Goal: Task Accomplishment & Management: Complete application form

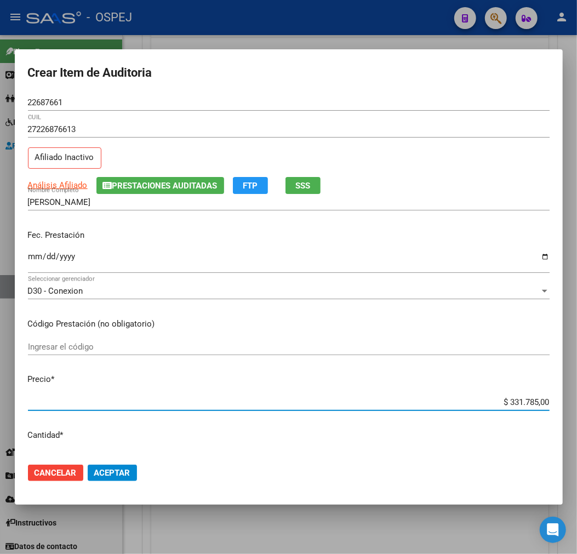
click at [524, 405] on input "$ 331.785,00" at bounding box center [289, 403] width 522 height 10
type input "$ 0,04"
type input "$ 0,40"
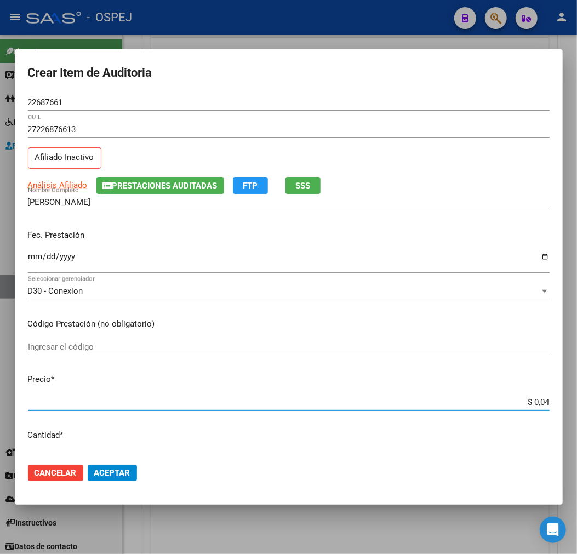
type input "$ 0,40"
type input "$ 4,02"
type input "$ 40,29"
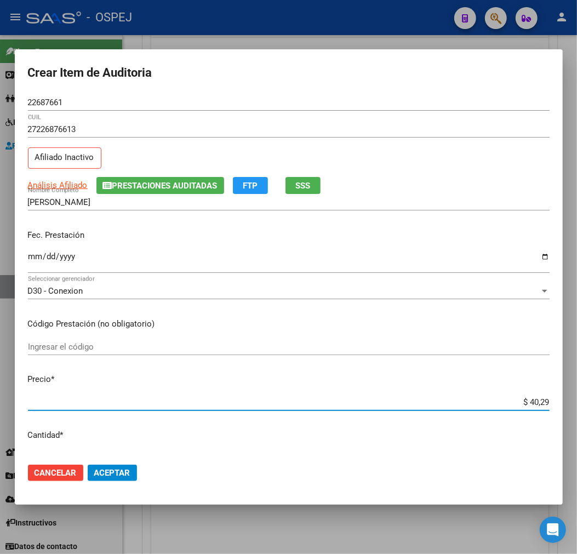
type input "$ 402,90"
type input "$ 4.029,00"
click at [101, 472] on span "Aceptar" at bounding box center [112, 473] width 36 height 10
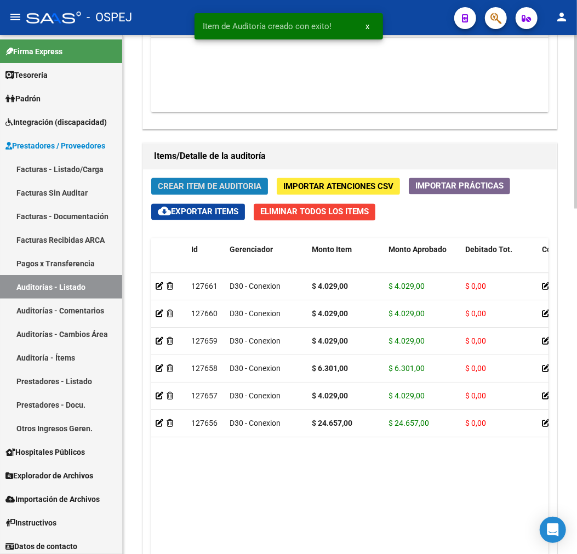
click at [253, 188] on span "Crear Item de Auditoria" at bounding box center [210, 187] width 104 height 10
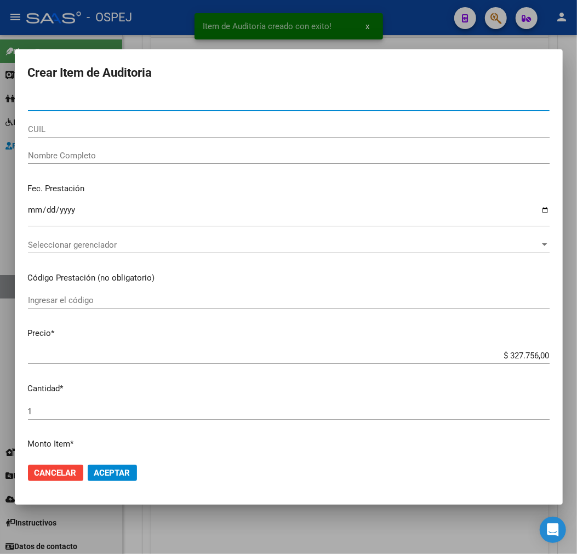
type input "33353619"
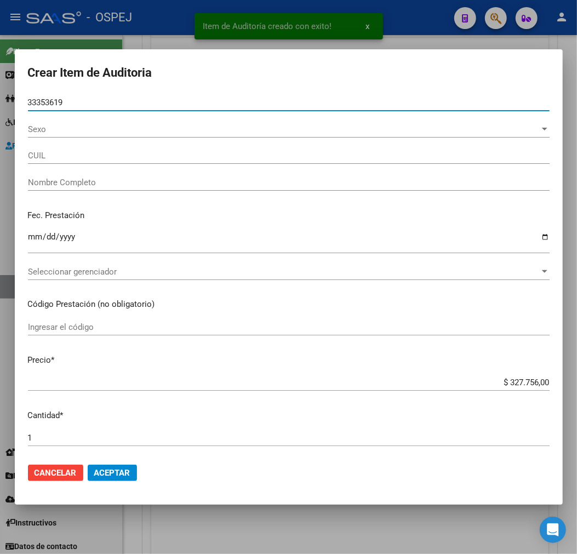
type input "27333536191"
type input "[PERSON_NAME]"
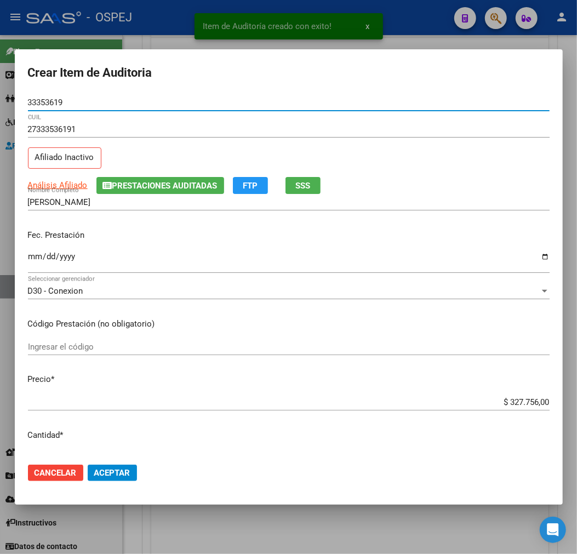
type input "33353619"
click at [531, 399] on input "$ 327.756,00" at bounding box center [289, 403] width 522 height 10
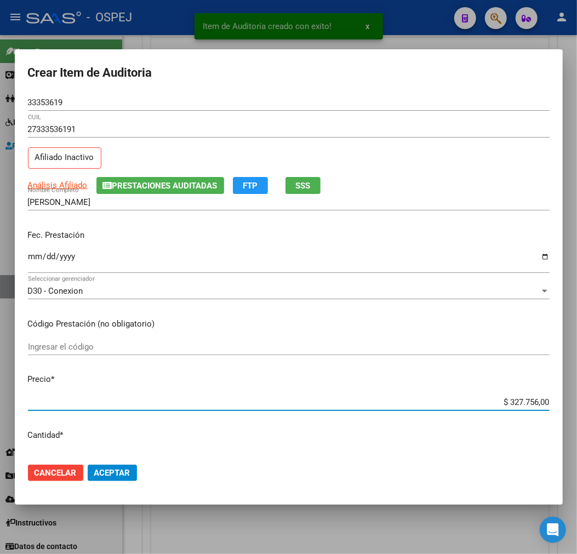
type input "$ 0,04"
type input "$ 0,40"
type input "$ 4,02"
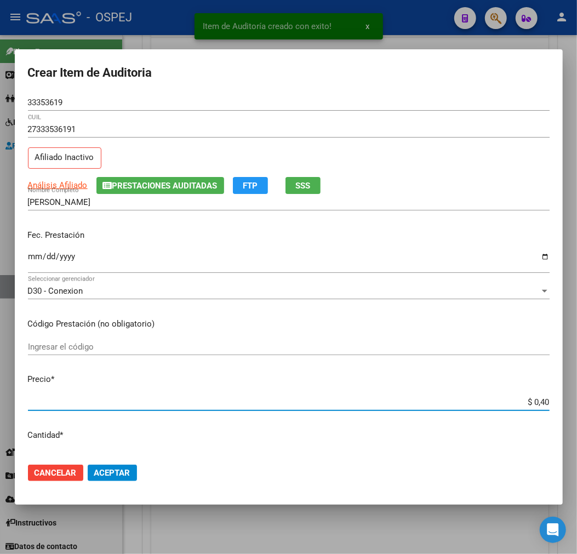
type input "$ 4,02"
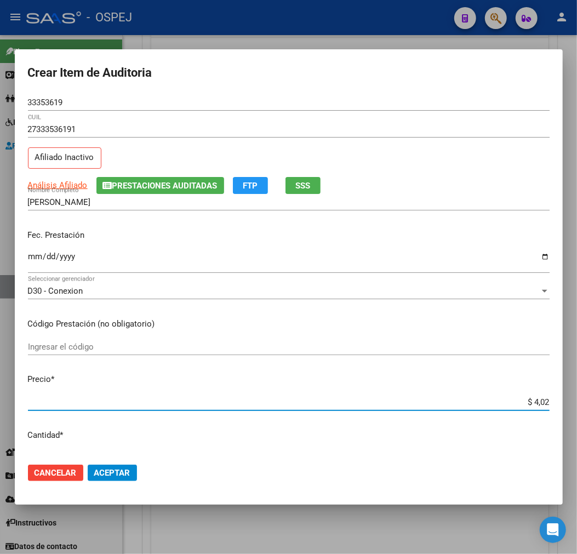
type input "$ 40,29"
type input "$ 402,90"
type input "$ 4.029,00"
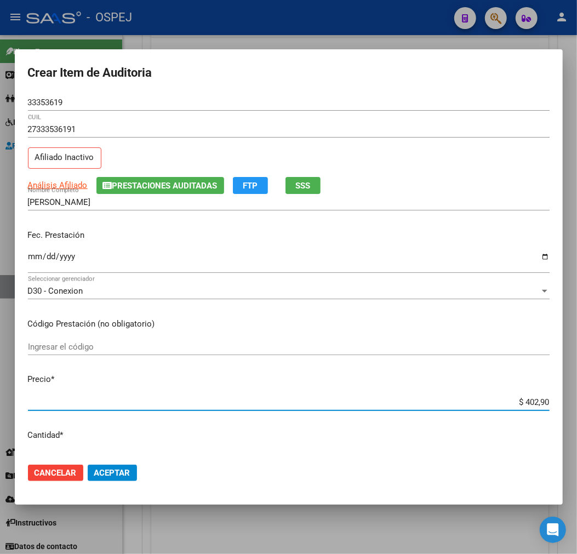
type input "$ 4.029,00"
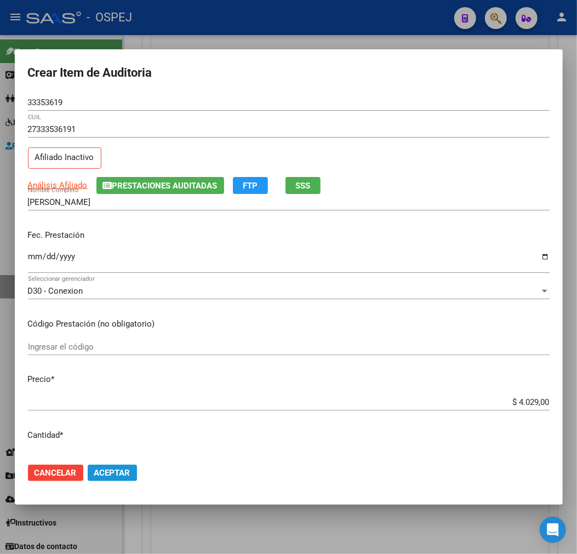
click at [121, 467] on button "Aceptar" at bounding box center [112, 473] width 49 height 16
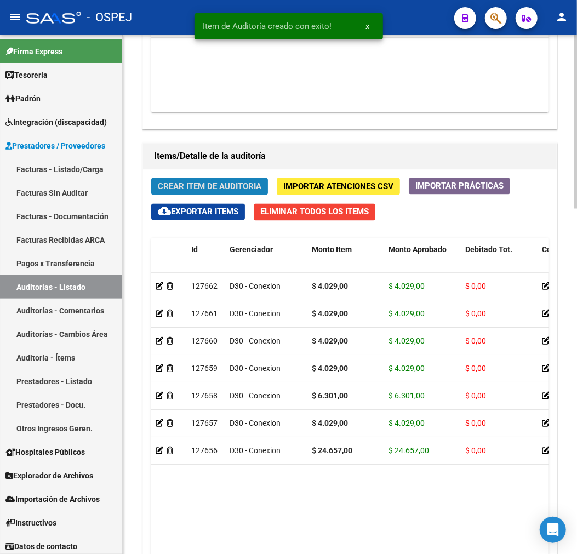
click at [254, 195] on button "Crear Item de Auditoria" at bounding box center [209, 186] width 117 height 17
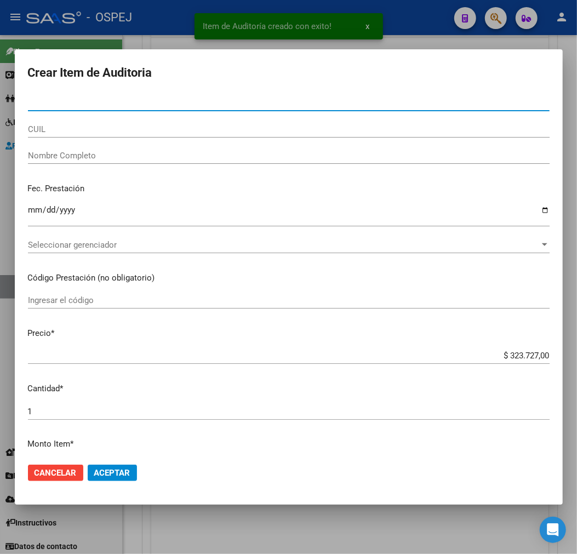
type input "33328950"
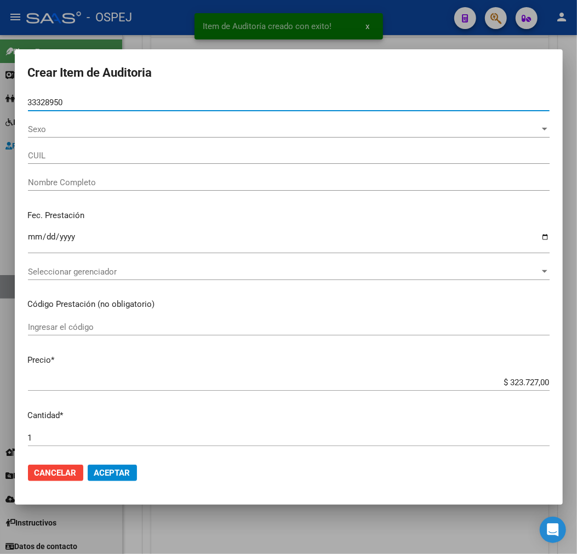
type input "23333289504"
type input "[PERSON_NAME]"
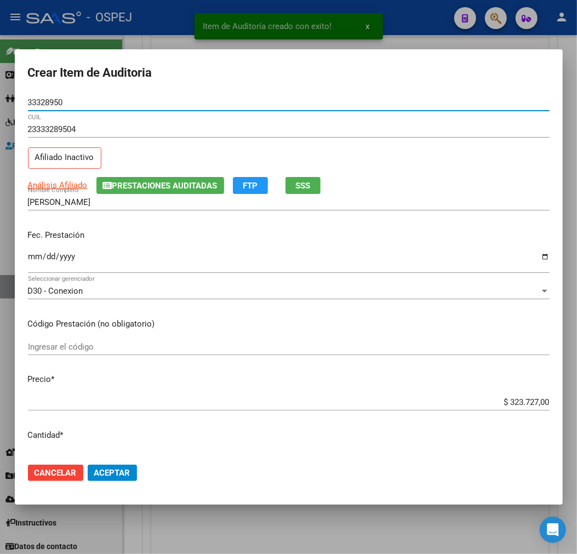
type input "33328950"
click at [529, 404] on input "$ 323.727,00" at bounding box center [289, 403] width 522 height 10
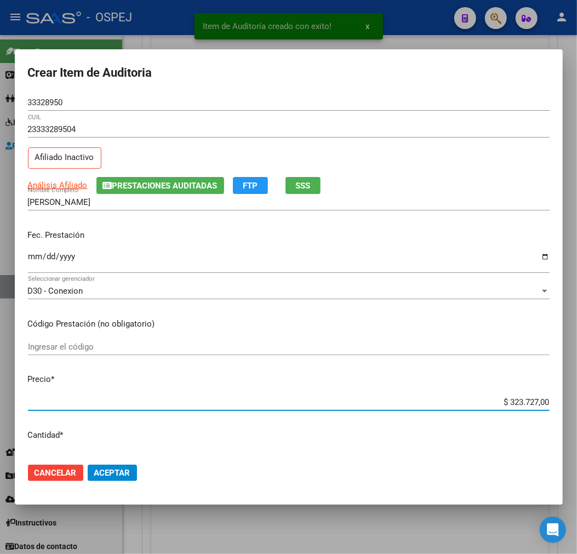
type input "$ 0,06"
type input "$ 0,63"
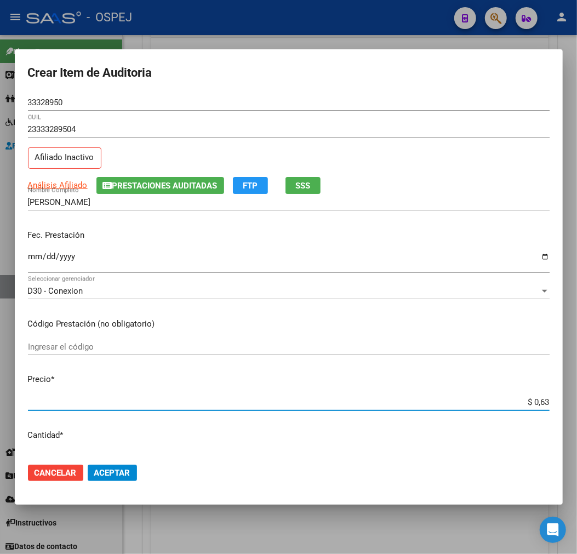
type input "$ 6,30"
type input "$ 63,01"
type input "$ 630,10"
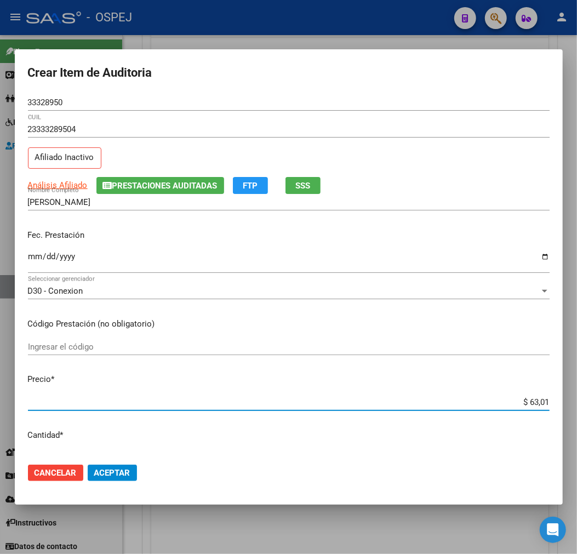
type input "$ 630,10"
type input "$ 6.301,00"
click at [128, 472] on span "Aceptar" at bounding box center [112, 473] width 36 height 10
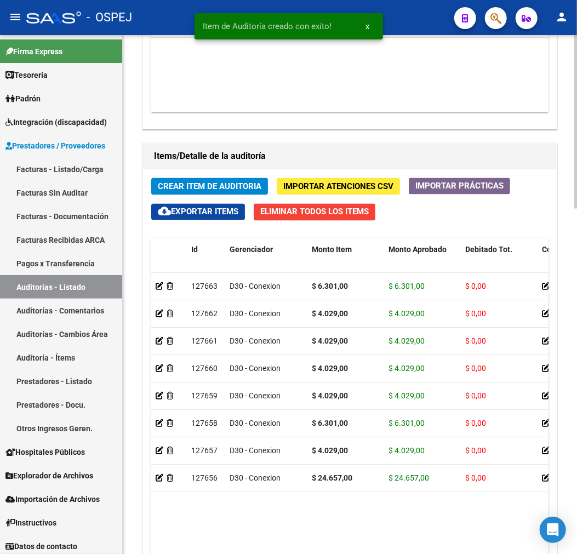
click at [249, 183] on span "Crear Item de Auditoria" at bounding box center [210, 187] width 104 height 10
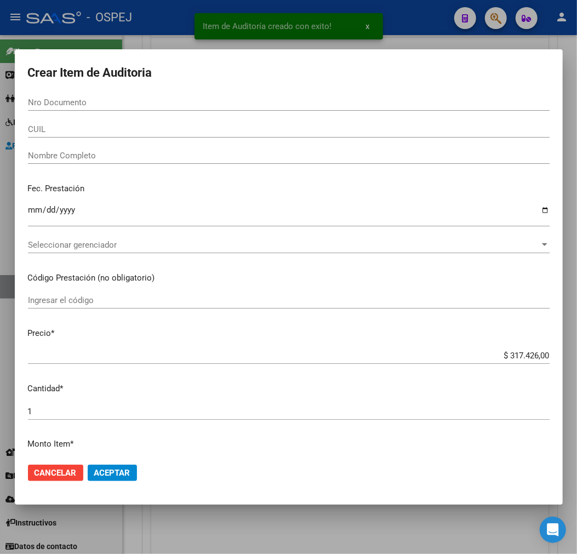
paste input "33328950"
type input "33328950"
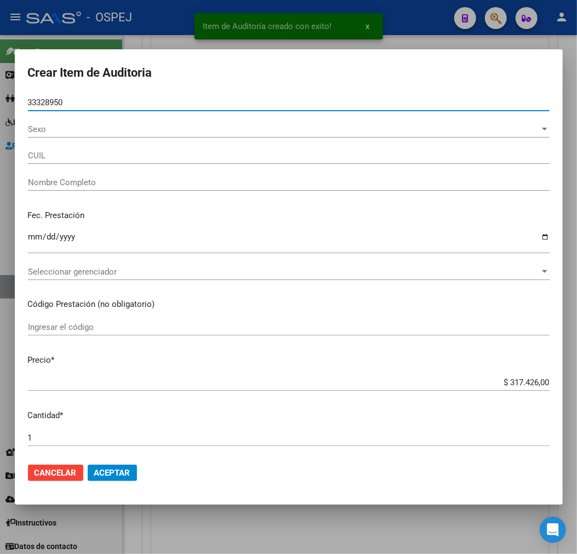
type input "23333289504"
type input "[PERSON_NAME]"
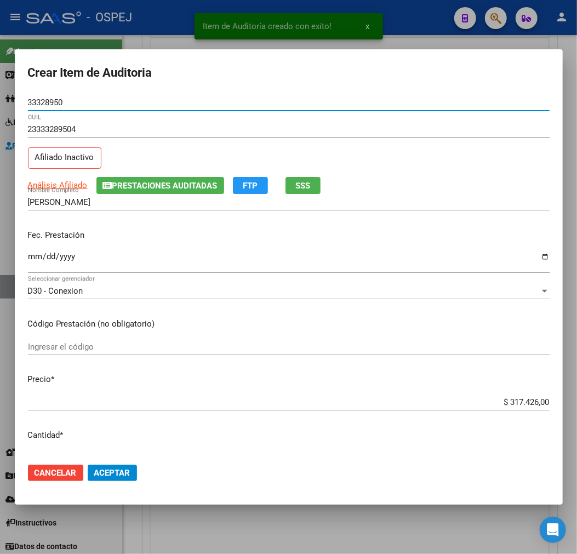
type input "33328950"
click at [516, 407] on div "$ 317.426,00 Ingresar el precio" at bounding box center [289, 402] width 522 height 16
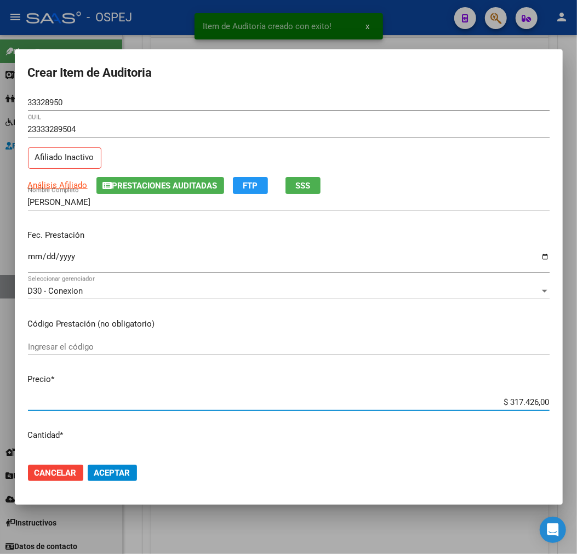
click at [516, 407] on div "$ 317.426,00 Ingresar el precio" at bounding box center [289, 402] width 522 height 16
click at [524, 406] on input "$ 317.426,00" at bounding box center [289, 403] width 522 height 10
type input "$ 0,04"
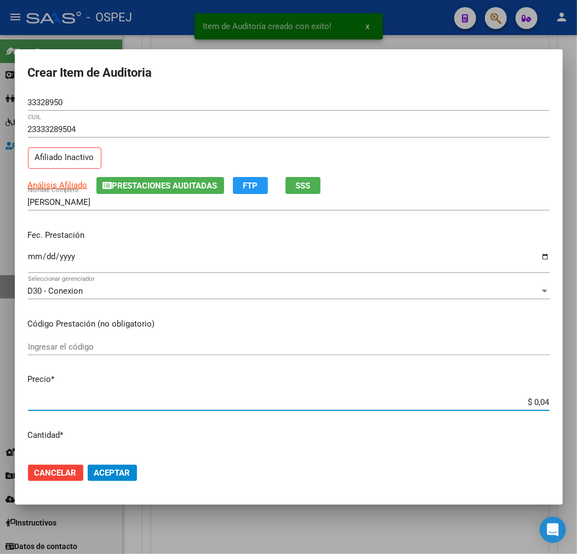
type input "$ 0,40"
type input "$ 4,02"
type input "$ 40,29"
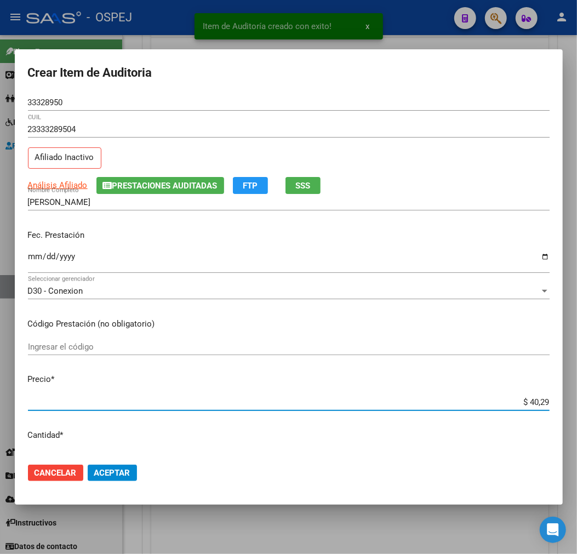
type input "$ 40,29"
type input "$ 402,90"
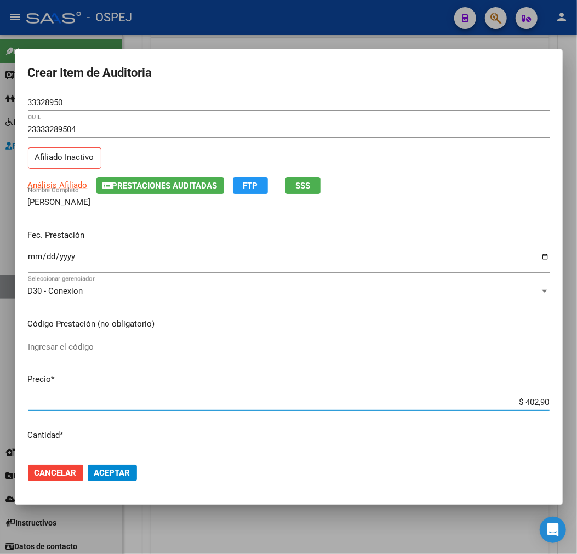
type input "$ 4.029,00"
click at [106, 478] on button "Aceptar" at bounding box center [112, 473] width 49 height 16
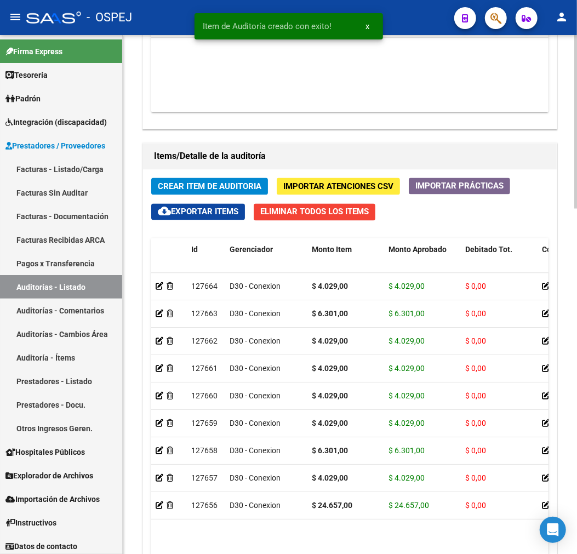
click at [230, 177] on div "Crear Item de Auditoria Importar Atenciones CSV Importar Prácticas cloud_downlo…" at bounding box center [350, 407] width 414 height 474
click at [229, 180] on button "Crear Item de Auditoria" at bounding box center [209, 186] width 117 height 17
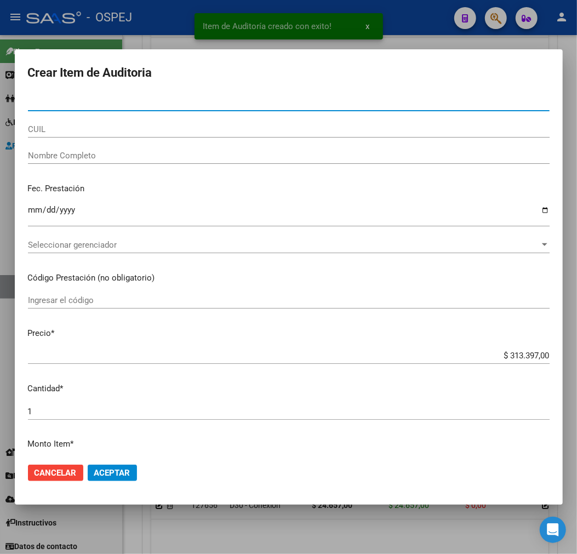
type input "33328950"
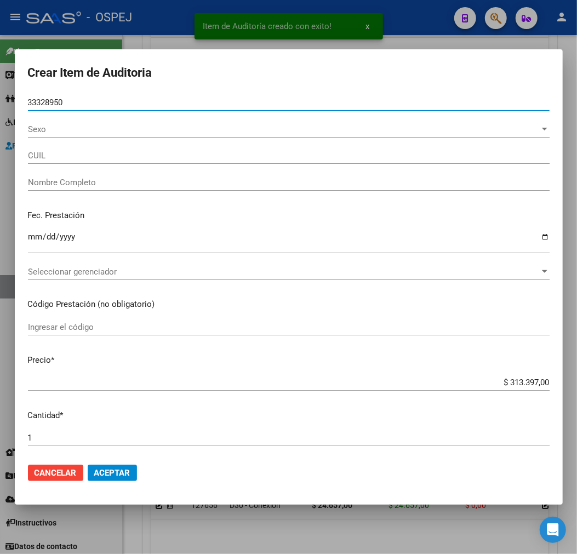
type input "23333289504"
type input "[PERSON_NAME]"
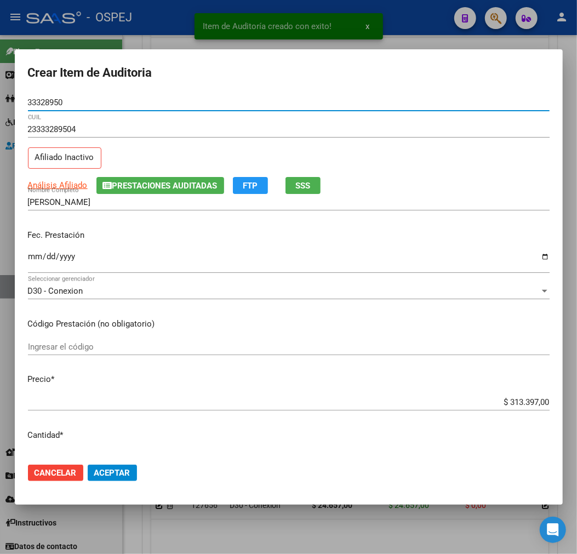
type input "33328950"
click at [530, 402] on input "$ 313.397,00" at bounding box center [289, 403] width 522 height 10
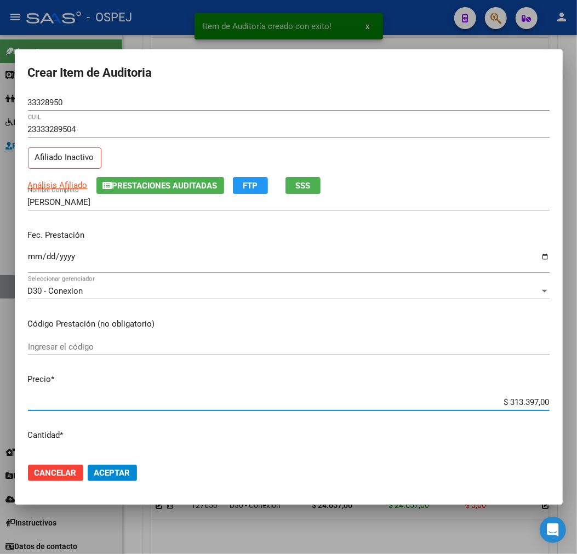
click at [530, 402] on input "$ 313.397,00" at bounding box center [289, 403] width 522 height 10
type input "$ 0,06"
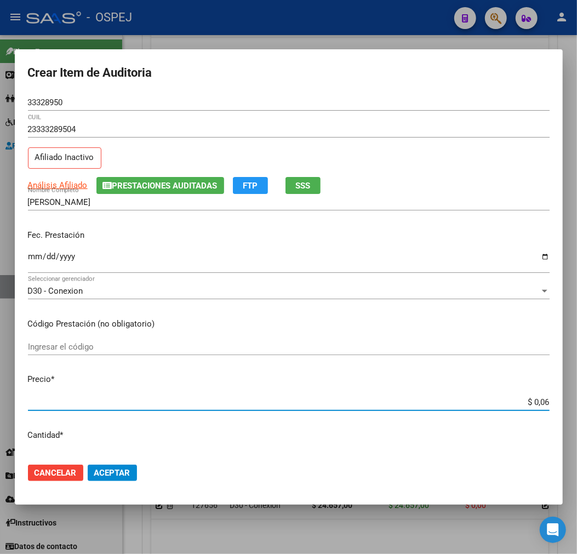
type input "$ 0,63"
type input "$ 6,30"
type input "$ 63,01"
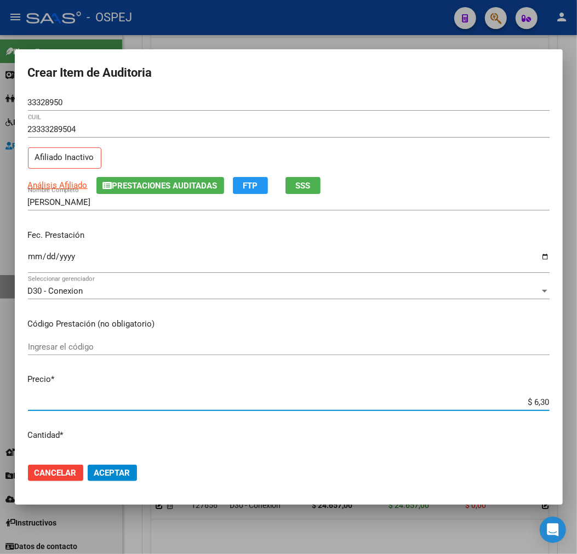
type input "$ 63,01"
type input "$ 630,10"
type input "$ 6.301,00"
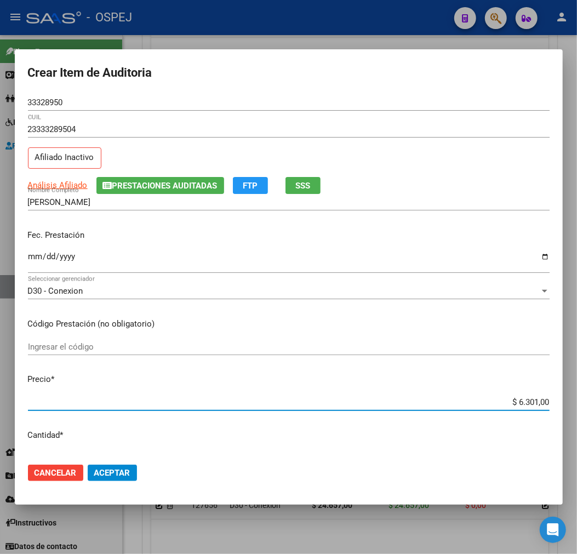
click at [124, 480] on button "Aceptar" at bounding box center [112, 473] width 49 height 16
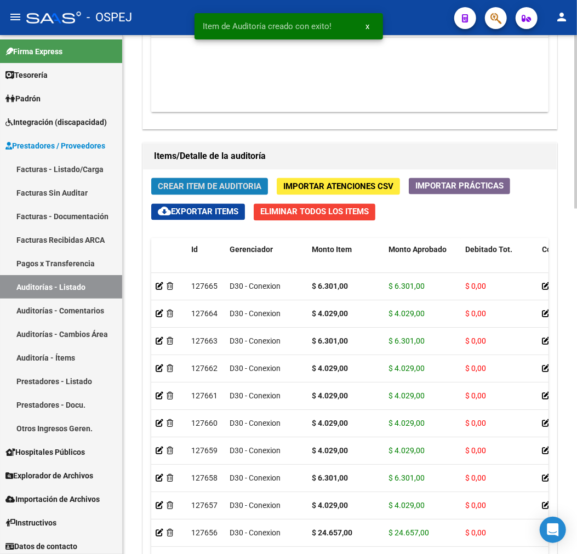
click at [245, 179] on button "Crear Item de Auditoria" at bounding box center [209, 186] width 117 height 17
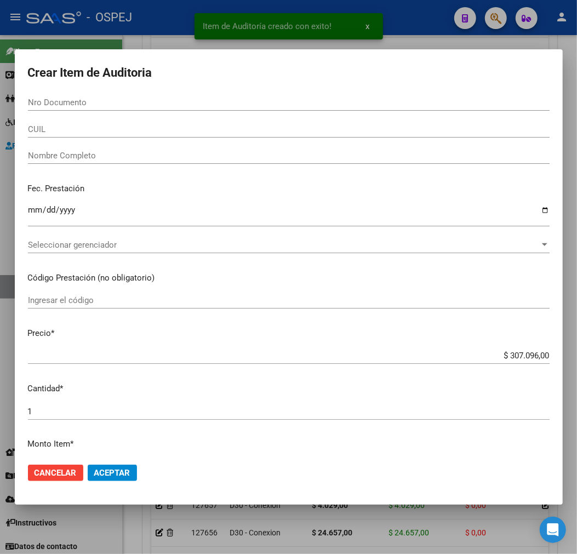
paste input "22687661"
type input "22687661"
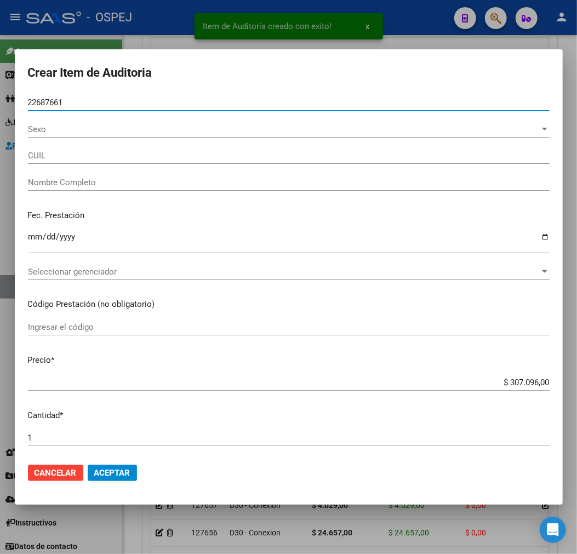
type input "27226876613"
type input "[PERSON_NAME]"
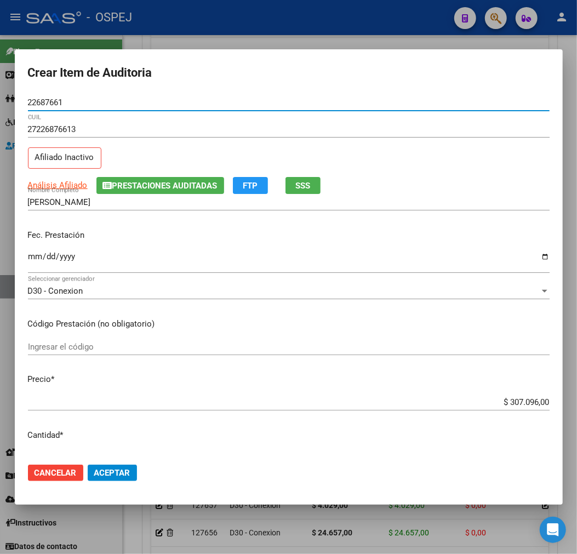
type input "22687661"
click at [526, 398] on input "$ 307.096,00" at bounding box center [289, 403] width 522 height 10
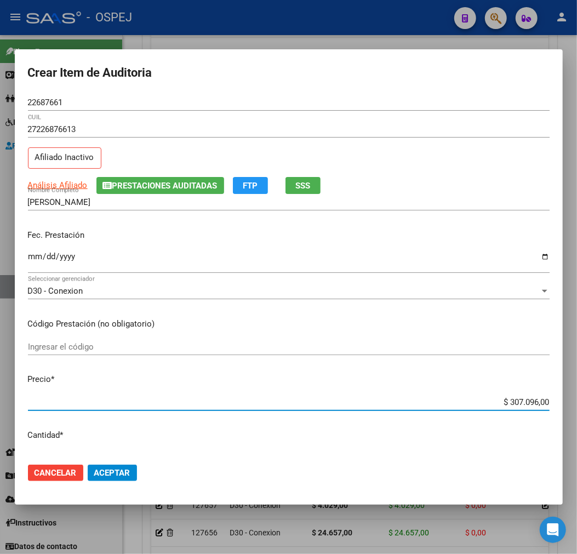
click at [526, 398] on input "$ 307.096,00" at bounding box center [289, 403] width 522 height 10
type input "$ 0,02"
type input "$ 0,24"
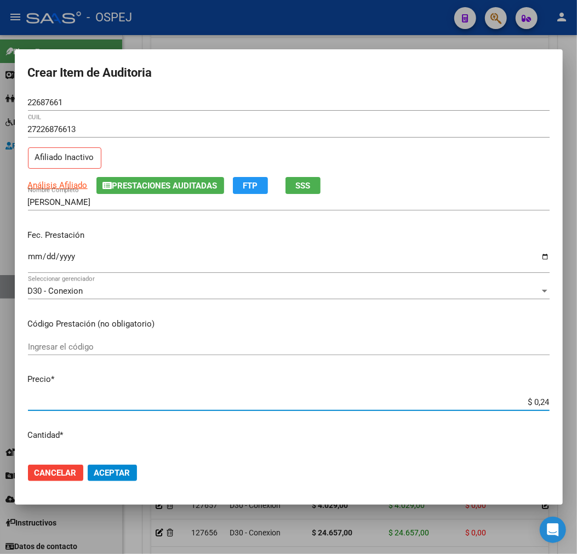
type input "$ 2,46"
type input "$ 24,65"
type input "$ 246,57"
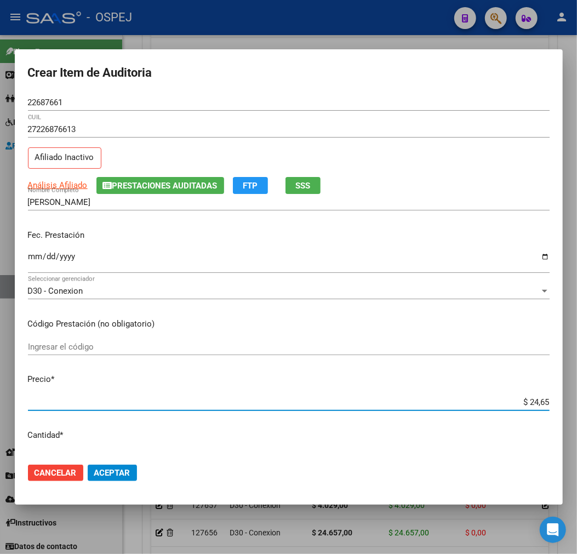
type input "$ 246,57"
type input "$ 2.465,70"
type input "$ 24.657,00"
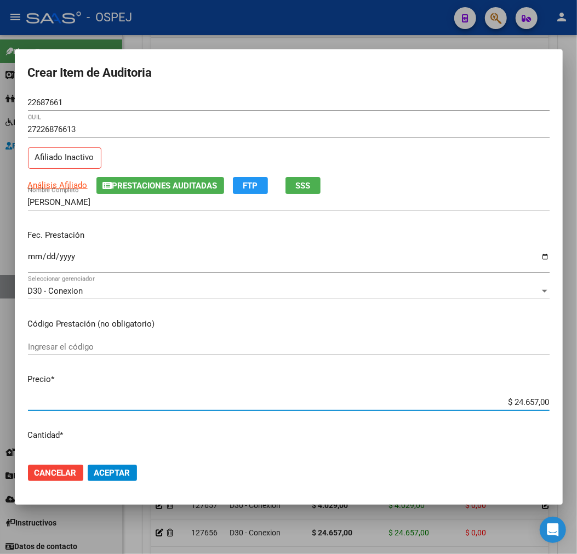
click at [125, 476] on span "Aceptar" at bounding box center [112, 473] width 36 height 10
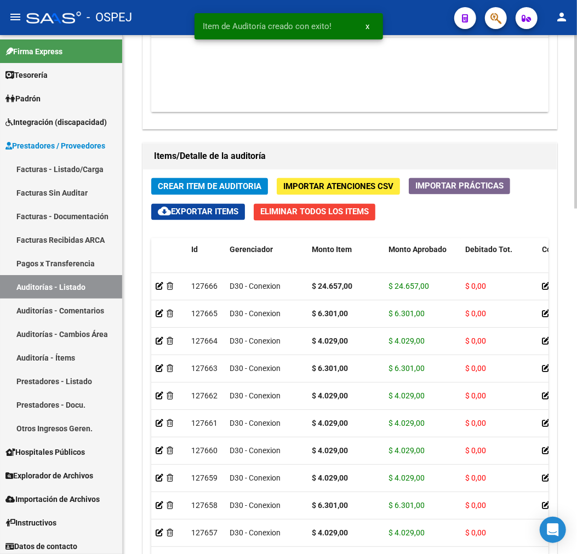
click at [241, 189] on span "Crear Item de Auditoria" at bounding box center [210, 187] width 104 height 10
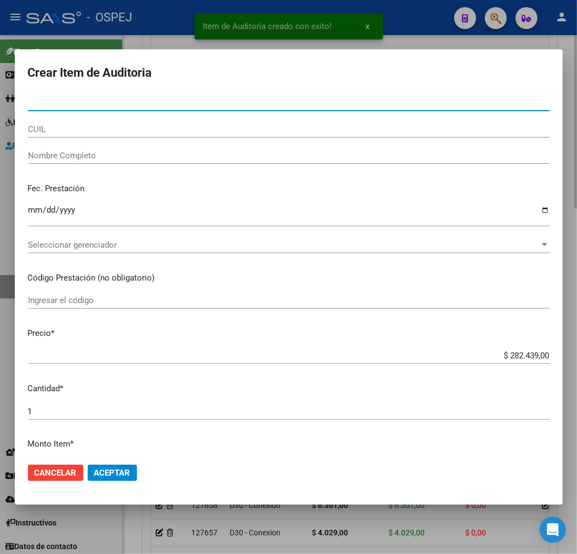
paste input "40348742"
type input "40348742"
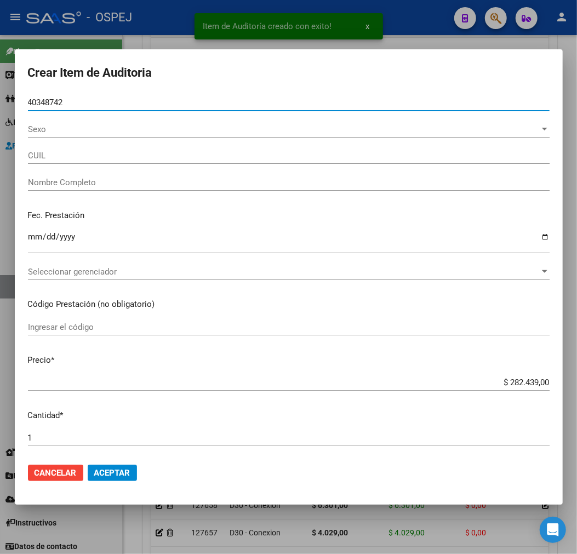
type input "27403487428"
type input "TUAMAS [PERSON_NAME]"
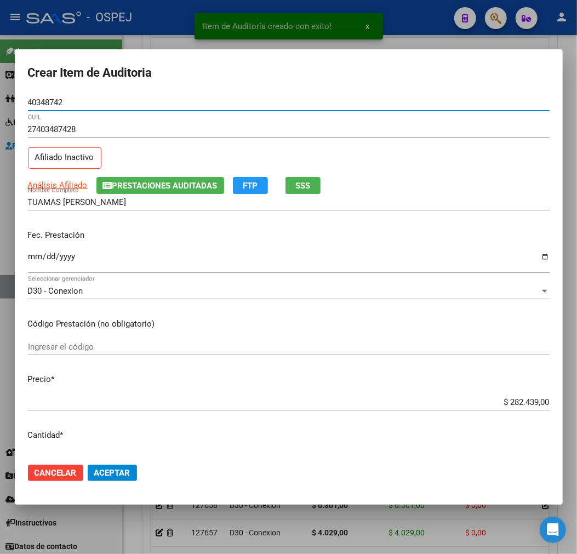
type input "40348742"
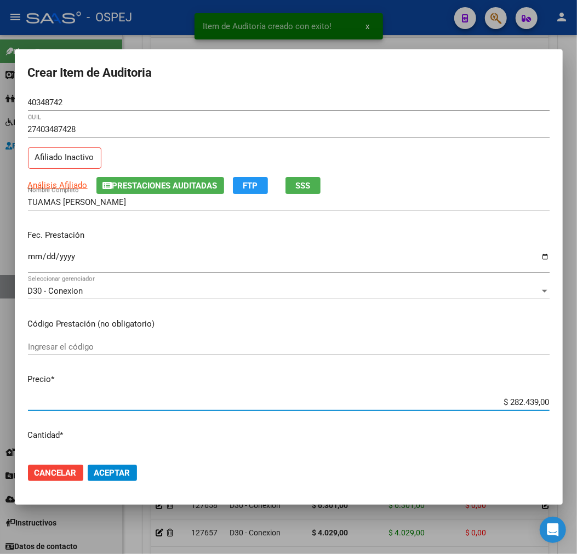
click at [505, 398] on input "$ 282.439,00" at bounding box center [289, 403] width 522 height 10
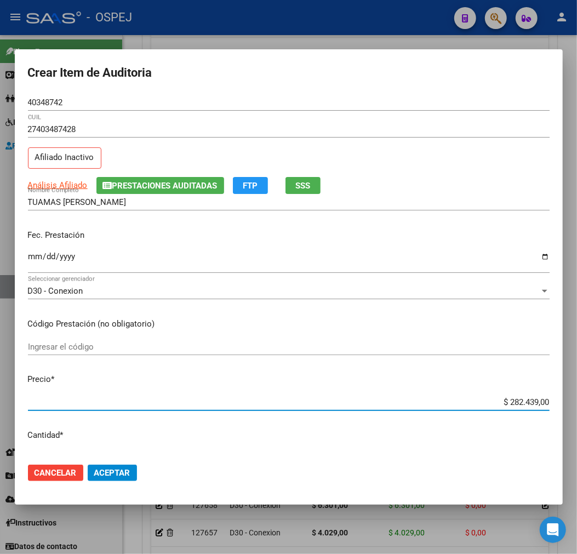
click at [540, 404] on input "$ 282.439,00" at bounding box center [289, 403] width 522 height 10
click at [527, 405] on input "$ 282.439,00" at bounding box center [289, 403] width 522 height 10
click at [431, 406] on input "$ 282.439,00" at bounding box center [289, 403] width 522 height 10
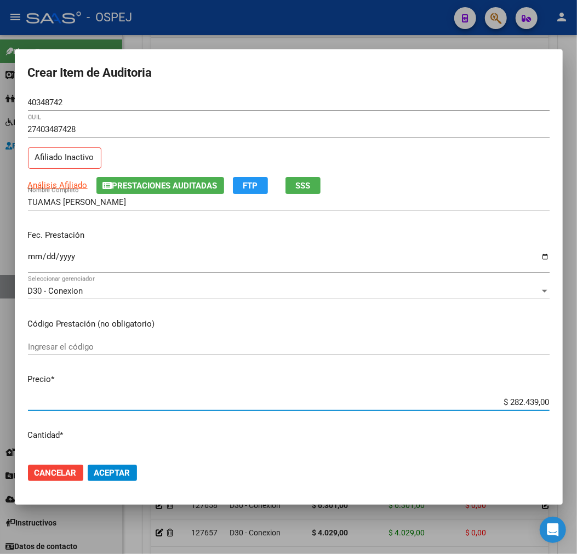
click at [506, 406] on input "$ 282.439,00" at bounding box center [289, 403] width 522 height 10
click at [518, 406] on input "$ 282.439,00" at bounding box center [289, 403] width 522 height 10
type input "$ 0,07"
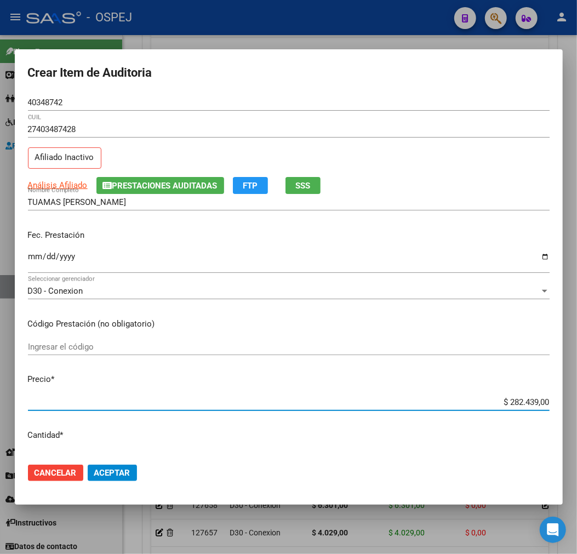
type input "$ 0,07"
type input "$ 0,78"
type input "$ 7,85"
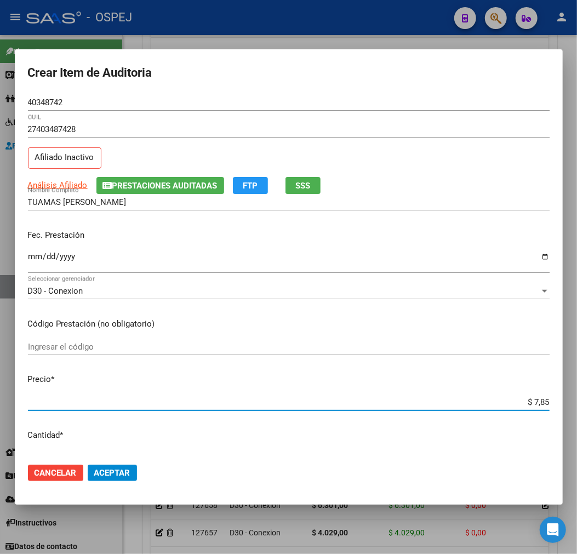
type input "$ 78,58"
type input "$ 785,80"
type input "$ 7.858,00"
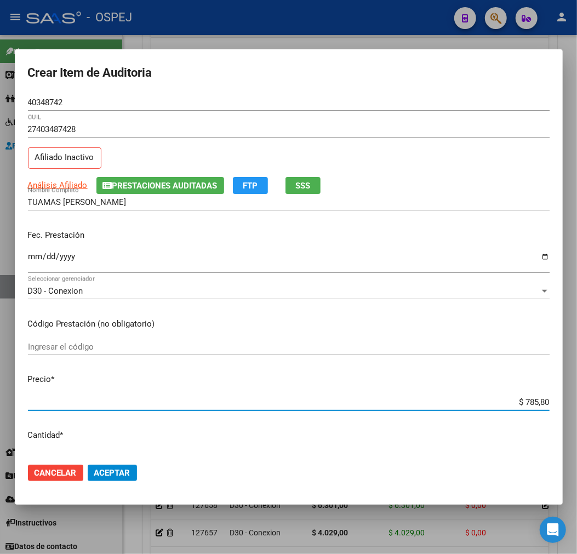
type input "$ 7.858,00"
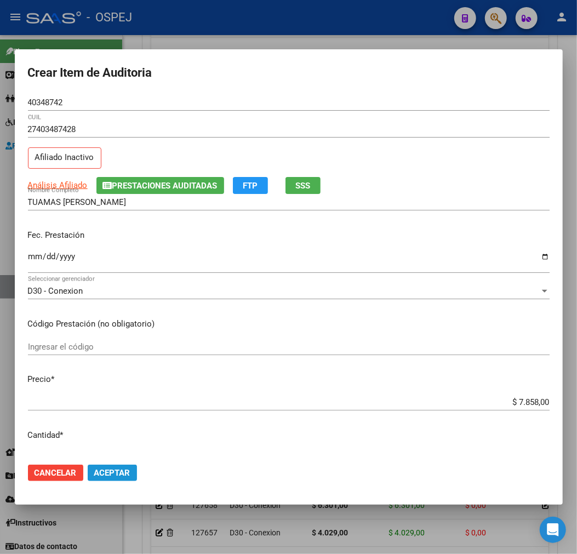
click at [120, 475] on span "Aceptar" at bounding box center [112, 473] width 36 height 10
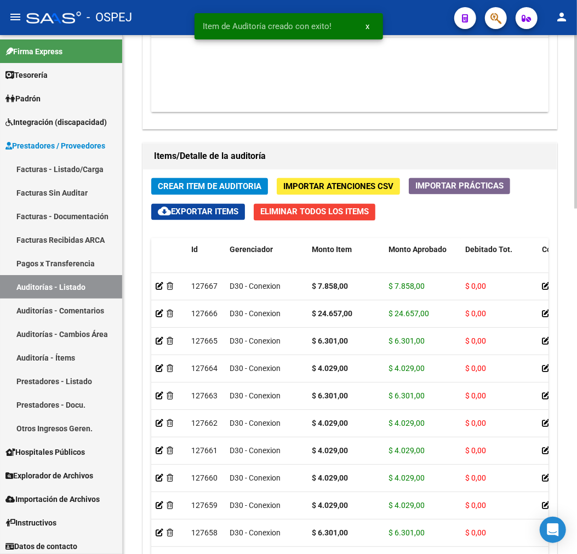
click at [231, 188] on span "Crear Item de Auditoria" at bounding box center [210, 187] width 104 height 10
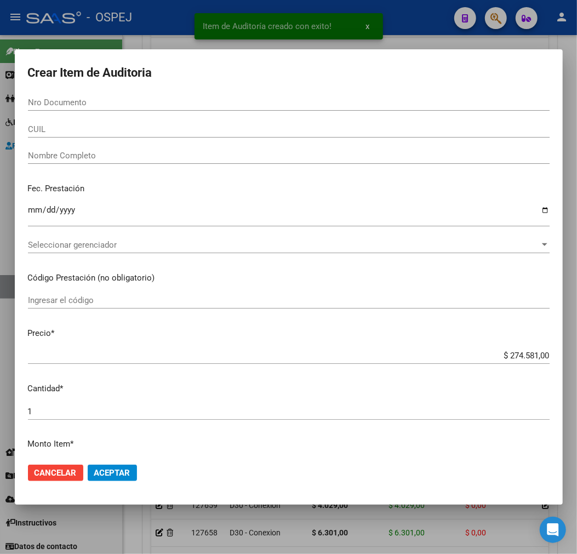
paste input "42233592"
type input "42233592"
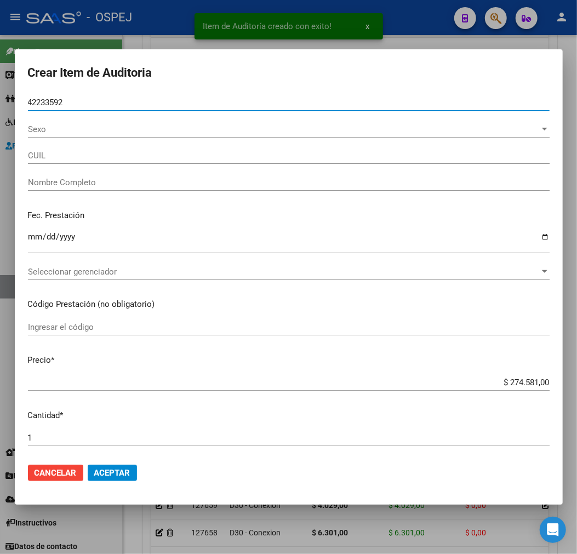
type input "27422335922"
type input "[PERSON_NAME]"
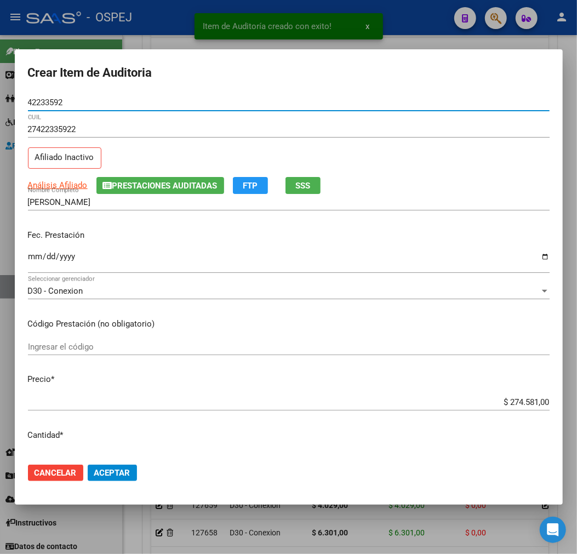
type input "42233592"
click at [513, 400] on input "$ 274.581,00" at bounding box center [289, 403] width 522 height 10
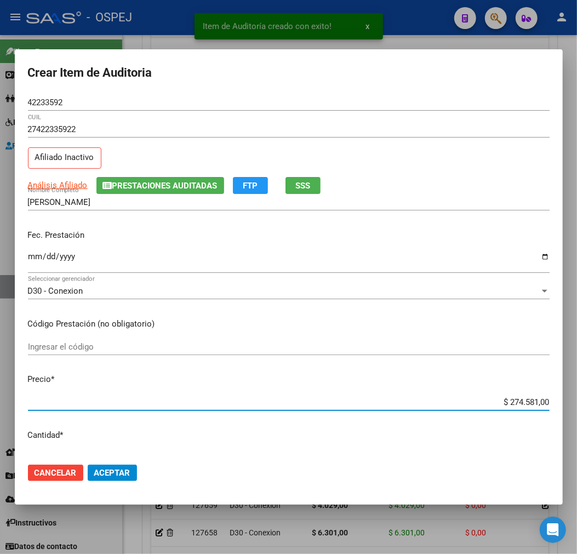
type input "$ 0,04"
type input "$ 0,40"
type input "$ 4,02"
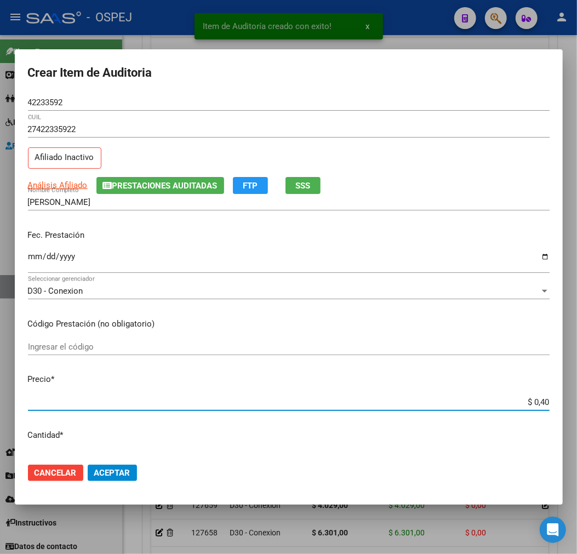
type input "$ 4,02"
type input "$ 40,29"
type input "$ 402,90"
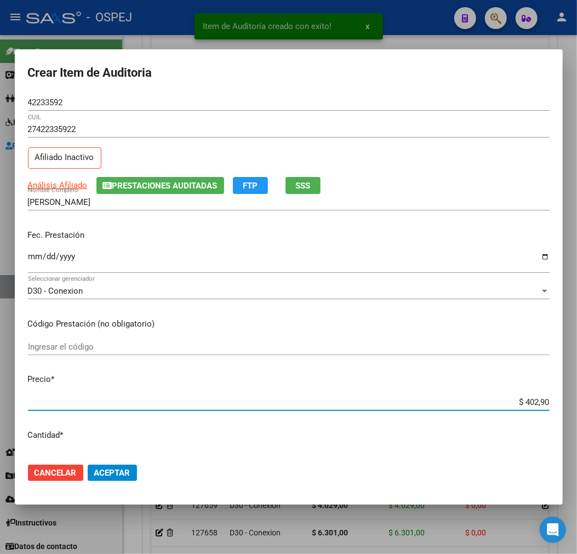
type input "$ 4.029,00"
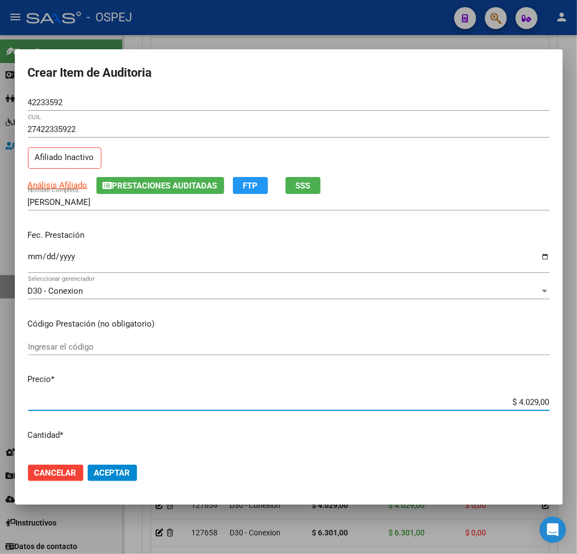
click at [134, 475] on mat-dialog-actions "Cancelar Aceptar" at bounding box center [289, 473] width 522 height 37
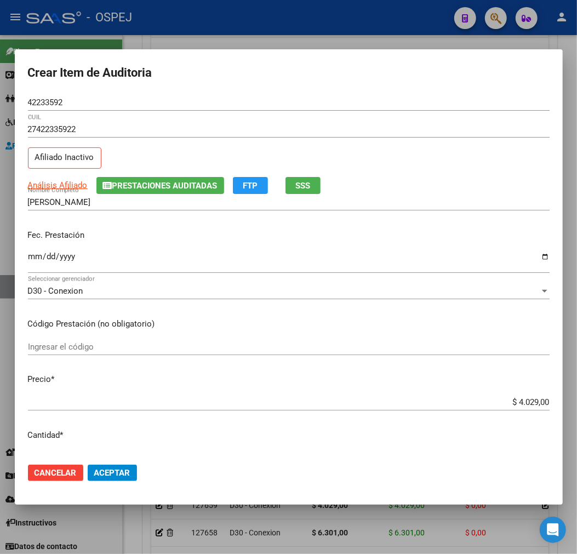
click at [138, 474] on mat-dialog-actions "Cancelar Aceptar" at bounding box center [289, 473] width 522 height 37
click at [123, 472] on span "Aceptar" at bounding box center [112, 473] width 36 height 10
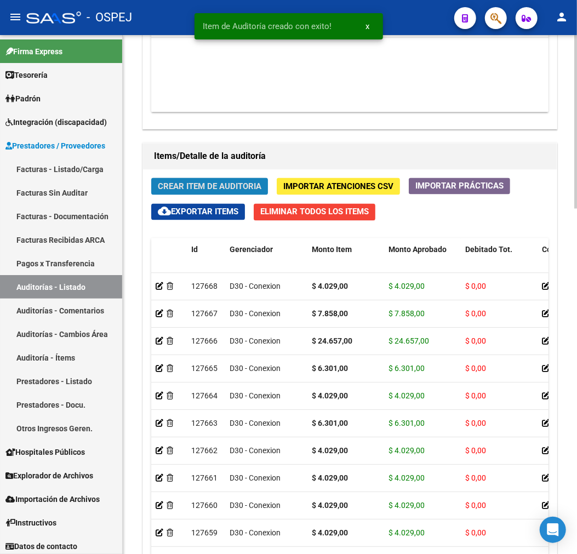
click at [242, 190] on span "Crear Item de Auditoria" at bounding box center [210, 187] width 104 height 10
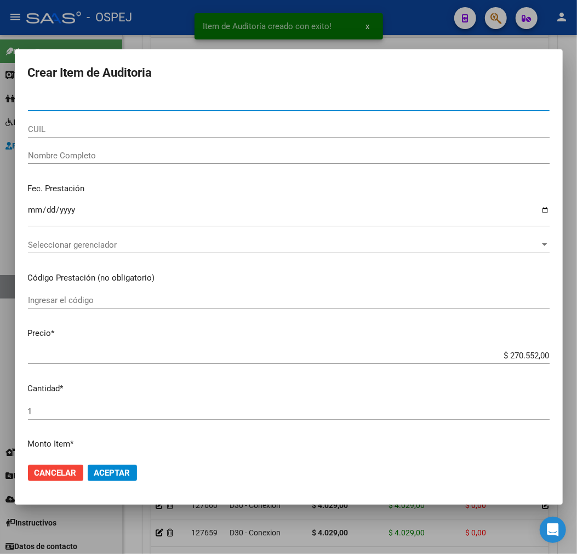
type input "42233592"
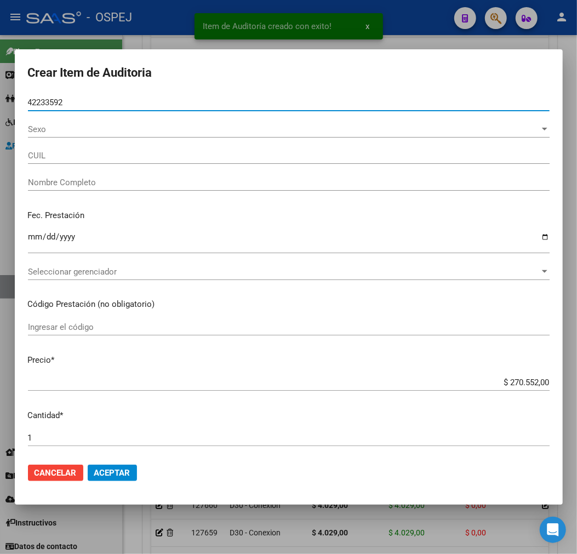
type input "27422335922"
type input "[PERSON_NAME]"
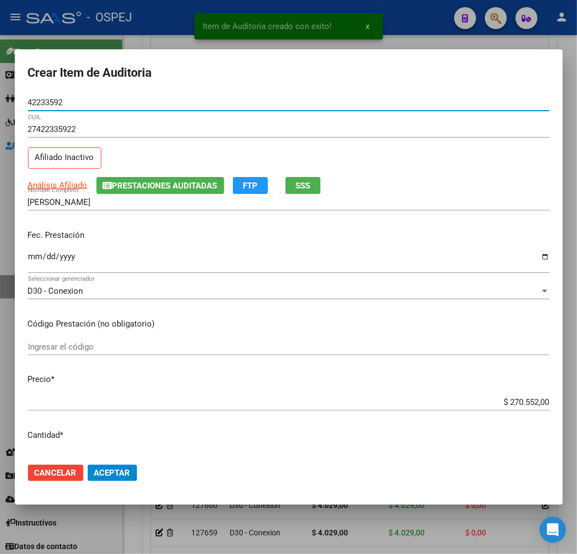
type input "42233592"
click at [512, 402] on input "$ 270.552,00" at bounding box center [289, 403] width 522 height 10
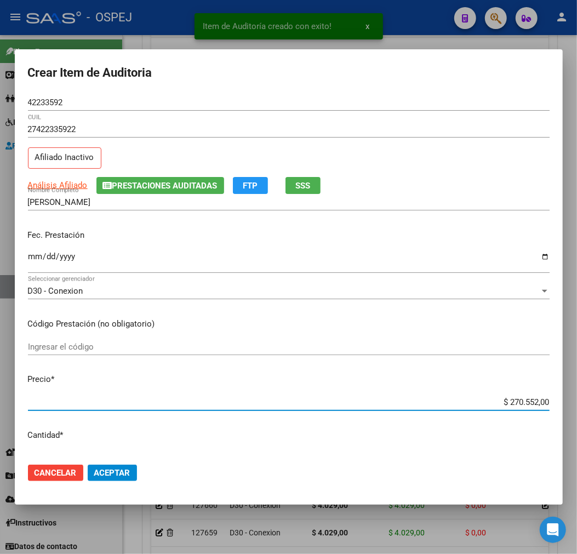
click at [512, 402] on input "$ 270.552,00" at bounding box center [289, 403] width 522 height 10
type input "$ 0,01"
type input "$ 0,19"
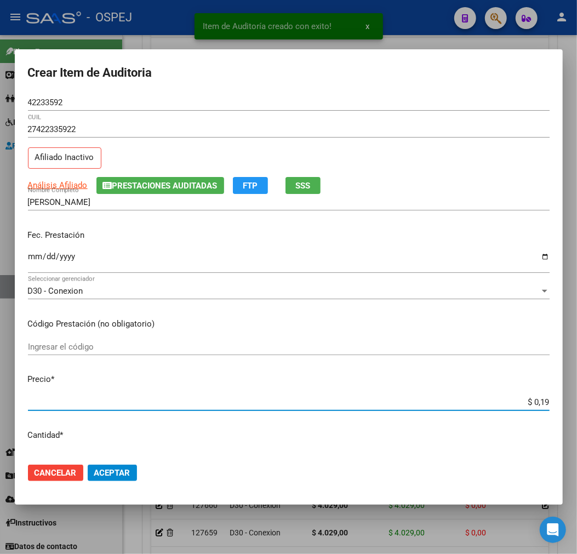
type input "$ 1,99"
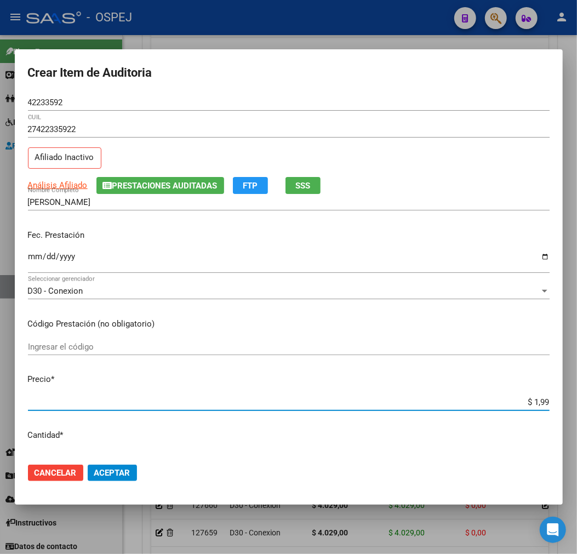
type input "$ 19,95"
type input "$ 199,53"
type input "$ 1.995,30"
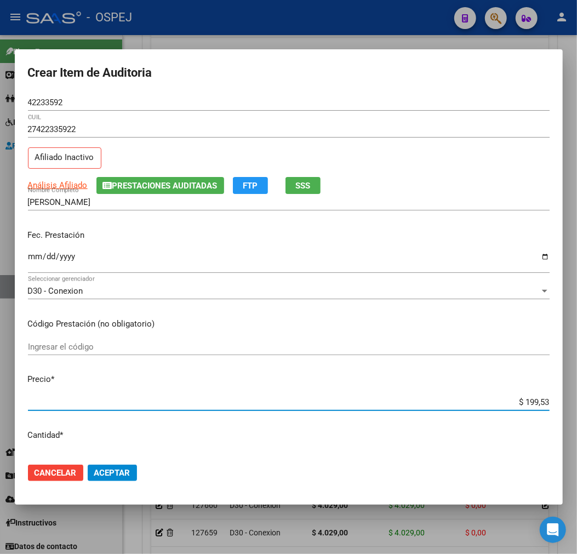
type input "$ 1.995,30"
type input "$ 19.953,00"
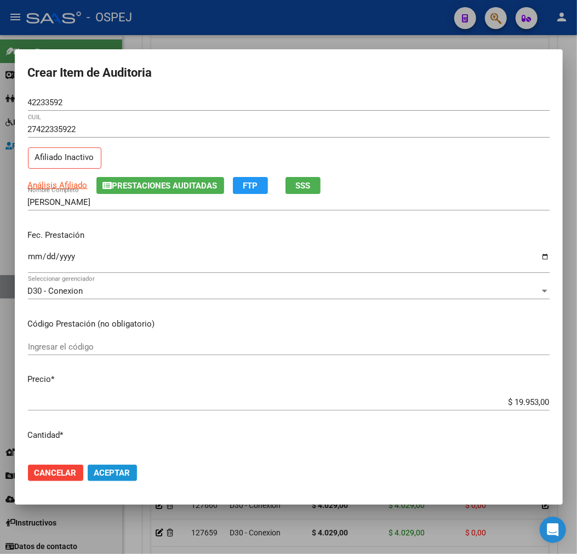
click at [117, 472] on span "Aceptar" at bounding box center [112, 473] width 36 height 10
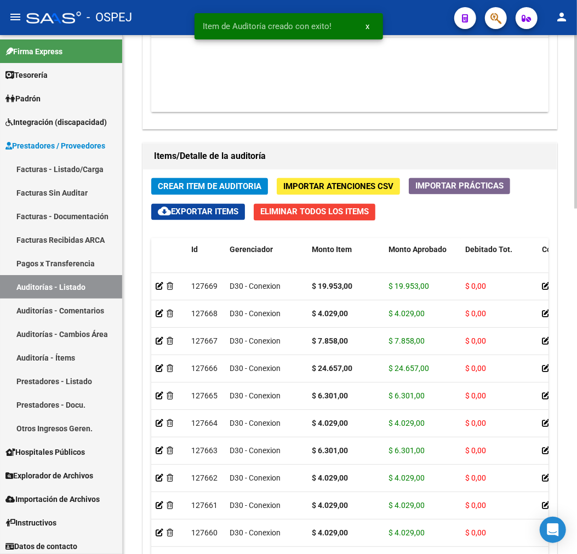
click at [241, 186] on span "Crear Item de Auditoria" at bounding box center [210, 187] width 104 height 10
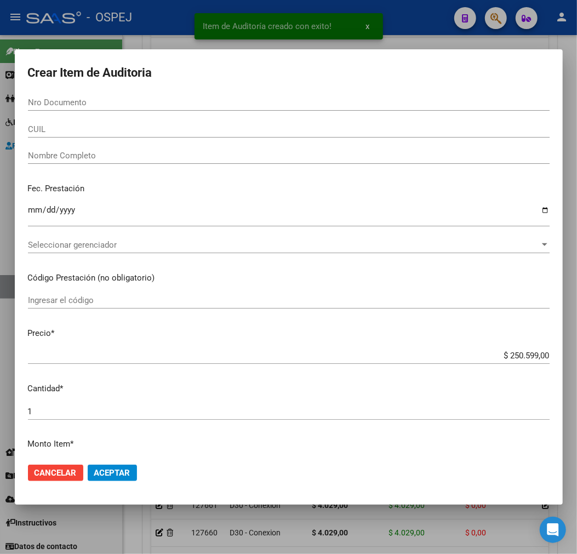
paste input "46110800"
type input "46110800"
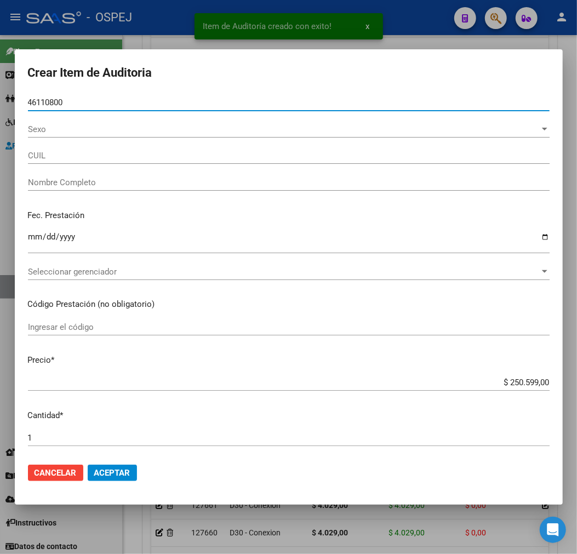
type input "27461108003"
type input "VIVAS [PERSON_NAME]"
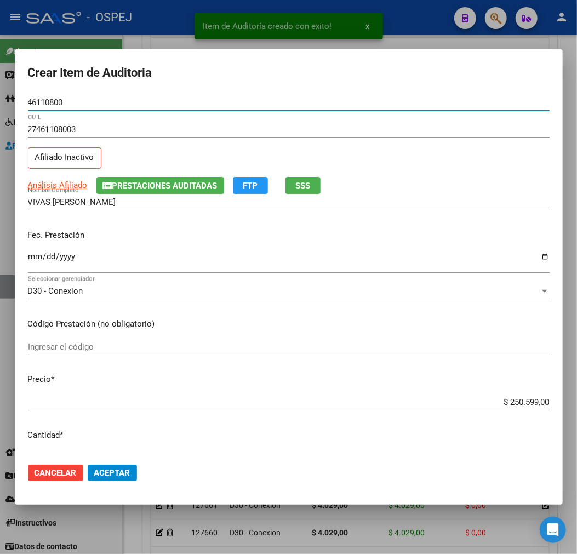
type input "46110800"
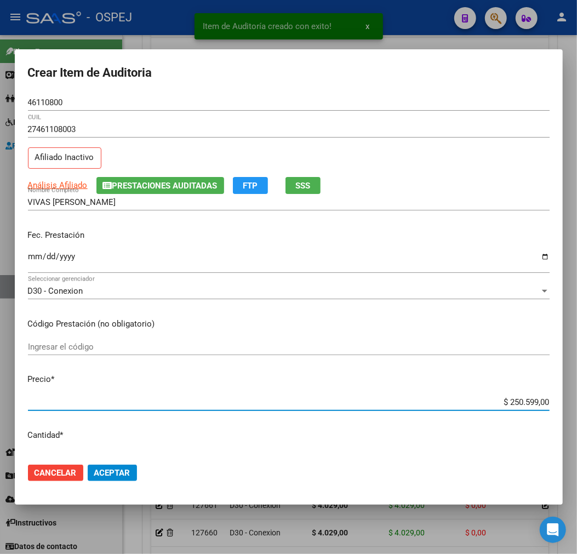
click at [513, 405] on input "$ 250.599,00" at bounding box center [289, 403] width 522 height 10
type input "$ 0,03"
type input "$ 0,33"
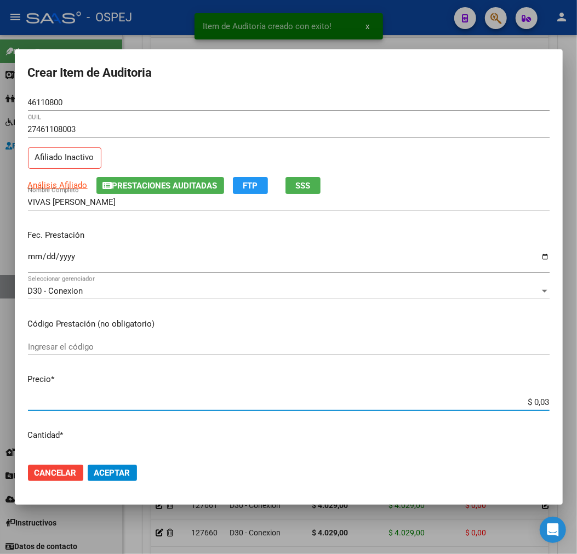
type input "$ 0,33"
type input "$ 3,32"
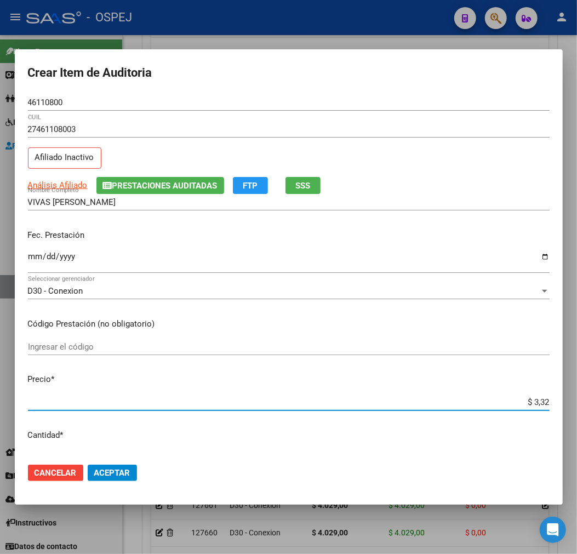
type input "$ 33,20"
type input "$ 332,00"
type input "$ 3.320,00"
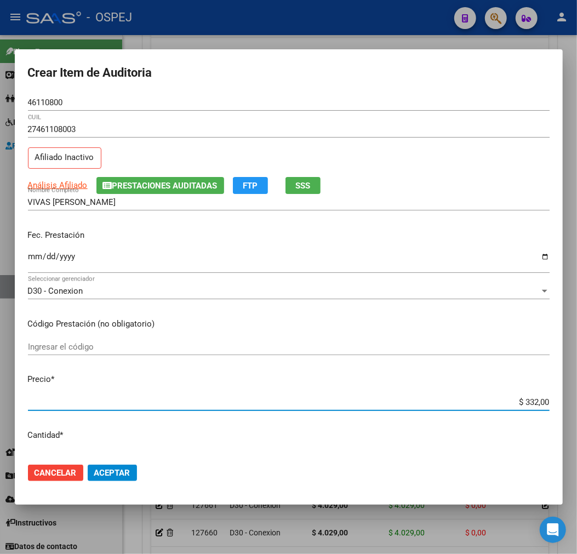
type input "$ 3.320,00"
click at [117, 470] on span "Aceptar" at bounding box center [112, 473] width 36 height 10
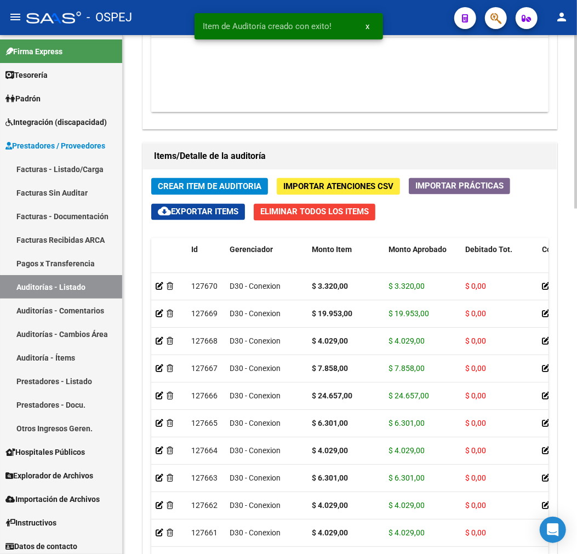
click at [229, 189] on span "Crear Item de Auditoria" at bounding box center [210, 187] width 104 height 10
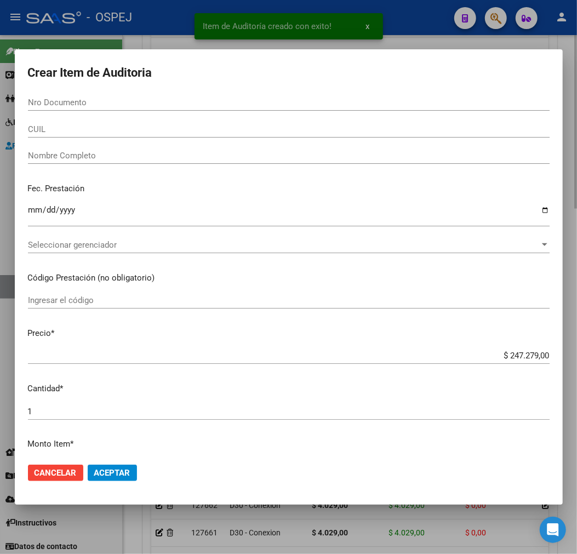
paste input "46110800"
type input "46110800"
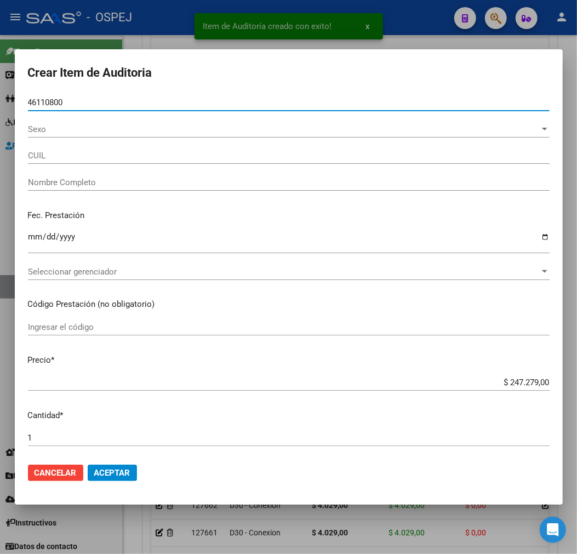
type input "27461108003"
type input "VIVAS [PERSON_NAME]"
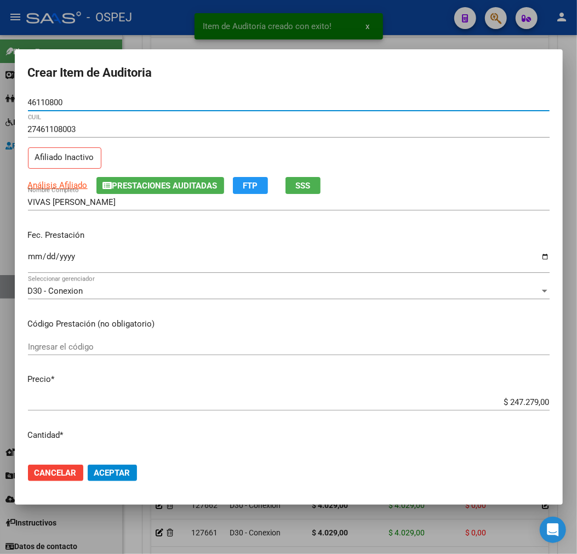
type input "46110800"
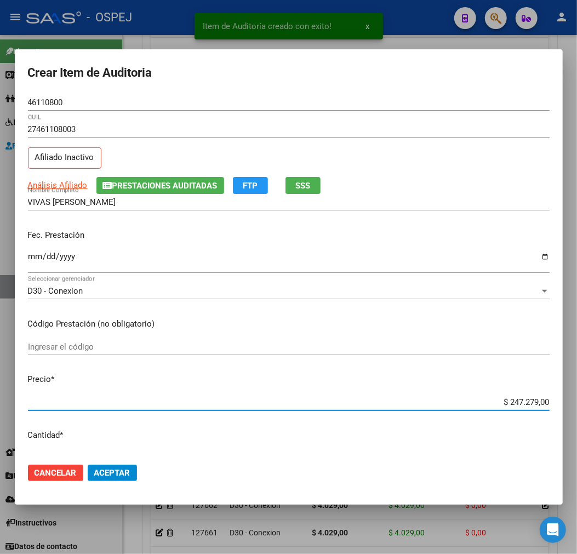
click at [520, 404] on input "$ 247.279,00" at bounding box center [289, 403] width 522 height 10
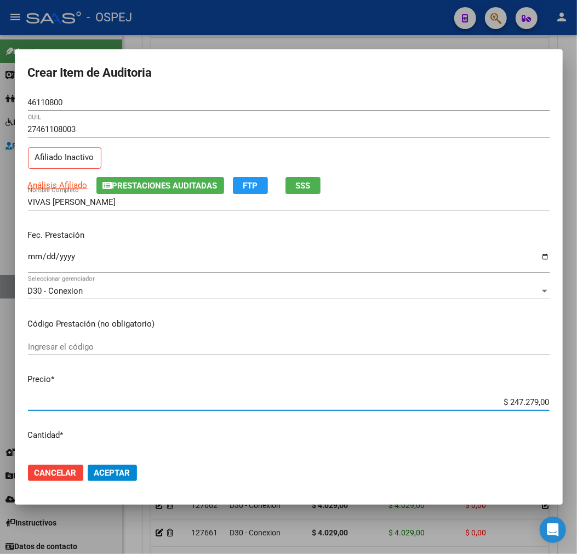
type input "$ 0,01"
type input "$ 0,19"
type input "$ 1,99"
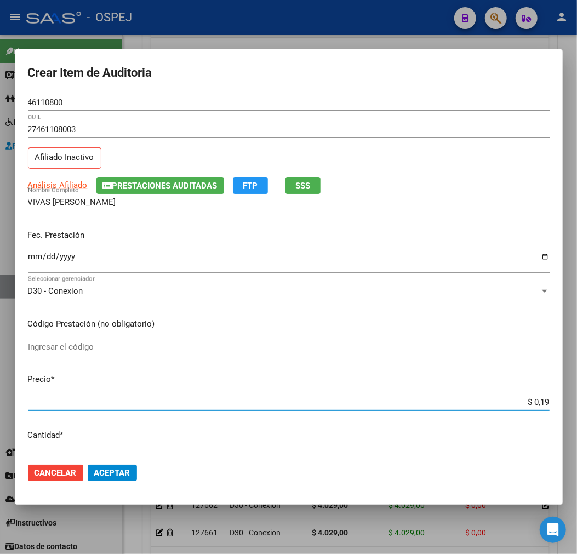
type input "$ 1,99"
type input "$ 19,95"
type input "$ 199,53"
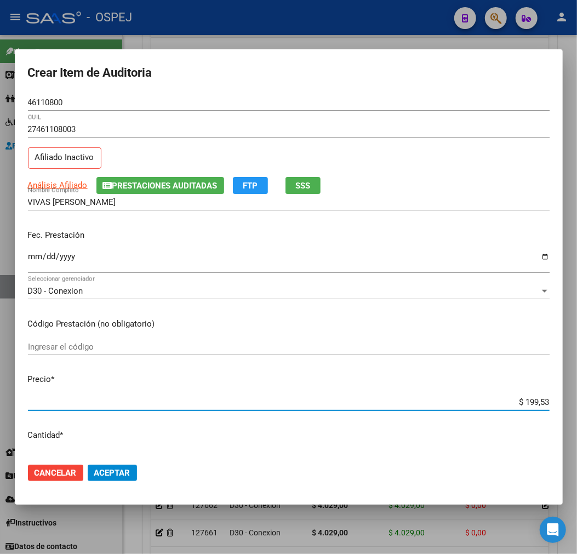
type input "$ 1.995,30"
type input "$ 19.953,00"
click at [117, 471] on span "Aceptar" at bounding box center [112, 473] width 36 height 10
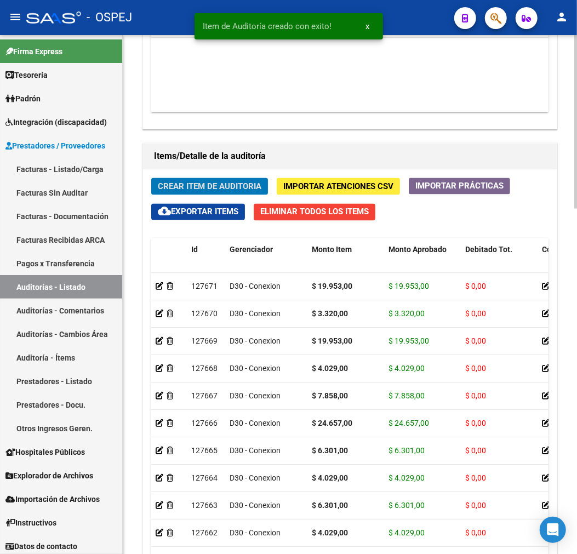
click at [237, 180] on button "Crear Item de Auditoria" at bounding box center [209, 186] width 117 height 17
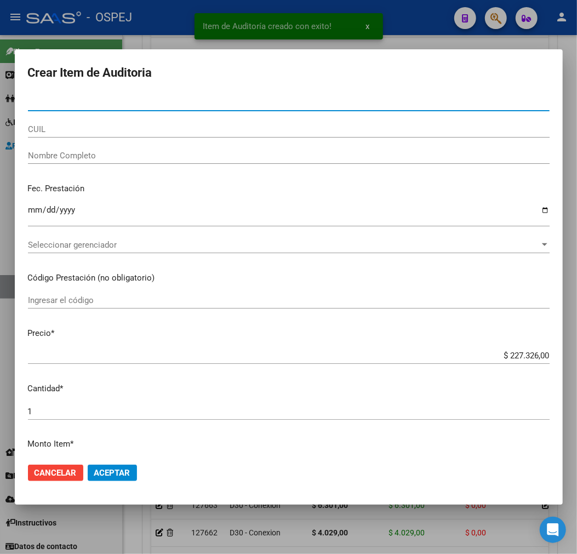
type input "42233592"
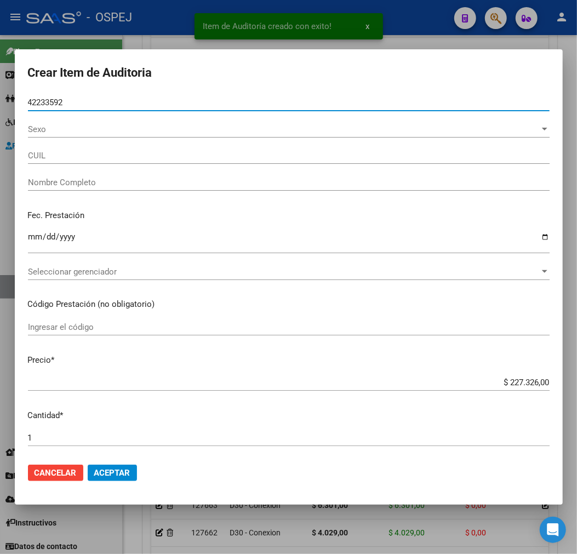
type input "27422335922"
type input "[PERSON_NAME]"
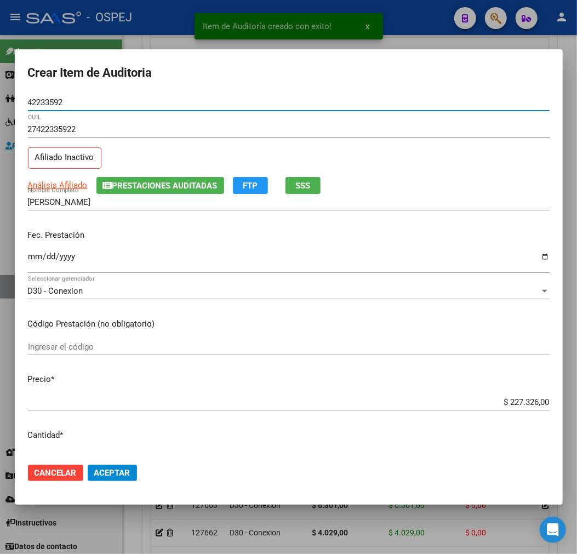
type input "42233592"
click at [518, 398] on input "$ 227.326,00" at bounding box center [289, 403] width 522 height 10
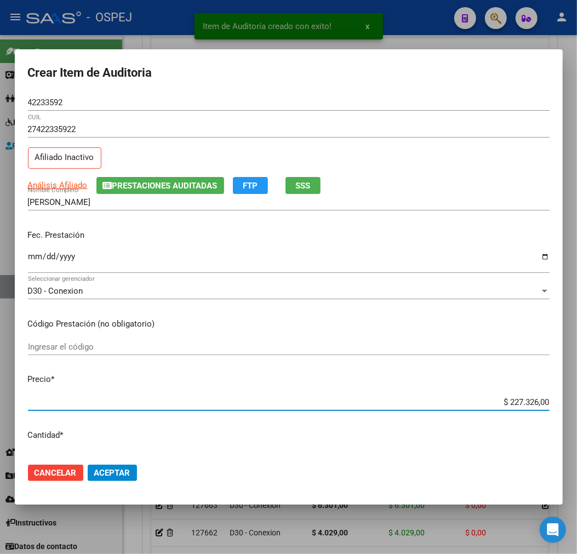
type input "$ 0,01"
type input "$ 0,19"
type input "$ 1,99"
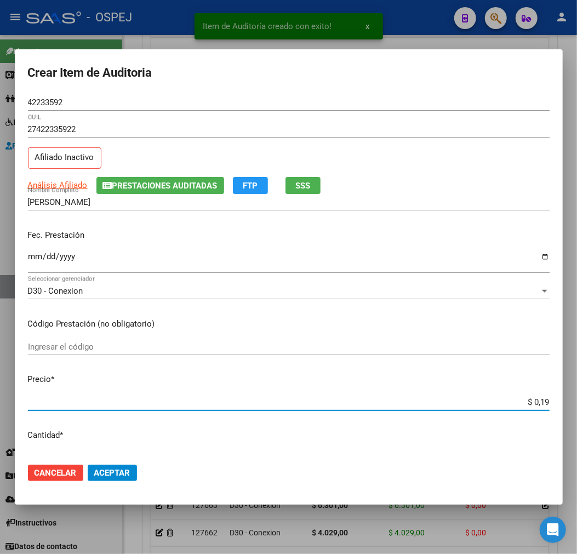
type input "$ 1,99"
type input "$ 19,95"
type input "$ 199,53"
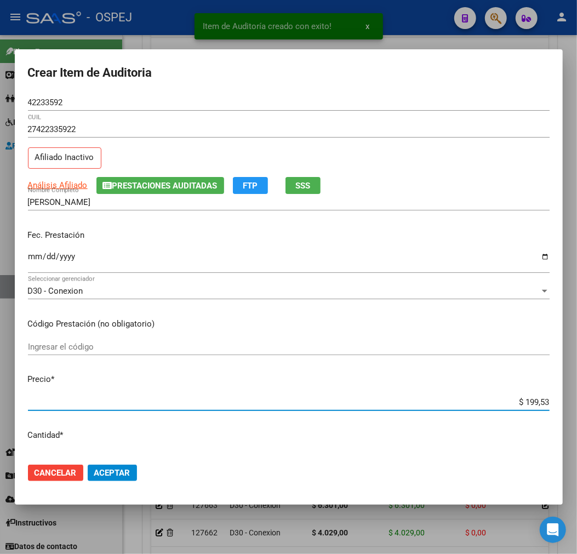
type input "$ 1.995,30"
type input "$ 19.953,00"
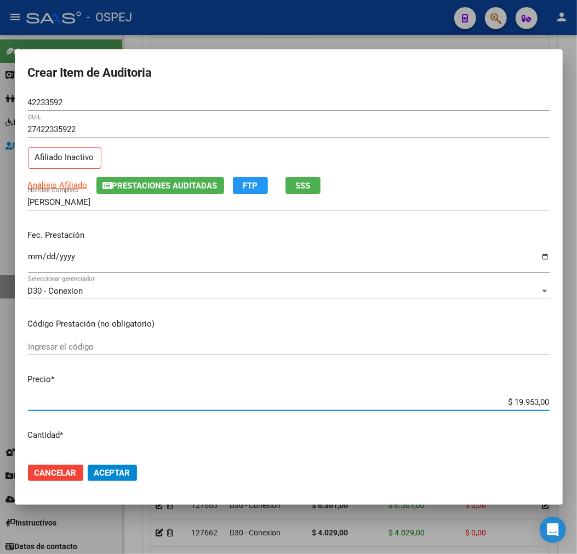
click at [117, 467] on button "Aceptar" at bounding box center [112, 473] width 49 height 16
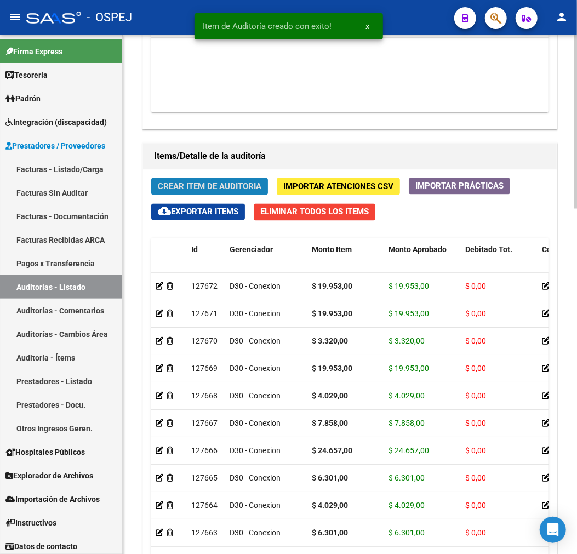
click at [192, 184] on span "Crear Item de Auditoria" at bounding box center [210, 187] width 104 height 10
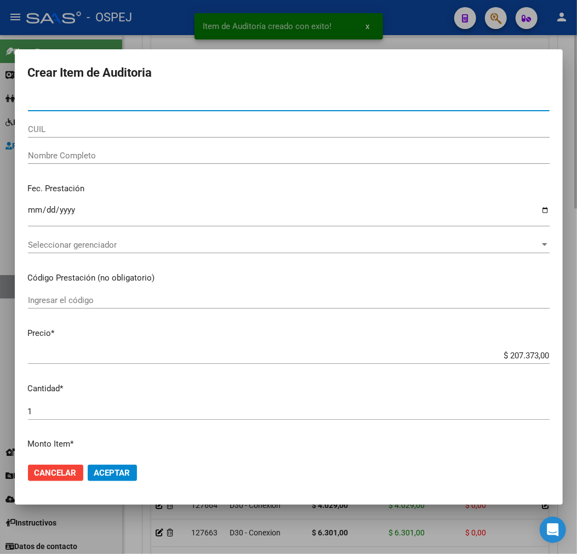
type input "26919180"
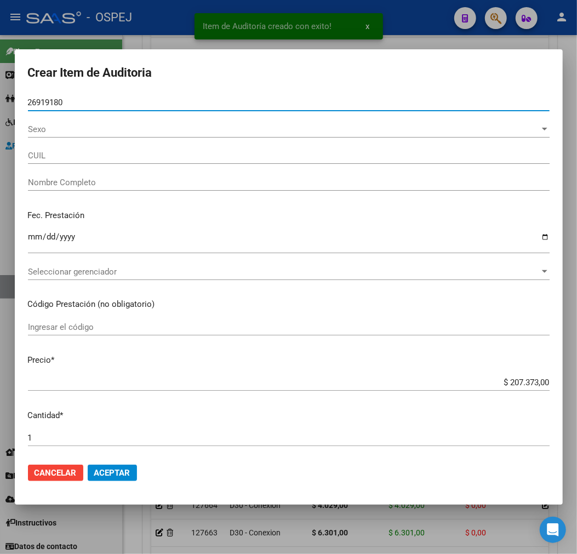
type input "27269191800"
type input "[PERSON_NAME]"
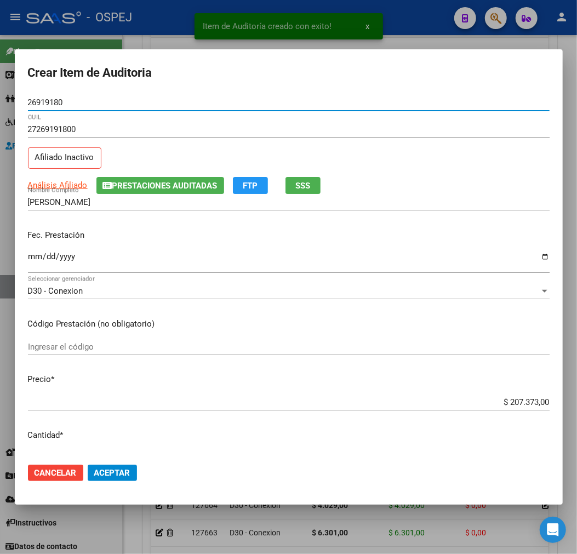
click at [528, 398] on input "$ 207.373,00" at bounding box center [289, 403] width 522 height 10
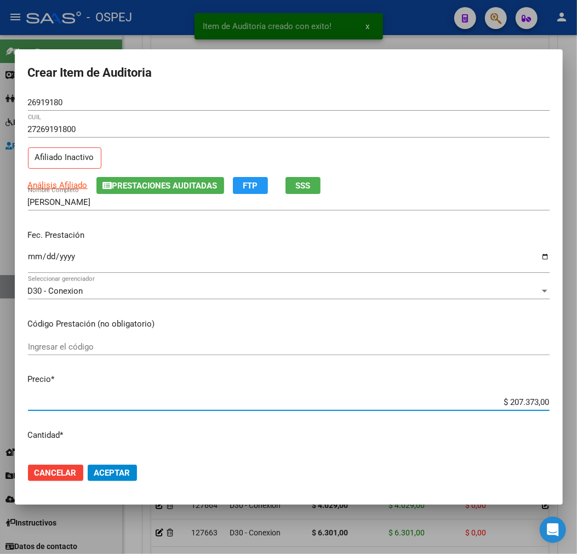
click at [528, 403] on input "$ 207.373,00" at bounding box center [289, 403] width 522 height 10
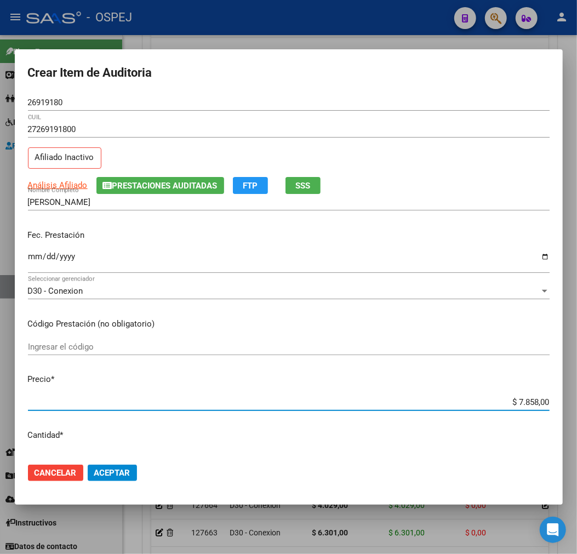
click at [97, 479] on button "Aceptar" at bounding box center [112, 473] width 49 height 16
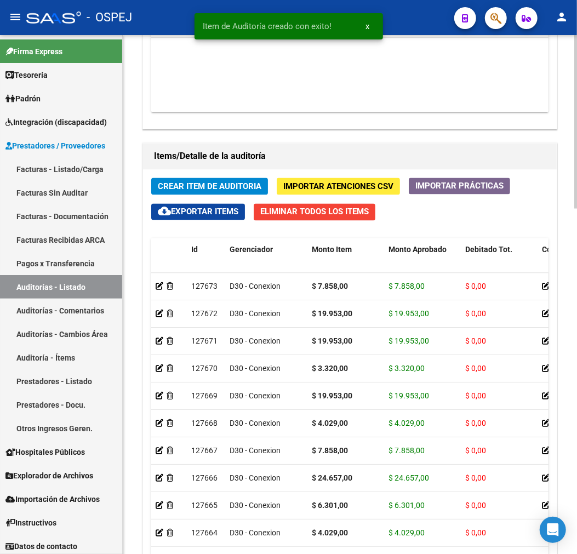
click at [212, 195] on button "Crear Item de Auditoria" at bounding box center [209, 186] width 117 height 17
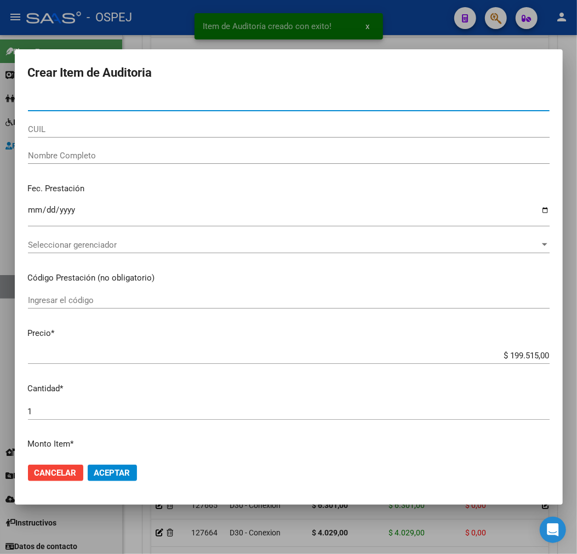
paste input "26919180"
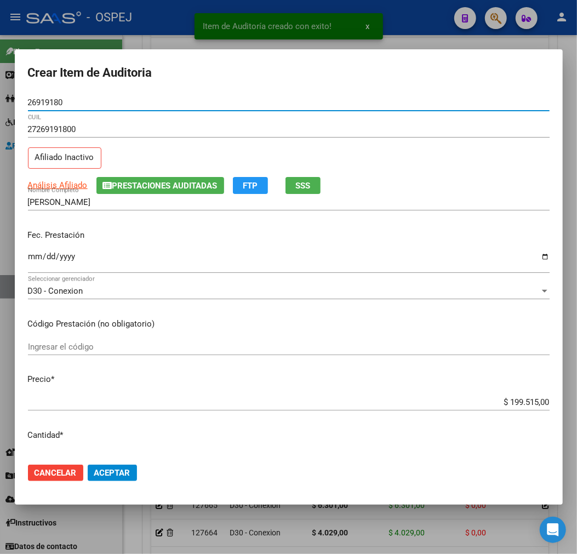
click at [517, 403] on input "$ 199.515,00" at bounding box center [289, 403] width 522 height 10
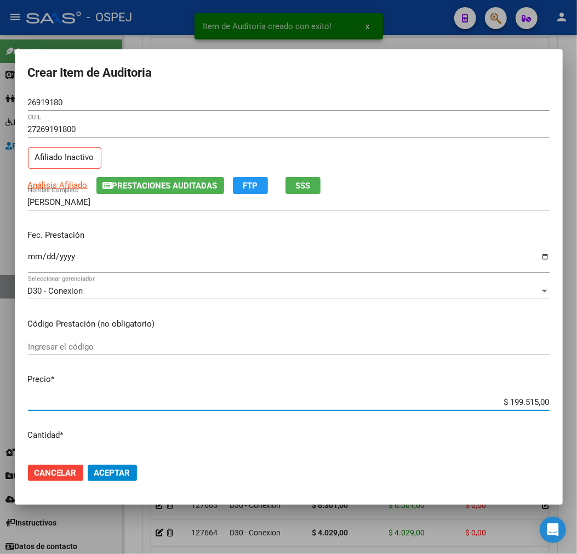
click at [517, 403] on input "$ 199.515,00" at bounding box center [289, 403] width 522 height 10
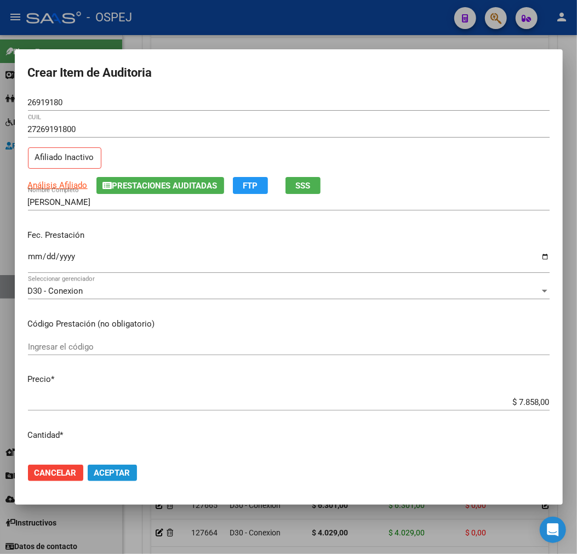
click at [118, 474] on span "Aceptar" at bounding box center [112, 473] width 36 height 10
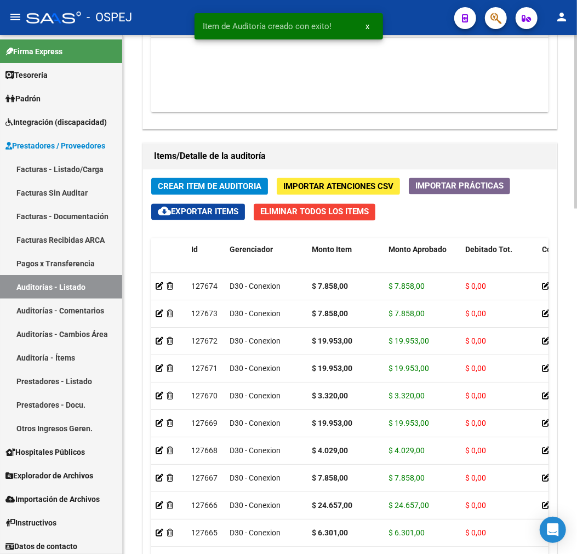
click at [236, 177] on div "Crear Item de Auditoria Importar Atenciones CSV Importar Prácticas cloud_downlo…" at bounding box center [350, 407] width 414 height 474
drag, startPoint x: 236, startPoint y: 177, endPoint x: 233, endPoint y: 182, distance: 5.9
click at [234, 179] on div "Crear Item de Auditoria Importar Atenciones CSV Importar Prácticas cloud_downlo…" at bounding box center [350, 407] width 414 height 474
click at [233, 182] on button "Crear Item de Auditoria" at bounding box center [209, 186] width 117 height 17
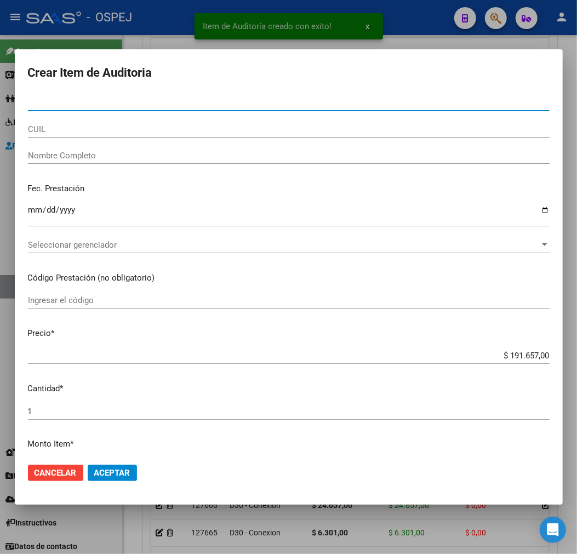
paste input "39777819"
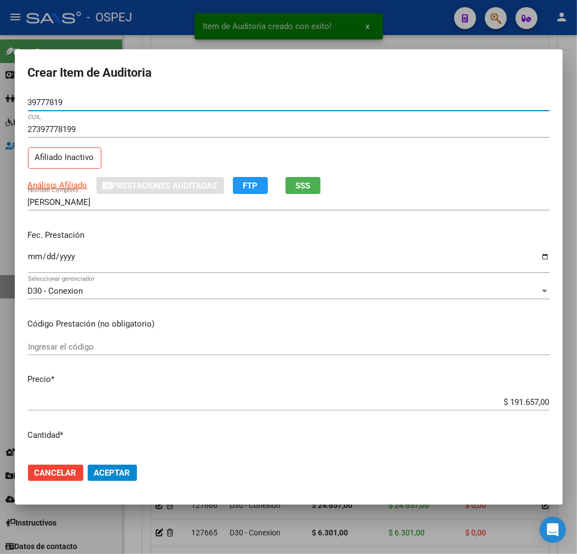
click at [522, 403] on input "$ 191.657,00" at bounding box center [289, 403] width 522 height 10
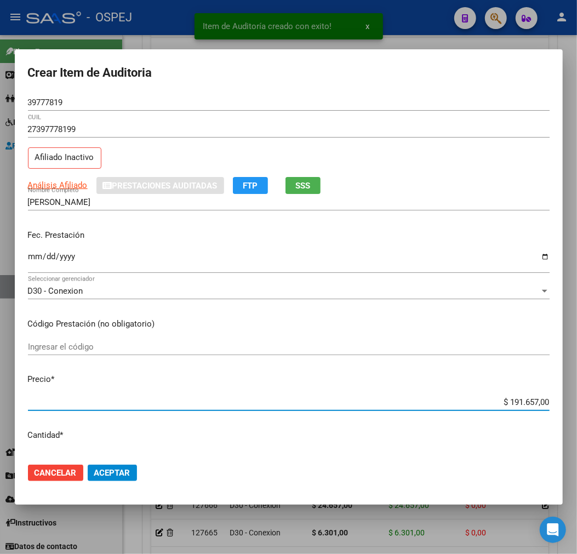
click at [522, 403] on input "$ 191.657,00" at bounding box center [289, 403] width 522 height 10
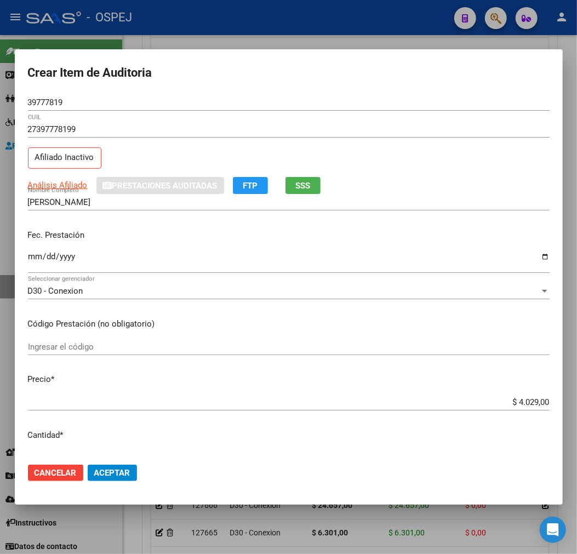
click at [138, 468] on mat-dialog-actions "Cancelar Aceptar" at bounding box center [289, 473] width 522 height 37
click at [128, 469] on span "Aceptar" at bounding box center [112, 473] width 36 height 10
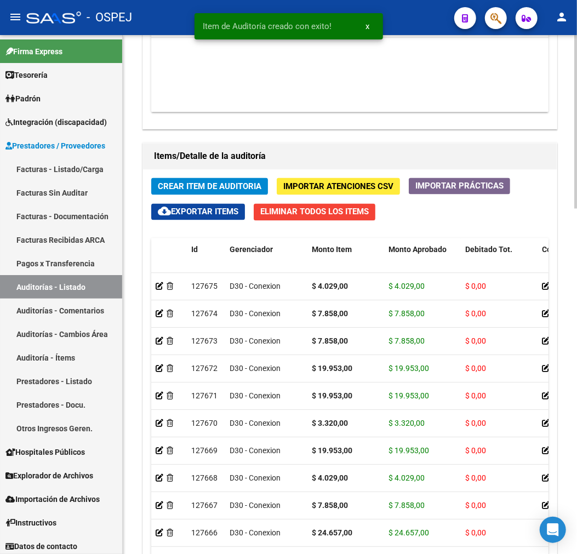
click at [211, 190] on span "Crear Item de Auditoria" at bounding box center [210, 187] width 104 height 10
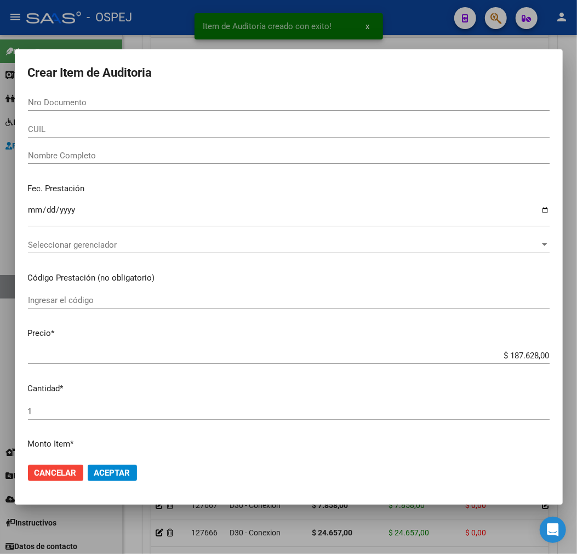
paste input "27930294"
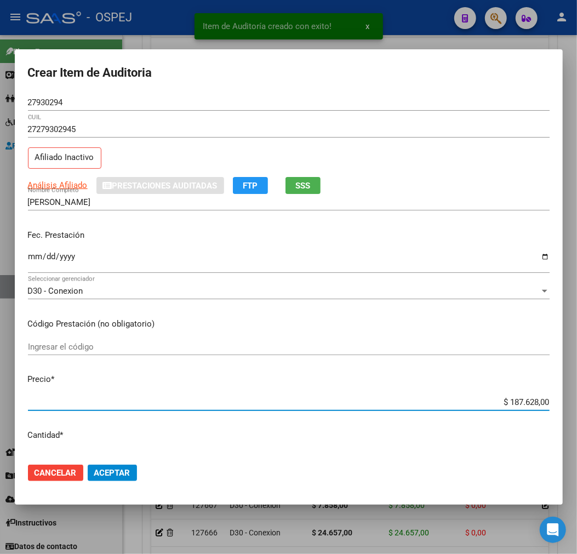
click at [532, 401] on input "$ 187.628,00" at bounding box center [289, 403] width 522 height 10
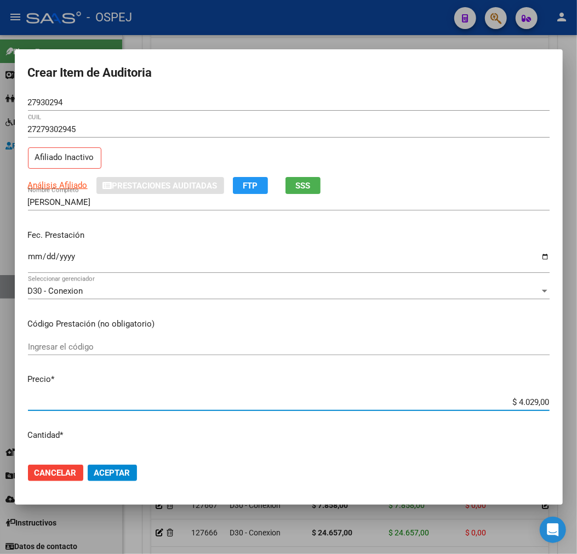
click at [123, 468] on span "Aceptar" at bounding box center [112, 473] width 36 height 10
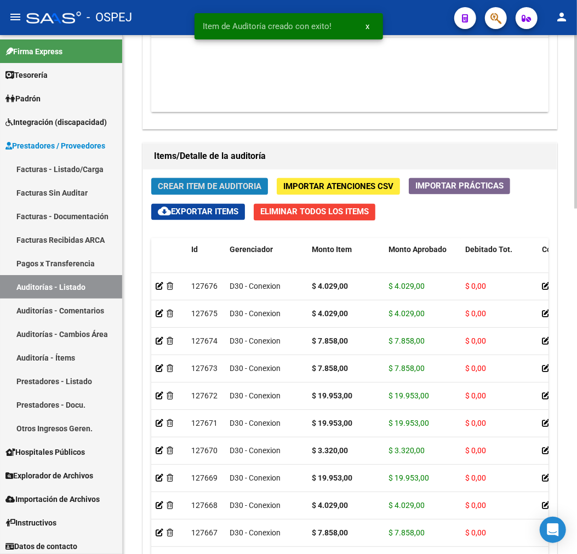
click at [220, 179] on button "Crear Item de Auditoria" at bounding box center [209, 186] width 117 height 17
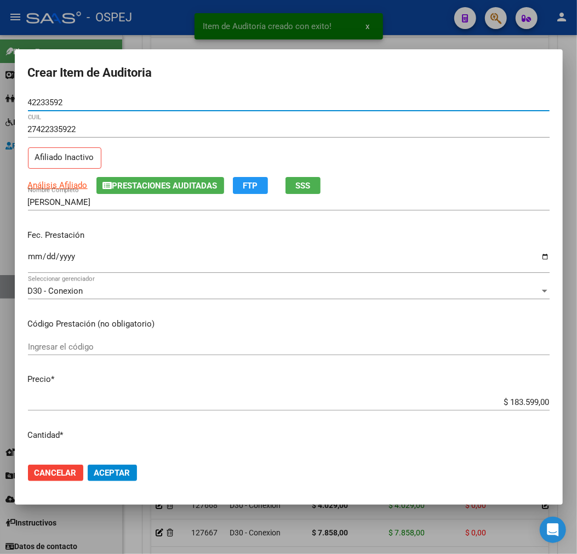
click at [518, 407] on input "$ 183.599,00" at bounding box center [289, 403] width 522 height 10
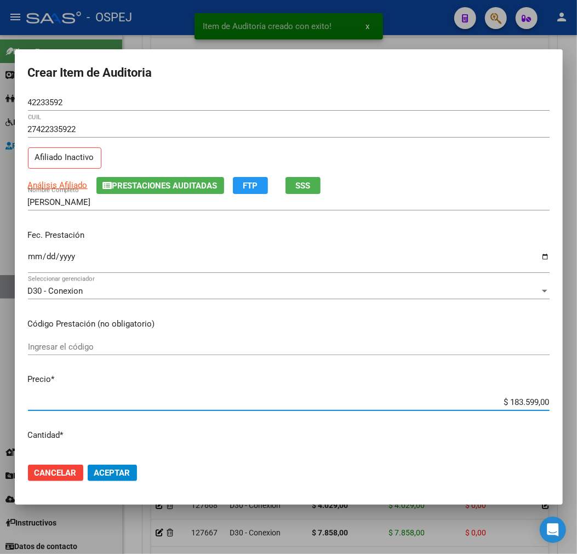
drag, startPoint x: 518, startPoint y: 407, endPoint x: 480, endPoint y: 407, distance: 37.8
click at [517, 407] on input "$ 183.599,00" at bounding box center [289, 403] width 522 height 10
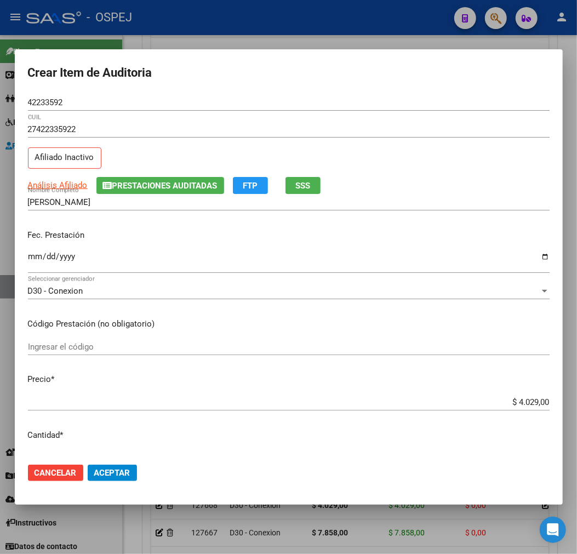
drag, startPoint x: 132, startPoint y: 462, endPoint x: 111, endPoint y: 471, distance: 21.9
click at [131, 463] on mat-dialog-actions "Cancelar Aceptar" at bounding box center [289, 473] width 522 height 37
click at [112, 473] on span "Aceptar" at bounding box center [112, 473] width 36 height 10
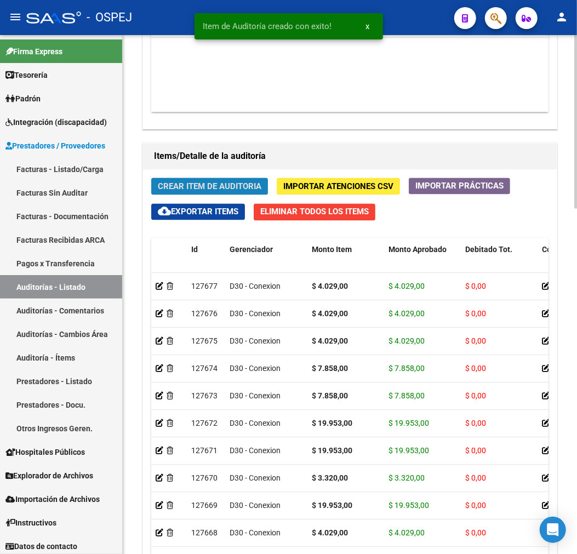
click at [234, 185] on span "Crear Item de Auditoria" at bounding box center [210, 187] width 104 height 10
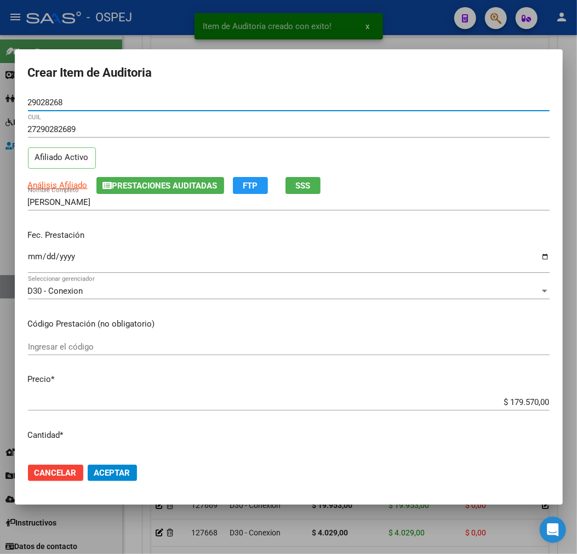
click at [523, 403] on input "$ 179.570,00" at bounding box center [289, 403] width 522 height 10
click at [522, 403] on input "$ 179.570,00" at bounding box center [289, 403] width 522 height 10
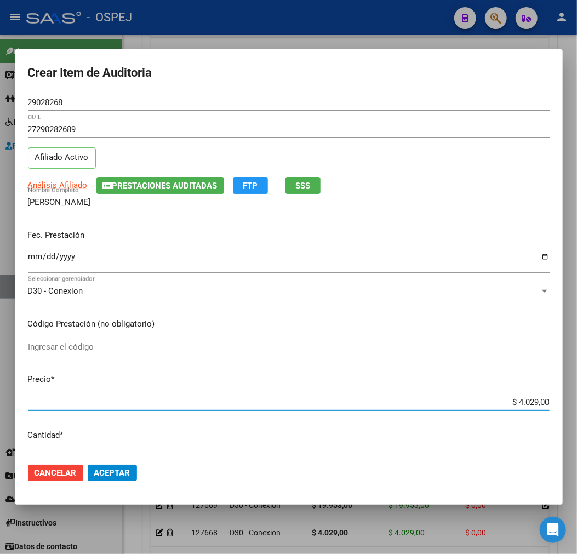
click at [135, 465] on button "Aceptar" at bounding box center [112, 473] width 49 height 16
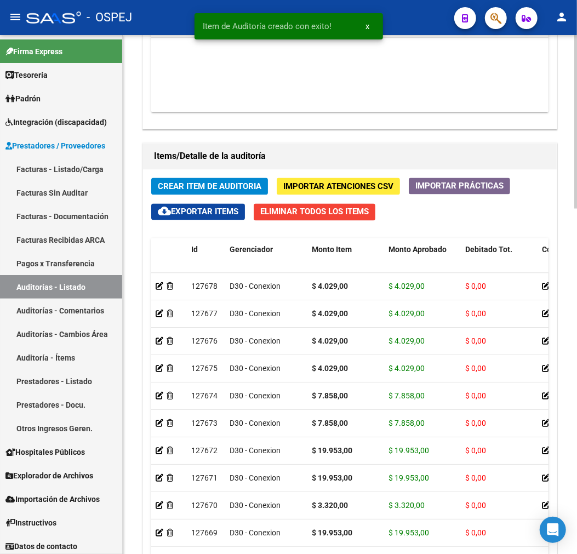
click at [239, 173] on div "Crear Item de Auditoria Importar Atenciones CSV Importar Prácticas cloud_downlo…" at bounding box center [350, 407] width 414 height 474
click at [239, 185] on span "Crear Item de Auditoria" at bounding box center [210, 187] width 104 height 10
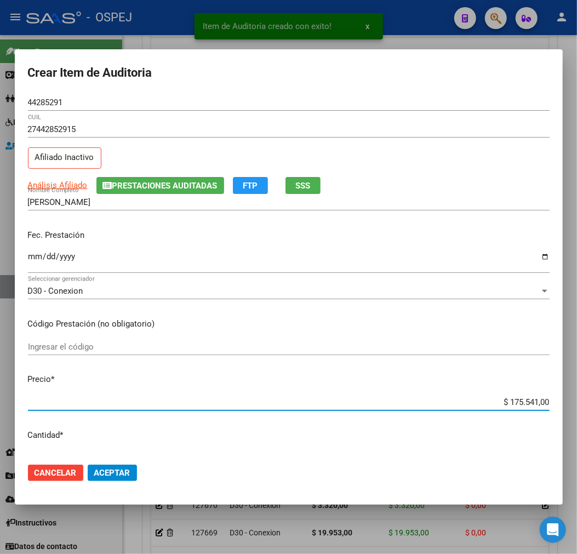
click at [514, 405] on input "$ 175.541,00" at bounding box center [289, 403] width 522 height 10
click at [513, 405] on input "$ 175.541,00" at bounding box center [289, 403] width 522 height 10
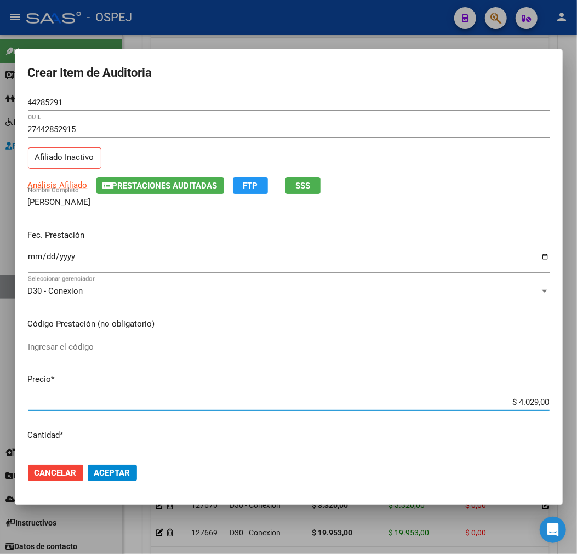
click at [133, 474] on button "Aceptar" at bounding box center [112, 473] width 49 height 16
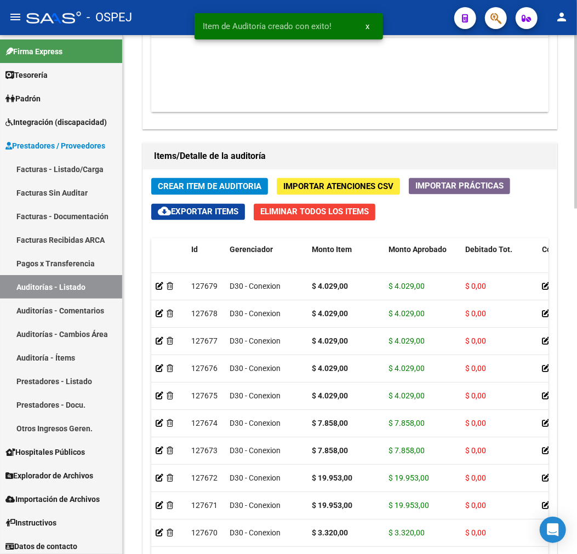
click at [233, 189] on span "Crear Item de Auditoria" at bounding box center [210, 187] width 104 height 10
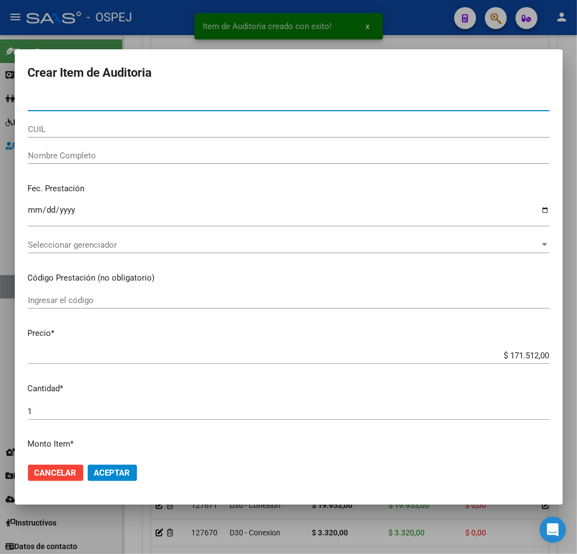
paste input "26919180"
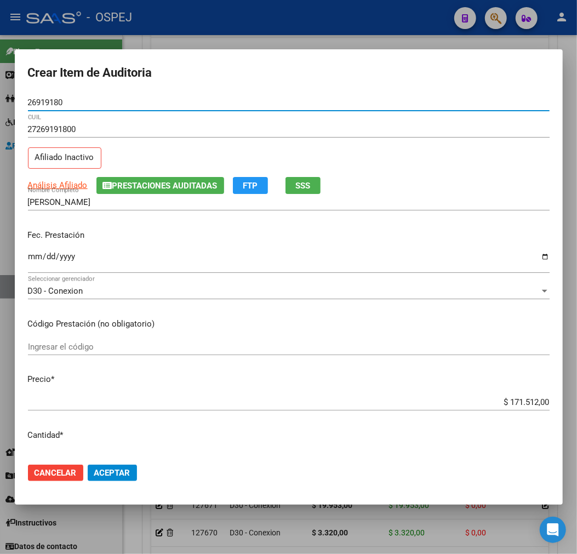
click at [505, 406] on input "$ 171.512,00" at bounding box center [289, 403] width 522 height 10
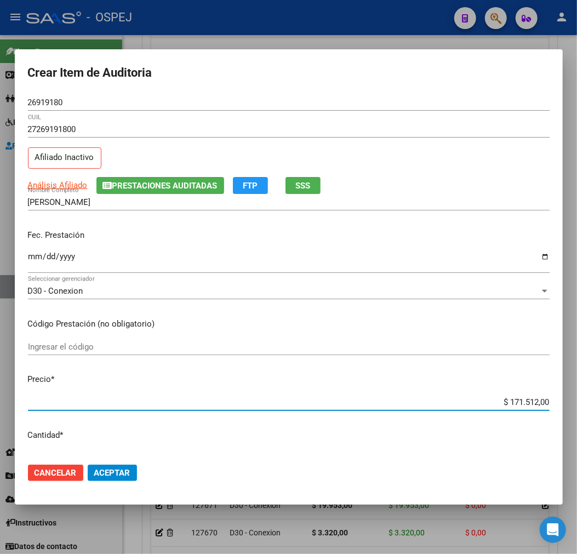
click at [505, 406] on input "$ 171.512,00" at bounding box center [289, 403] width 522 height 10
click at [117, 481] on mat-dialog-actions "Cancelar Aceptar" at bounding box center [289, 473] width 522 height 37
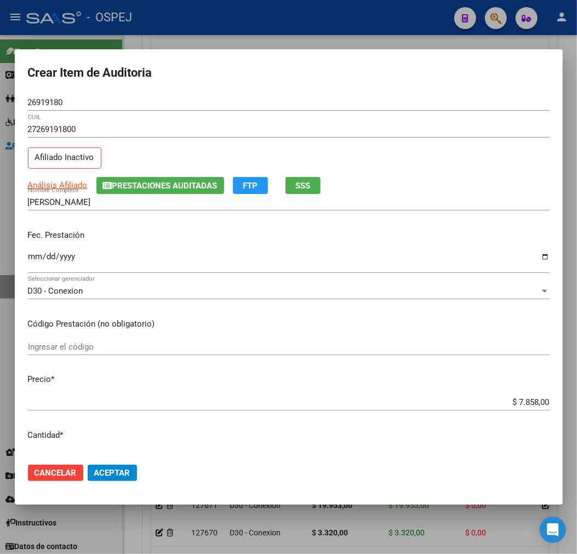
click at [116, 479] on button "Aceptar" at bounding box center [112, 473] width 49 height 16
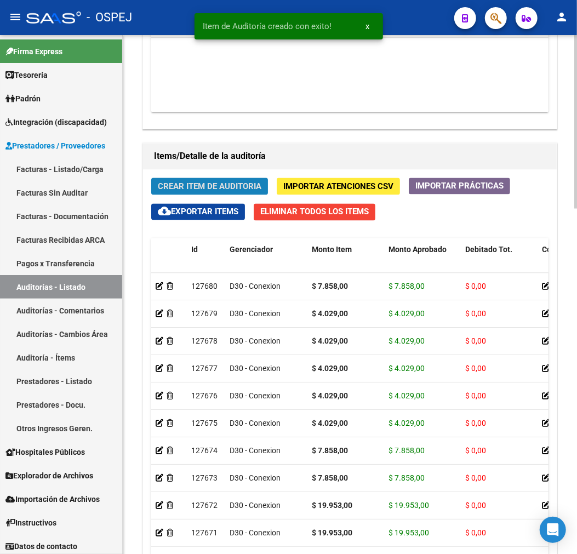
click at [240, 188] on span "Crear Item de Auditoria" at bounding box center [210, 187] width 104 height 10
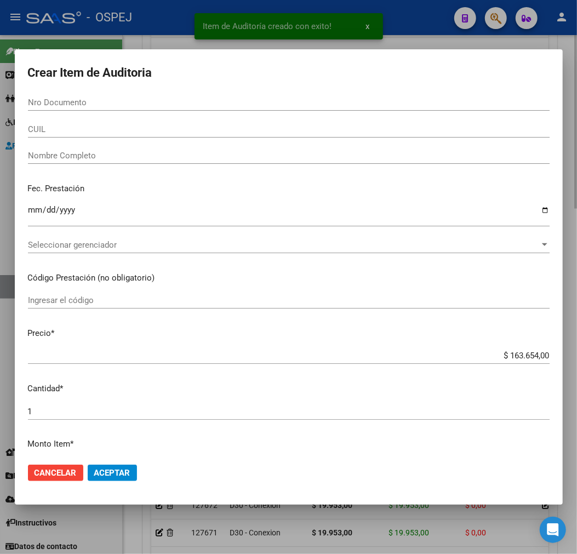
paste input "42233592"
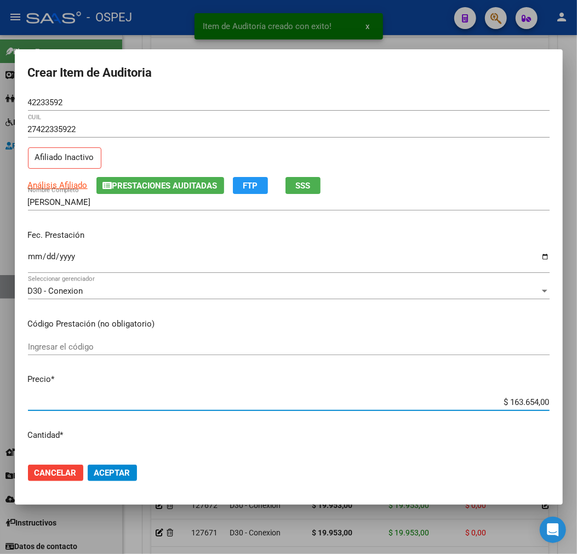
click at [507, 400] on input "$ 163.654,00" at bounding box center [289, 403] width 522 height 10
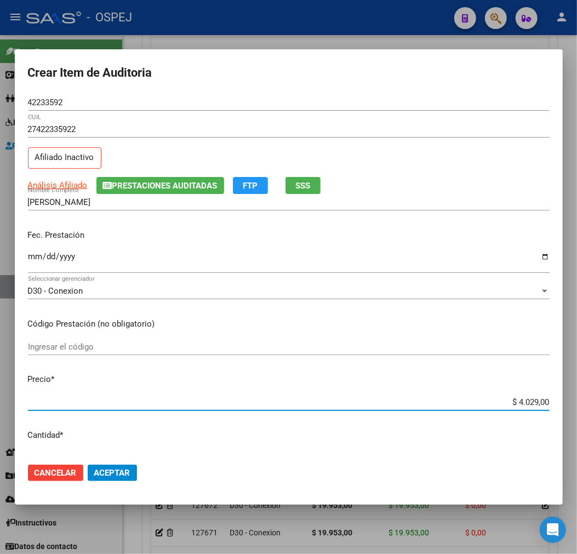
click at [105, 471] on span "Aceptar" at bounding box center [112, 473] width 36 height 10
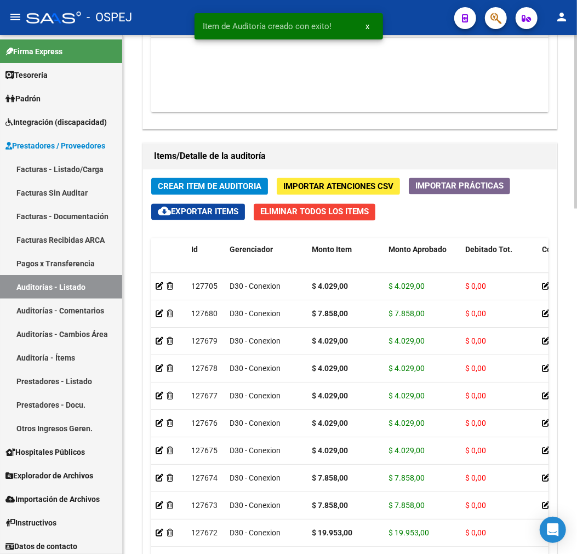
click at [209, 193] on button "Crear Item de Auditoria" at bounding box center [209, 186] width 117 height 17
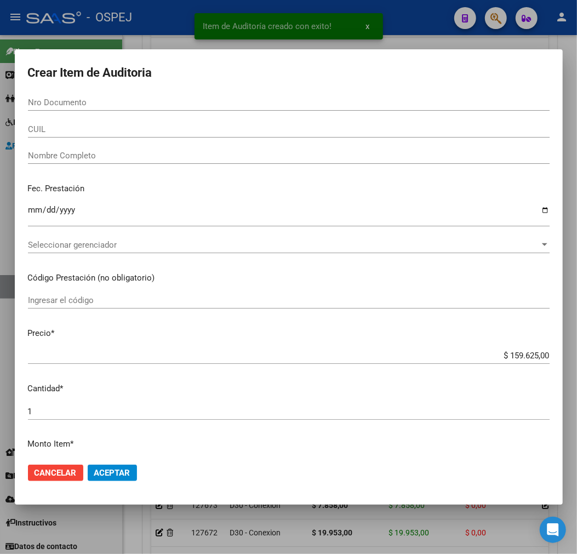
paste input "42233592"
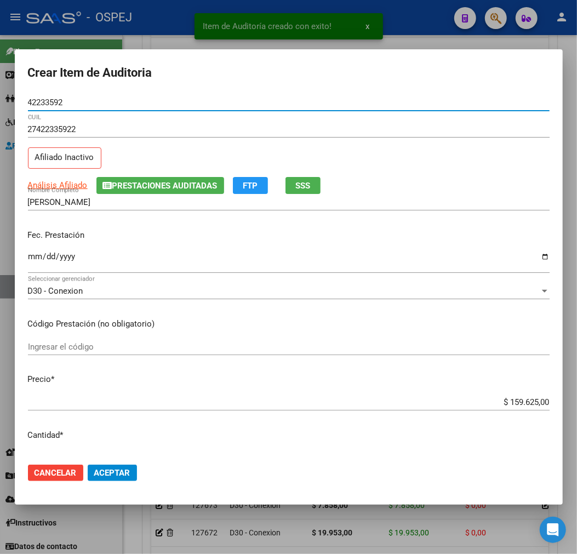
click at [524, 405] on input "$ 159.625,00" at bounding box center [289, 403] width 522 height 10
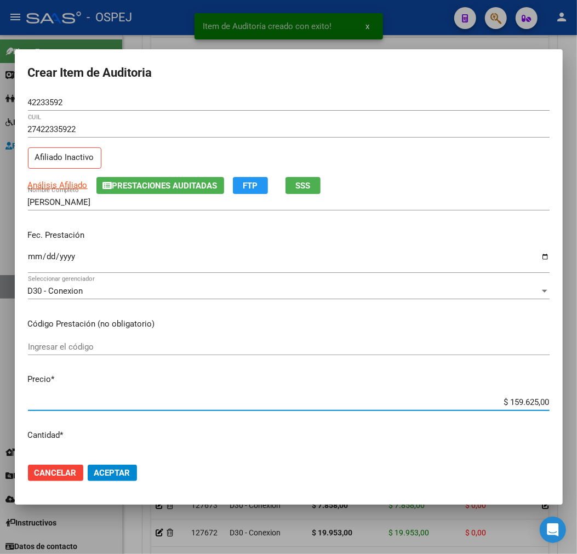
click at [524, 405] on input "$ 159.625,00" at bounding box center [289, 403] width 522 height 10
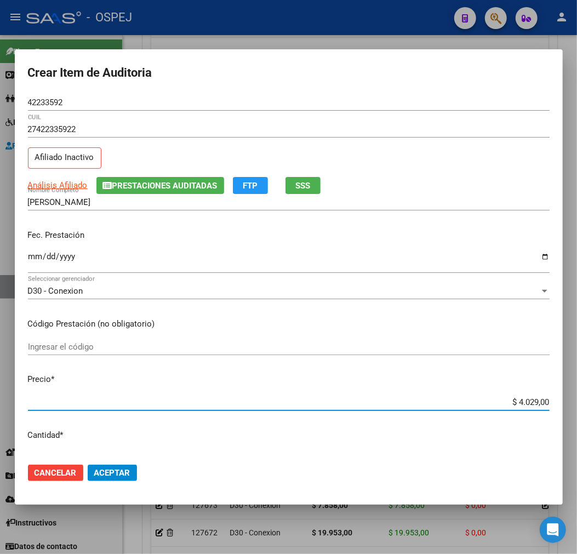
click at [129, 475] on span "Aceptar" at bounding box center [112, 473] width 36 height 10
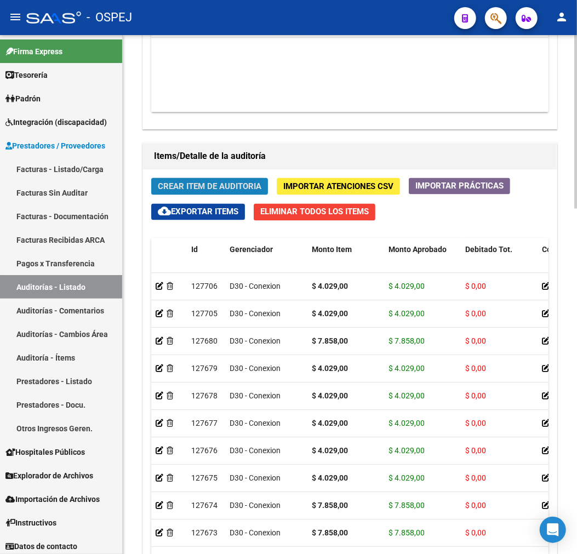
click at [246, 195] on button "Crear Item de Auditoria" at bounding box center [209, 186] width 117 height 17
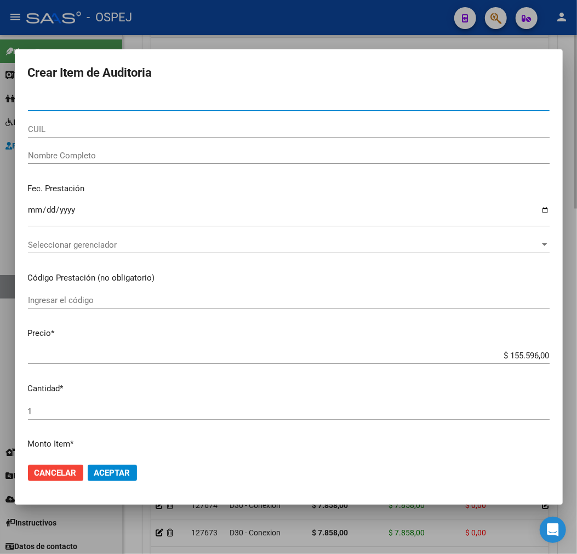
paste input "26919180"
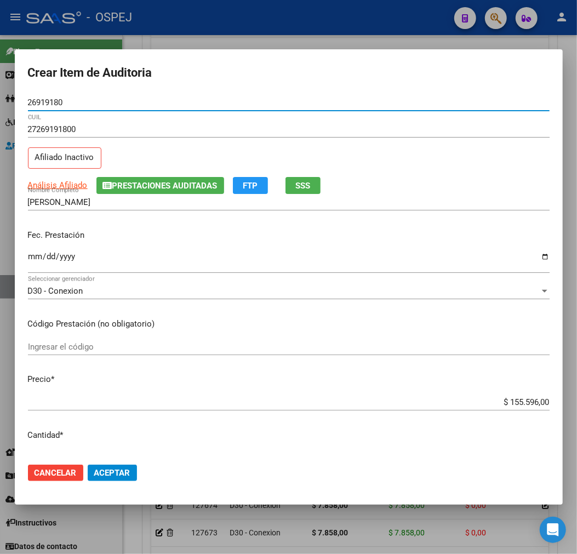
click at [528, 401] on input "$ 155.596,00" at bounding box center [289, 403] width 522 height 10
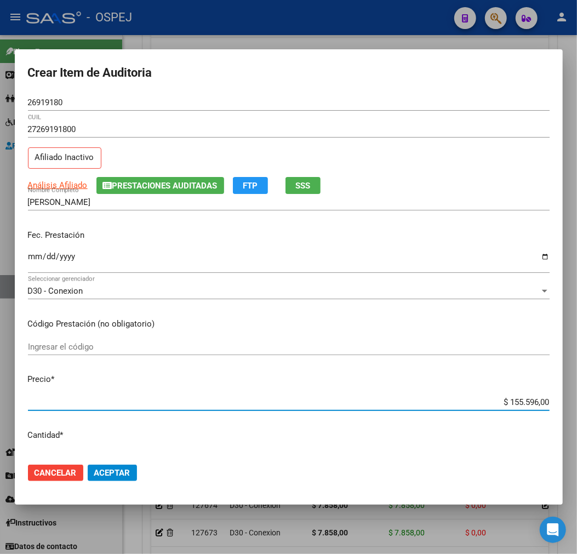
click at [528, 401] on input "$ 155.596,00" at bounding box center [289, 403] width 522 height 10
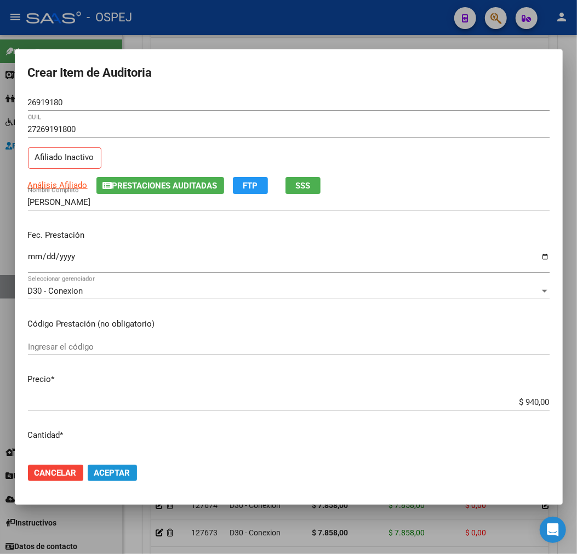
click at [102, 479] on button "Aceptar" at bounding box center [112, 473] width 49 height 16
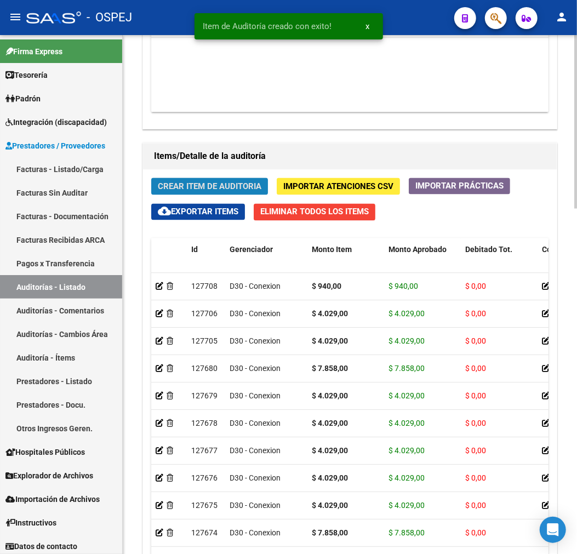
click at [247, 186] on span "Crear Item de Auditoria" at bounding box center [210, 187] width 104 height 10
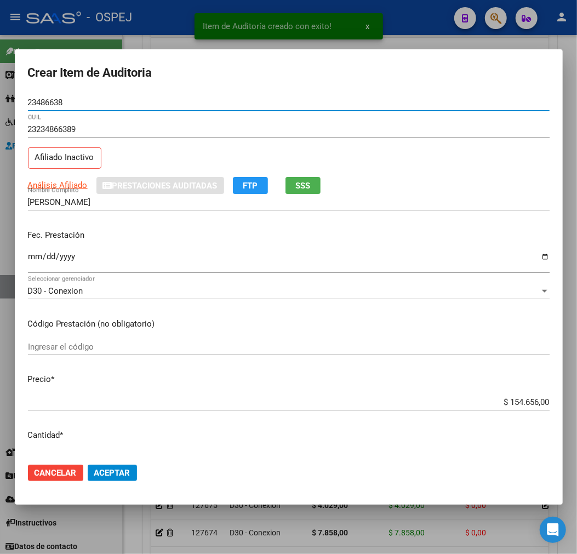
click at [517, 399] on input "$ 154.656,00" at bounding box center [289, 403] width 522 height 10
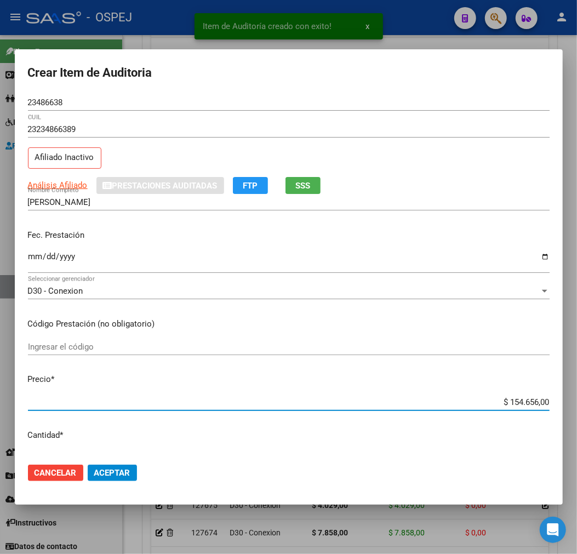
click at [517, 399] on input "$ 154.656,00" at bounding box center [289, 403] width 522 height 10
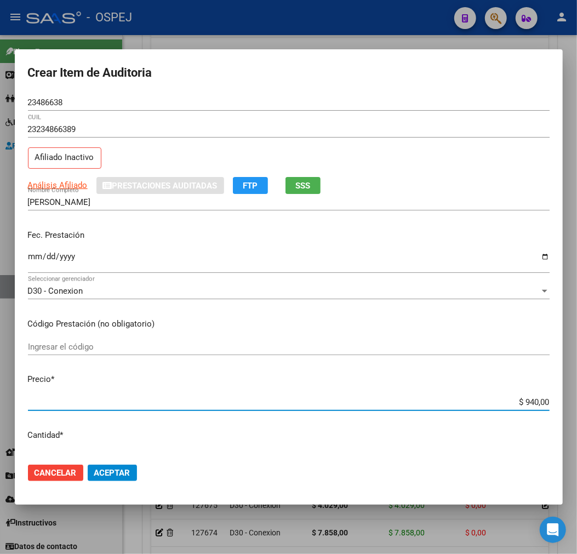
click at [122, 479] on button "Aceptar" at bounding box center [112, 473] width 49 height 16
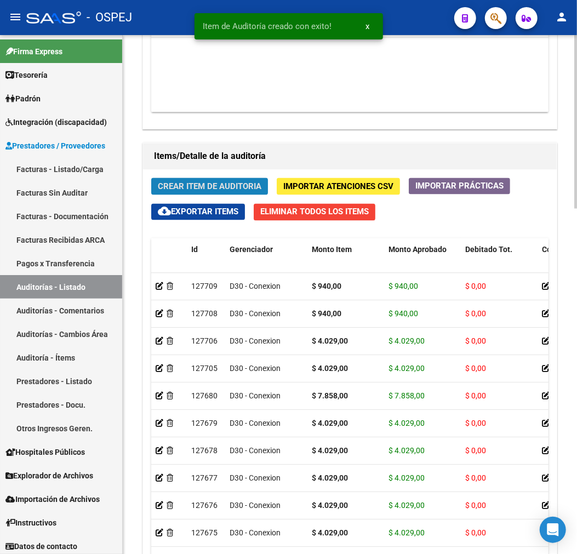
click at [234, 181] on button "Crear Item de Auditoria" at bounding box center [209, 186] width 117 height 17
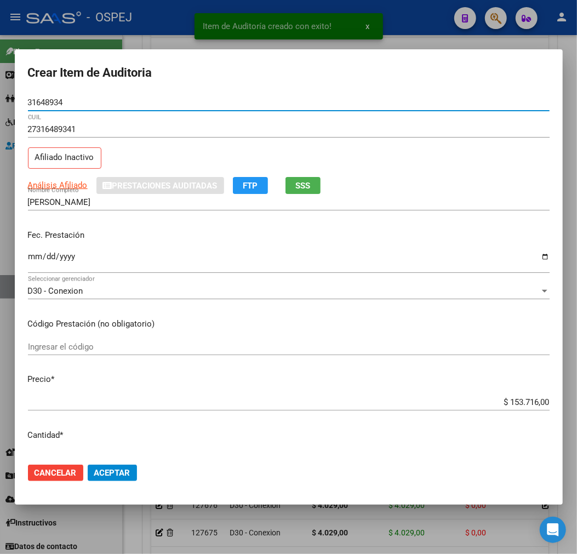
click at [523, 399] on input "$ 153.716,00" at bounding box center [289, 403] width 522 height 10
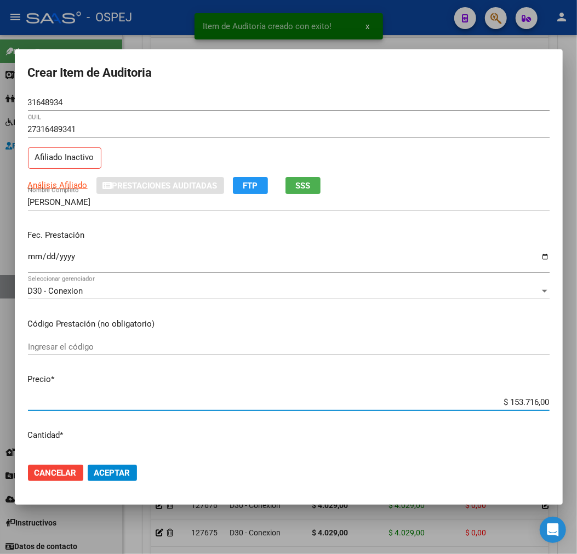
click at [523, 399] on input "$ 153.716,00" at bounding box center [289, 403] width 522 height 10
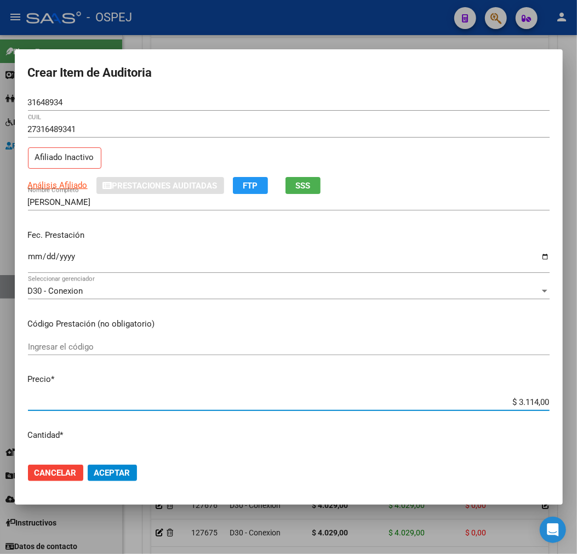
click at [112, 471] on span "Aceptar" at bounding box center [112, 473] width 36 height 10
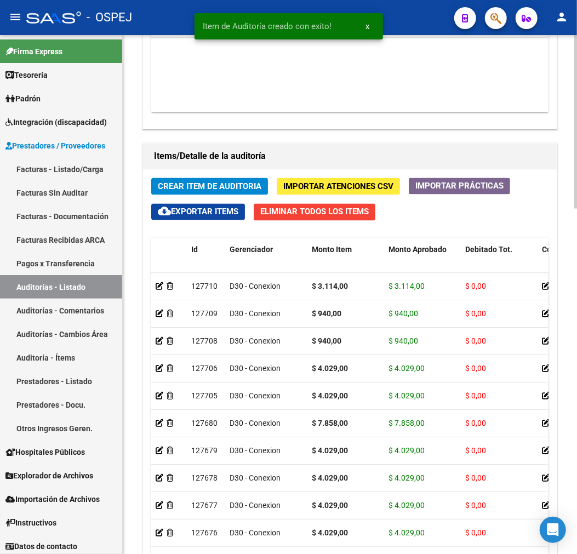
click at [229, 185] on span "Crear Item de Auditoria" at bounding box center [210, 187] width 104 height 10
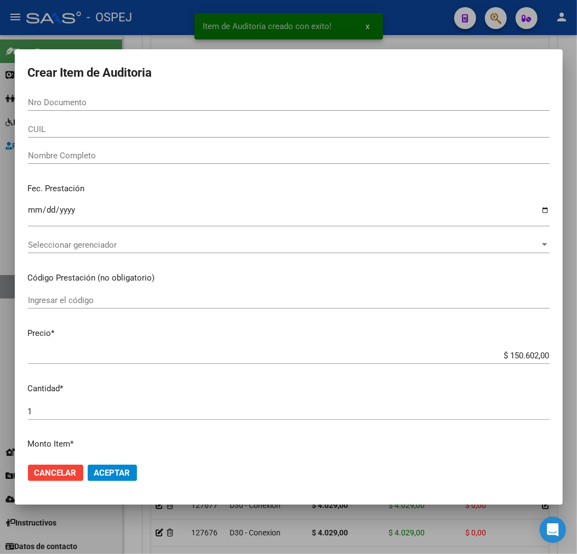
paste input "42233592"
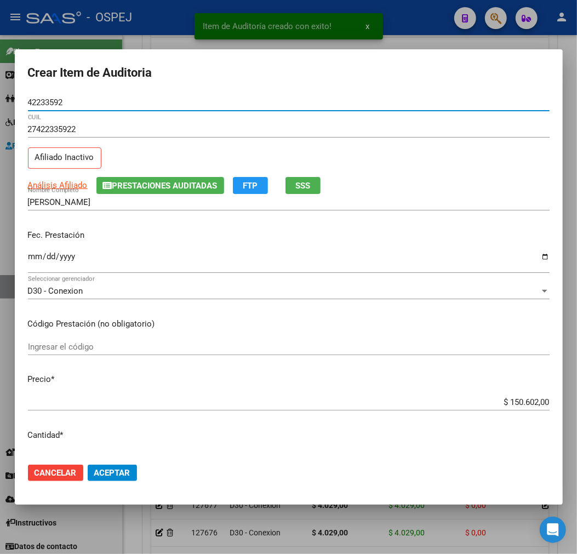
click at [515, 402] on input "$ 150.602,00" at bounding box center [289, 403] width 522 height 10
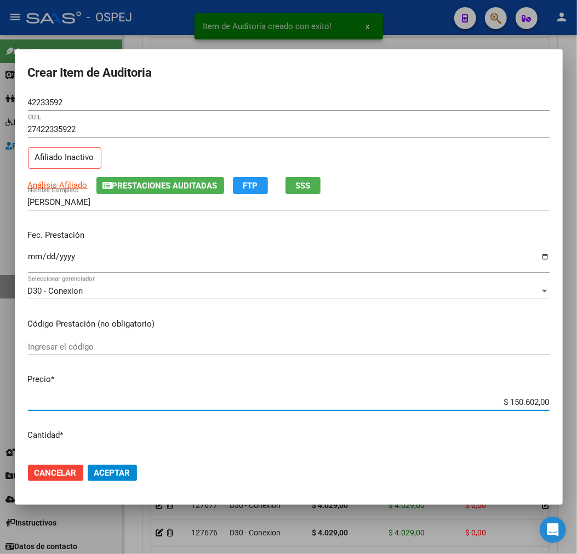
click at [515, 402] on input "$ 150.602,00" at bounding box center [289, 403] width 522 height 10
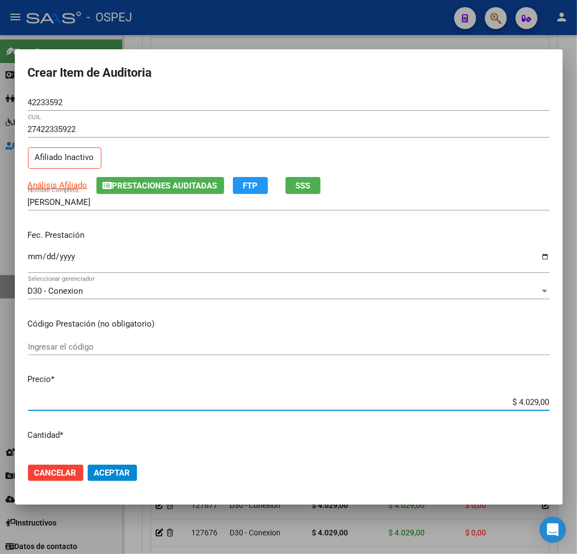
click at [107, 468] on span "Aceptar" at bounding box center [112, 473] width 36 height 10
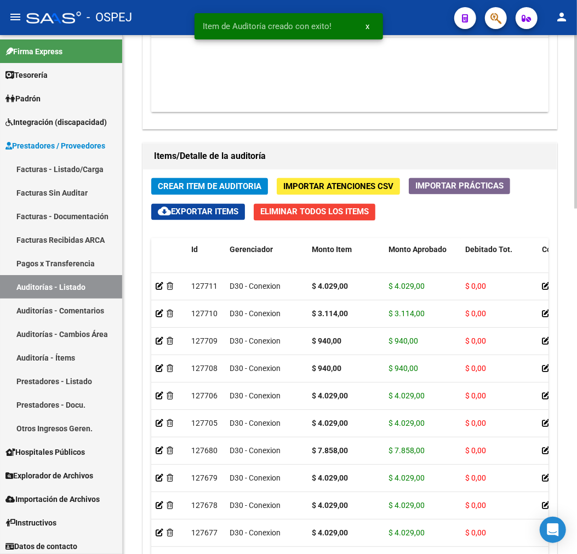
click at [211, 180] on button "Crear Item de Auditoria" at bounding box center [209, 186] width 117 height 17
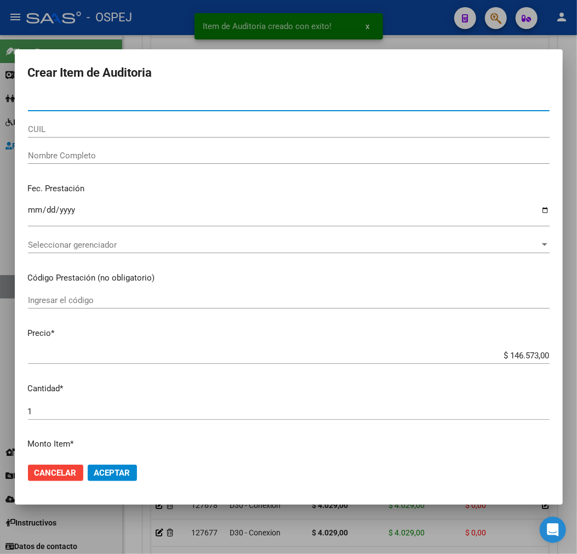
paste input "37400978"
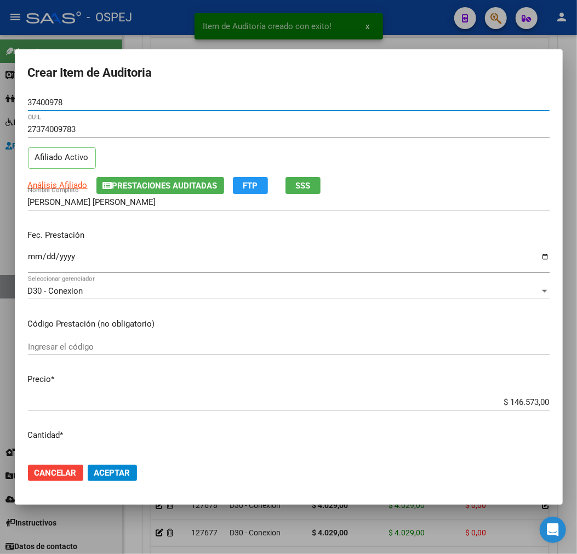
click at [511, 407] on input "$ 146.573,00" at bounding box center [289, 403] width 522 height 10
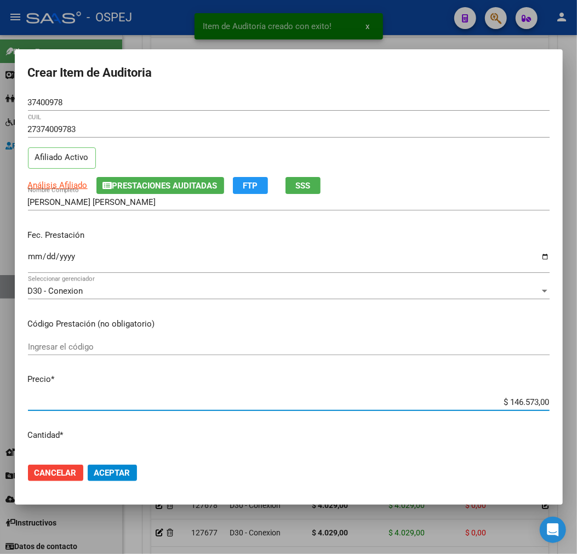
click at [511, 407] on input "$ 146.573,00" at bounding box center [289, 403] width 522 height 10
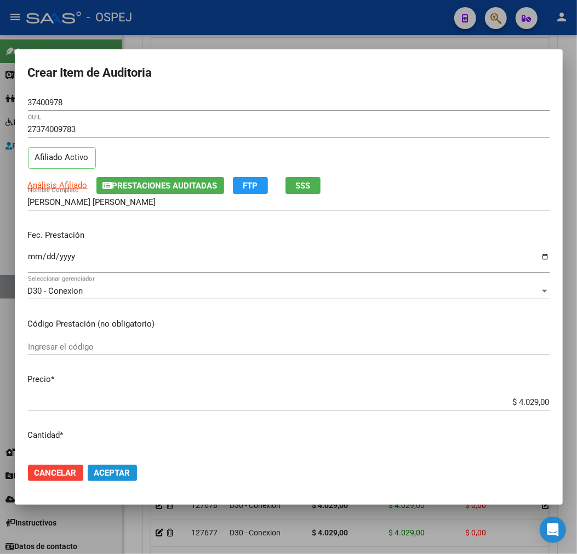
click at [130, 471] on button "Aceptar" at bounding box center [112, 473] width 49 height 16
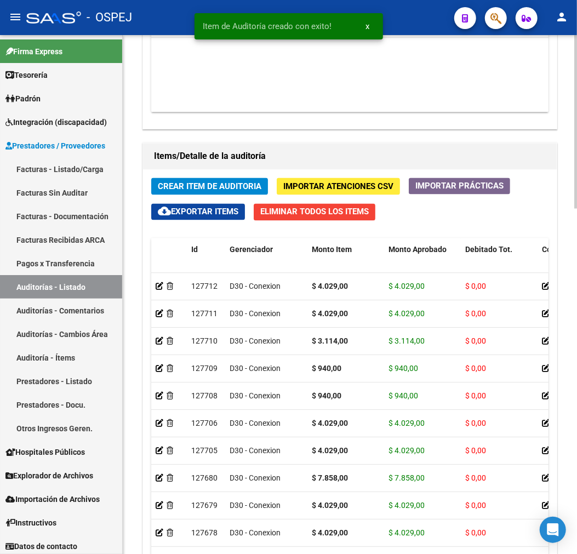
click at [237, 174] on div "Crear Item de Auditoria Importar Atenciones CSV Importar Prácticas cloud_downlo…" at bounding box center [350, 407] width 414 height 474
click at [236, 180] on button "Crear Item de Auditoria" at bounding box center [209, 186] width 117 height 17
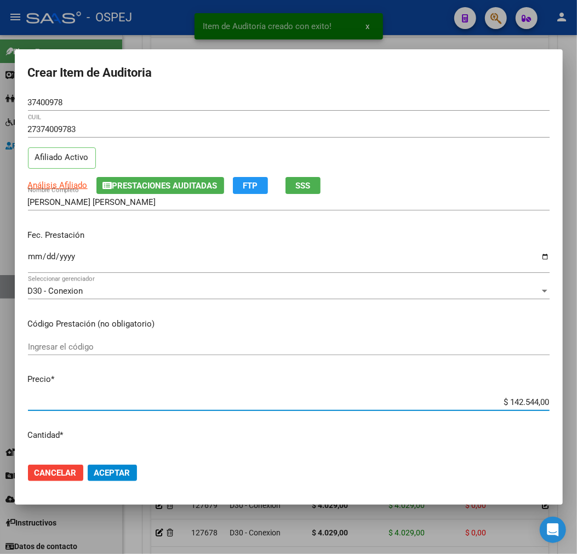
click at [530, 404] on input "$ 142.544,00" at bounding box center [289, 403] width 522 height 10
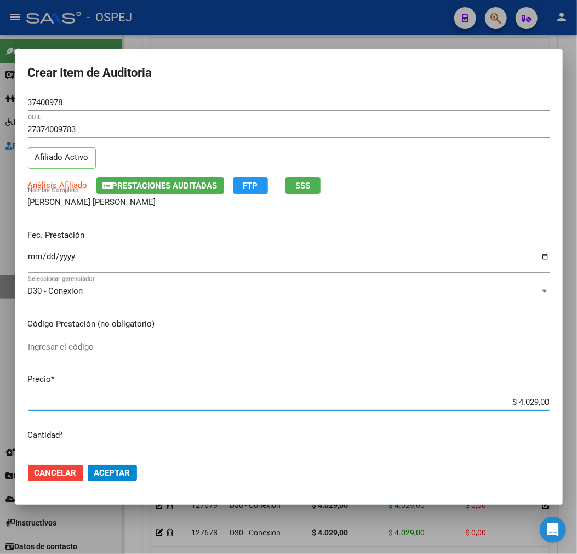
click at [119, 479] on button "Aceptar" at bounding box center [112, 473] width 49 height 16
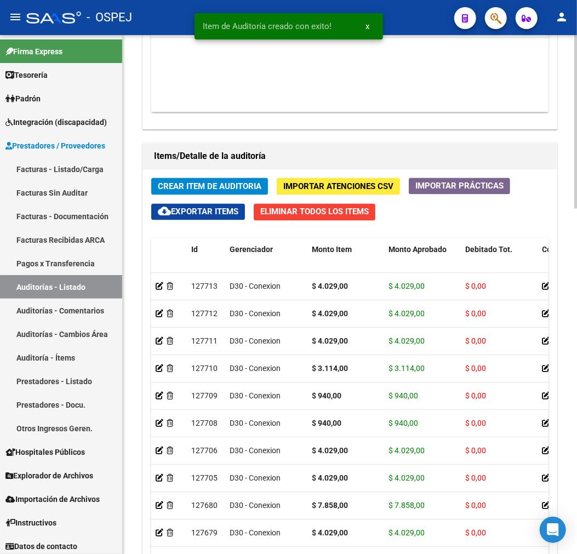
click at [234, 173] on div "Crear Item de Auditoria Importar Atenciones CSV Importar Prácticas cloud_downlo…" at bounding box center [350, 407] width 414 height 474
click at [233, 195] on button "Crear Item de Auditoria" at bounding box center [209, 186] width 117 height 17
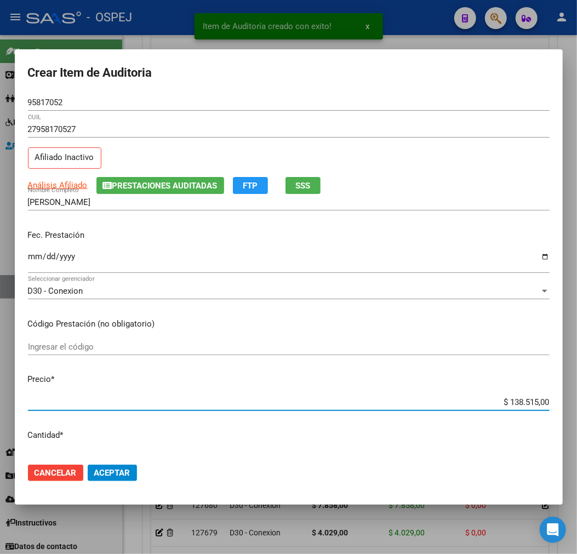
click at [538, 398] on input "$ 138.515,00" at bounding box center [289, 403] width 522 height 10
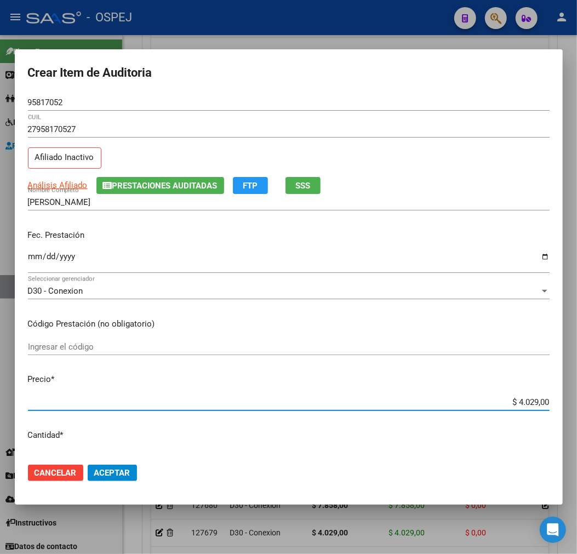
click at [127, 469] on span "Aceptar" at bounding box center [112, 473] width 36 height 10
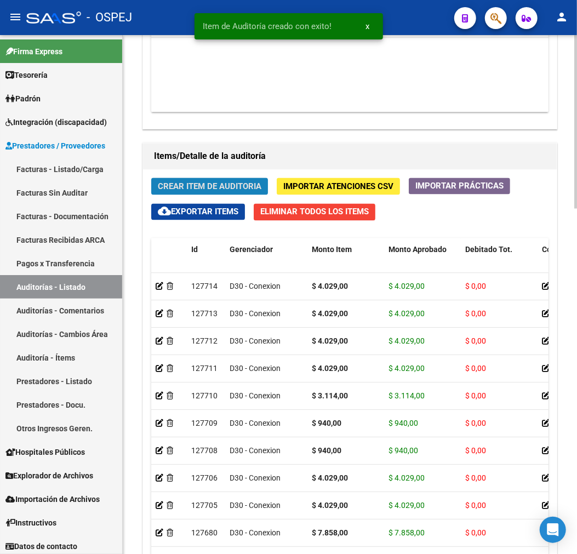
click at [216, 188] on span "Crear Item de Auditoria" at bounding box center [210, 187] width 104 height 10
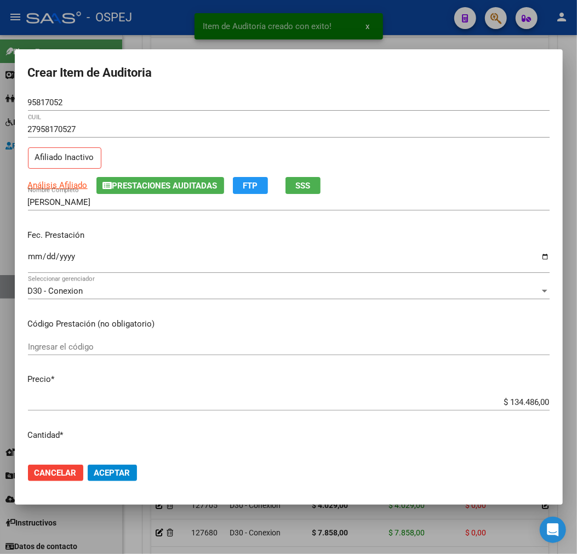
click at [525, 407] on div "$ 134.486,00 Ingresar el precio" at bounding box center [289, 402] width 522 height 16
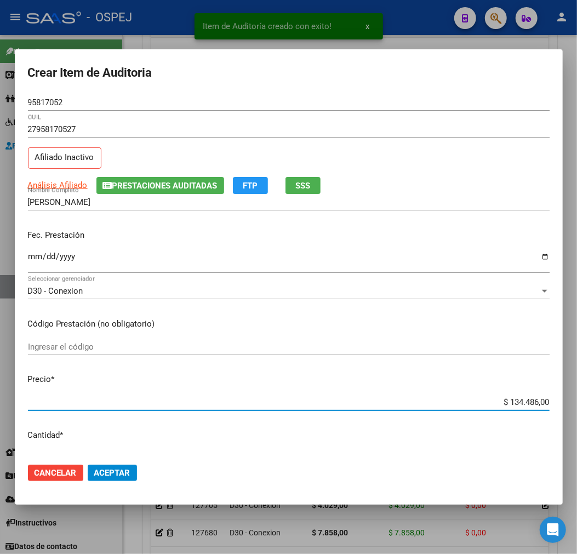
click at [529, 403] on input "$ 134.486,00" at bounding box center [289, 403] width 522 height 10
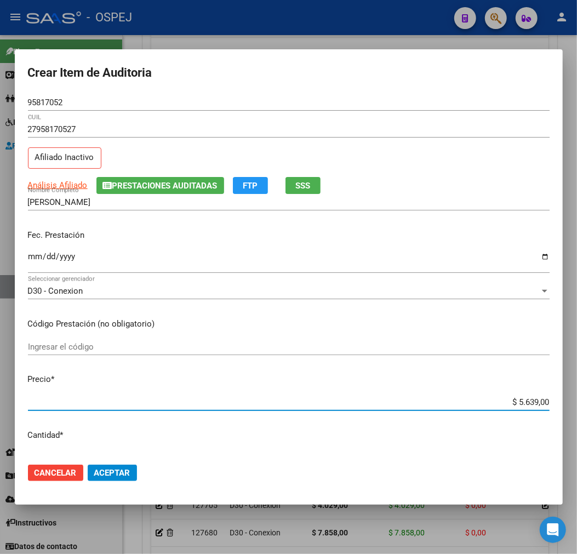
click at [122, 469] on span "Aceptar" at bounding box center [112, 473] width 36 height 10
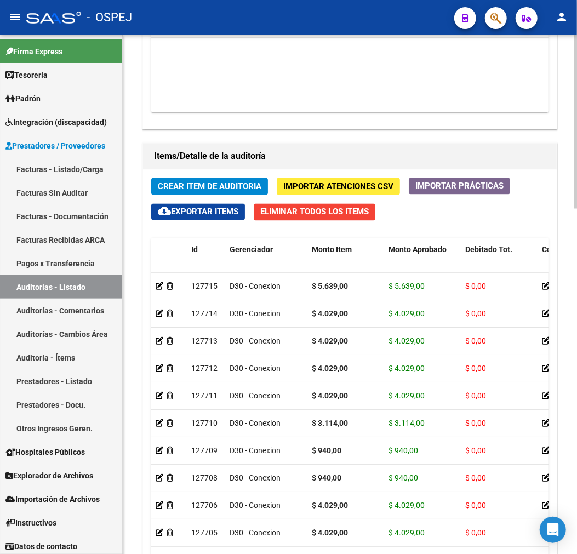
click at [228, 193] on button "Crear Item de Auditoria" at bounding box center [209, 186] width 117 height 17
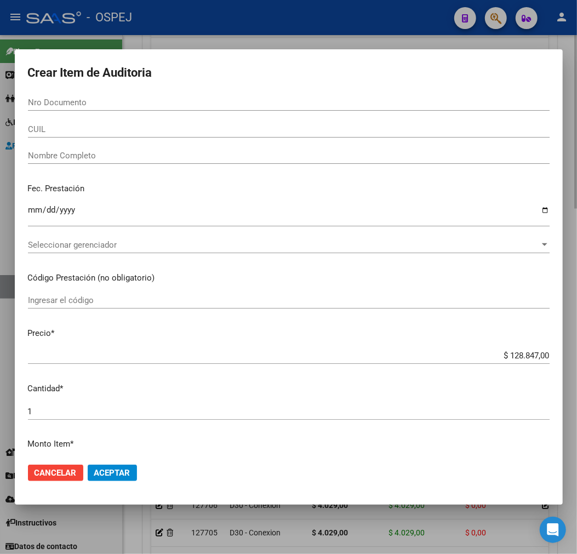
paste input "95817052"
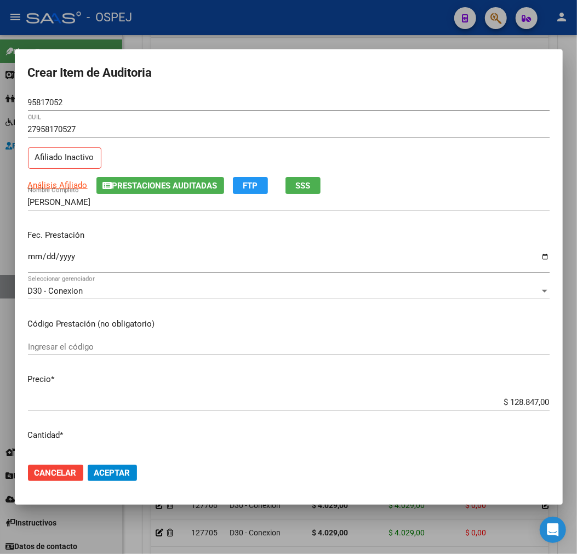
click at [523, 409] on div "$ 128.847,00 Ingresar el precio" at bounding box center [289, 402] width 522 height 16
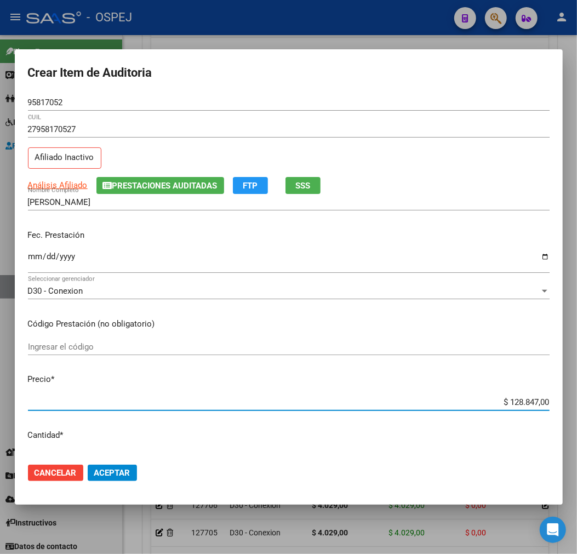
click at [526, 401] on input "$ 128.847,00" at bounding box center [289, 403] width 522 height 10
click at [118, 472] on span "Aceptar" at bounding box center [112, 473] width 36 height 10
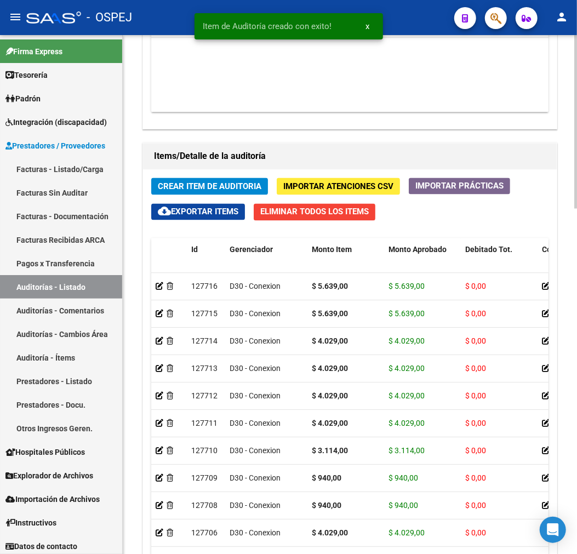
click at [229, 188] on span "Crear Item de Auditoria" at bounding box center [210, 187] width 104 height 10
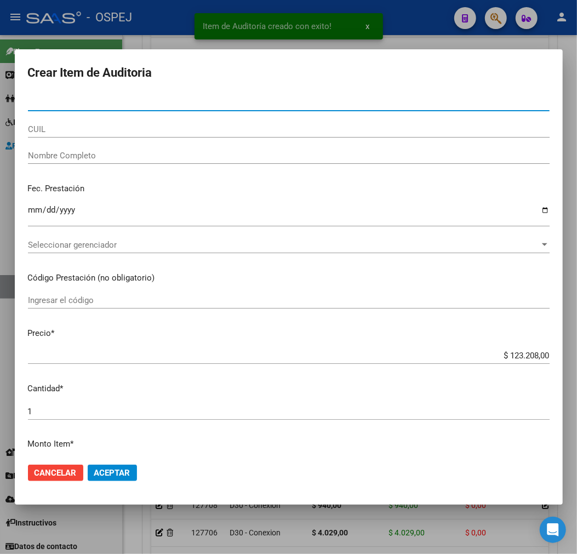
paste input "95817052"
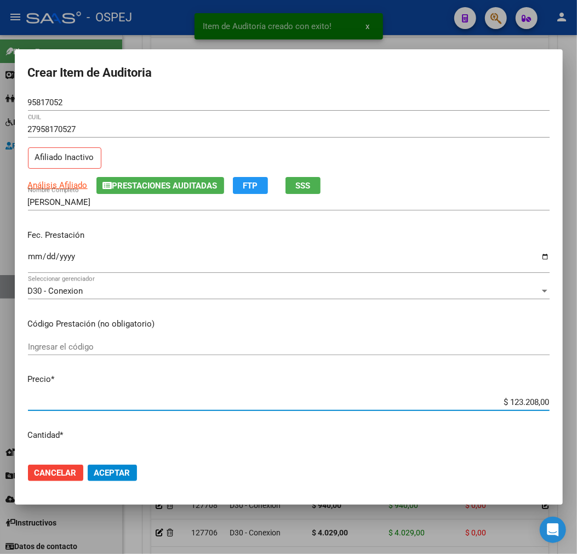
click at [523, 403] on input "$ 123.208,00" at bounding box center [289, 403] width 522 height 10
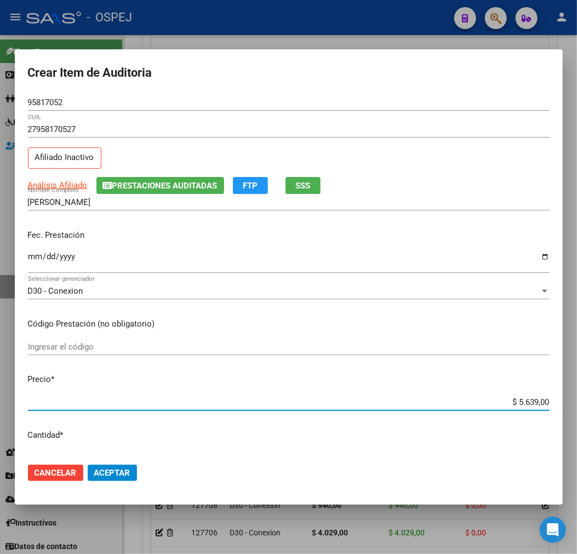
click at [128, 474] on span "Aceptar" at bounding box center [112, 473] width 36 height 10
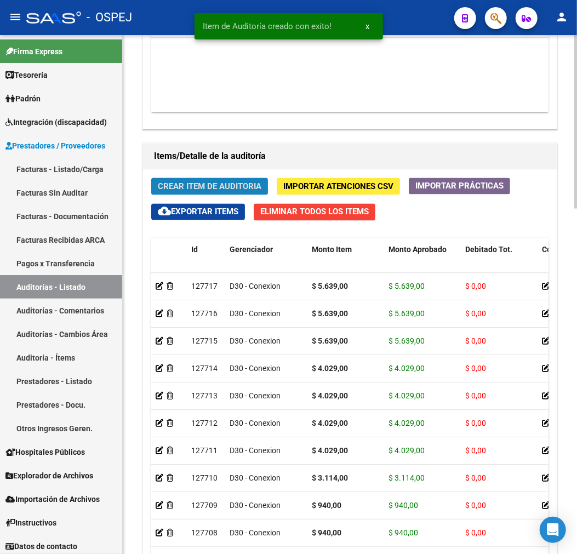
click at [179, 184] on span "Crear Item de Auditoria" at bounding box center [210, 187] width 104 height 10
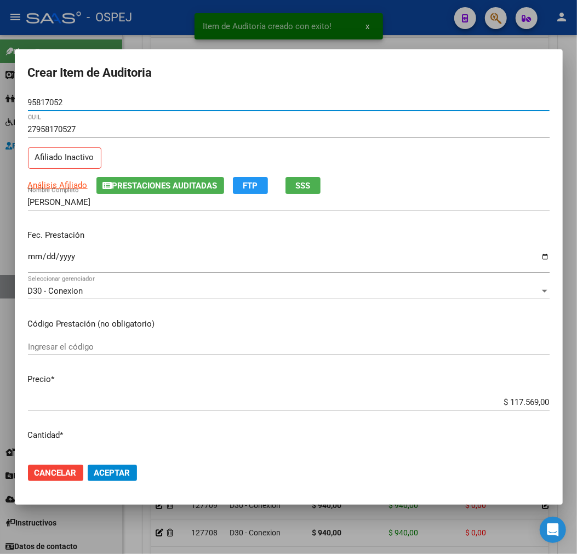
click at [529, 404] on input "$ 117.569,00" at bounding box center [289, 403] width 522 height 10
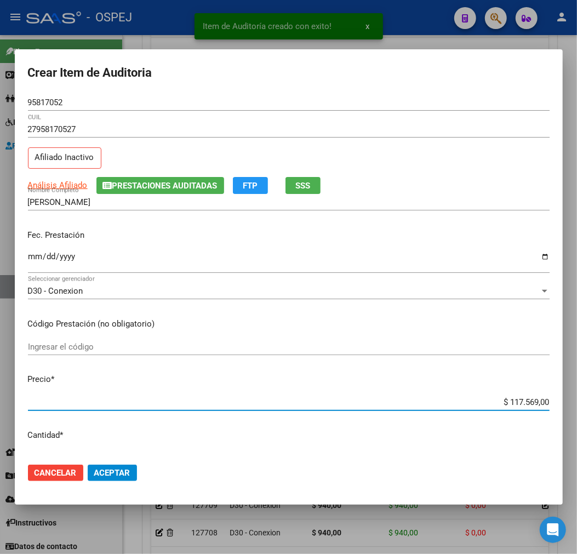
click at [529, 404] on input "$ 117.569,00" at bounding box center [289, 403] width 522 height 10
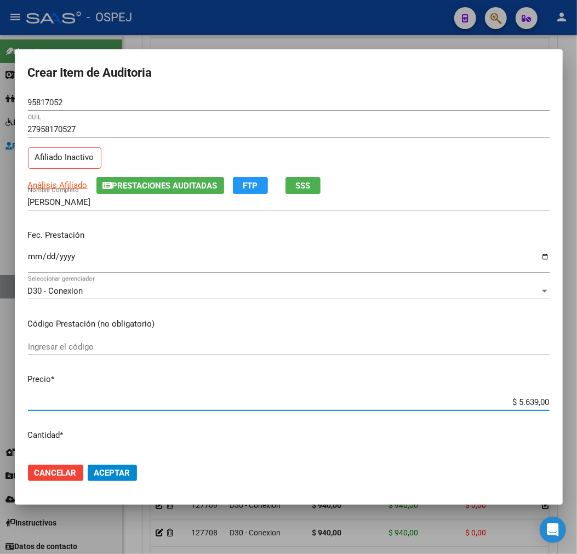
click at [135, 477] on button "Aceptar" at bounding box center [112, 473] width 49 height 16
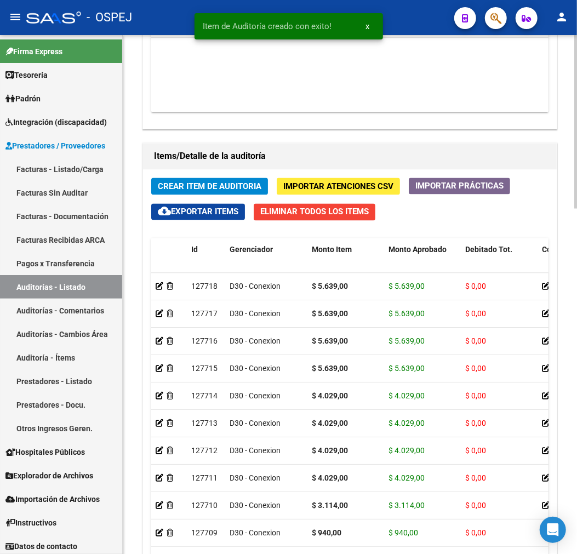
click at [195, 182] on button "Crear Item de Auditoria" at bounding box center [209, 186] width 117 height 17
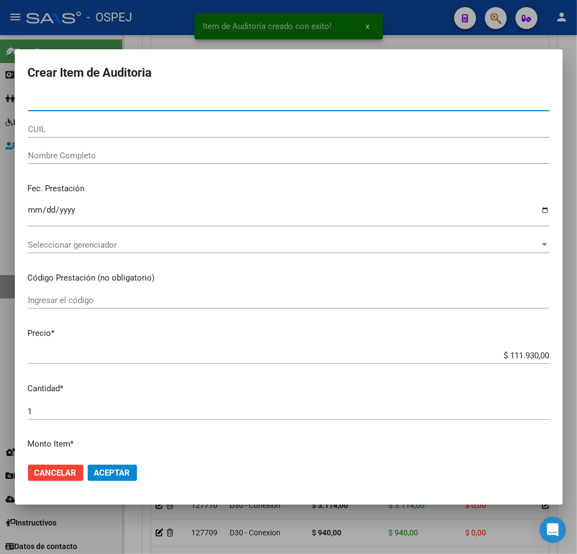
paste input "42233592"
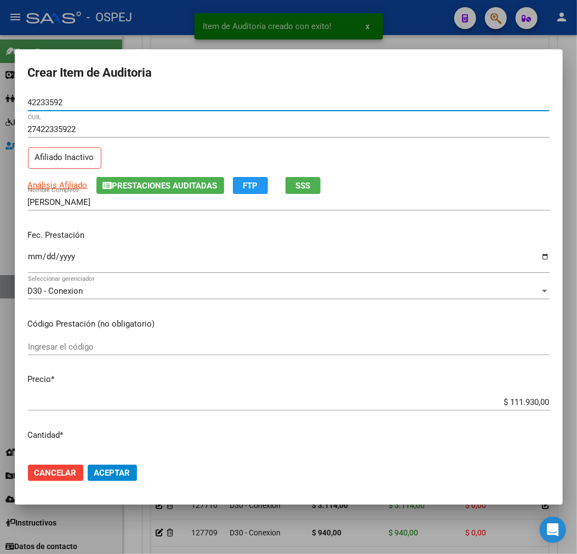
click at [518, 403] on input "$ 111.930,00" at bounding box center [289, 403] width 522 height 10
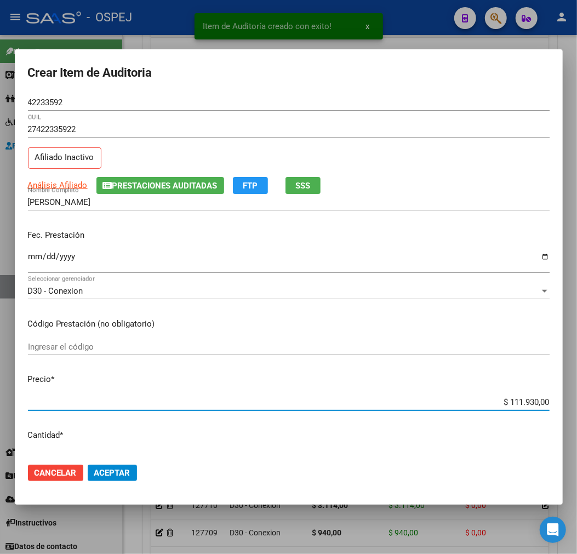
click at [518, 403] on input "$ 111.930,00" at bounding box center [289, 403] width 522 height 10
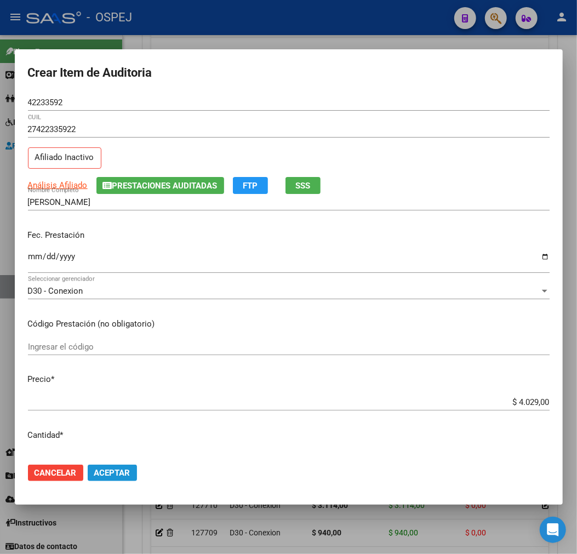
click at [97, 474] on span "Aceptar" at bounding box center [112, 473] width 36 height 10
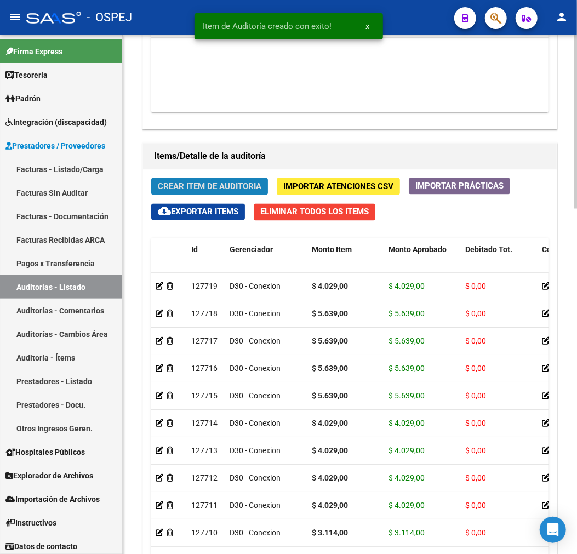
click at [208, 185] on span "Crear Item de Auditoria" at bounding box center [210, 187] width 104 height 10
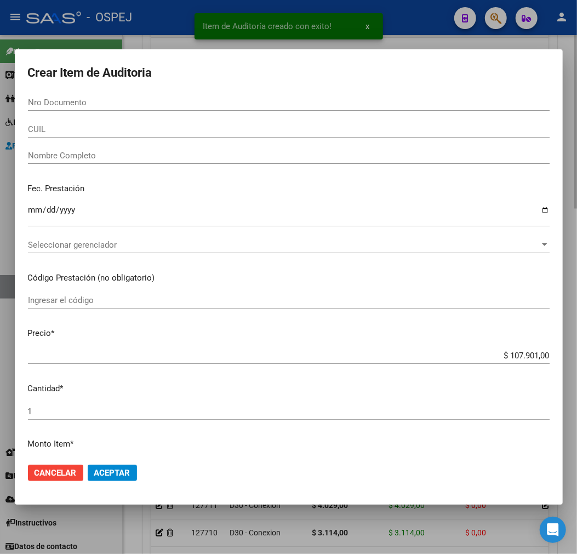
paste input "31648934"
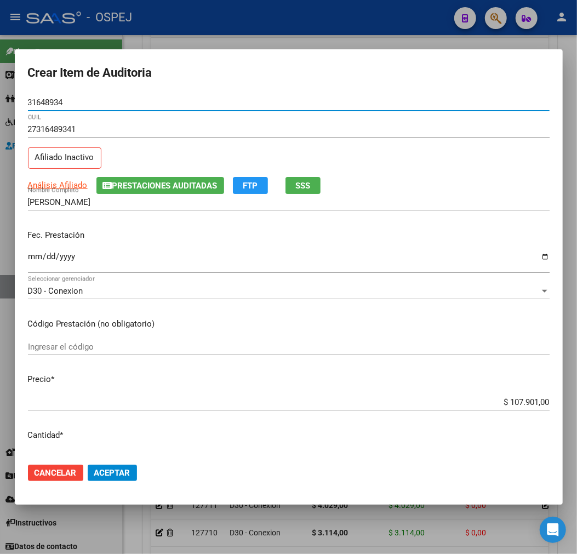
click at [524, 401] on input "$ 107.901,00" at bounding box center [289, 403] width 522 height 10
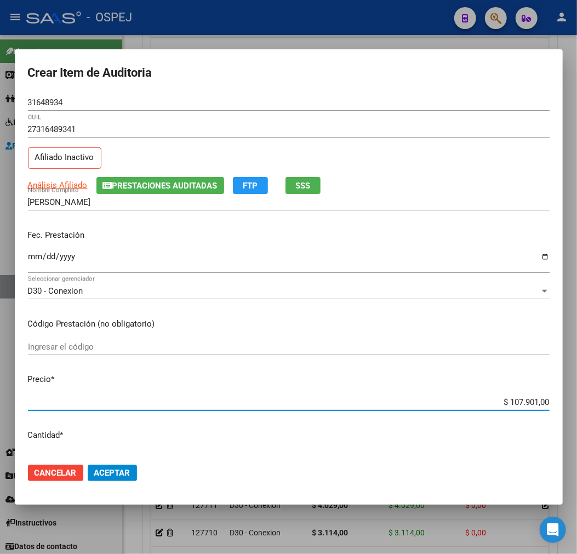
click at [524, 401] on input "$ 107.901,00" at bounding box center [289, 403] width 522 height 10
click at [124, 485] on mat-dialog-actions "Cancelar Aceptar" at bounding box center [289, 473] width 522 height 37
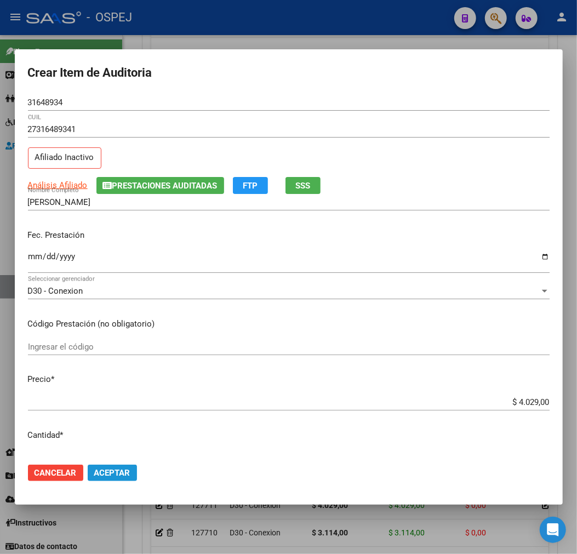
click at [123, 467] on button "Aceptar" at bounding box center [112, 473] width 49 height 16
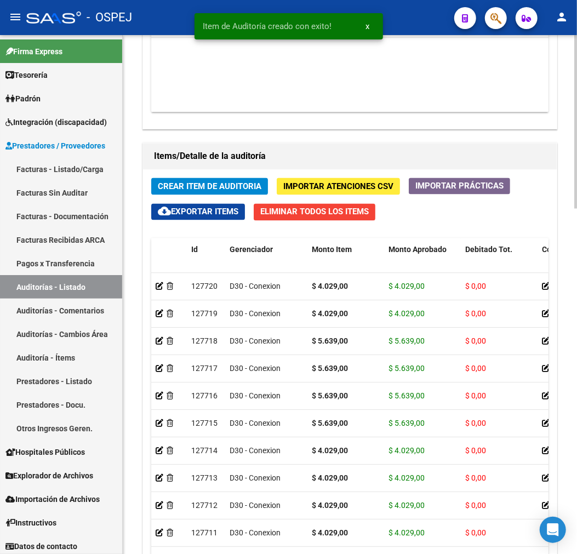
click at [226, 180] on button "Crear Item de Auditoria" at bounding box center [209, 186] width 117 height 17
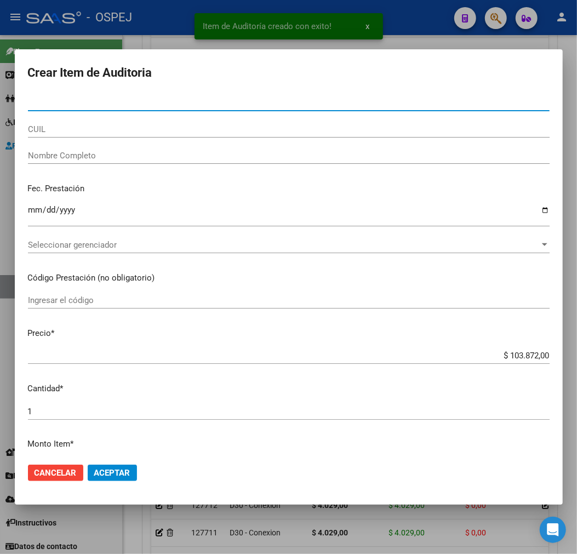
paste input "37400978"
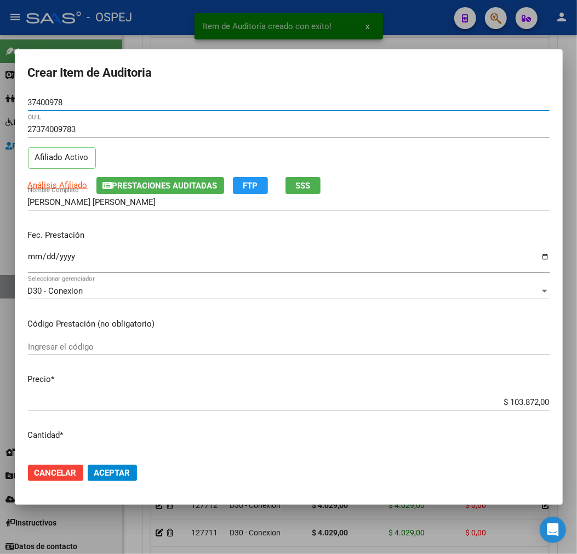
click at [522, 404] on input "$ 103.872,00" at bounding box center [289, 403] width 522 height 10
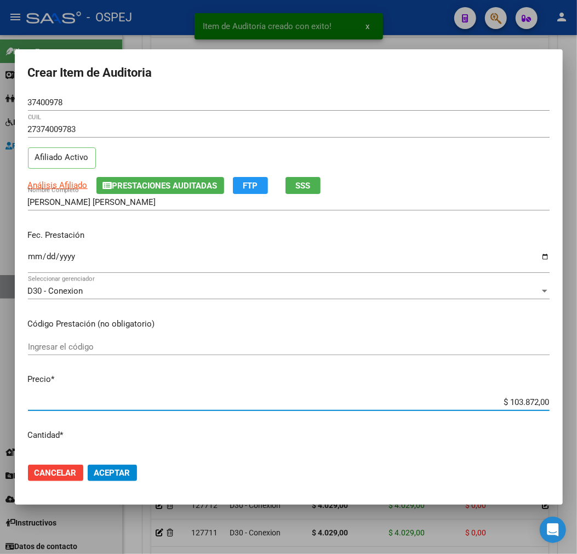
click at [522, 404] on input "$ 103.872,00" at bounding box center [289, 403] width 522 height 10
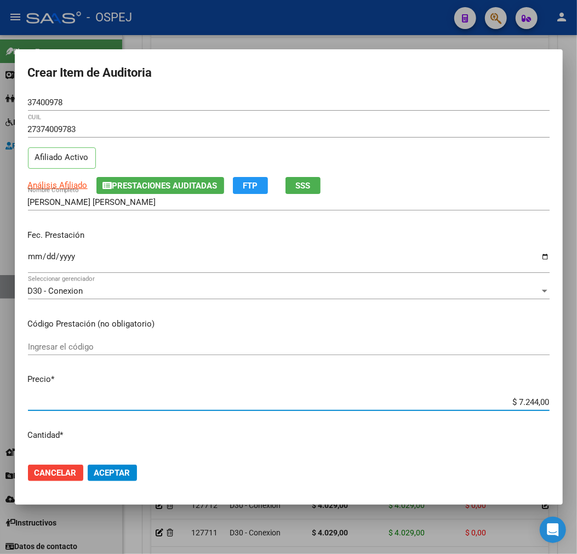
click at [116, 472] on span "Aceptar" at bounding box center [112, 473] width 36 height 10
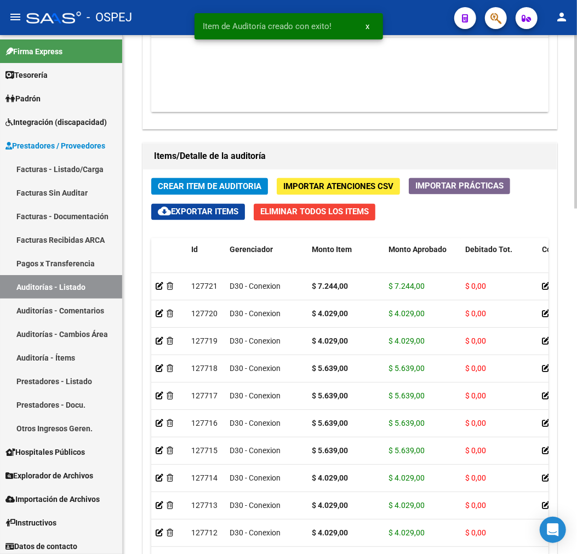
click at [204, 183] on span "Crear Item de Auditoria" at bounding box center [210, 187] width 104 height 10
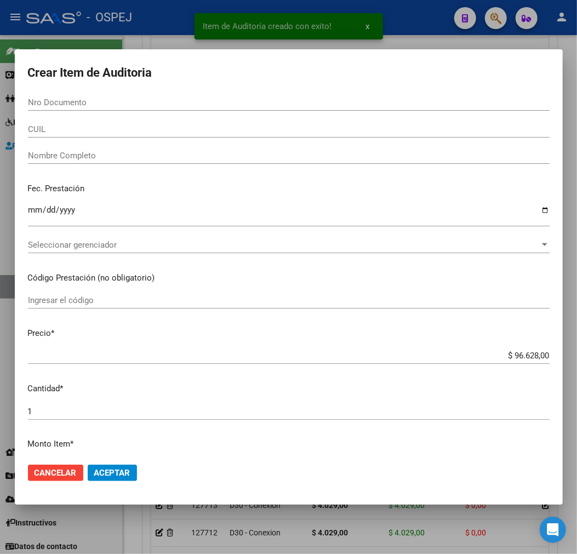
paste input "37400978"
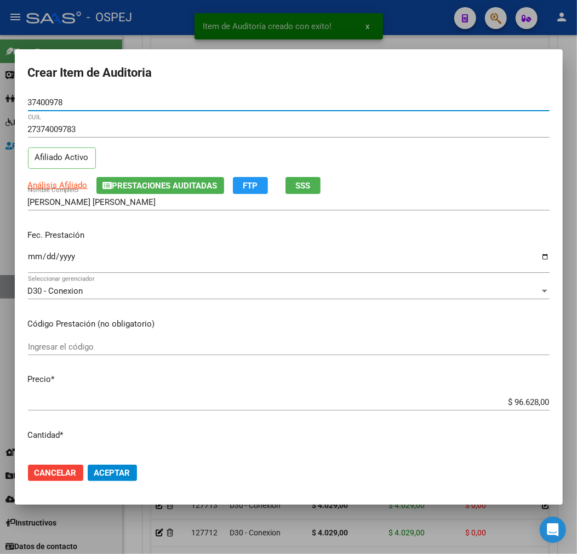
click at [506, 399] on input "$ 96.628,00" at bounding box center [289, 403] width 522 height 10
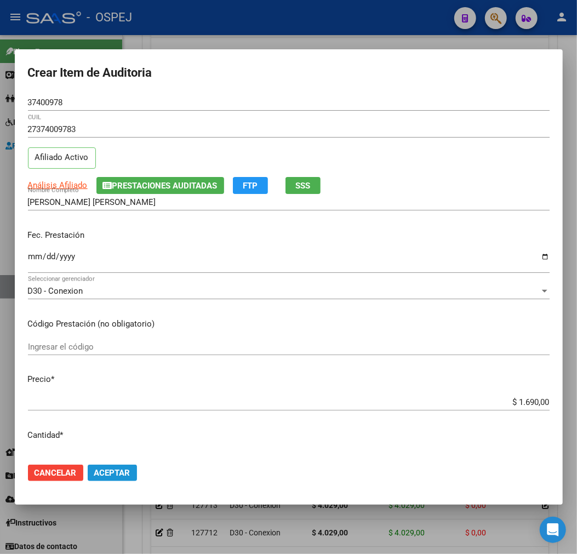
click at [89, 469] on button "Aceptar" at bounding box center [112, 473] width 49 height 16
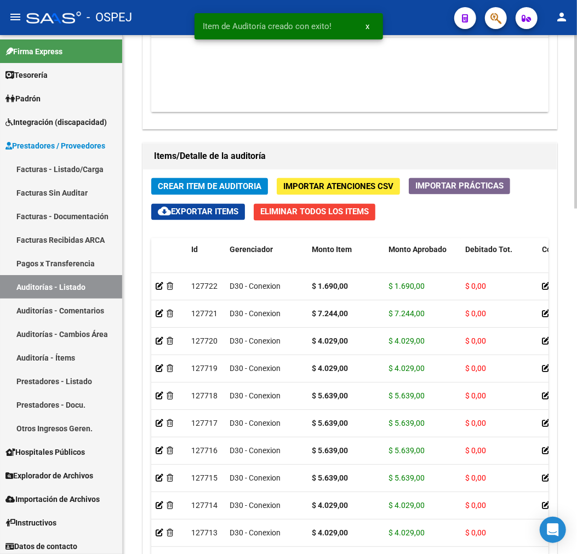
drag, startPoint x: 235, startPoint y: 172, endPoint x: 234, endPoint y: 180, distance: 7.8
click at [235, 173] on div "Crear Item de Auditoria Importar Atenciones CSV Importar Prácticas cloud_downlo…" at bounding box center [350, 407] width 414 height 474
click at [234, 180] on button "Crear Item de Auditoria" at bounding box center [209, 186] width 117 height 17
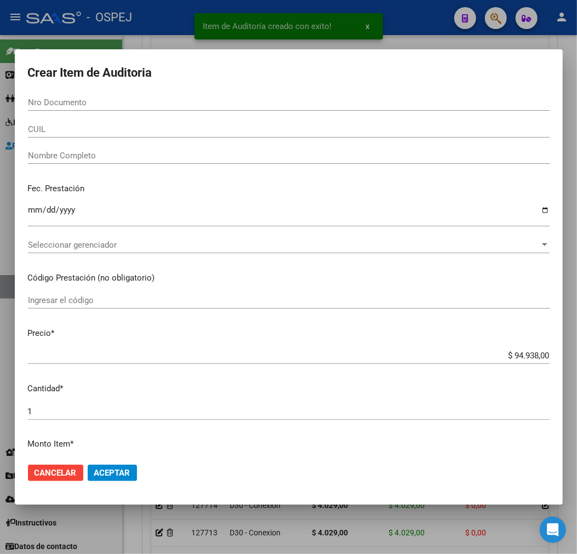
paste input "37400978"
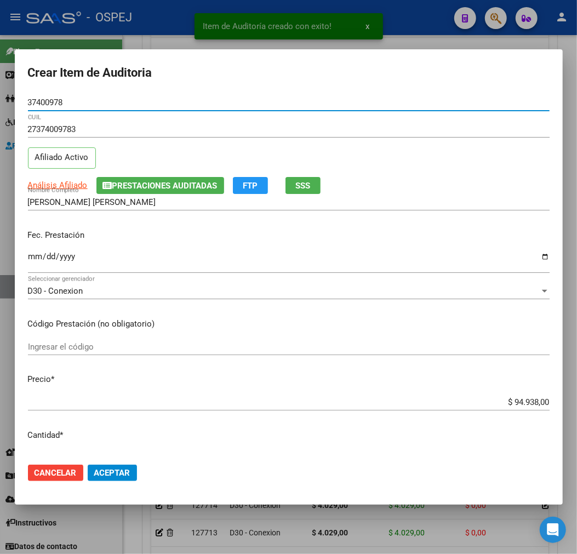
click at [516, 400] on input "$ 94.938,00" at bounding box center [289, 403] width 522 height 10
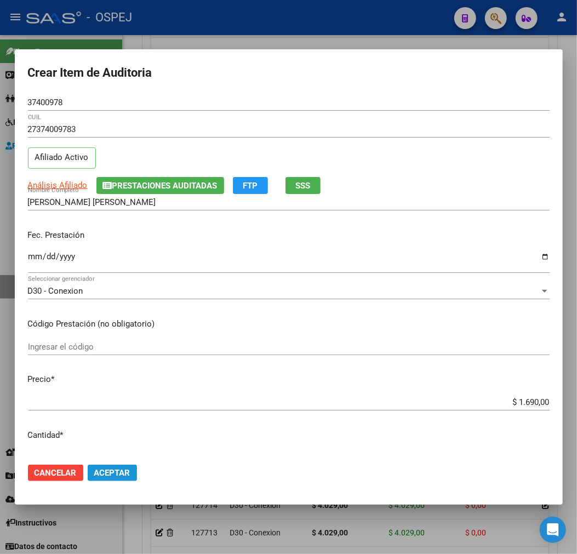
click at [119, 471] on span "Aceptar" at bounding box center [112, 473] width 36 height 10
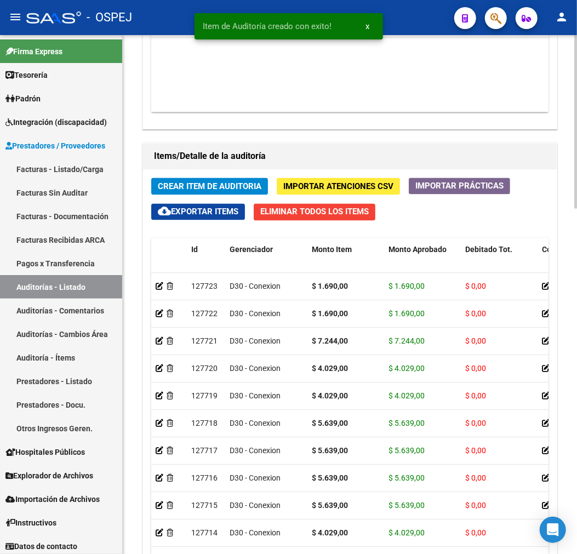
click at [221, 188] on span "Crear Item de Auditoria" at bounding box center [210, 187] width 104 height 10
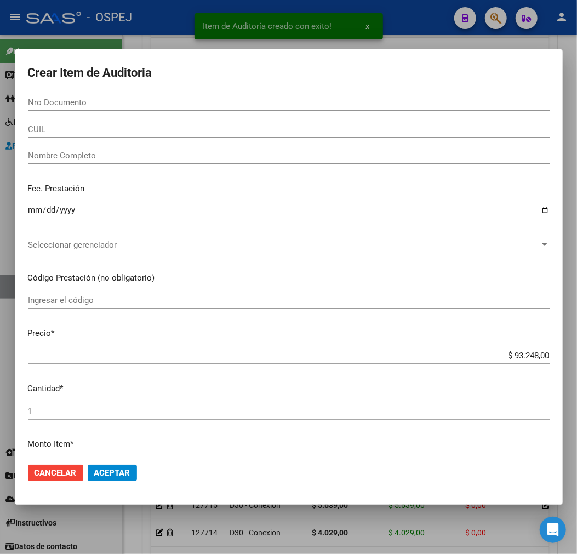
paste input "95542757"
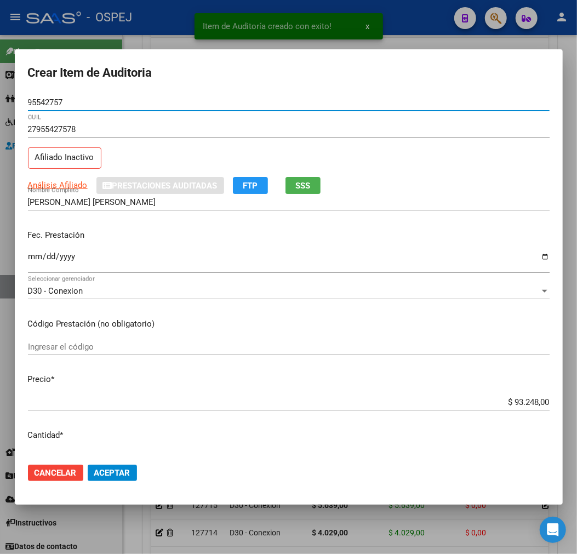
click at [507, 407] on input "$ 93.248,00" at bounding box center [289, 403] width 522 height 10
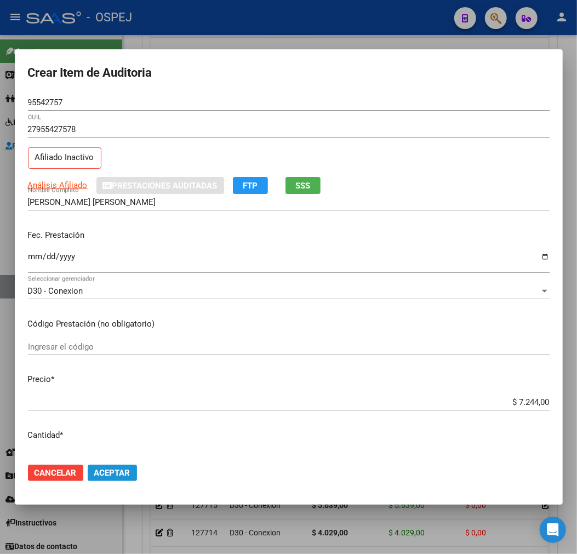
click at [116, 470] on span "Aceptar" at bounding box center [112, 473] width 36 height 10
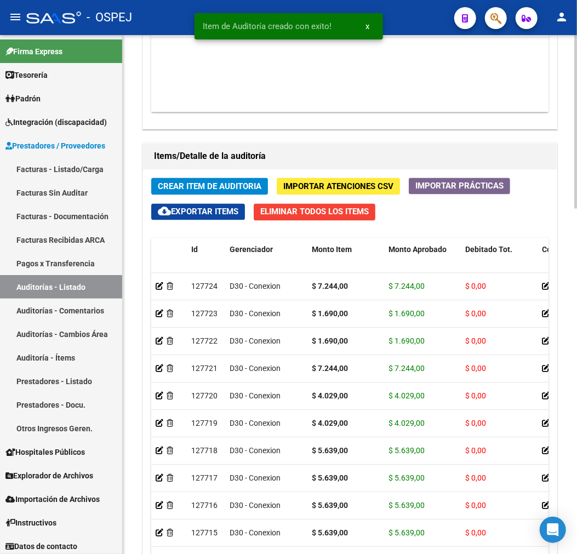
click at [234, 180] on button "Crear Item de Auditoria" at bounding box center [209, 186] width 117 height 17
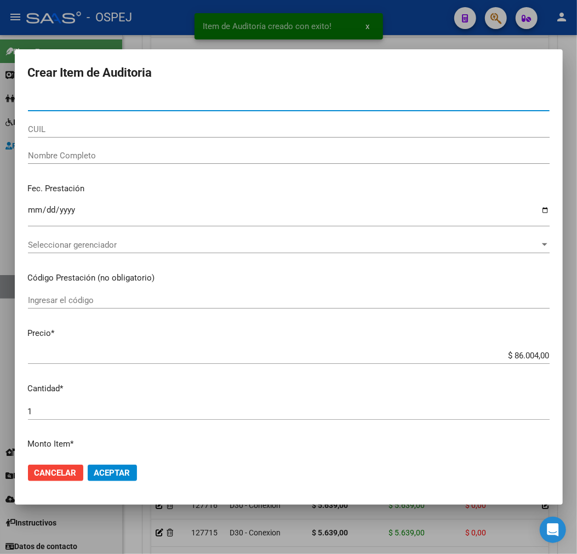
paste input "37400978"
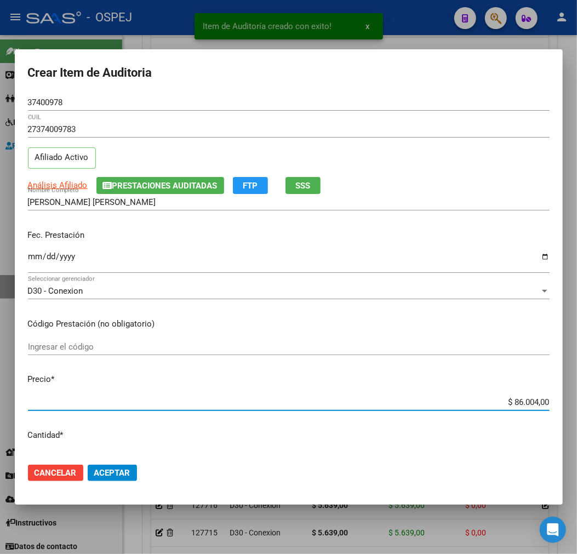
click at [517, 398] on input "$ 86.004,00" at bounding box center [289, 403] width 522 height 10
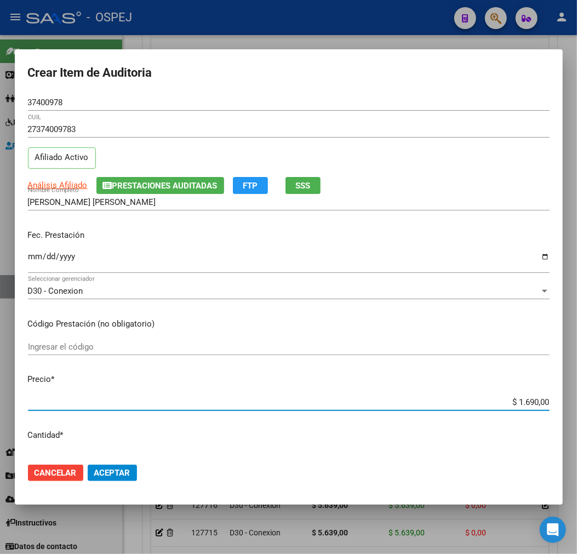
click at [131, 471] on button "Aceptar" at bounding box center [112, 473] width 49 height 16
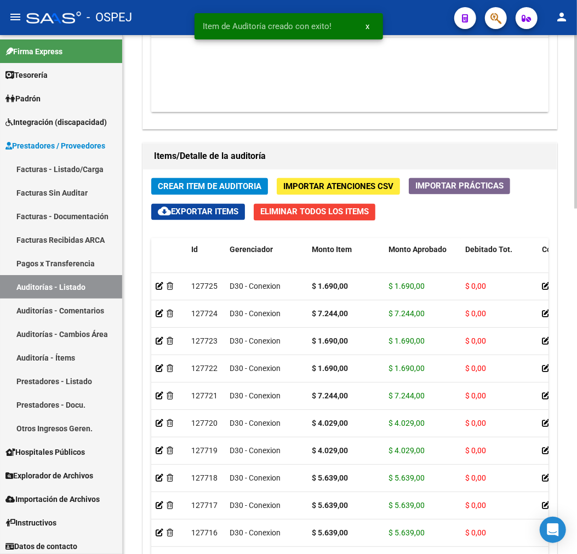
click at [214, 190] on span "Crear Item de Auditoria" at bounding box center [210, 187] width 104 height 10
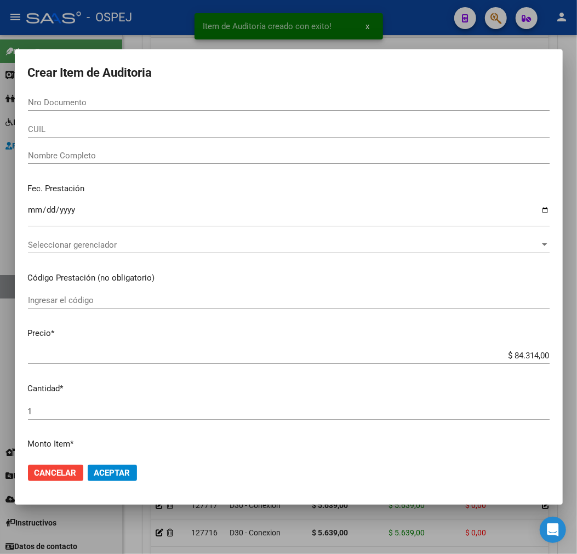
paste input "95817052"
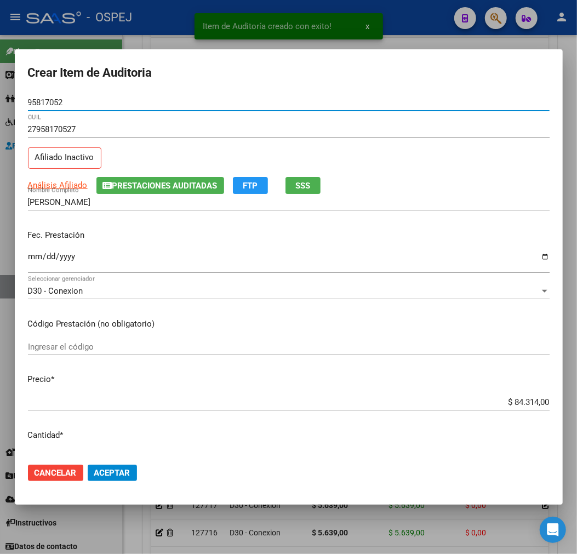
click at [532, 403] on input "$ 84.314,00" at bounding box center [289, 403] width 522 height 10
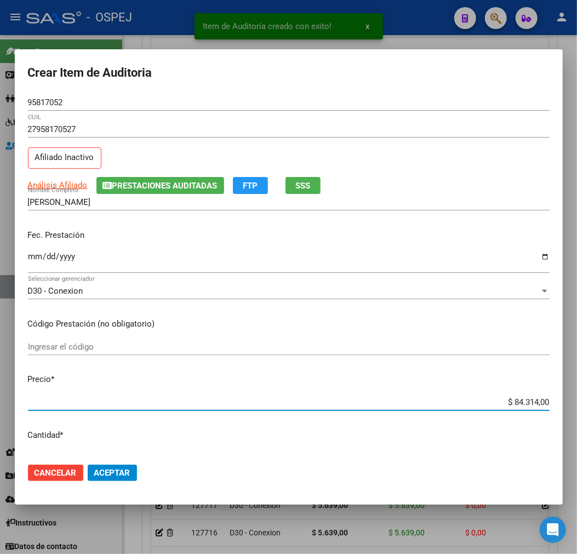
click at [532, 403] on input "$ 84.314,00" at bounding box center [289, 403] width 522 height 10
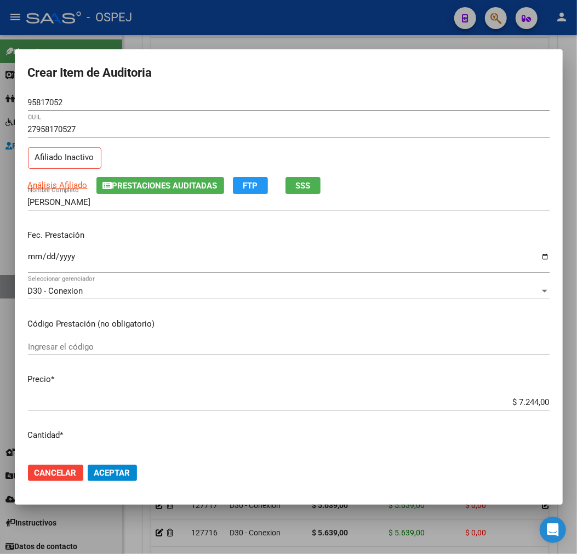
click at [118, 464] on mat-dialog-actions "Cancelar Aceptar" at bounding box center [289, 473] width 522 height 37
click at [104, 474] on span "Aceptar" at bounding box center [112, 473] width 36 height 10
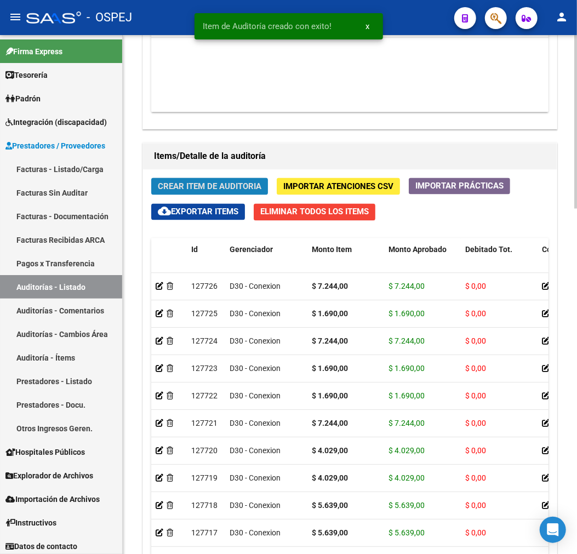
click at [241, 182] on button "Crear Item de Auditoria" at bounding box center [209, 186] width 117 height 17
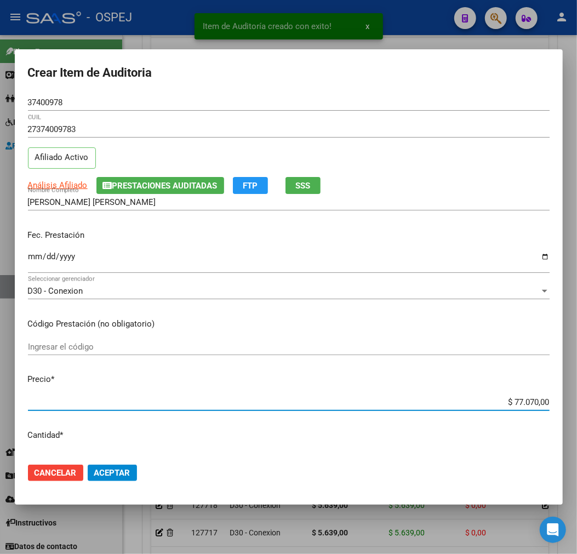
click at [526, 401] on input "$ 77.070,00" at bounding box center [289, 403] width 522 height 10
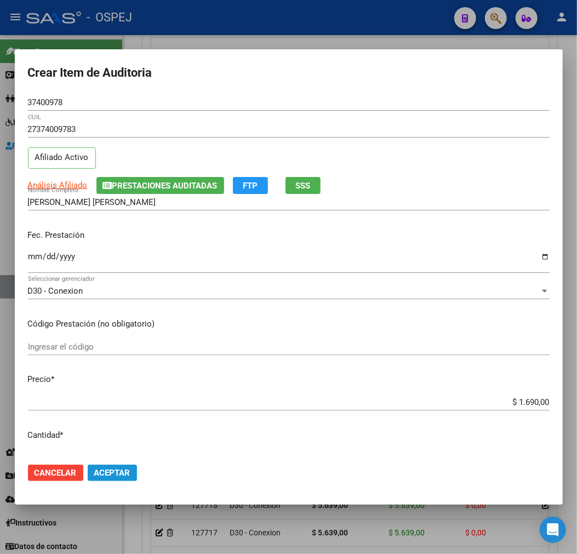
click at [114, 472] on button "Aceptar" at bounding box center [112, 473] width 49 height 16
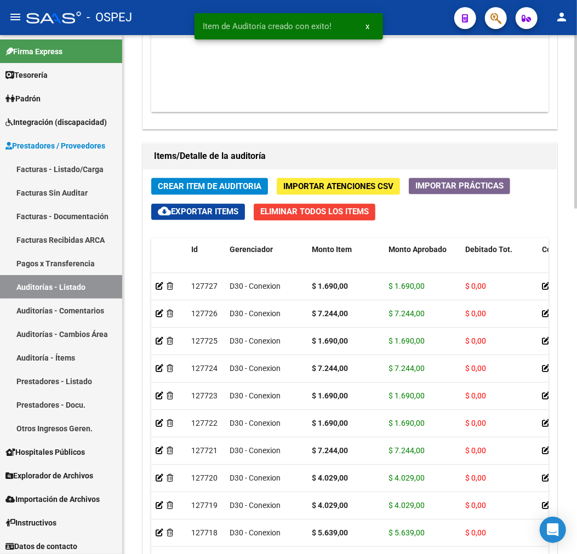
click at [256, 191] on span "Crear Item de Auditoria" at bounding box center [210, 187] width 104 height 10
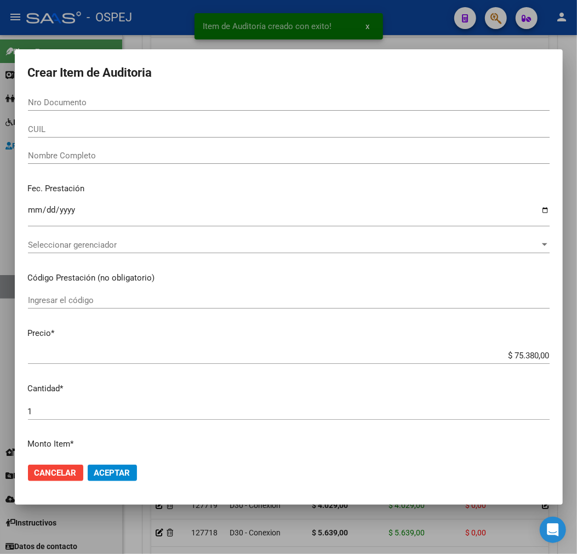
paste input "37400978"
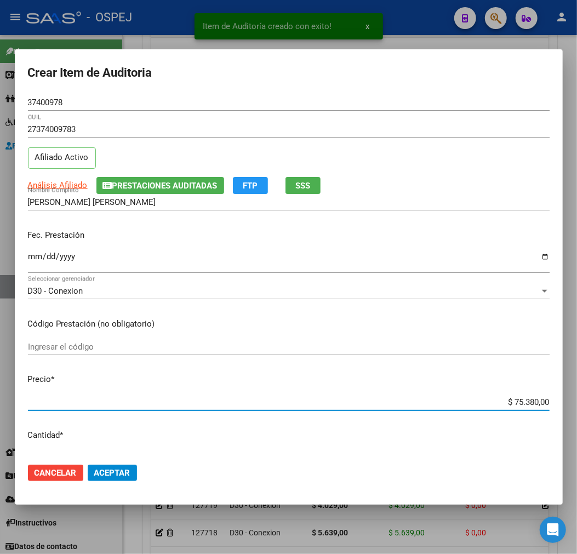
click at [522, 399] on input "$ 75.380,00" at bounding box center [289, 403] width 522 height 10
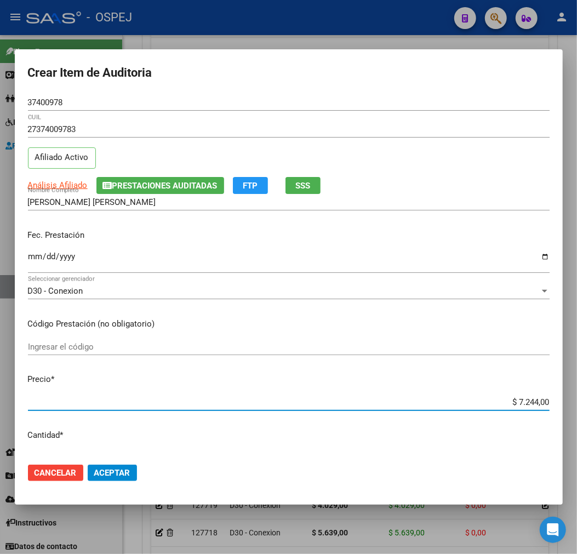
click at [108, 478] on span "Aceptar" at bounding box center [112, 473] width 36 height 10
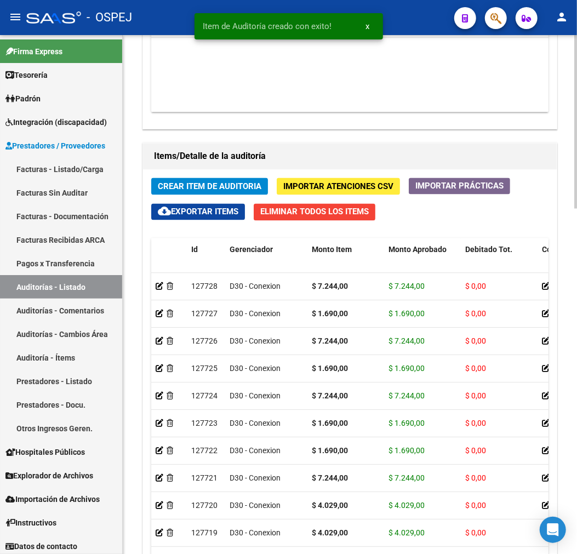
click at [233, 196] on div "Crear Item de Auditoria Importar Atenciones CSV Importar Prácticas cloud_downlo…" at bounding box center [350, 407] width 414 height 474
click at [255, 181] on button "Crear Item de Auditoria" at bounding box center [209, 186] width 117 height 17
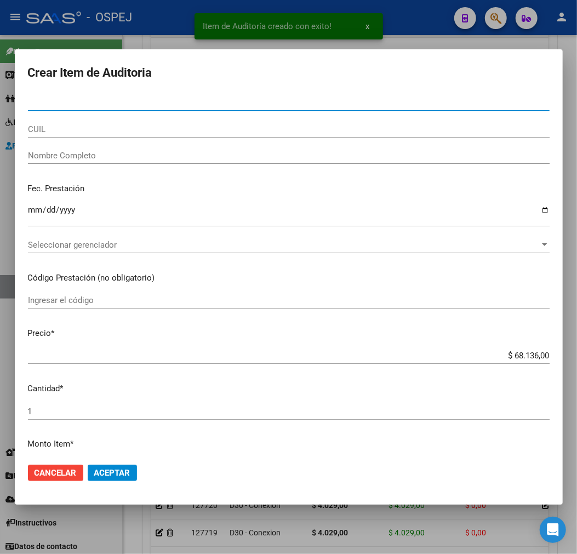
paste input "30734002"
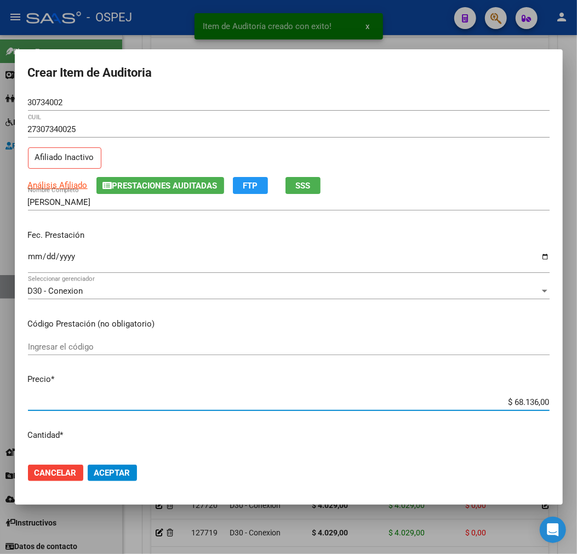
click at [513, 404] on input "$ 68.136,00" at bounding box center [289, 403] width 522 height 10
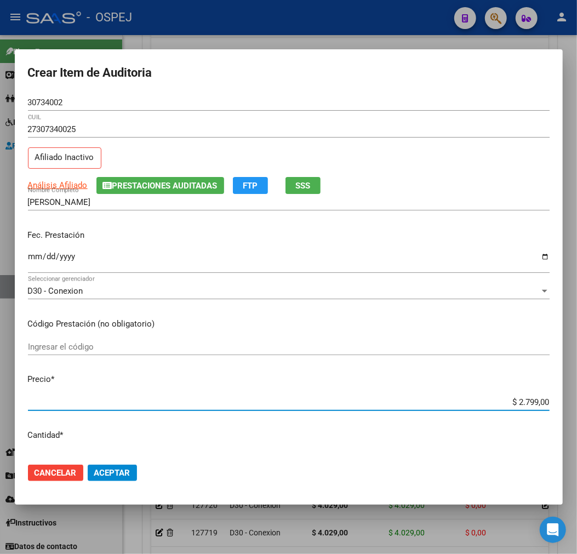
click at [118, 475] on span "Aceptar" at bounding box center [112, 473] width 36 height 10
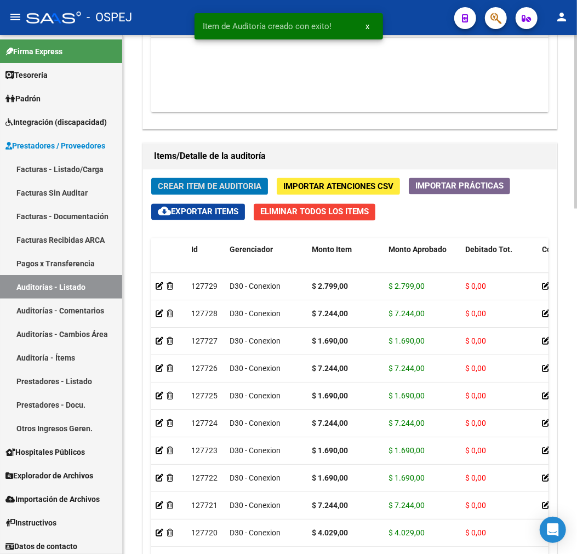
click at [223, 182] on span "Crear Item de Auditoria" at bounding box center [210, 187] width 104 height 10
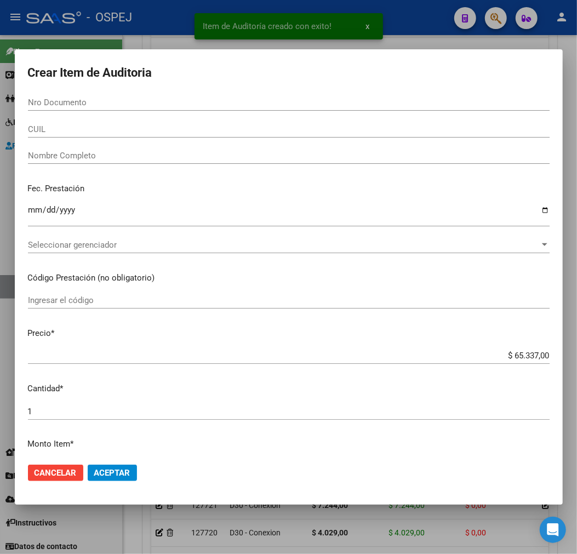
click at [88, 106] on input "Nro Documento" at bounding box center [289, 103] width 522 height 10
paste input "95817052"
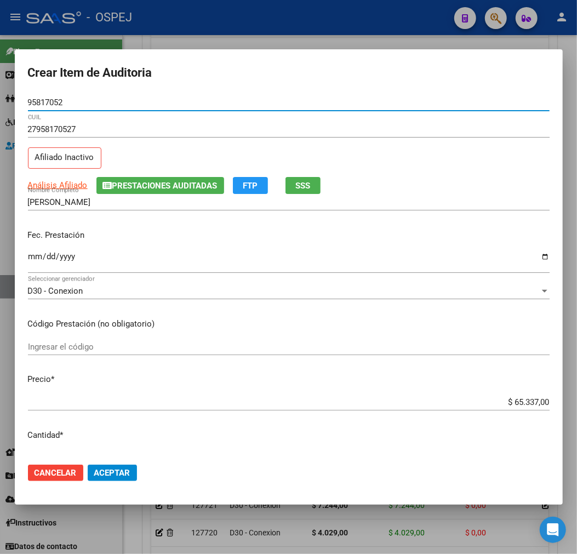
click at [518, 402] on input "$ 65.337,00" at bounding box center [289, 403] width 522 height 10
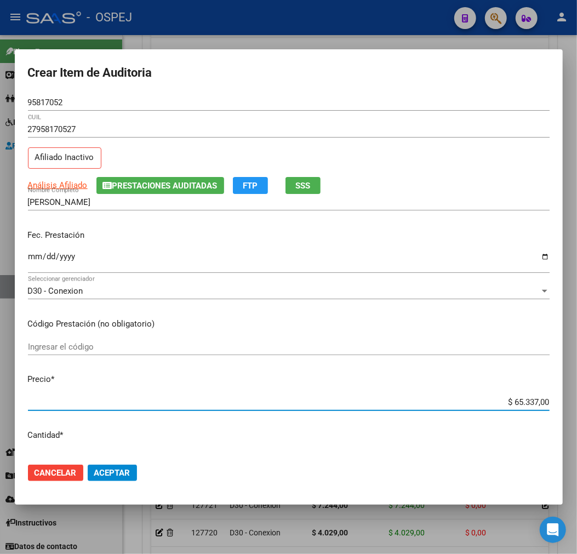
click at [518, 402] on input "$ 65.337,00" at bounding box center [289, 403] width 522 height 10
click at [130, 476] on button "Aceptar" at bounding box center [112, 473] width 49 height 16
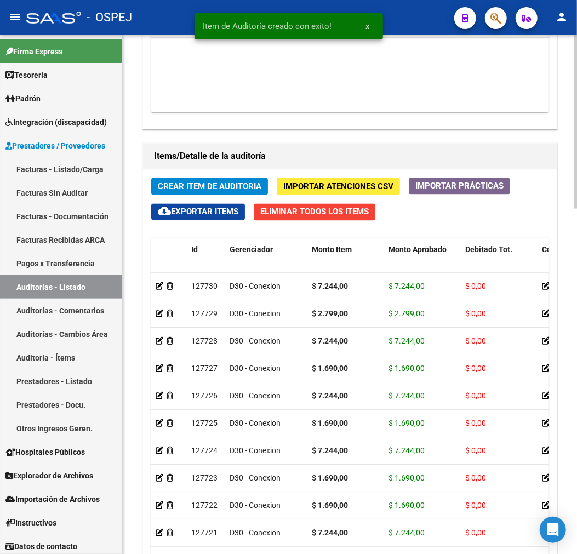
click at [216, 183] on span "Crear Item de Auditoria" at bounding box center [210, 187] width 104 height 10
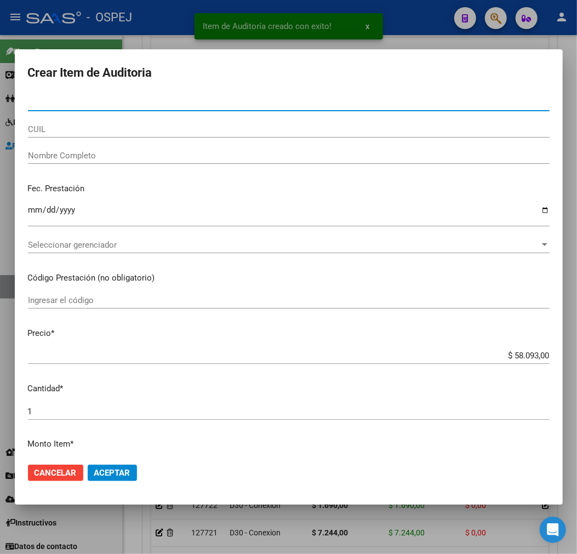
paste input "37400978"
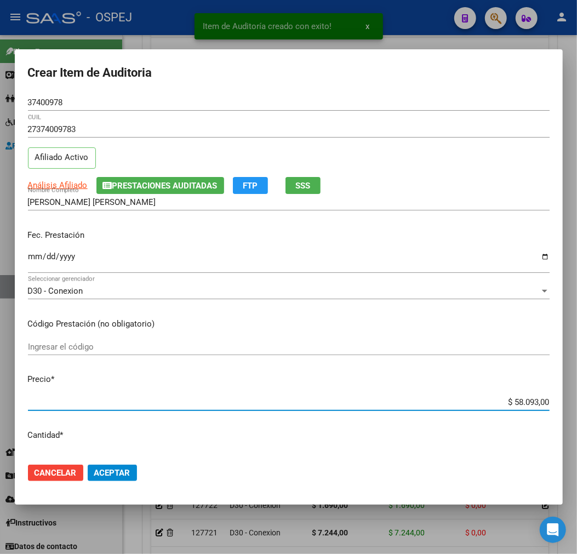
click at [526, 406] on input "$ 58.093,00" at bounding box center [289, 403] width 522 height 10
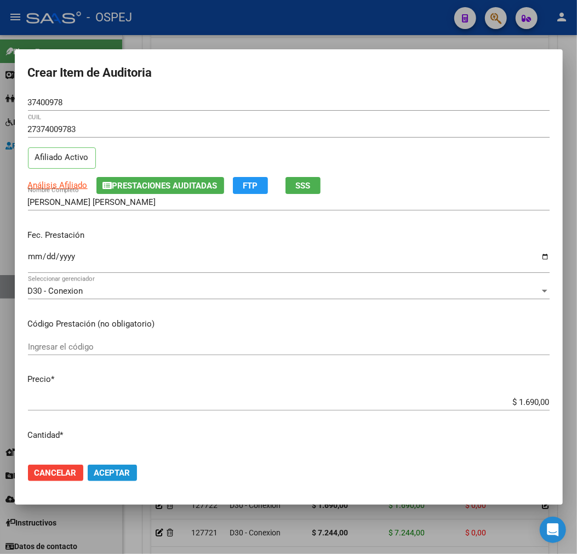
click at [117, 481] on button "Aceptar" at bounding box center [112, 473] width 49 height 16
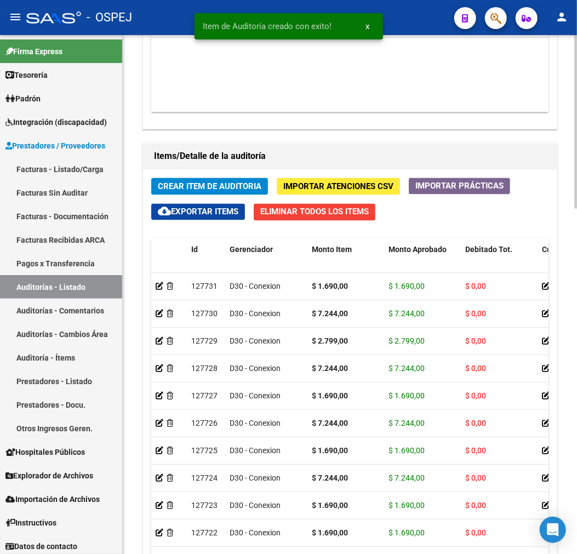
click at [182, 189] on span "Crear Item de Auditoria" at bounding box center [210, 187] width 104 height 10
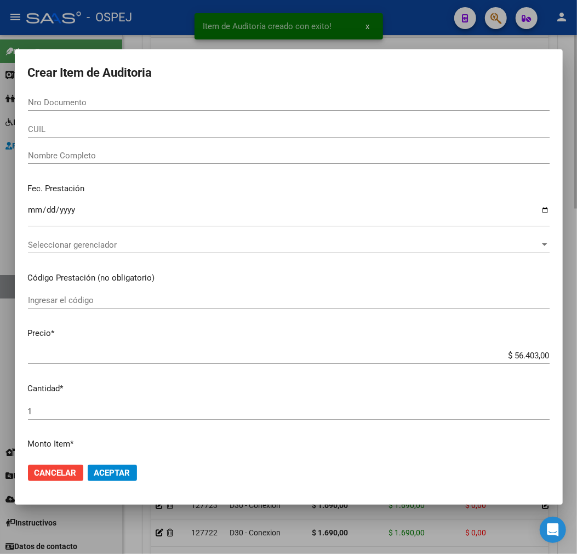
paste input "27930294"
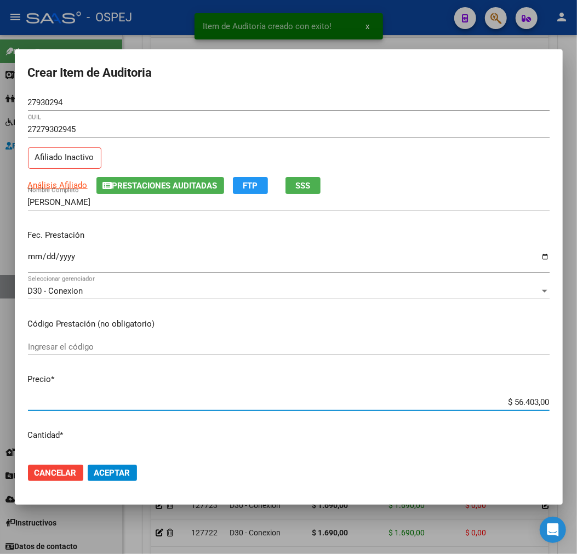
click at [514, 406] on input "$ 56.403,00" at bounding box center [289, 403] width 522 height 10
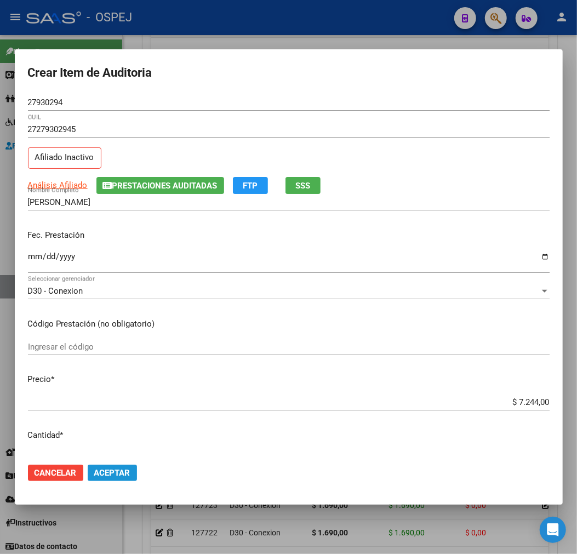
click at [110, 475] on span "Aceptar" at bounding box center [112, 473] width 36 height 10
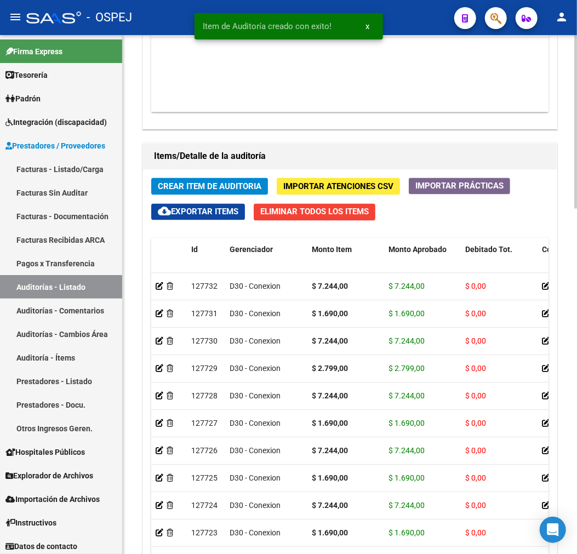
click at [206, 179] on button "Crear Item de Auditoria" at bounding box center [209, 186] width 117 height 17
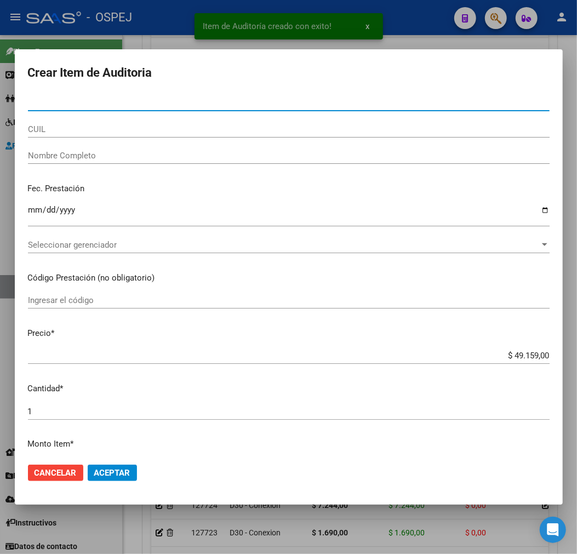
paste input "37400978"
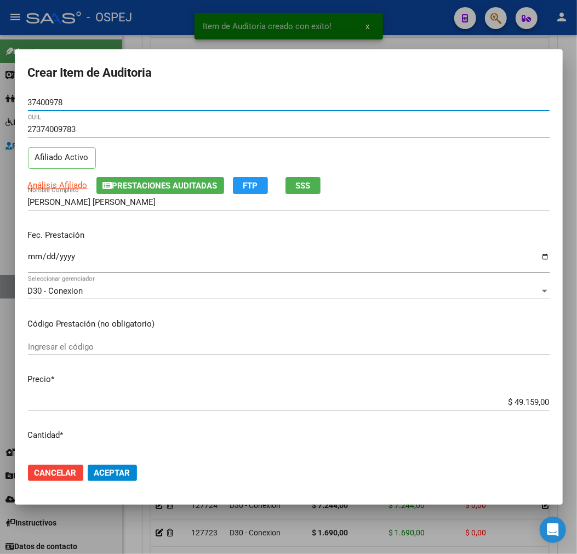
click at [539, 401] on input "$ 49.159,00" at bounding box center [289, 403] width 522 height 10
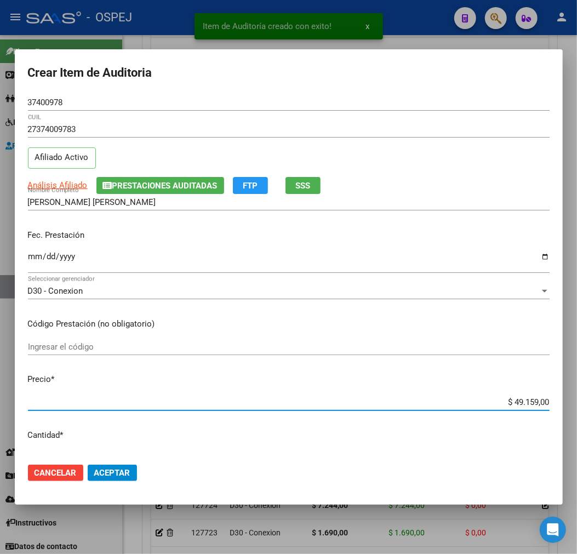
click at [539, 401] on input "$ 49.159,00" at bounding box center [289, 403] width 522 height 10
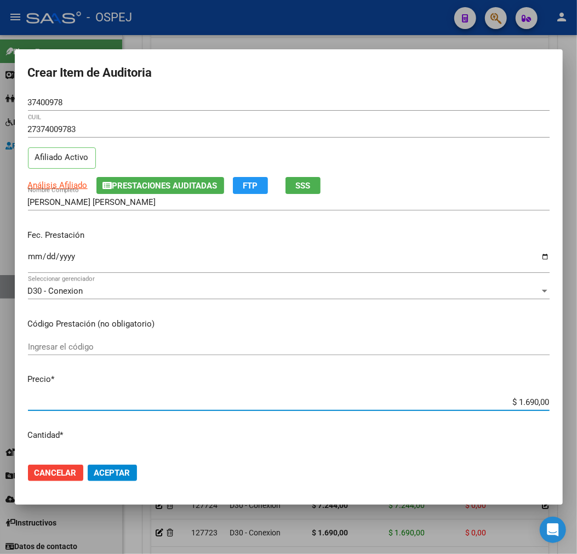
click at [116, 476] on span "Aceptar" at bounding box center [112, 473] width 36 height 10
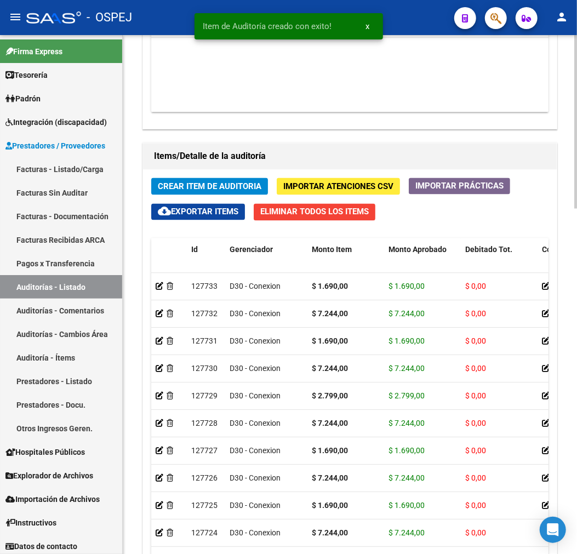
click at [180, 177] on div "Crear Item de Auditoria Importar Atenciones CSV Importar Prácticas cloud_downlo…" at bounding box center [350, 407] width 414 height 474
click at [180, 180] on button "Crear Item de Auditoria" at bounding box center [209, 186] width 117 height 17
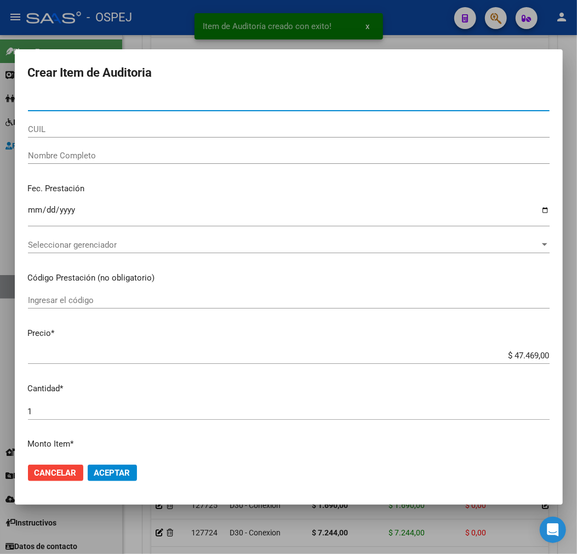
paste input "95542757"
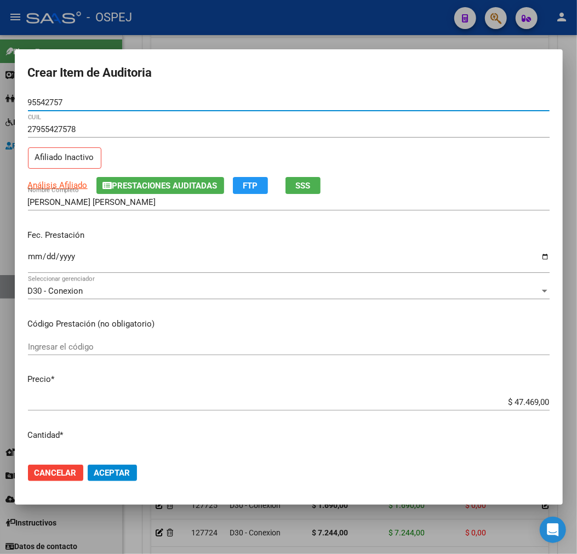
click at [506, 406] on input "$ 47.469,00" at bounding box center [289, 403] width 522 height 10
click at [122, 464] on mat-dialog-actions "Cancelar Aceptar" at bounding box center [289, 473] width 522 height 37
click at [110, 469] on span "Aceptar" at bounding box center [112, 473] width 36 height 10
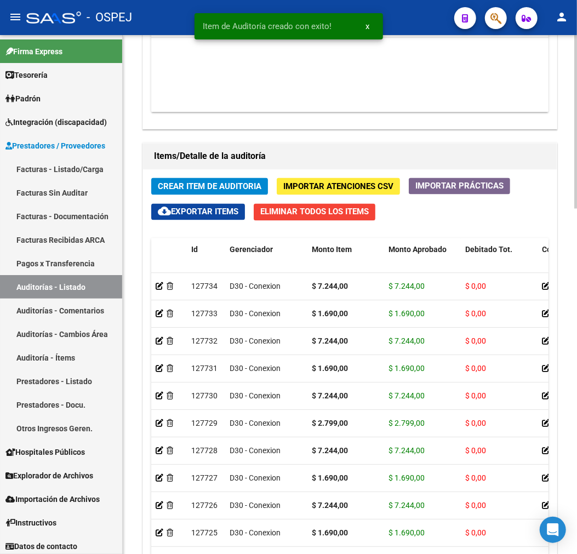
click at [217, 192] on button "Crear Item de Auditoria" at bounding box center [209, 186] width 117 height 17
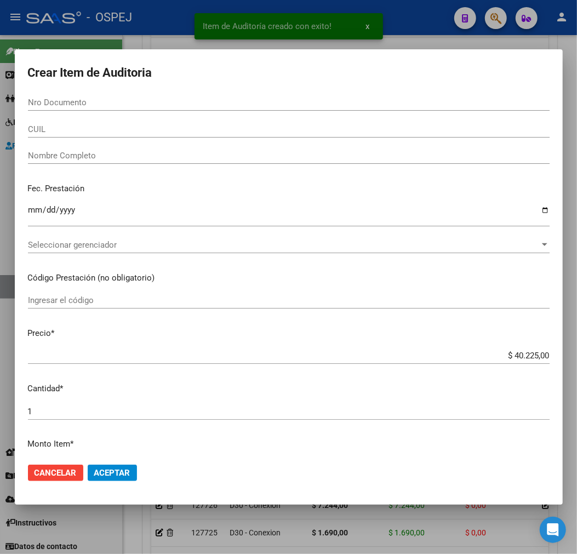
paste input "37400978"
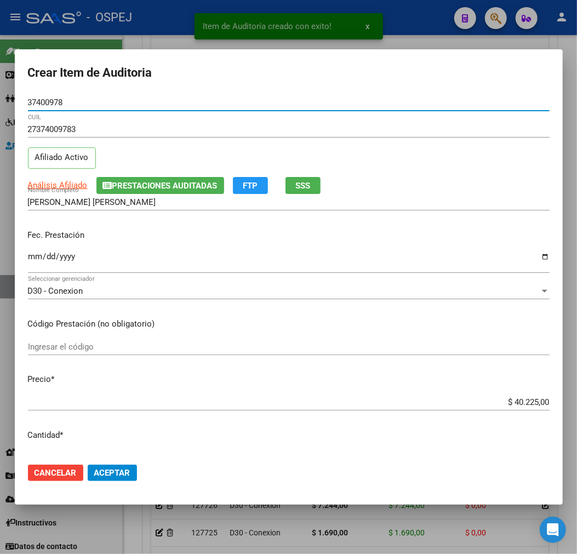
click at [517, 401] on input "$ 40.225,00" at bounding box center [289, 403] width 522 height 10
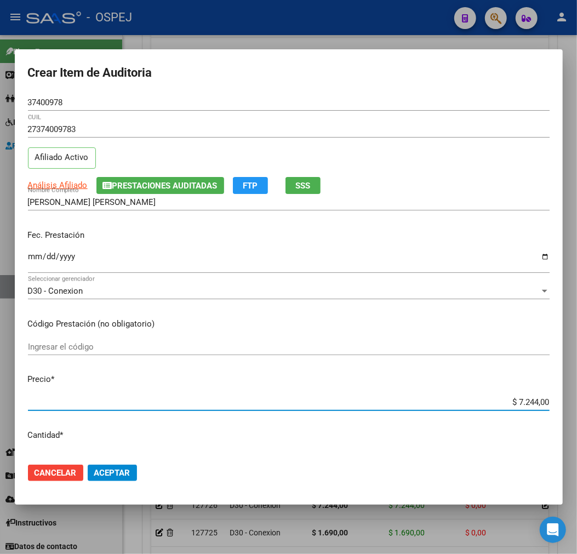
click at [109, 479] on button "Aceptar" at bounding box center [112, 473] width 49 height 16
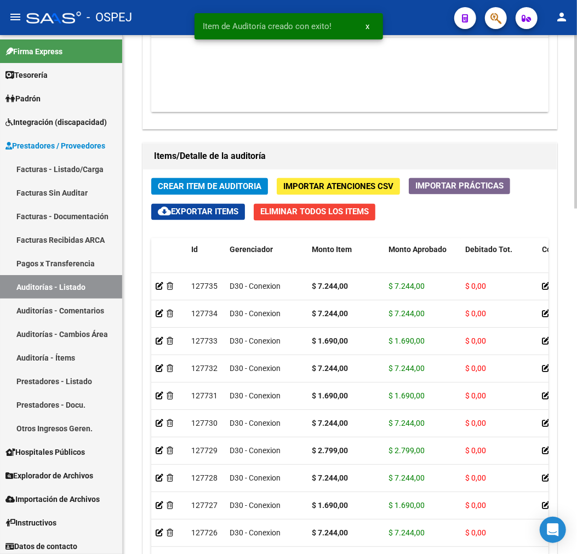
click at [189, 179] on div "Crear Item de Auditoria Importar Atenciones CSV Importar Prácticas cloud_downlo…" at bounding box center [350, 407] width 414 height 474
click at [189, 189] on span "Crear Item de Auditoria" at bounding box center [210, 187] width 104 height 10
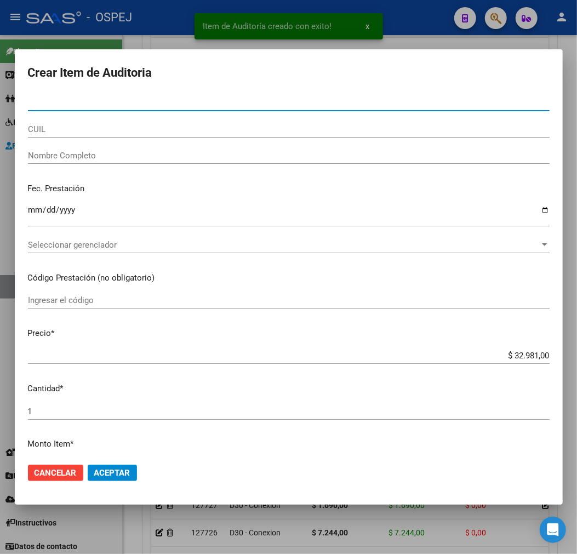
paste input "37400978"
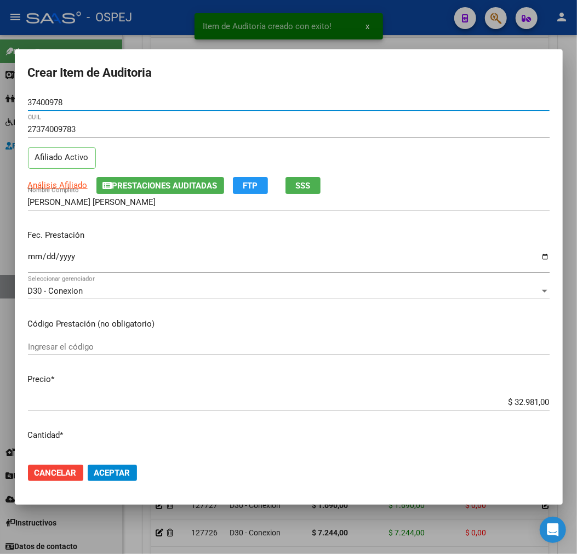
click at [523, 395] on div "$ 32.981,00 Ingresar el precio" at bounding box center [289, 402] width 522 height 16
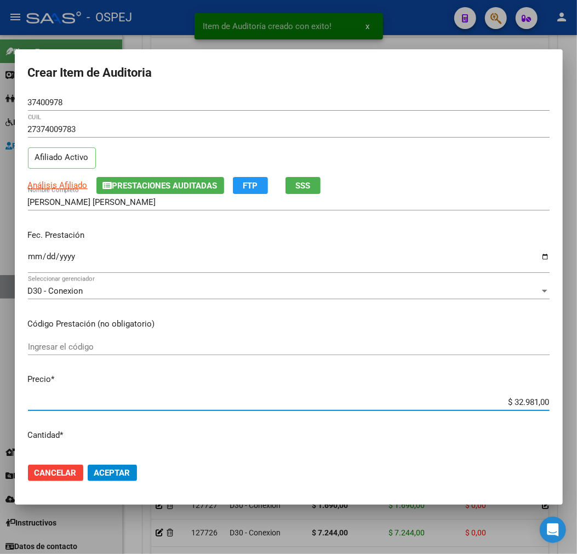
click at [524, 402] on input "$ 32.981,00" at bounding box center [289, 403] width 522 height 10
click at [529, 399] on input "$ 32.981,00" at bounding box center [289, 403] width 522 height 10
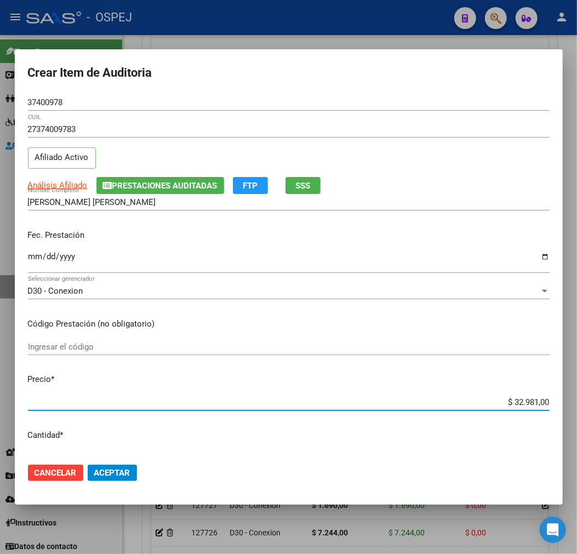
click at [529, 401] on input "$ 32.981,00" at bounding box center [289, 403] width 522 height 10
click at [132, 479] on button "Aceptar" at bounding box center [112, 473] width 49 height 16
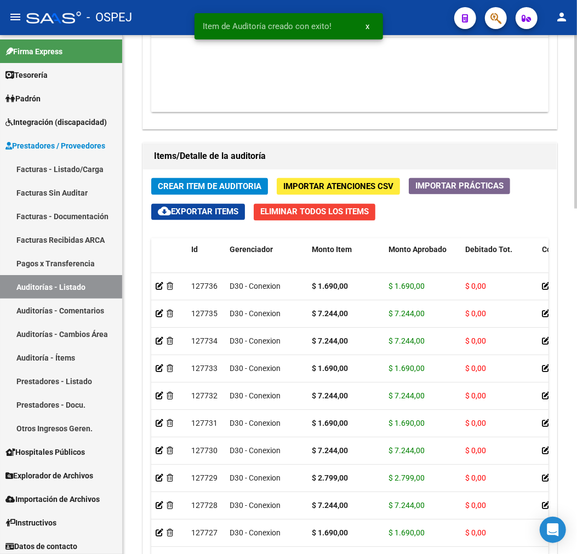
click at [235, 190] on span "Crear Item de Auditoria" at bounding box center [210, 187] width 104 height 10
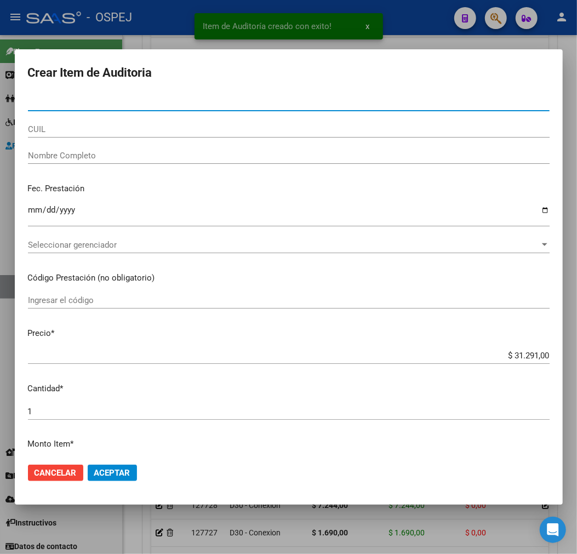
paste input "37400978"
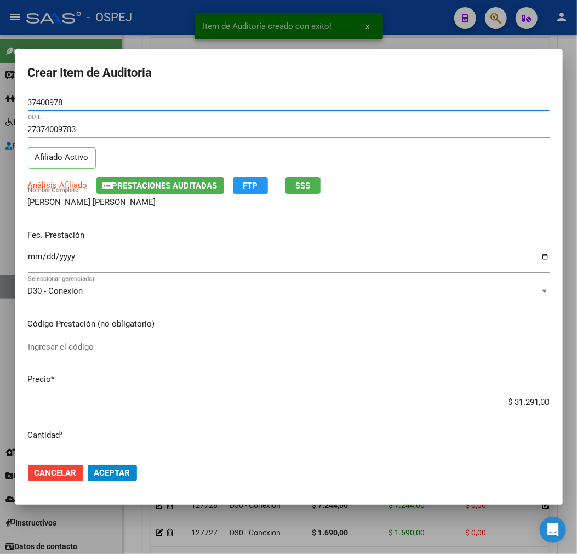
click at [523, 404] on input "$ 31.291,00" at bounding box center [289, 403] width 522 height 10
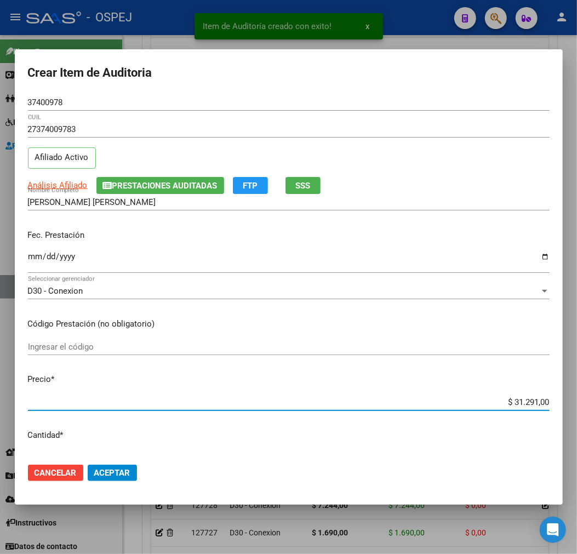
click at [523, 404] on input "$ 31.291,00" at bounding box center [289, 403] width 522 height 10
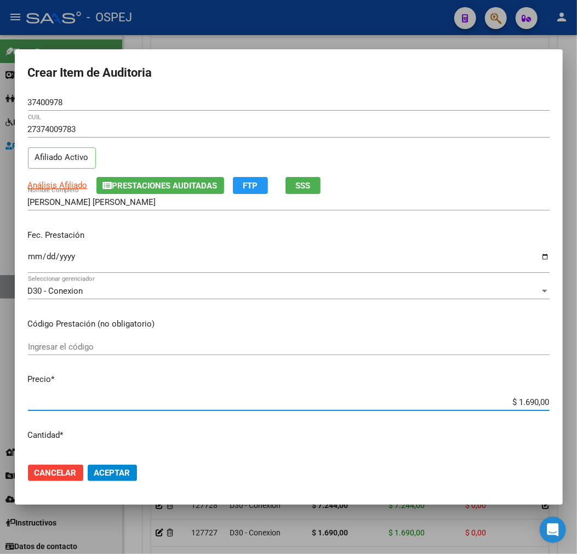
click at [113, 471] on span "Aceptar" at bounding box center [112, 473] width 36 height 10
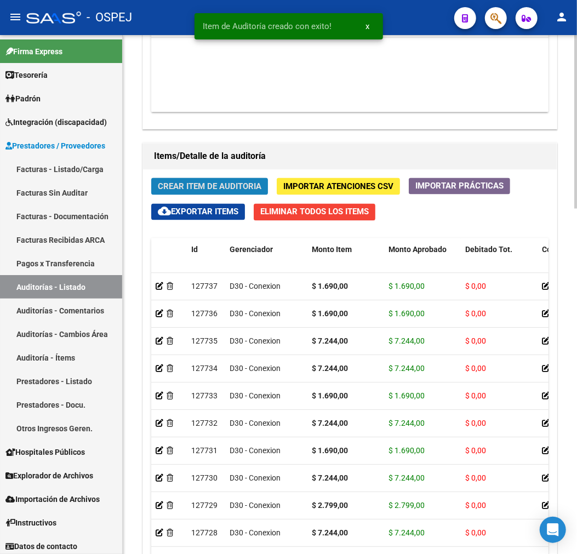
click at [234, 184] on span "Crear Item de Auditoria" at bounding box center [210, 187] width 104 height 10
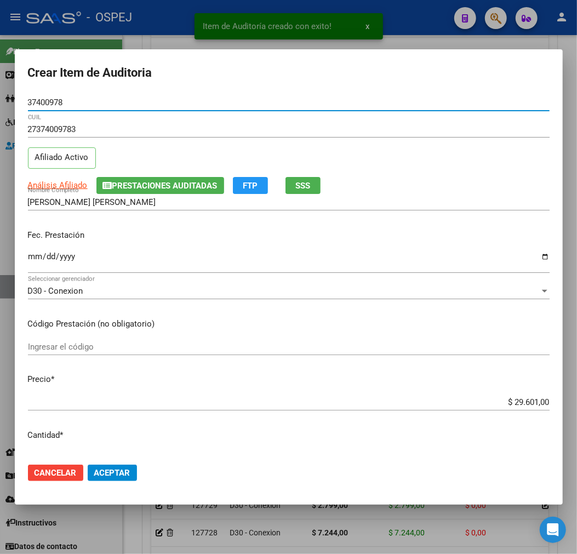
click at [529, 401] on input "$ 29.601,00" at bounding box center [289, 403] width 522 height 10
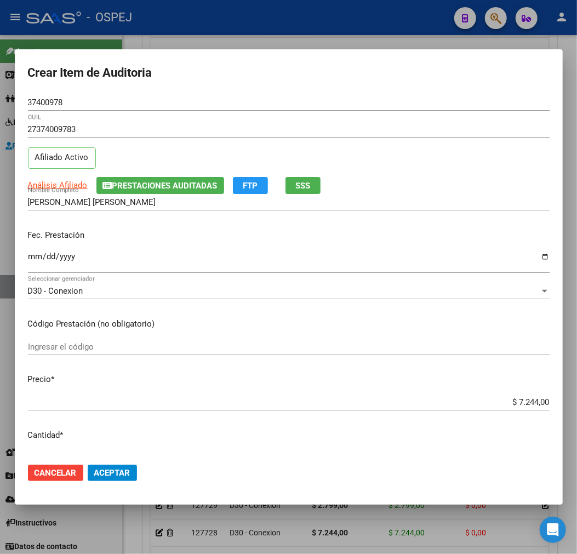
click at [124, 484] on mat-dialog-actions "Cancelar Aceptar" at bounding box center [289, 473] width 522 height 37
click at [124, 471] on span "Aceptar" at bounding box center [112, 473] width 36 height 10
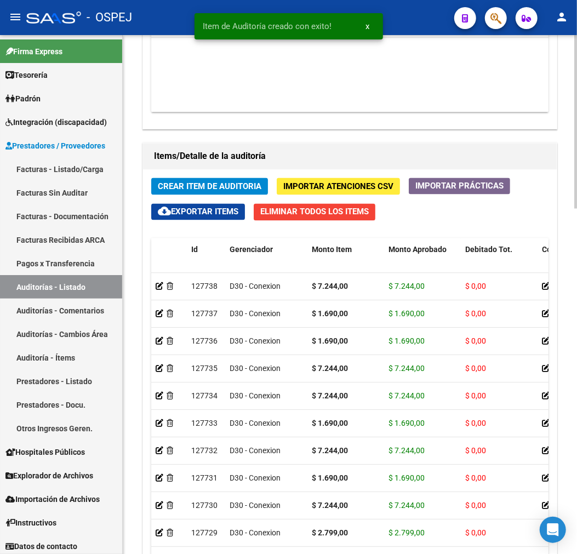
click at [236, 173] on div "Crear Item de Auditoria Importar Atenciones CSV Importar Prácticas cloud_downlo…" at bounding box center [350, 407] width 414 height 474
click at [234, 179] on button "Crear Item de Auditoria" at bounding box center [209, 186] width 117 height 17
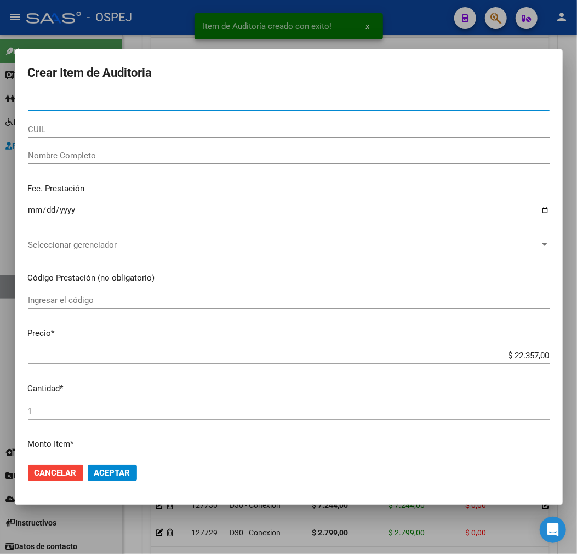
paste input "37400978"
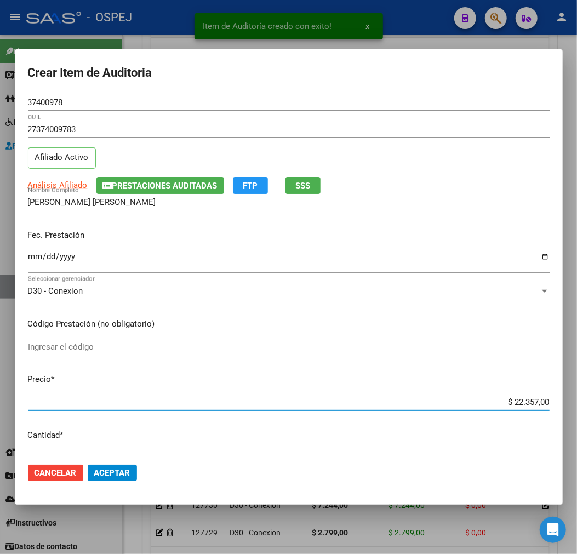
click at [530, 406] on input "$ 22.357,00" at bounding box center [289, 403] width 522 height 10
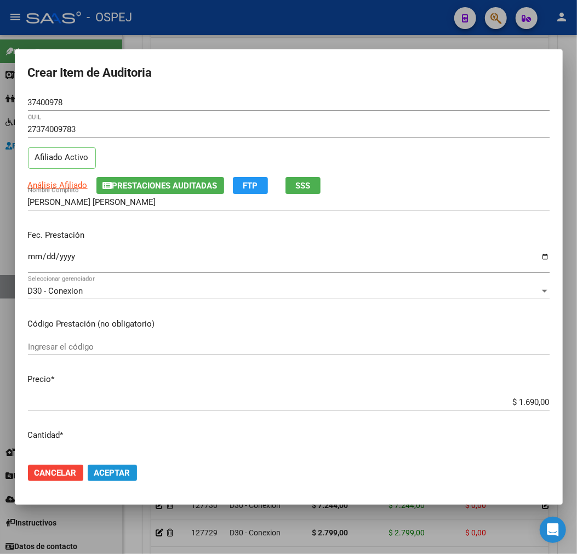
click at [107, 480] on button "Aceptar" at bounding box center [112, 473] width 49 height 16
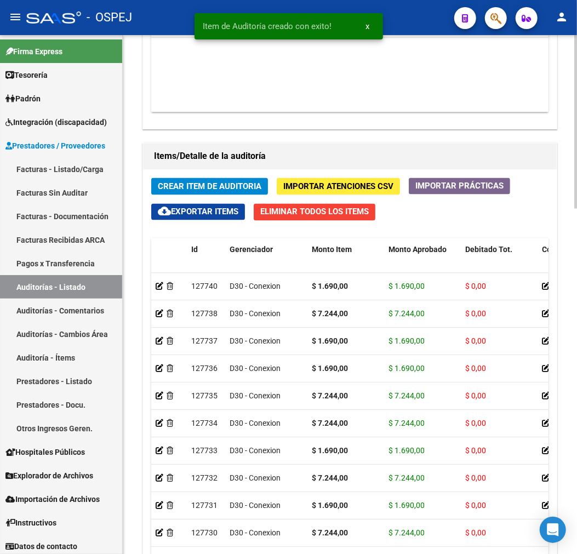
click at [212, 184] on span "Crear Item de Auditoria" at bounding box center [210, 187] width 104 height 10
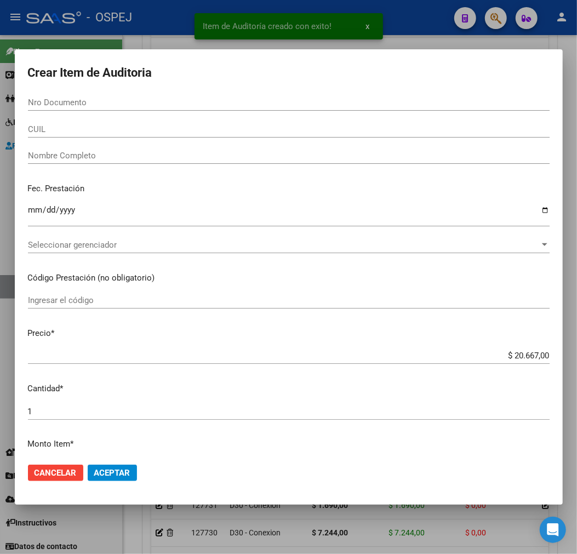
paste input "95542757"
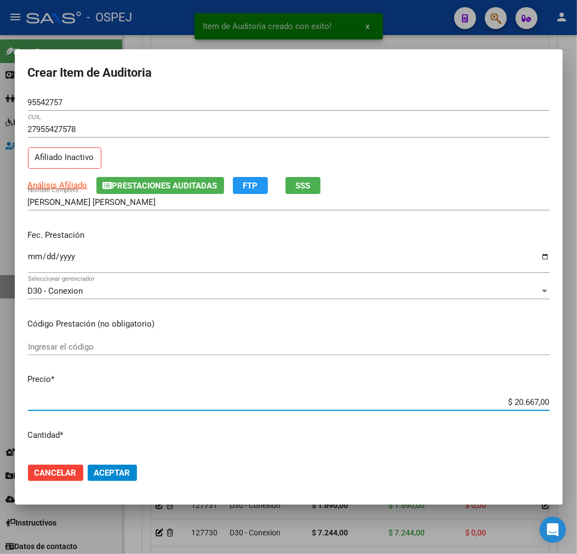
click at [521, 398] on input "$ 20.667,00" at bounding box center [289, 403] width 522 height 10
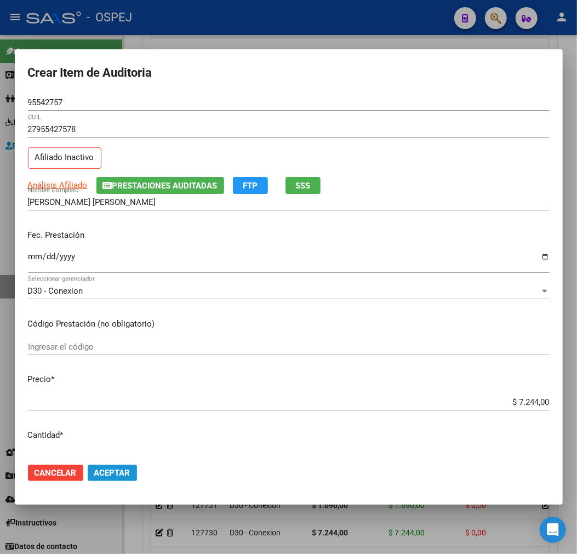
click at [115, 473] on span "Aceptar" at bounding box center [112, 473] width 36 height 10
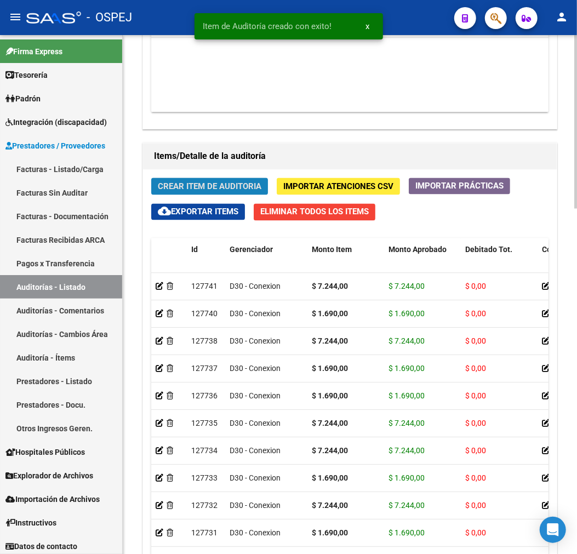
click at [168, 190] on span "Crear Item de Auditoria" at bounding box center [210, 187] width 104 height 10
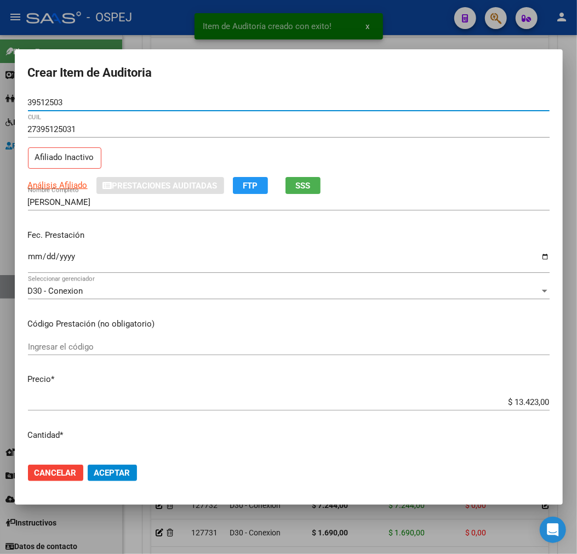
click at [529, 403] on input "$ 13.423,00" at bounding box center [289, 403] width 522 height 10
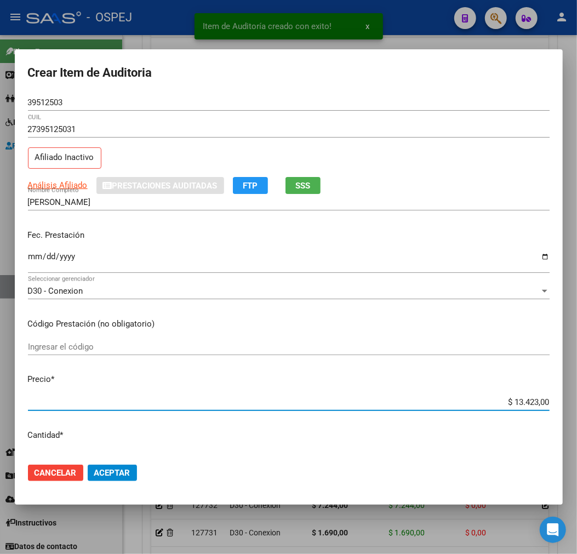
click at [529, 403] on input "$ 13.423,00" at bounding box center [289, 403] width 522 height 10
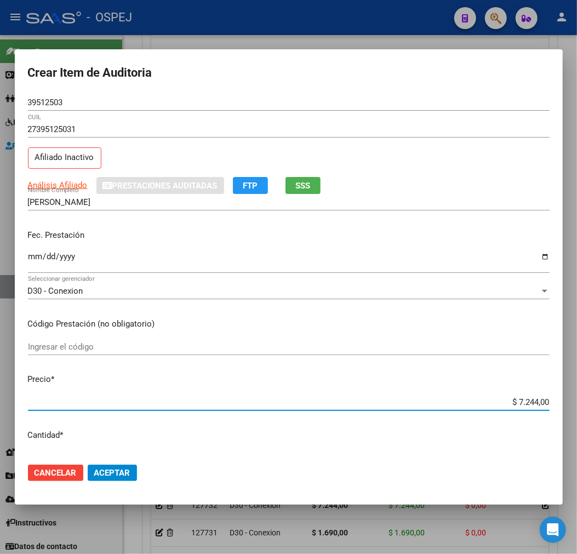
drag, startPoint x: 133, startPoint y: 475, endPoint x: 154, endPoint y: 479, distance: 21.1
click at [132, 475] on button "Aceptar" at bounding box center [112, 473] width 49 height 16
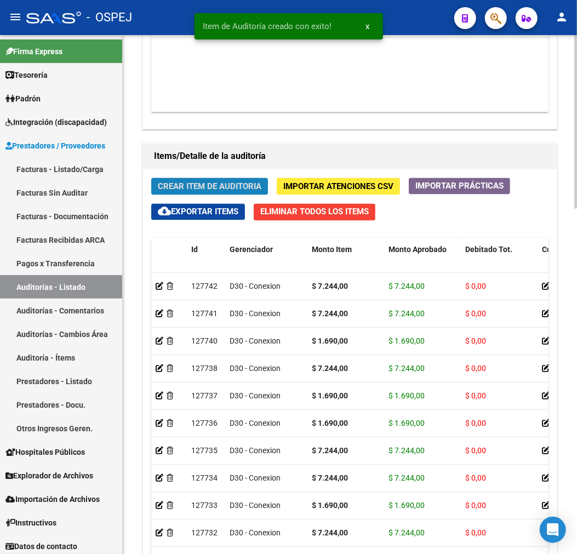
click at [259, 180] on button "Crear Item de Auditoria" at bounding box center [209, 186] width 117 height 17
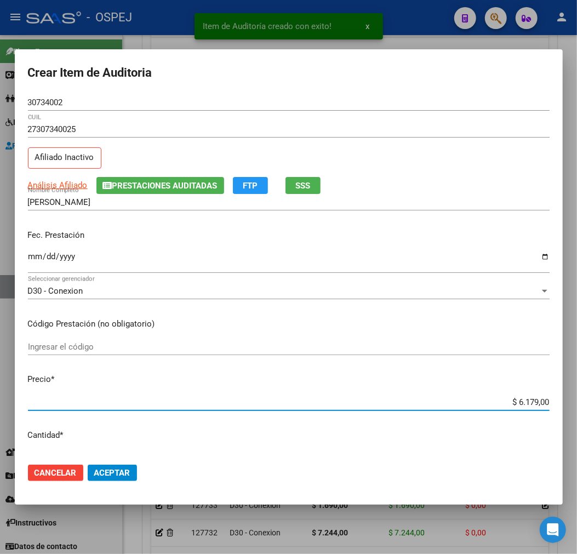
click at [518, 401] on input "$ 6.179,00" at bounding box center [289, 403] width 522 height 10
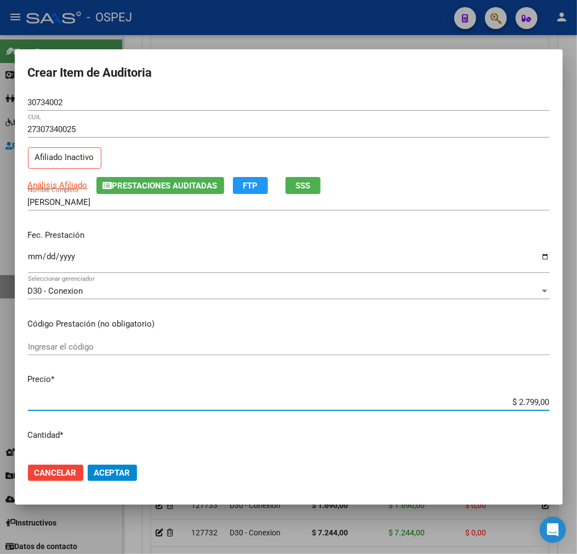
click at [126, 469] on span "Aceptar" at bounding box center [112, 473] width 36 height 10
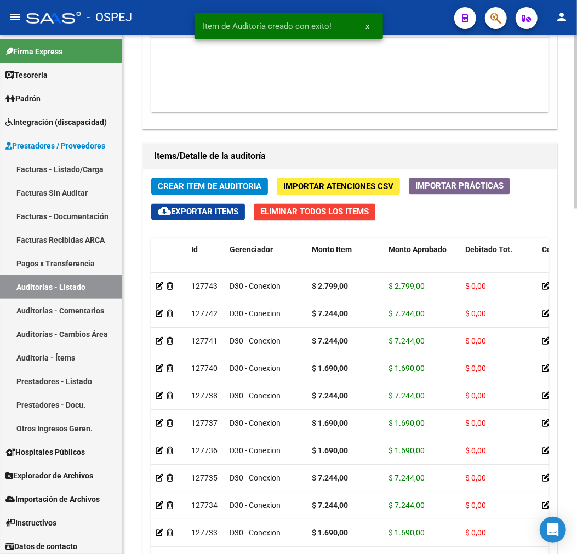
click at [181, 182] on button "Crear Item de Auditoria" at bounding box center [209, 186] width 117 height 17
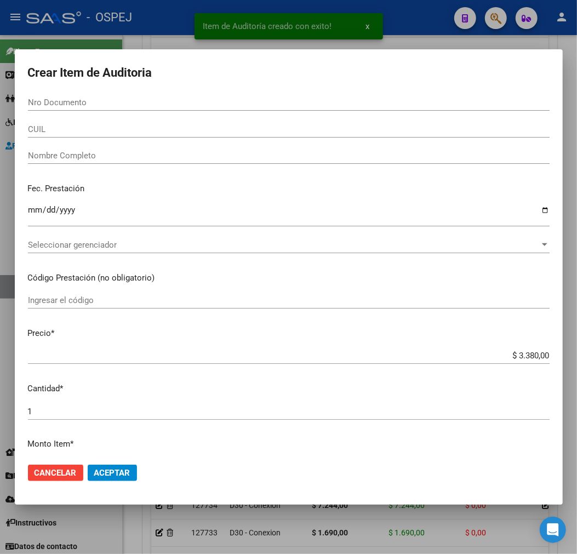
paste input "37400978"
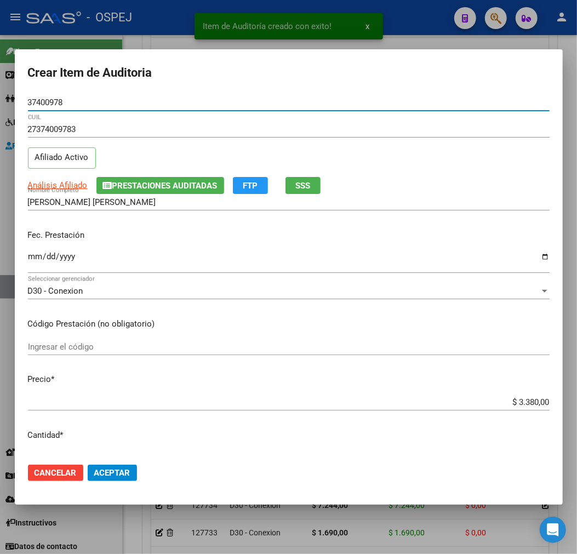
click at [524, 400] on input "$ 3.380,00" at bounding box center [289, 403] width 522 height 10
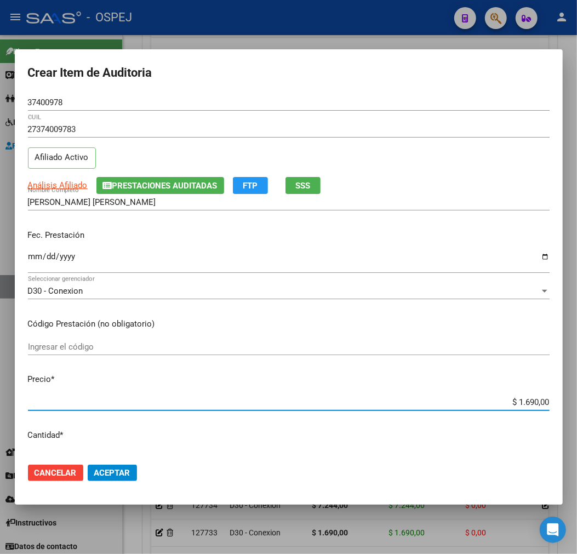
click at [121, 475] on span "Aceptar" at bounding box center [112, 473] width 36 height 10
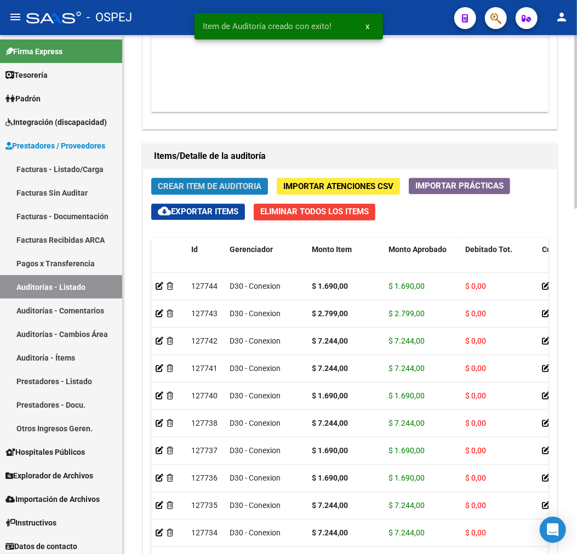
click at [179, 185] on span "Crear Item de Auditoria" at bounding box center [210, 187] width 104 height 10
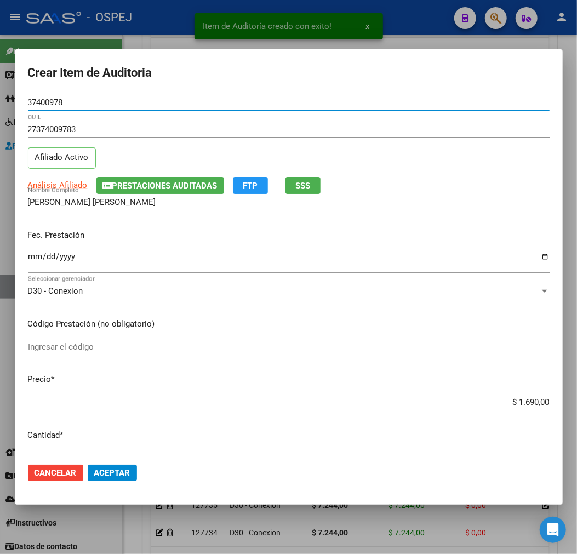
click at [134, 480] on button "Aceptar" at bounding box center [112, 473] width 49 height 16
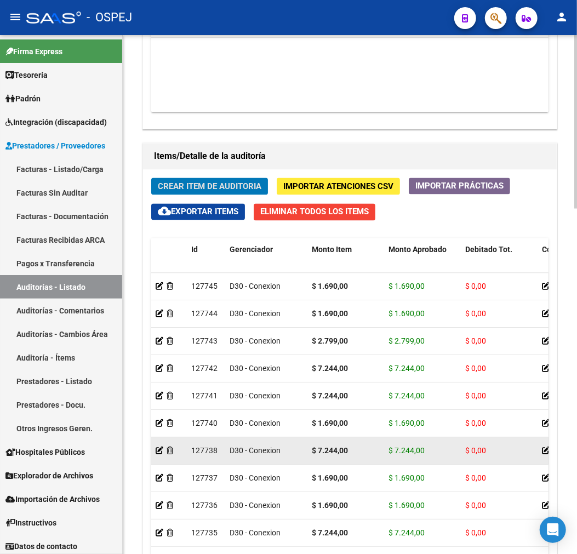
click at [381, 442] on datatable-body-cell "$ 7.244,00" at bounding box center [346, 451] width 77 height 27
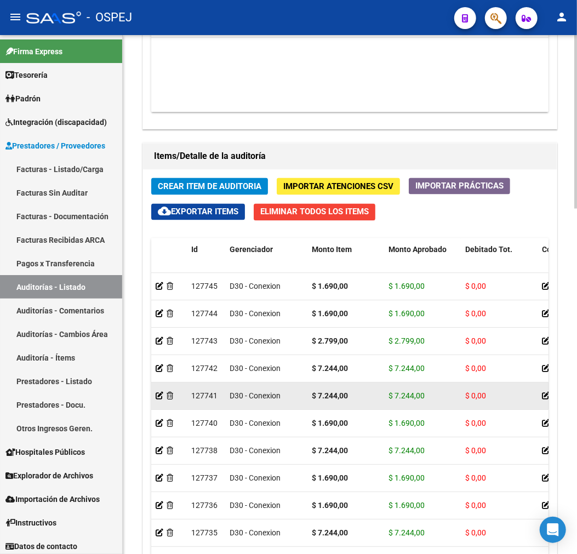
click at [392, 407] on datatable-body-cell "$ 7.244,00" at bounding box center [422, 396] width 77 height 27
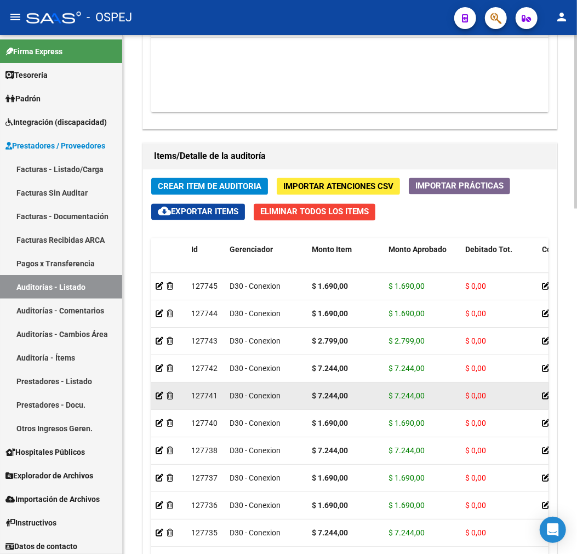
click at [392, 407] on datatable-body-cell "$ 7.244,00" at bounding box center [422, 396] width 77 height 27
click at [359, 394] on div "$ 7.244,00" at bounding box center [346, 396] width 68 height 13
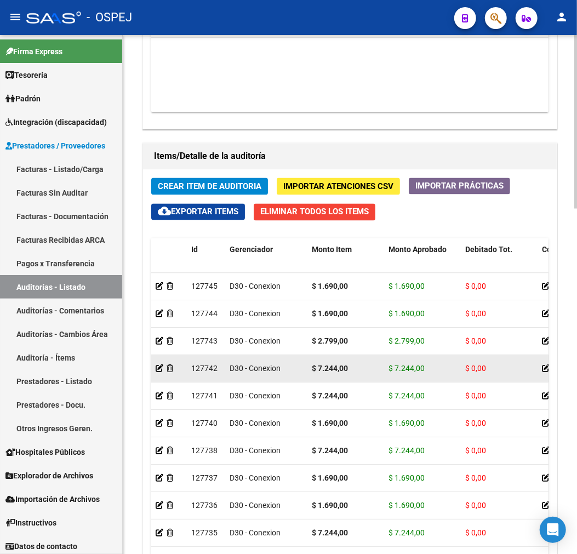
click at [370, 364] on div "$ 7.244,00" at bounding box center [346, 369] width 68 height 13
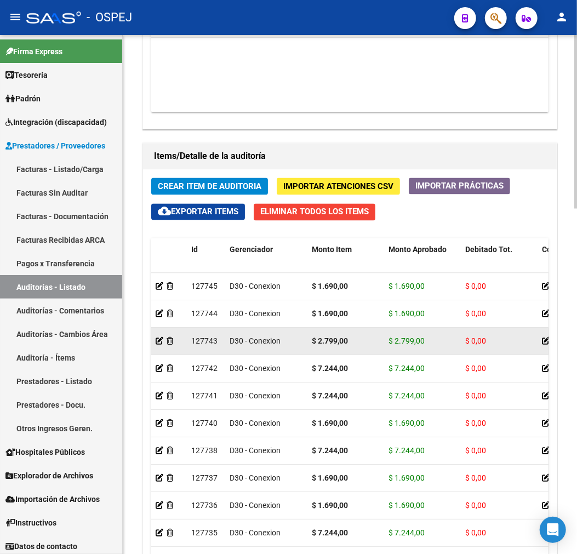
click at [370, 332] on datatable-body-cell "$ 2.799,00" at bounding box center [346, 341] width 77 height 27
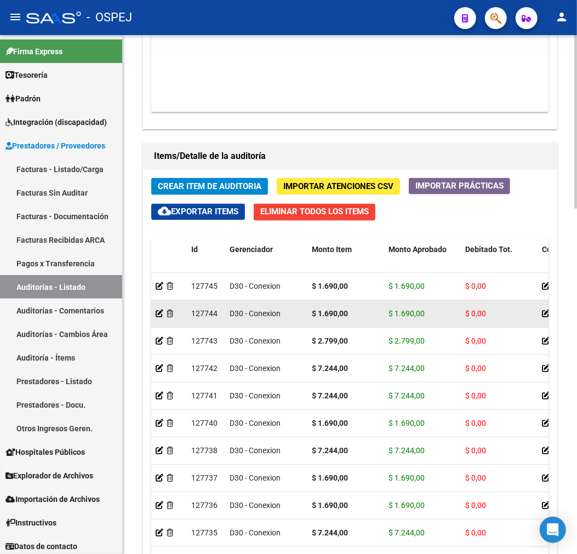
click at [369, 314] on div "$ 1.690,00" at bounding box center [346, 314] width 68 height 13
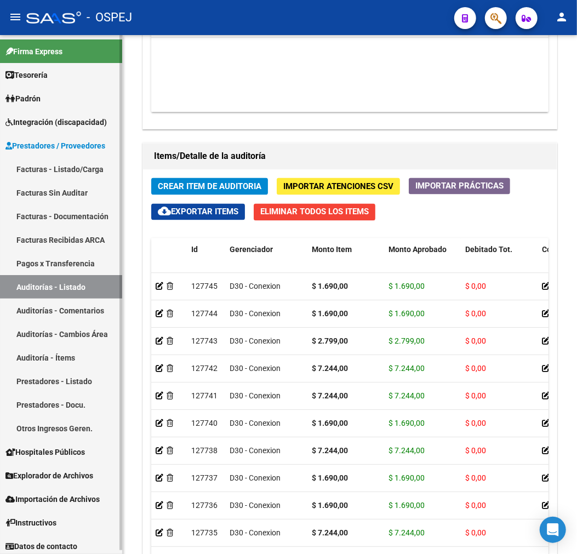
click at [56, 301] on link "Auditorías - Comentarios" at bounding box center [61, 311] width 122 height 24
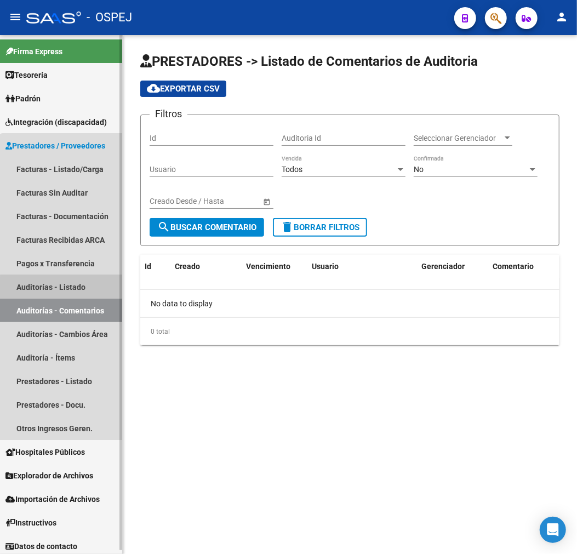
click at [69, 292] on link "Auditorías - Listado" at bounding box center [61, 287] width 122 height 24
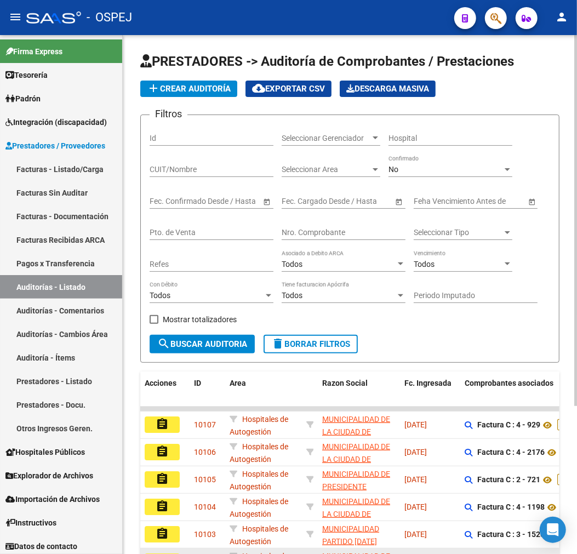
scroll to position [207, 0]
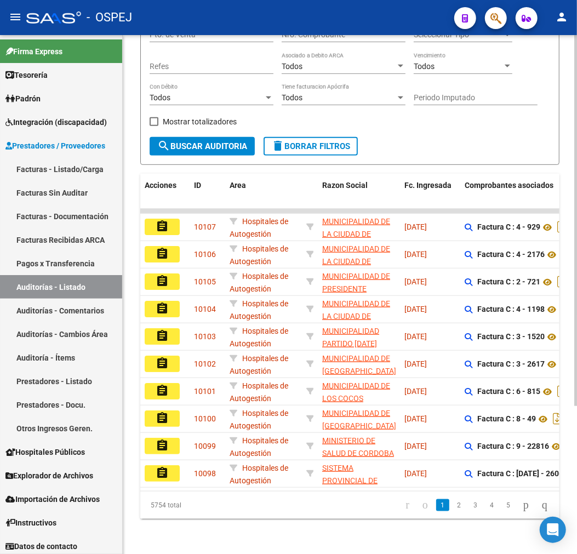
click at [209, 481] on datatable-body "assignment 10107 Hospitales de Autogestión MUNICIPALIDAD DE LA CIUDAD DE [GEOGR…" at bounding box center [350, 350] width 420 height 282
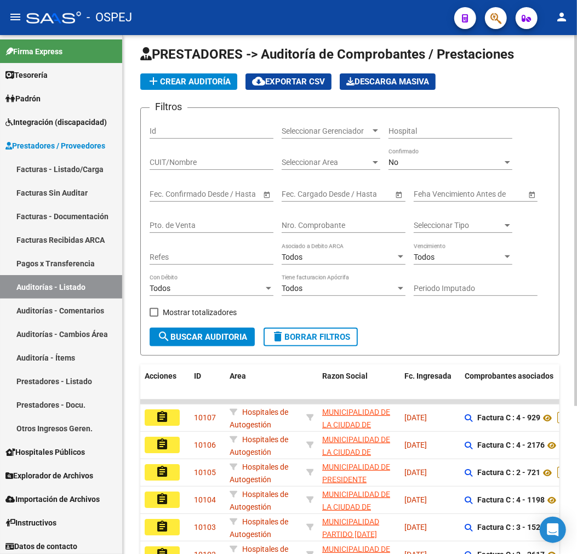
scroll to position [0, 0]
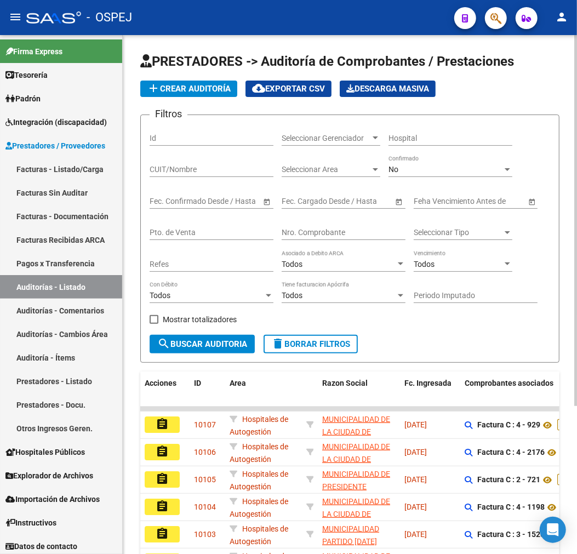
click at [209, 85] on span "add Crear Auditoría" at bounding box center [189, 89] width 84 height 10
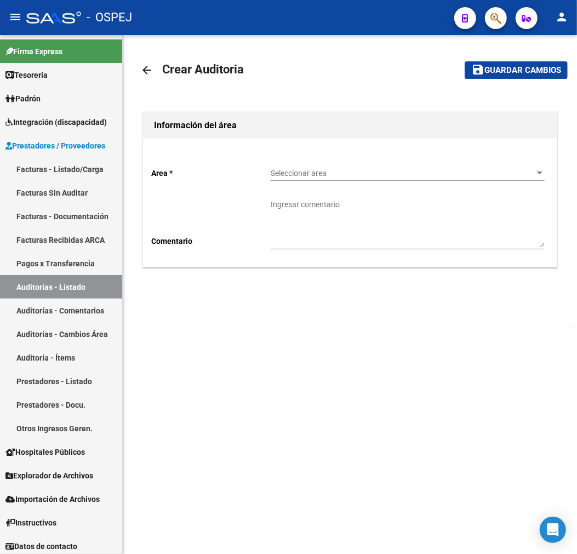
click at [343, 160] on div "Seleccionar area Seleccionar area" at bounding box center [408, 170] width 274 height 22
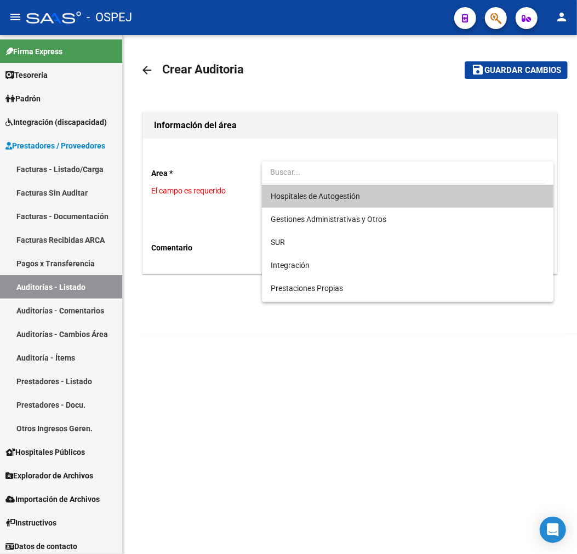
click at [349, 188] on span "Hospitales de Autogestión" at bounding box center [408, 196] width 274 height 23
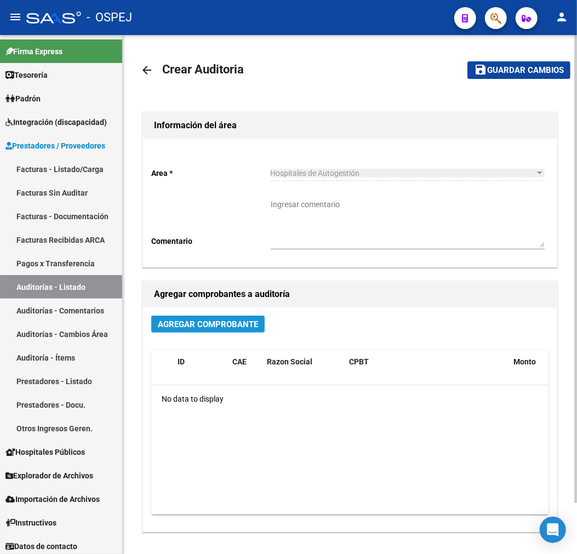
click at [183, 326] on span "Agregar Comprobante" at bounding box center [208, 325] width 100 height 10
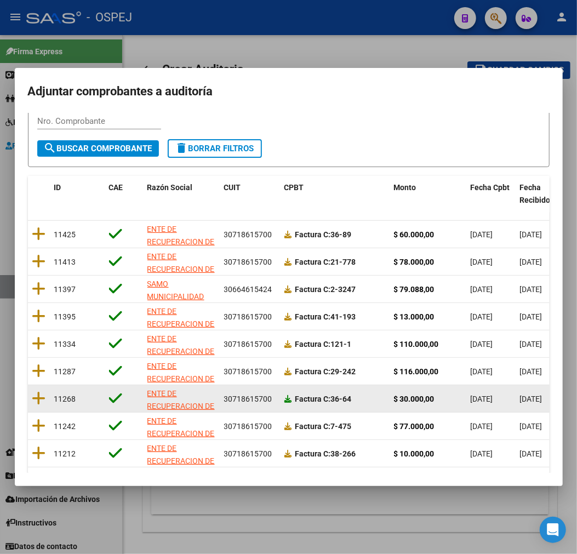
scroll to position [141, 0]
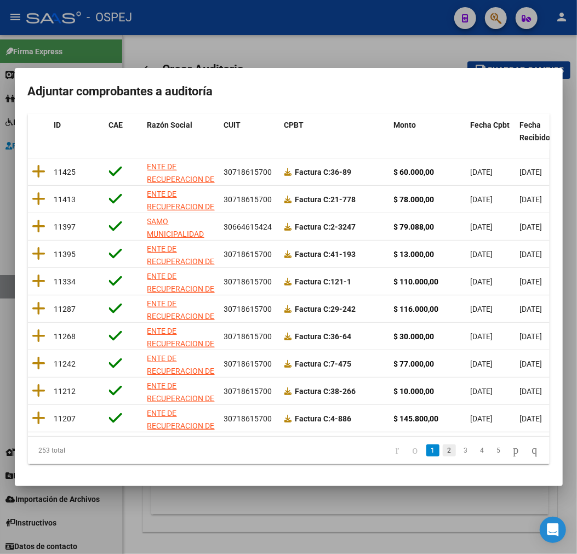
click at [443, 452] on link "2" at bounding box center [449, 451] width 13 height 12
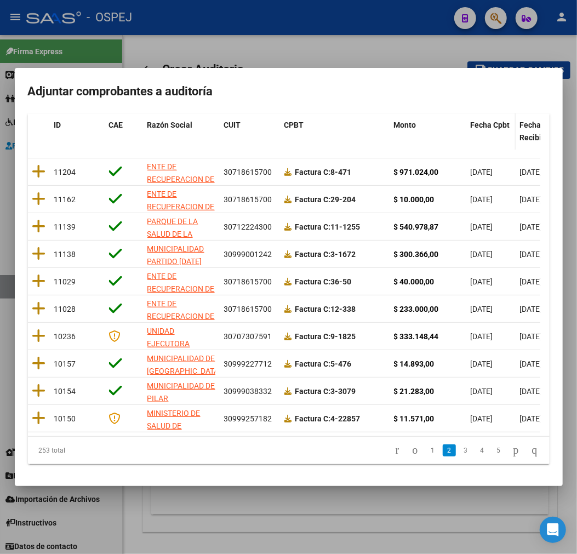
click at [491, 121] on span "Fecha Cpbt" at bounding box center [490, 125] width 39 height 9
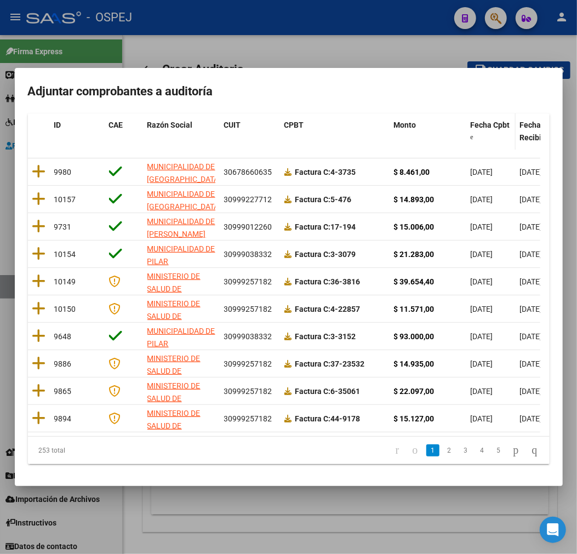
click at [491, 121] on span "Fecha Cpbt" at bounding box center [490, 125] width 39 height 9
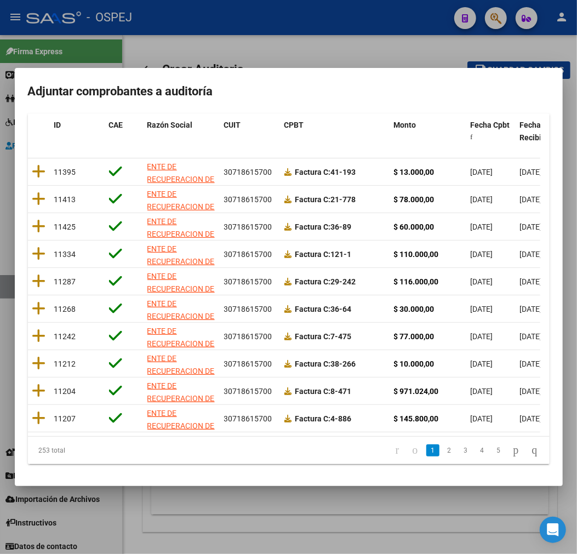
click at [275, 17] on div at bounding box center [288, 277] width 577 height 554
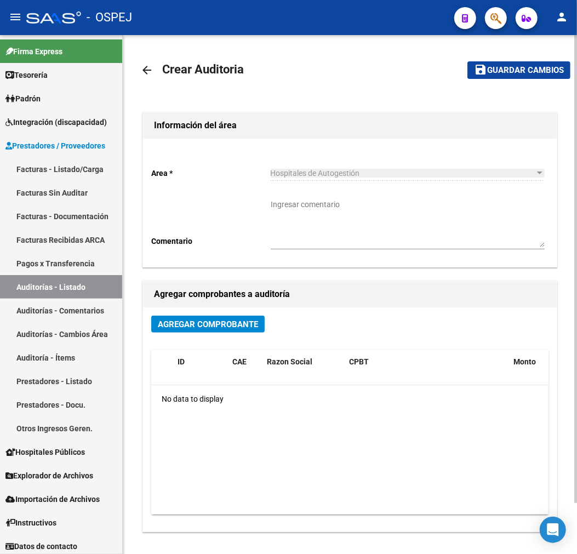
click at [348, 165] on div "Hospitales de Autogestión Seleccionar area" at bounding box center [408, 170] width 274 height 22
click at [260, 320] on button "Agregar Comprobante" at bounding box center [208, 324] width 114 height 17
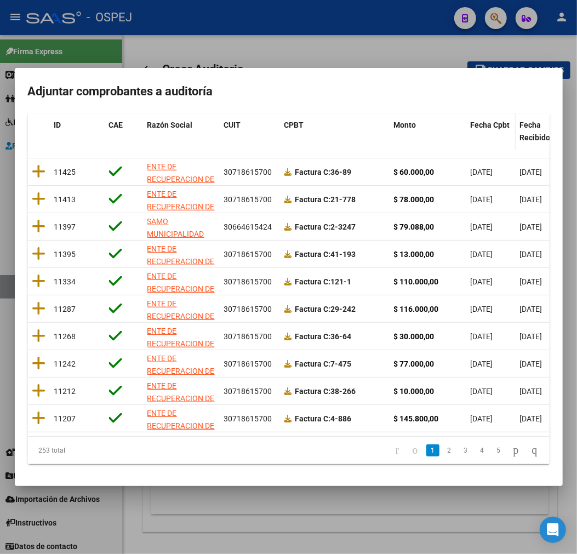
click at [502, 121] on span "Fecha Cpbt" at bounding box center [490, 125] width 39 height 9
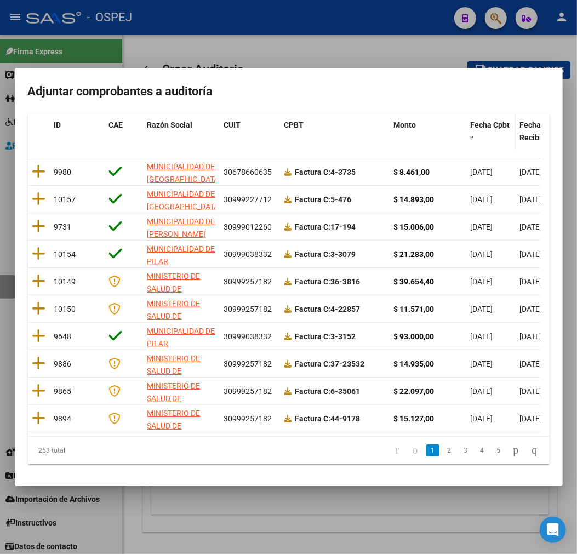
click at [502, 121] on span "Fecha Cpbt" at bounding box center [490, 125] width 39 height 9
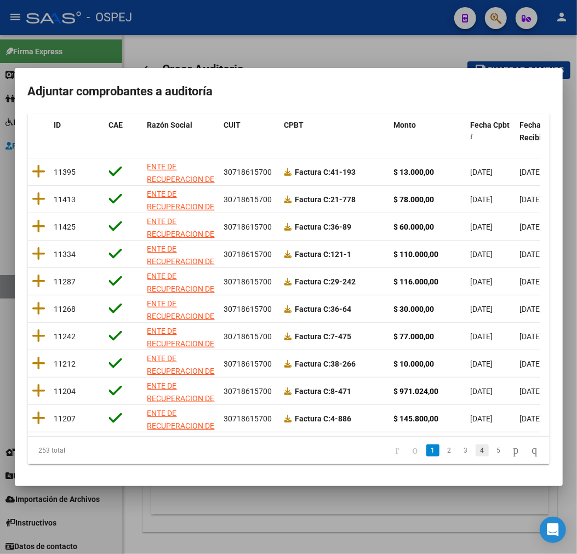
click at [476, 456] on link "4" at bounding box center [482, 451] width 13 height 12
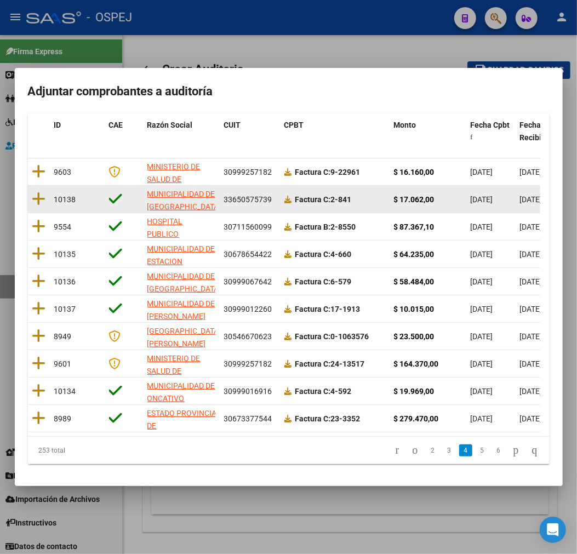
click at [45, 186] on datatable-body-cell at bounding box center [39, 199] width 22 height 27
click at [42, 191] on icon at bounding box center [39, 198] width 14 height 15
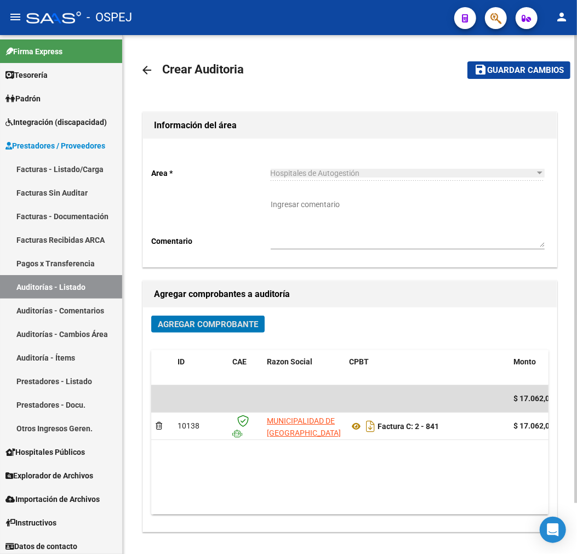
click at [544, 74] on span "Guardar cambios" at bounding box center [526, 71] width 77 height 10
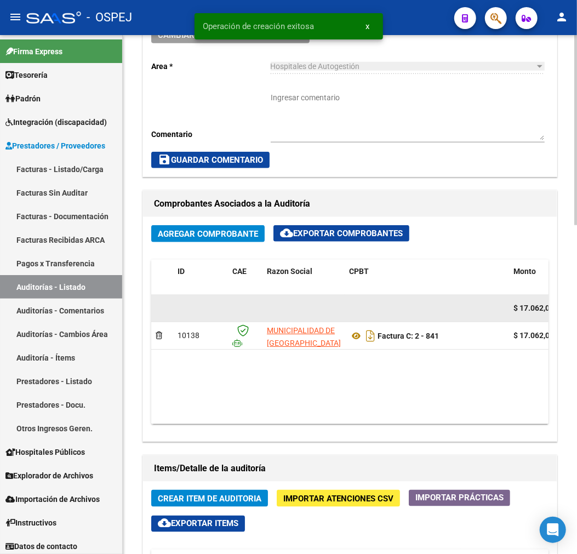
scroll to position [426, 0]
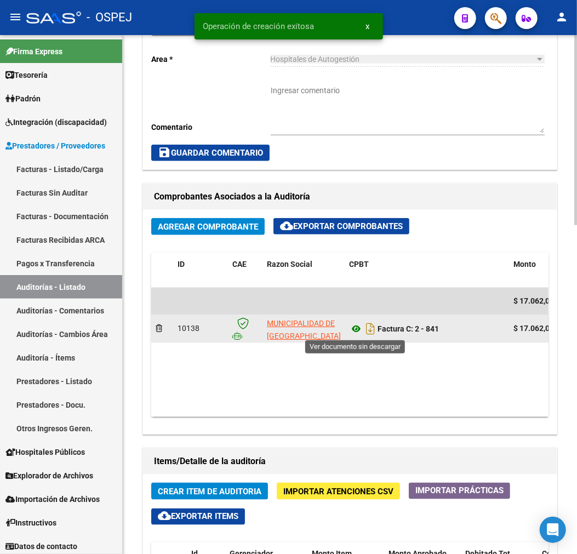
click at [360, 327] on icon at bounding box center [356, 328] width 14 height 13
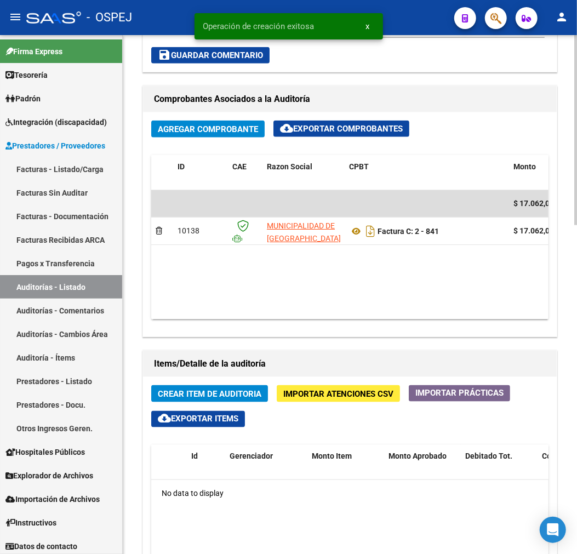
scroll to position [548, 0]
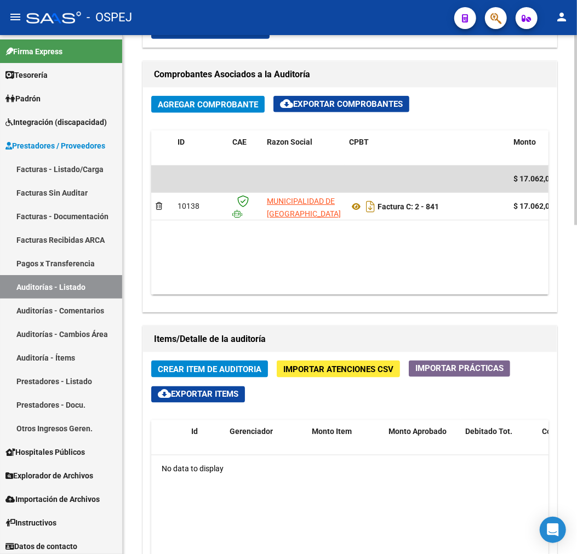
click at [213, 373] on span "Crear Item de Auditoria" at bounding box center [210, 370] width 104 height 10
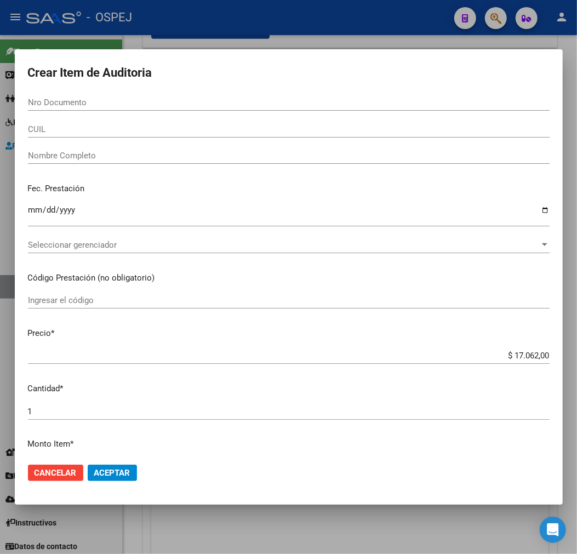
drag, startPoint x: 207, startPoint y: 99, endPoint x: 207, endPoint y: 94, distance: 5.5
click at [207, 99] on input "Nro Documento" at bounding box center [289, 103] width 522 height 10
paste input "19026685"
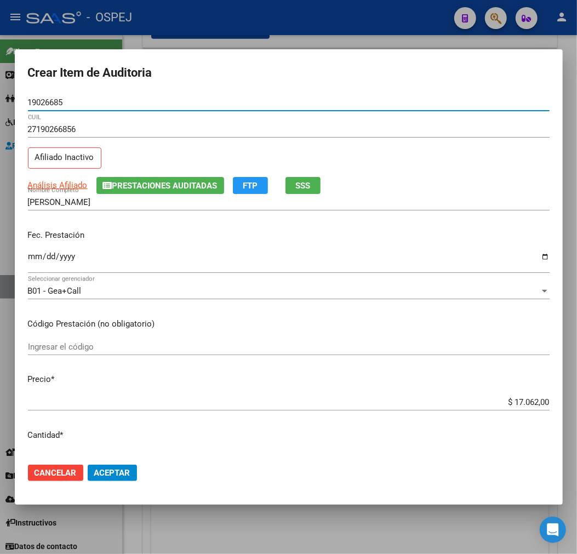
click at [524, 398] on input "$ 17.062,00" at bounding box center [289, 403] width 522 height 10
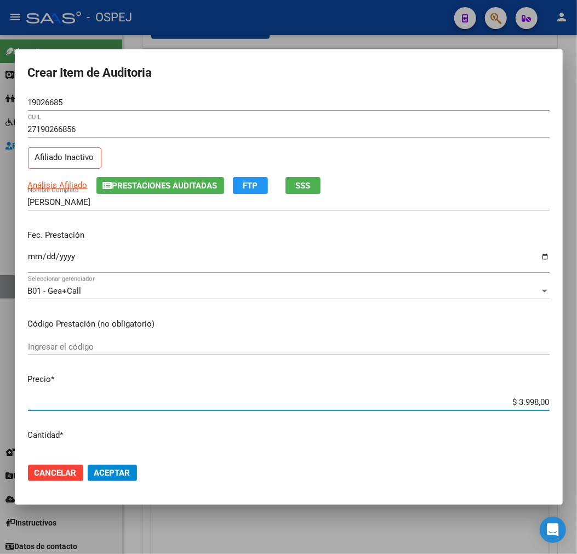
click at [106, 476] on span "Aceptar" at bounding box center [112, 473] width 36 height 10
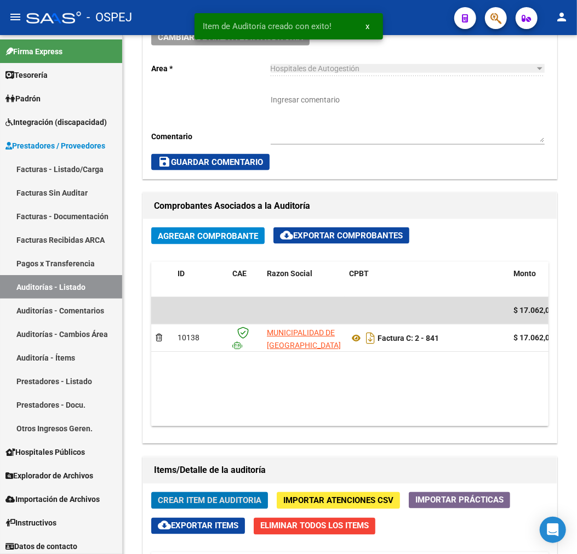
scroll to position [680, 0]
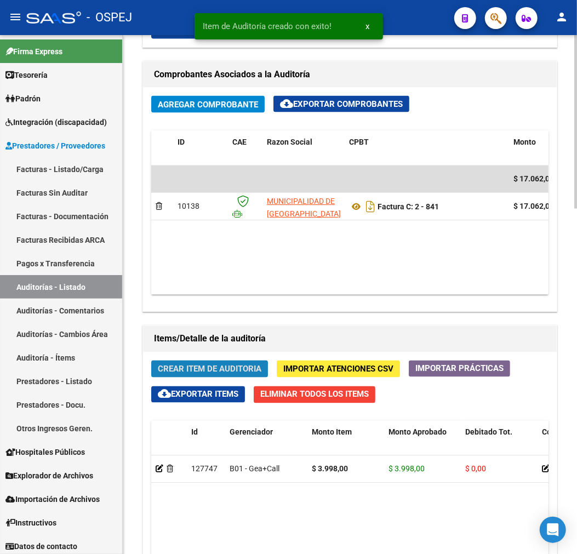
click at [211, 374] on span "Crear Item de Auditoria" at bounding box center [210, 370] width 104 height 10
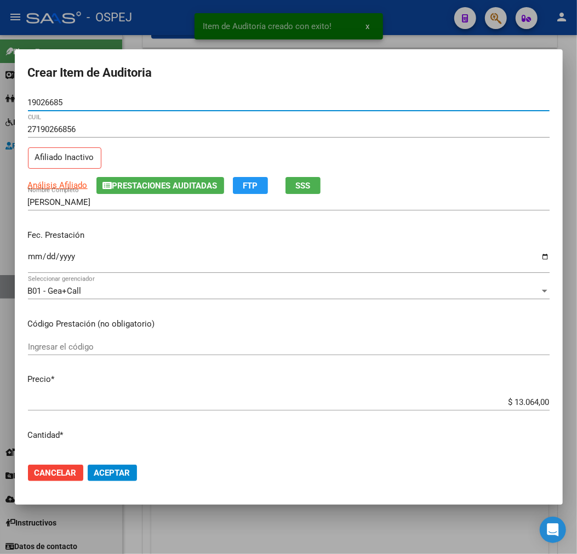
click at [526, 399] on input "$ 13.064,00" at bounding box center [289, 403] width 522 height 10
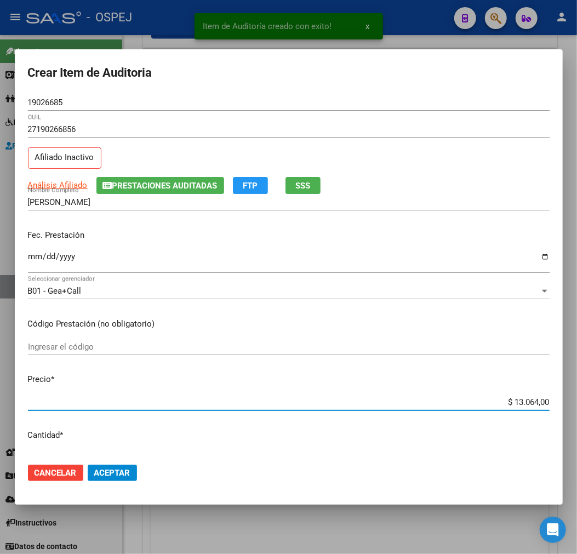
click at [526, 399] on input "$ 13.064,00" at bounding box center [289, 403] width 522 height 10
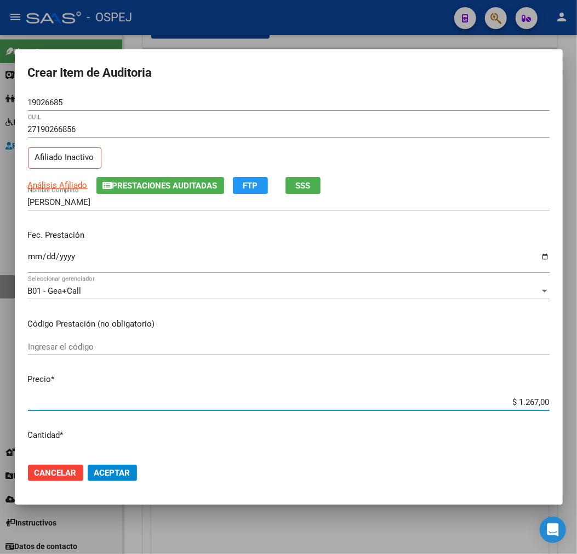
click at [118, 476] on span "Aceptar" at bounding box center [112, 473] width 36 height 10
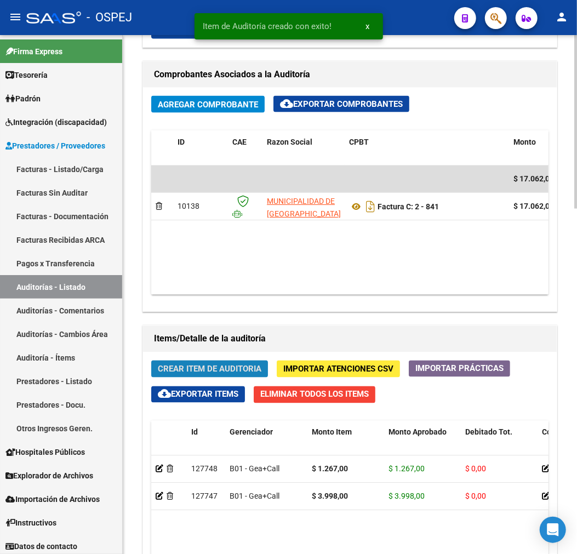
click at [231, 377] on button "Crear Item de Auditoria" at bounding box center [209, 369] width 117 height 17
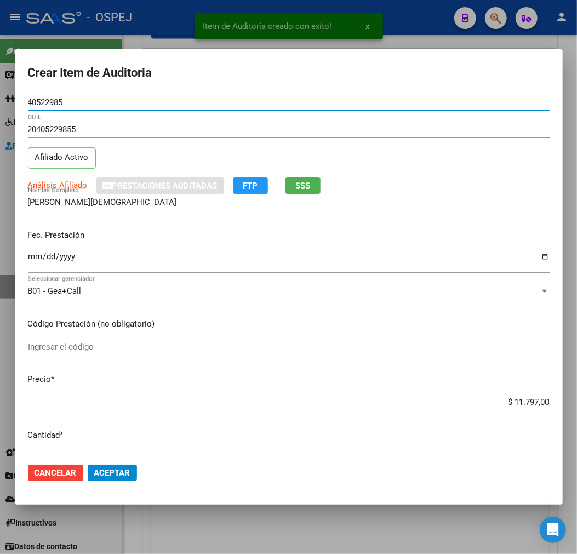
click at [511, 400] on input "$ 11.797,00" at bounding box center [289, 403] width 522 height 10
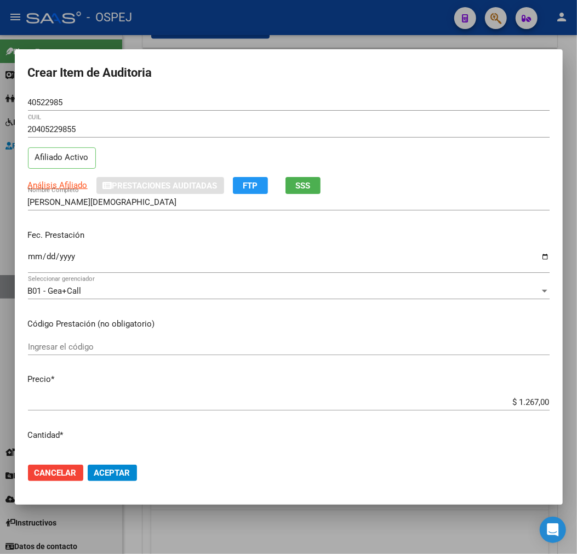
click at [115, 464] on mat-dialog-actions "Cancelar Aceptar" at bounding box center [289, 473] width 522 height 37
click at [118, 470] on span "Aceptar" at bounding box center [112, 473] width 36 height 10
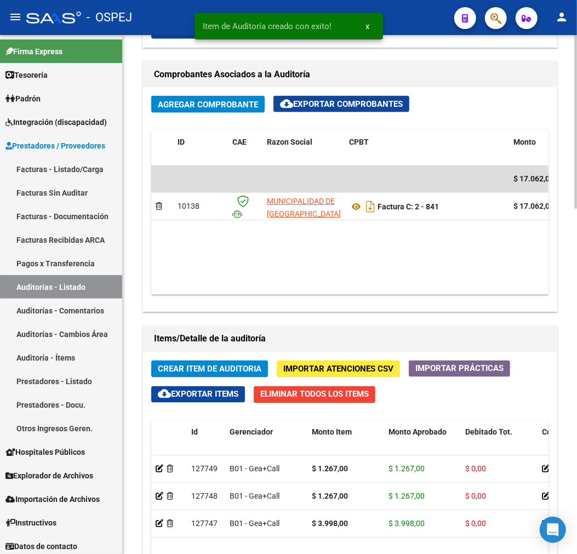
click at [225, 369] on span "Crear Item de Auditoria" at bounding box center [210, 370] width 104 height 10
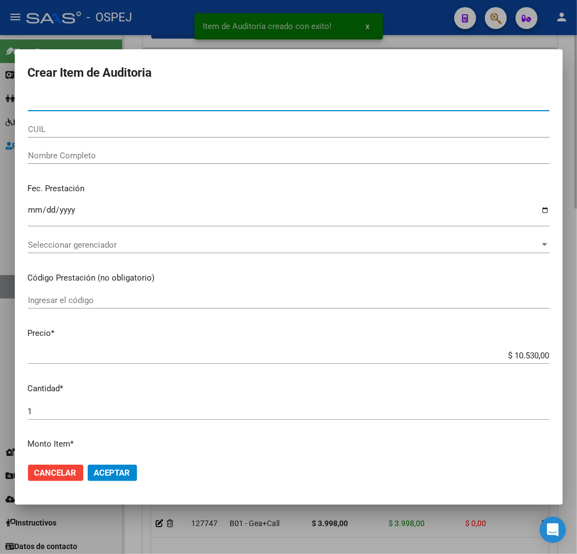
paste input "27695199"
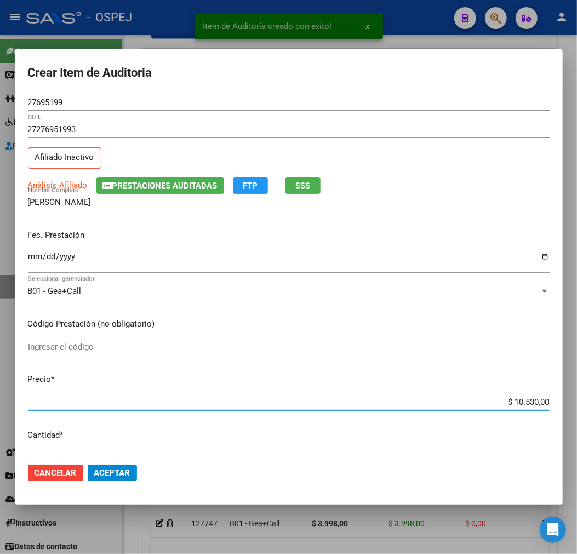
click at [534, 402] on input "$ 10.530,00" at bounding box center [289, 403] width 522 height 10
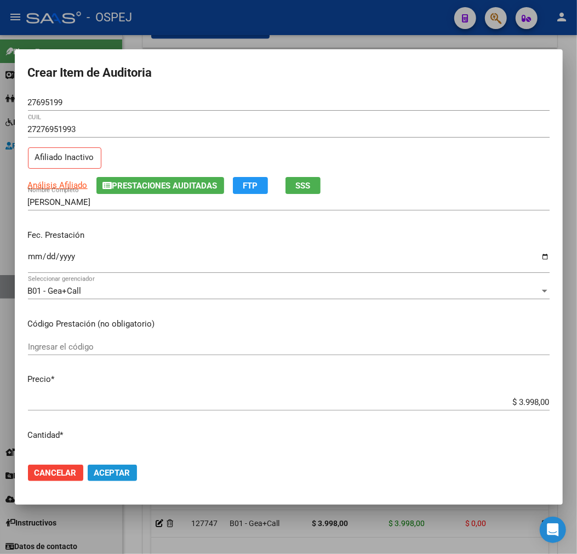
click at [118, 473] on span "Aceptar" at bounding box center [112, 473] width 36 height 10
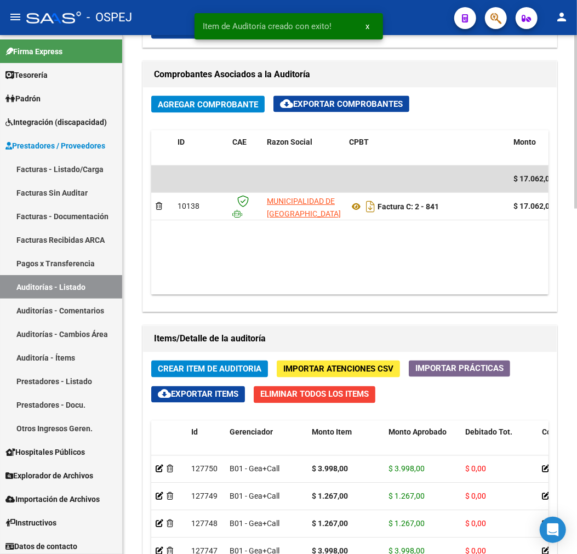
click at [260, 369] on span "Crear Item de Auditoria" at bounding box center [210, 370] width 104 height 10
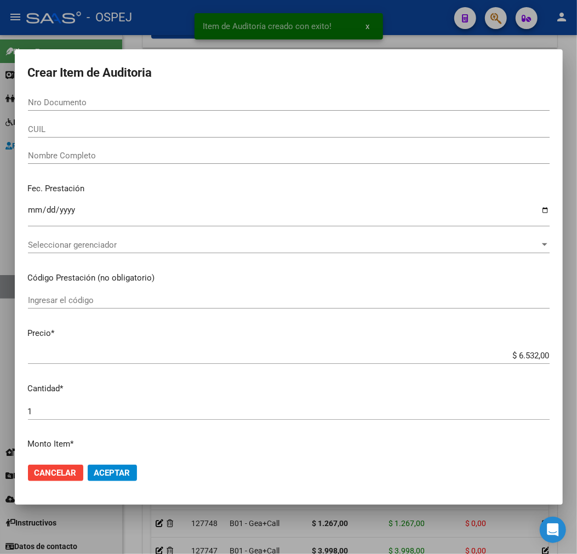
paste input "38020450"
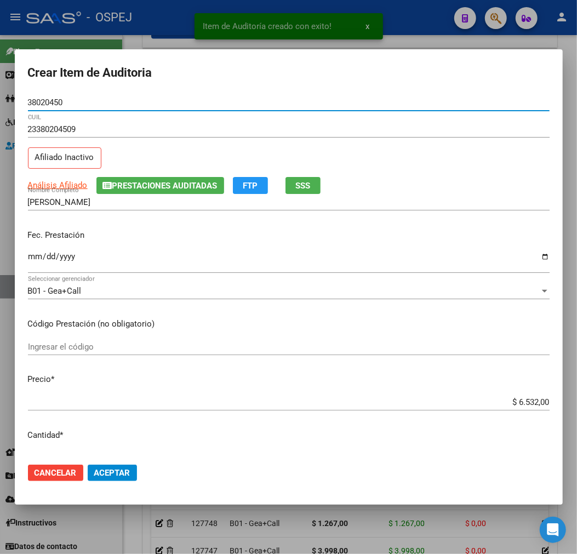
click at [524, 399] on input "$ 6.532,00" at bounding box center [289, 403] width 522 height 10
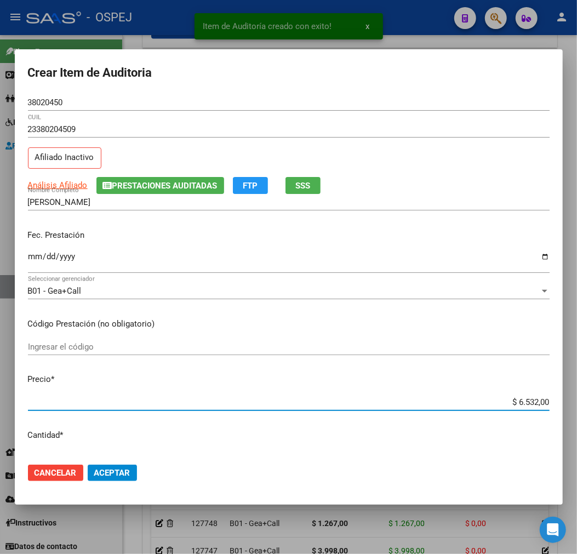
click at [524, 399] on input "$ 6.532,00" at bounding box center [289, 403] width 522 height 10
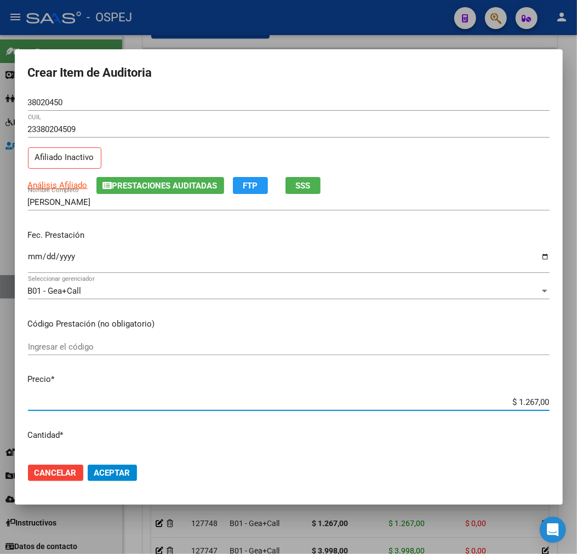
click at [123, 475] on span "Aceptar" at bounding box center [112, 473] width 36 height 10
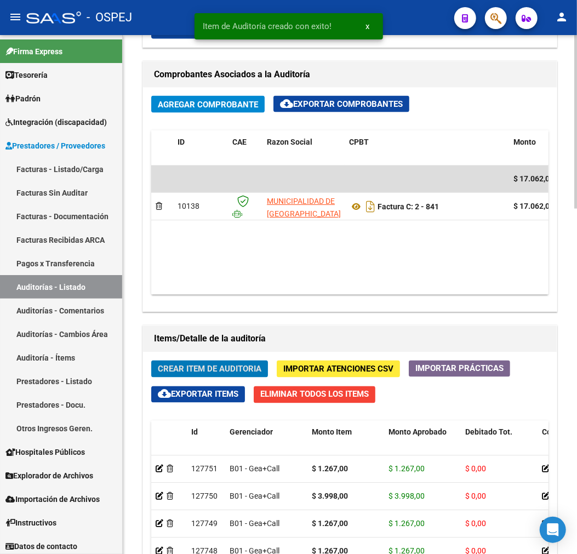
click at [250, 375] on span "Crear Item de Auditoria" at bounding box center [210, 370] width 104 height 10
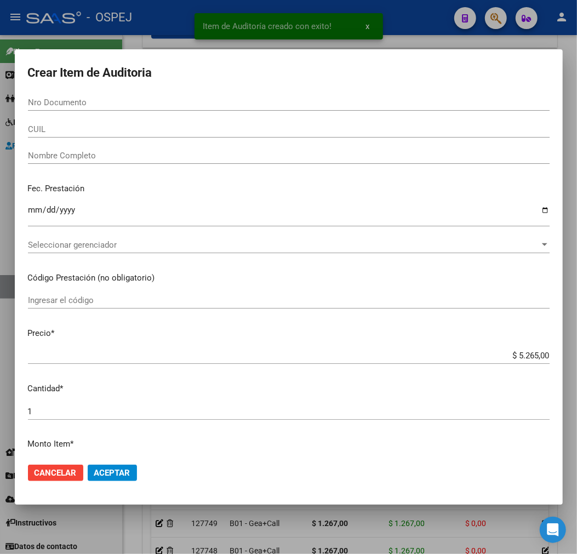
paste input "39173902"
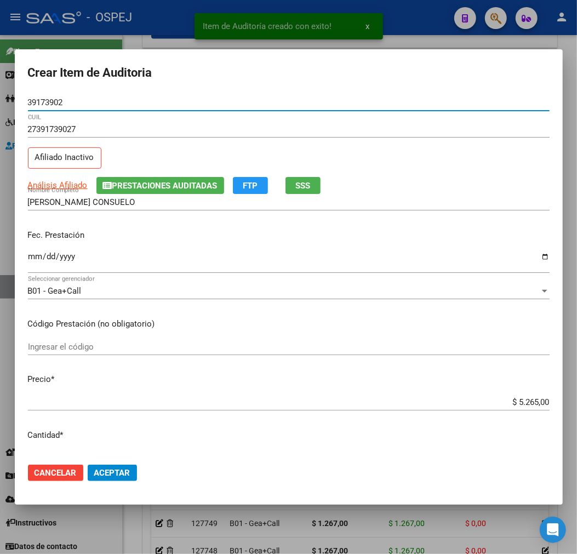
click at [521, 399] on input "$ 5.265,00" at bounding box center [289, 403] width 522 height 10
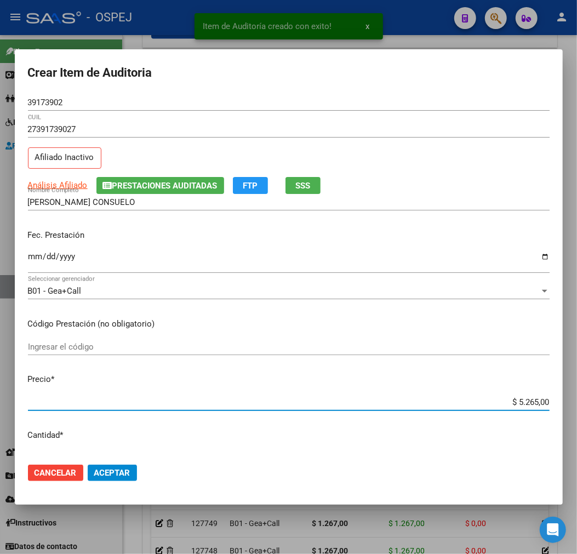
click at [521, 399] on input "$ 5.265,00" at bounding box center [289, 403] width 522 height 10
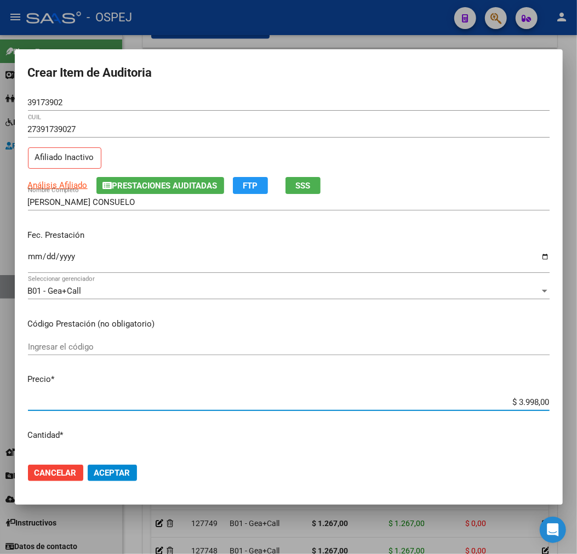
click at [117, 468] on span "Aceptar" at bounding box center [112, 473] width 36 height 10
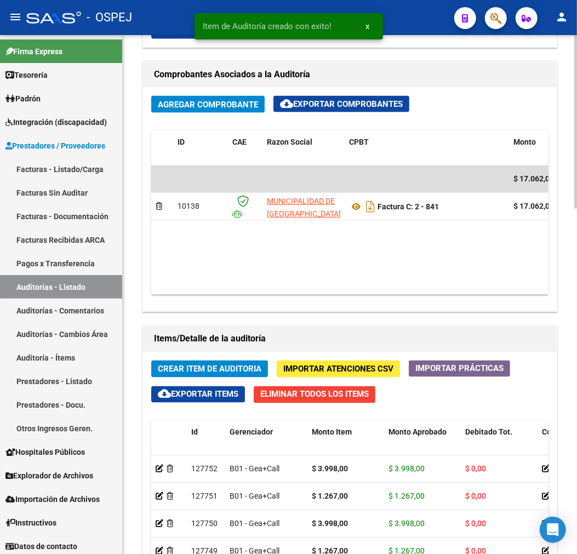
click at [221, 371] on span "Crear Item de Auditoria" at bounding box center [210, 370] width 104 height 10
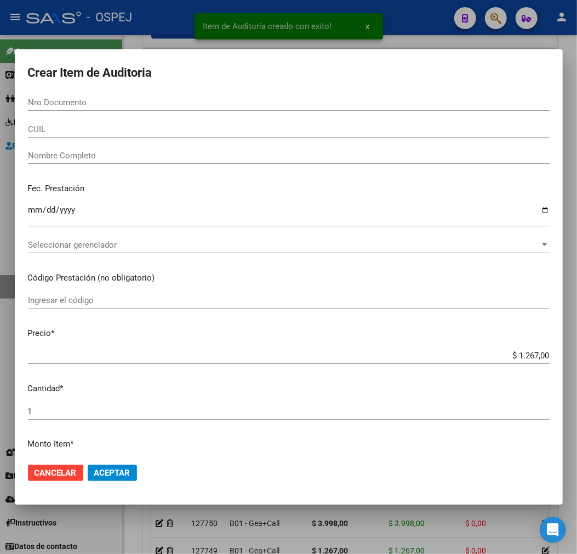
paste input "38020450"
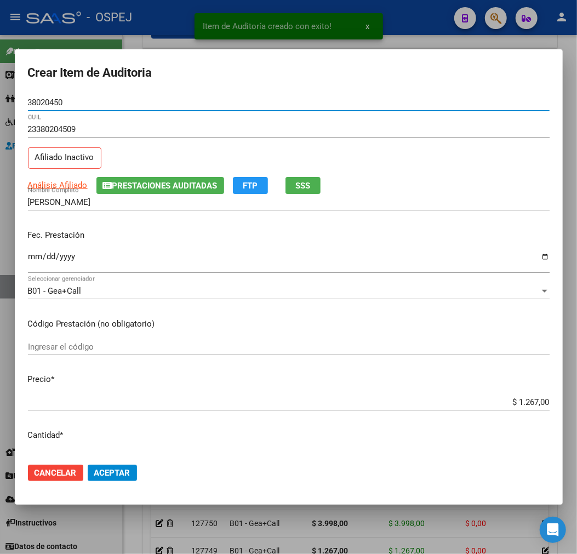
click at [106, 475] on span "Aceptar" at bounding box center [112, 473] width 36 height 10
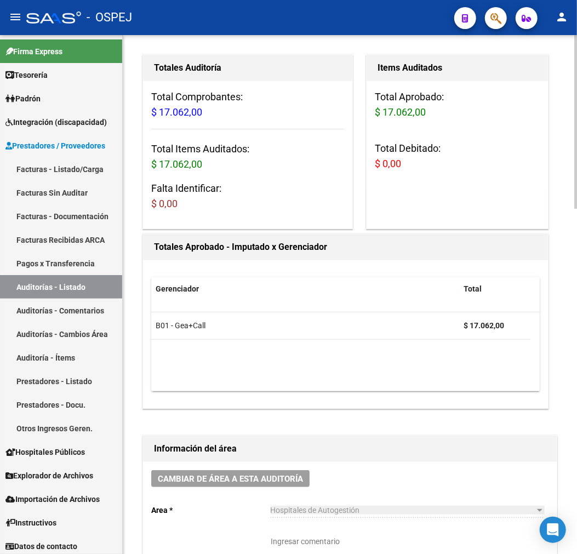
scroll to position [0, 0]
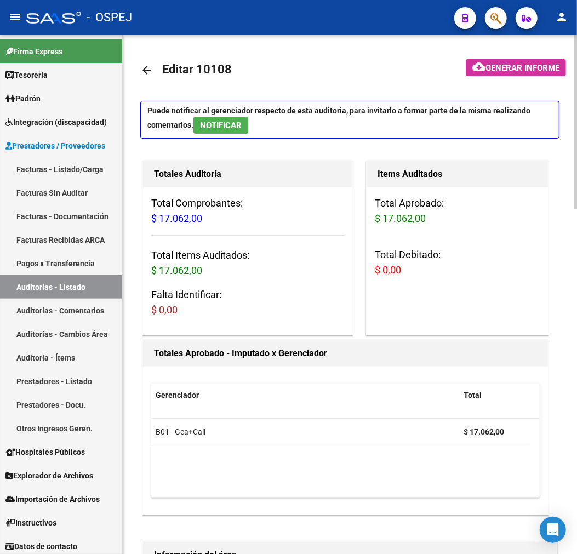
click at [143, 76] on mat-icon "arrow_back" at bounding box center [146, 70] width 13 height 13
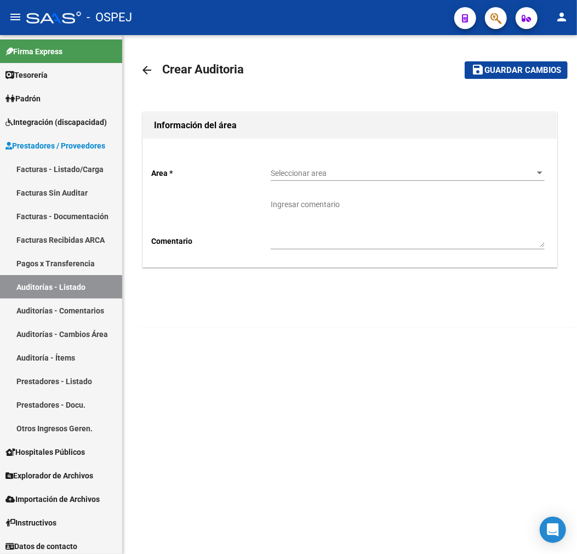
click at [314, 157] on div "Area * Seleccionar area Seleccionar area Comentario Ingresar comentario" at bounding box center [350, 203] width 414 height 128
click at [315, 173] on span "Seleccionar area" at bounding box center [403, 173] width 264 height 9
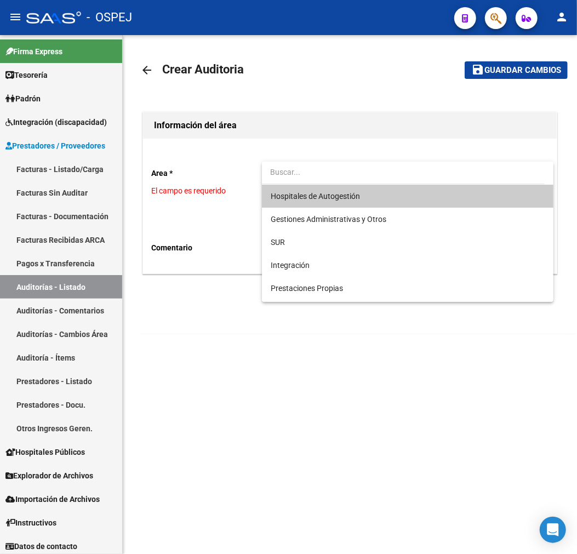
click at [317, 189] on span "Hospitales de Autogestión" at bounding box center [408, 196] width 274 height 23
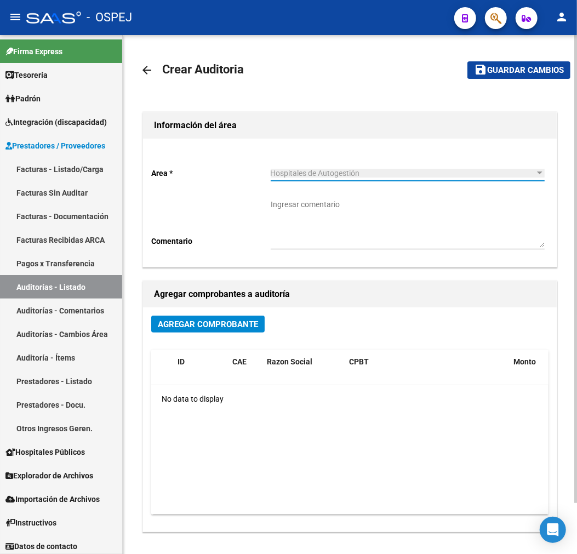
click at [250, 333] on button "Agregar Comprobante" at bounding box center [208, 324] width 114 height 17
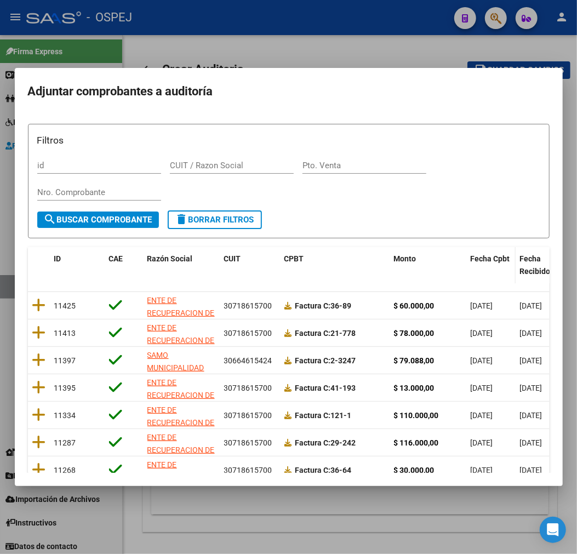
click at [490, 257] on span "Fecha Cpbt" at bounding box center [490, 258] width 39 height 9
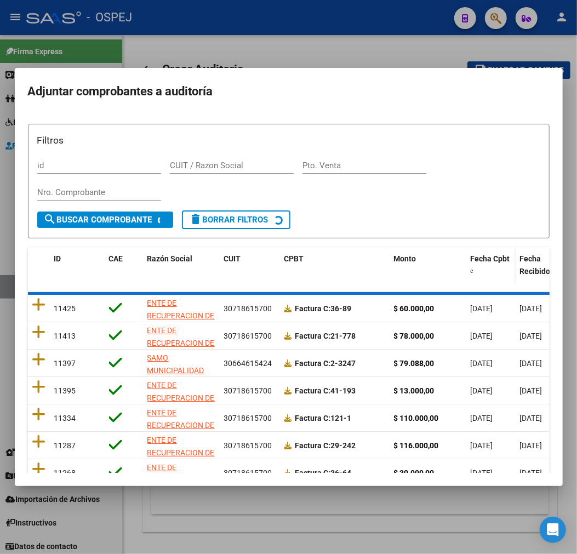
click at [490, 257] on span "Fecha Cpbt" at bounding box center [490, 258] width 39 height 9
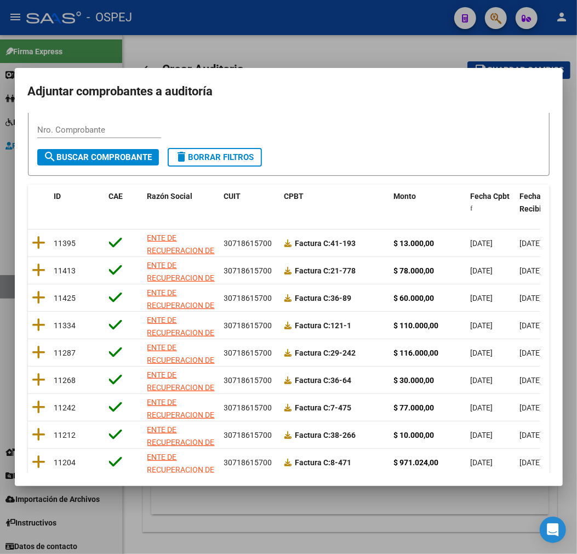
scroll to position [141, 0]
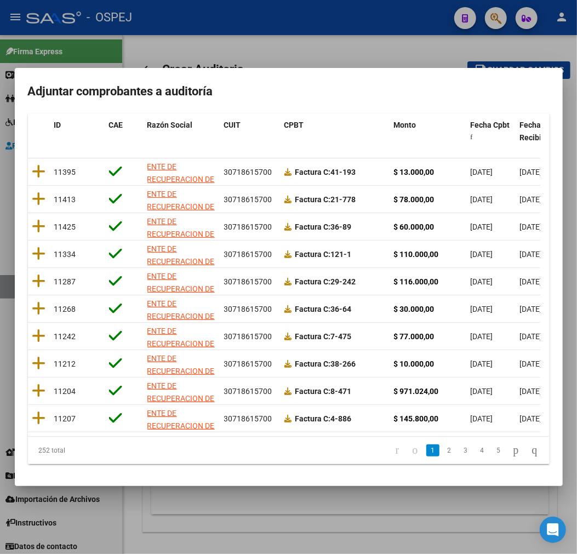
click at [421, 453] on ul "1 2 3 4 5" at bounding box center [466, 450] width 155 height 19
click at [443, 451] on link "2" at bounding box center [449, 451] width 13 height 12
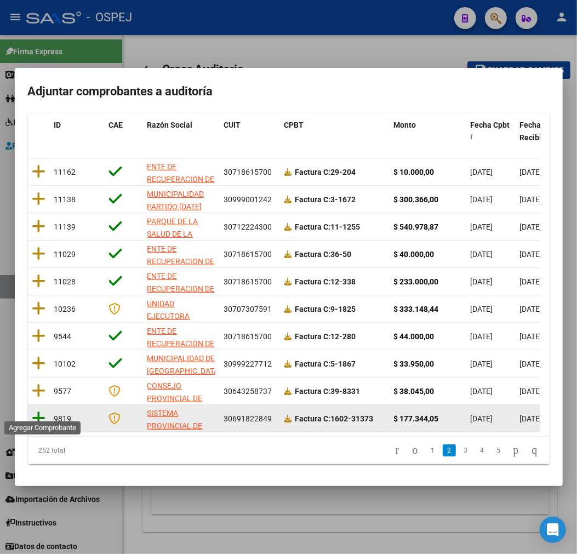
click at [39, 411] on icon at bounding box center [39, 418] width 14 height 15
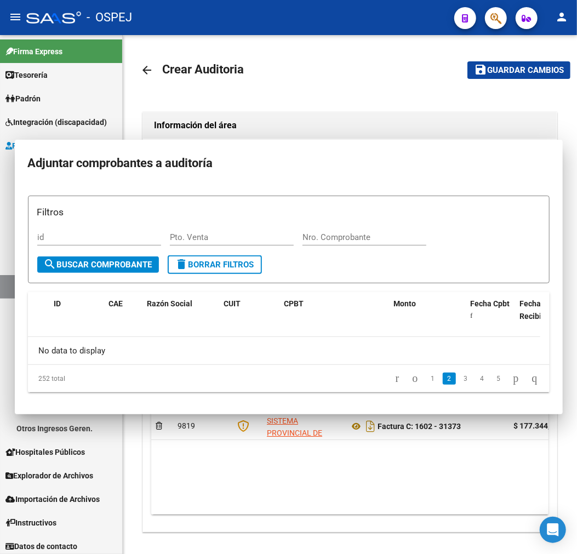
scroll to position [0, 0]
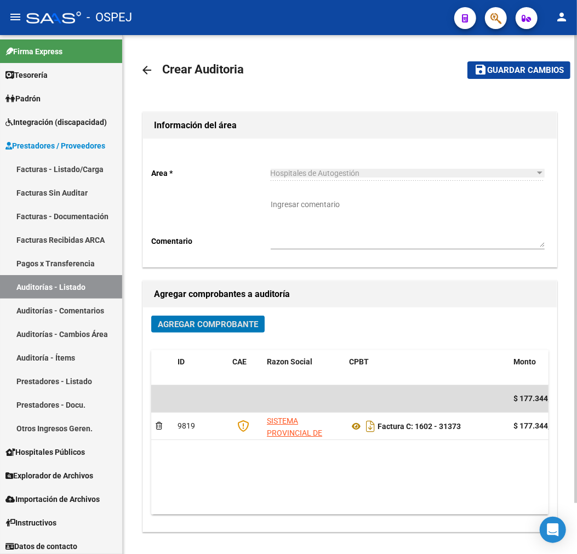
click at [549, 65] on span "save Guardar cambios" at bounding box center [519, 70] width 90 height 10
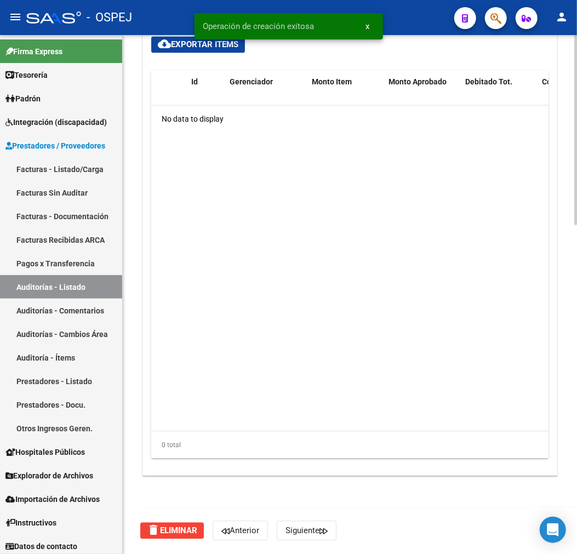
scroll to position [472, 0]
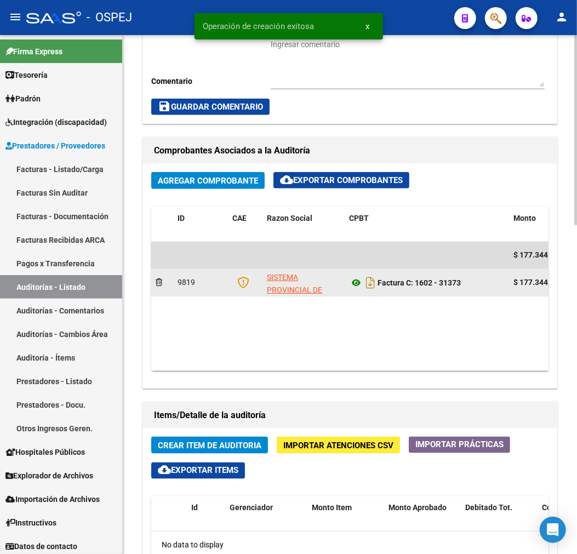
click at [354, 277] on icon at bounding box center [356, 282] width 14 height 13
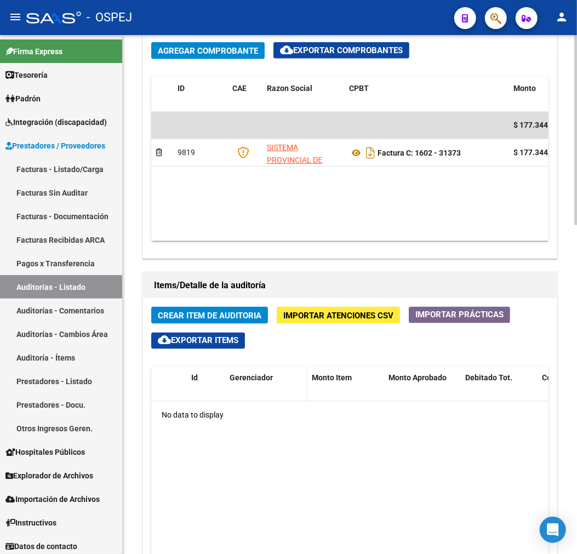
scroll to position [716, 0]
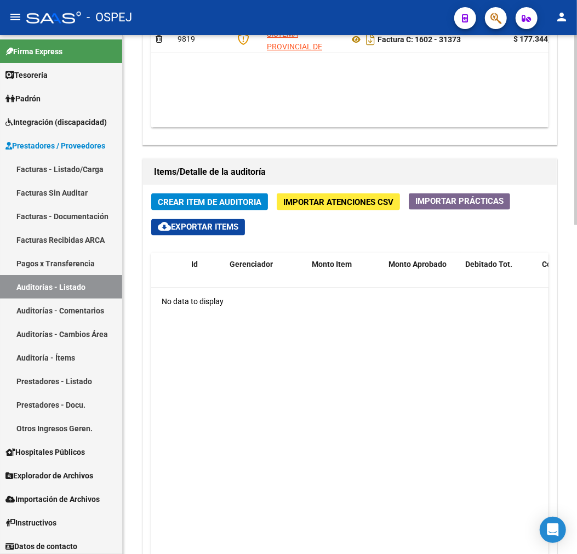
click at [245, 199] on span "Crear Item de Auditoria" at bounding box center [210, 202] width 104 height 10
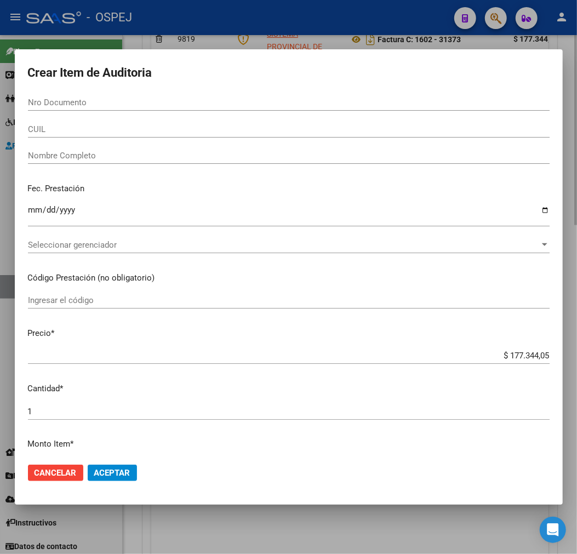
paste input "45670526"
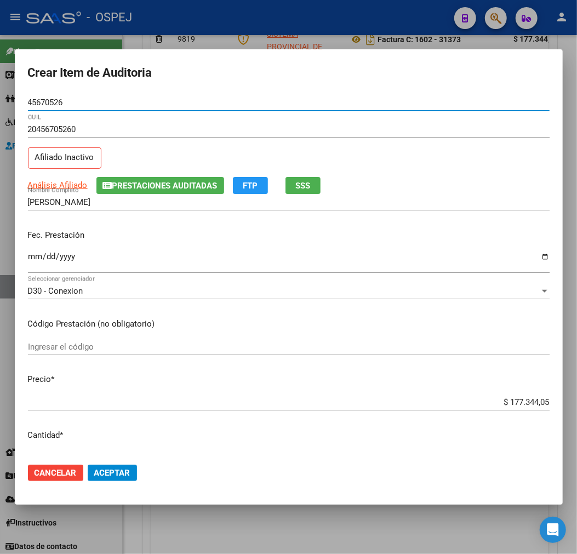
click at [518, 401] on input "$ 177.344,05" at bounding box center [289, 403] width 522 height 10
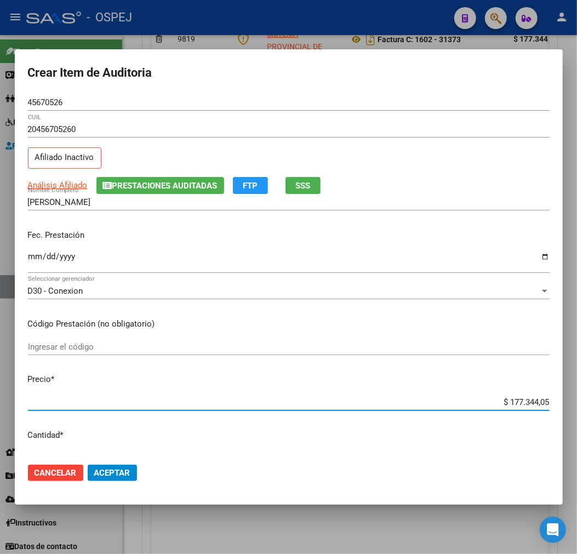
click at [518, 401] on input "$ 177.344,05" at bounding box center [289, 403] width 522 height 10
click at [102, 470] on span "Aceptar" at bounding box center [112, 473] width 36 height 10
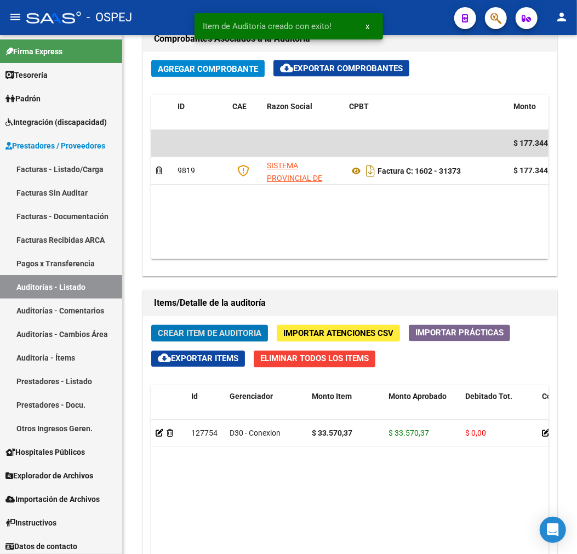
scroll to position [847, 0]
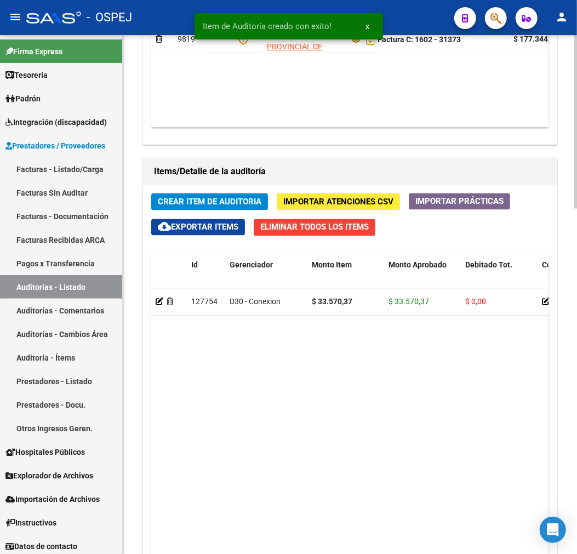
click at [197, 192] on div "Crear Item de Auditoria Importar Atenciones CSV Importar Prácticas cloud_downlo…" at bounding box center [350, 422] width 414 height 474
click at [195, 199] on span "Crear Item de Auditoria" at bounding box center [210, 202] width 104 height 10
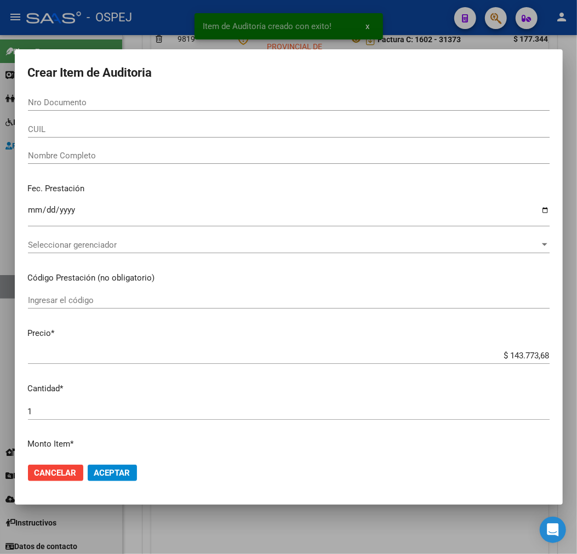
paste input "36041639"
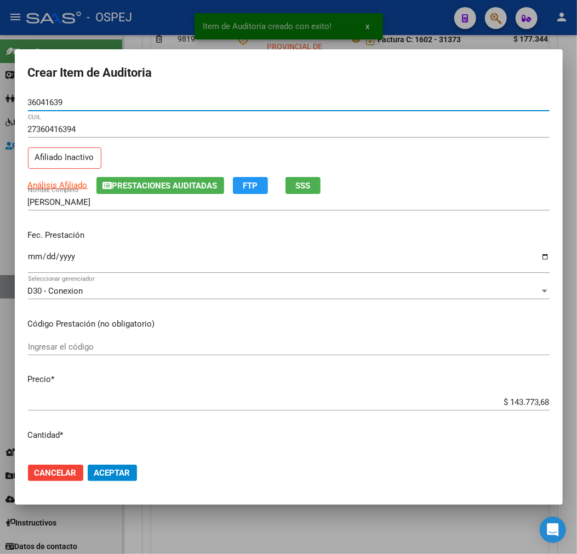
click at [511, 403] on input "$ 143.773,68" at bounding box center [289, 403] width 522 height 10
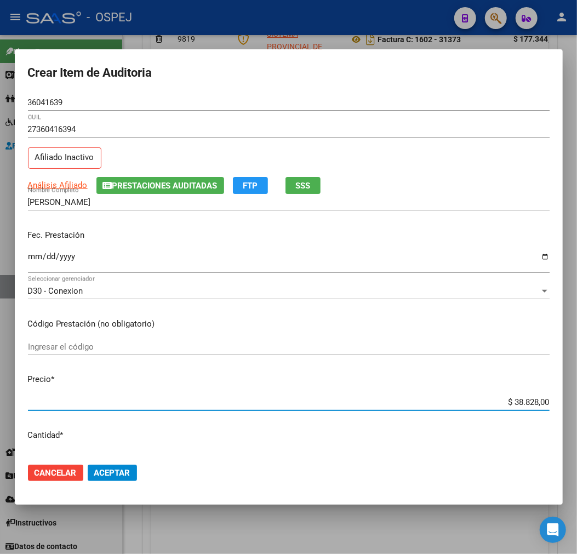
click at [126, 468] on span "Aceptar" at bounding box center [112, 473] width 36 height 10
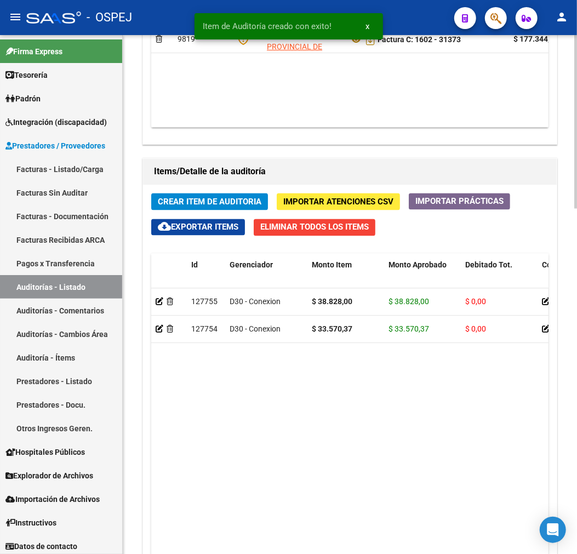
click at [206, 206] on span "Crear Item de Auditoria" at bounding box center [210, 202] width 104 height 10
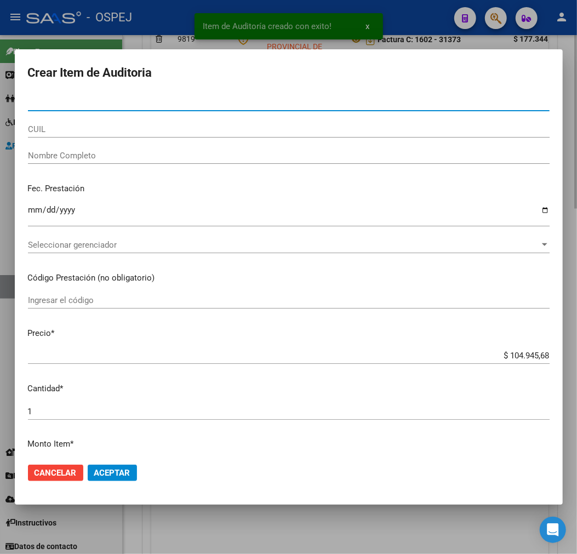
paste input "36041639"
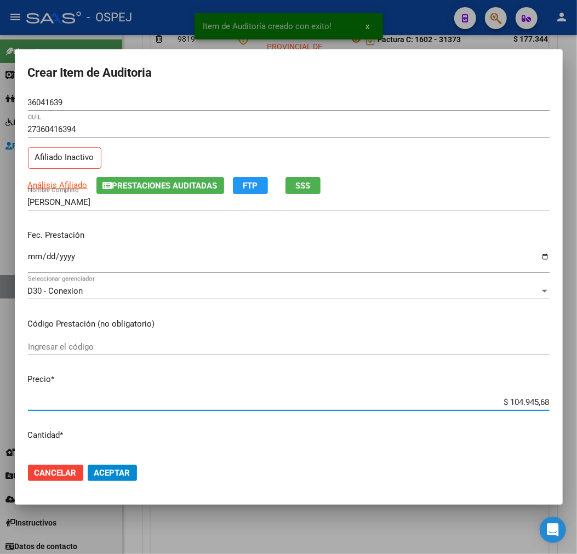
click at [503, 398] on input "$ 104.945,68" at bounding box center [289, 403] width 522 height 10
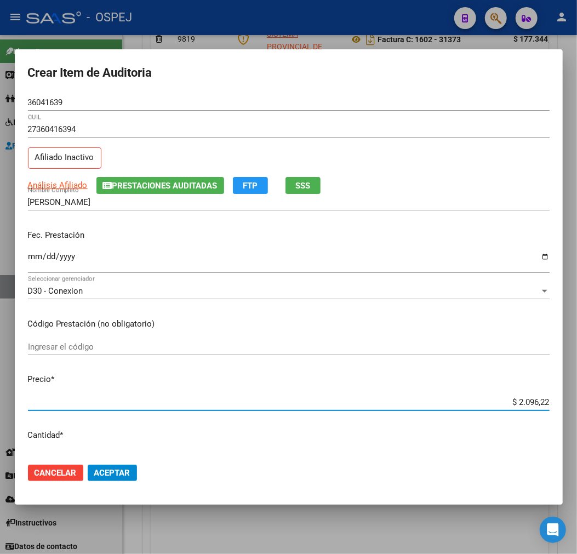
click at [114, 463] on mat-dialog-actions "Cancelar Aceptar" at bounding box center [289, 473] width 522 height 37
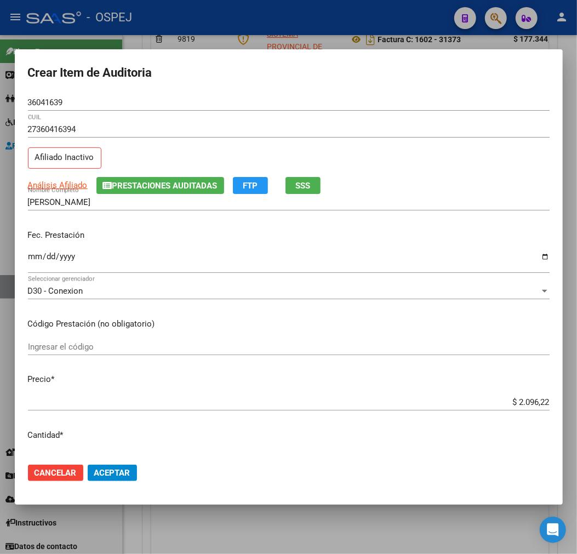
click at [118, 472] on span "Aceptar" at bounding box center [112, 473] width 36 height 10
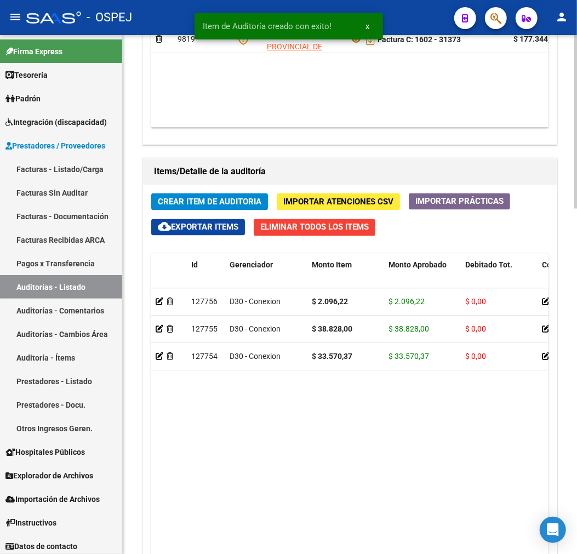
click at [220, 201] on span "Crear Item de Auditoria" at bounding box center [210, 202] width 104 height 10
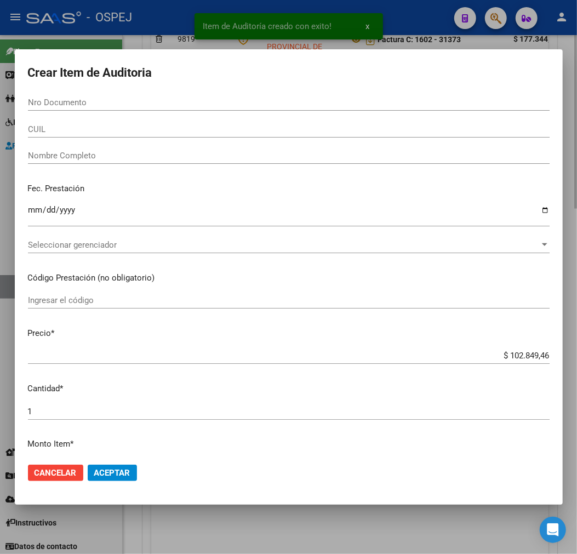
paste input "40697570"
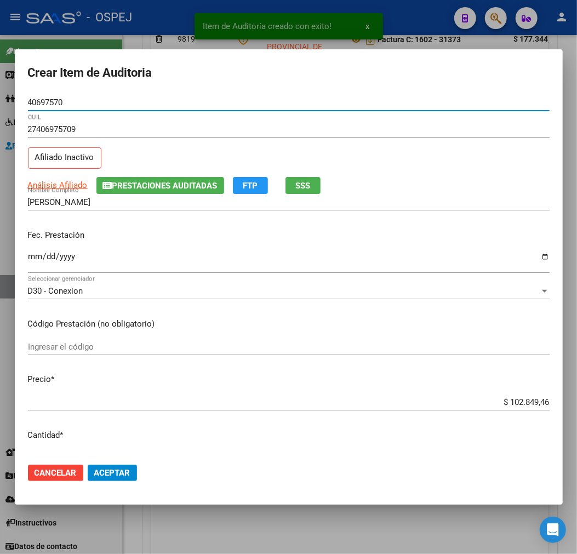
click at [529, 407] on div "$ 102.849,46 Ingresar el precio" at bounding box center [289, 402] width 522 height 16
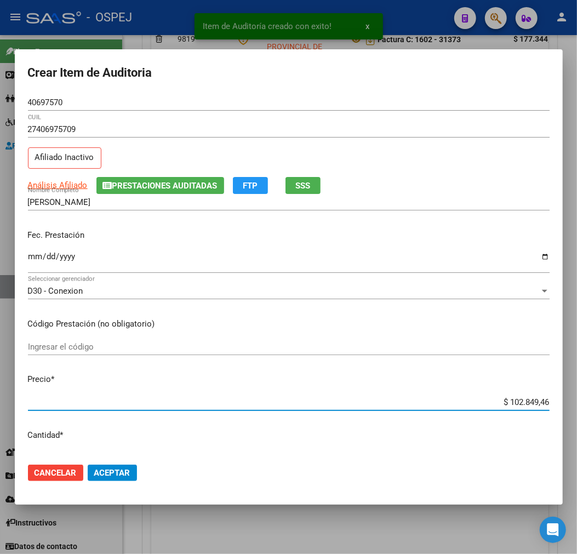
click at [529, 407] on div "$ 102.849,46 Ingresar el precio" at bounding box center [289, 402] width 522 height 16
click at [527, 406] on input "$ 102.849,46" at bounding box center [289, 403] width 522 height 10
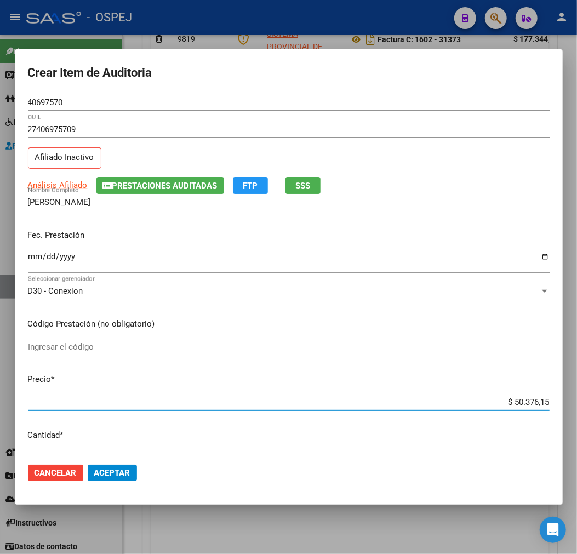
click at [113, 464] on mat-dialog-actions "Cancelar Aceptar" at bounding box center [289, 473] width 522 height 37
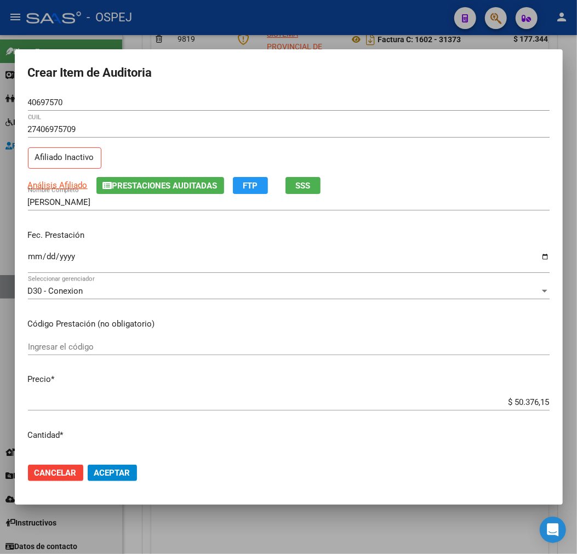
click at [107, 476] on span "Aceptar" at bounding box center [112, 473] width 36 height 10
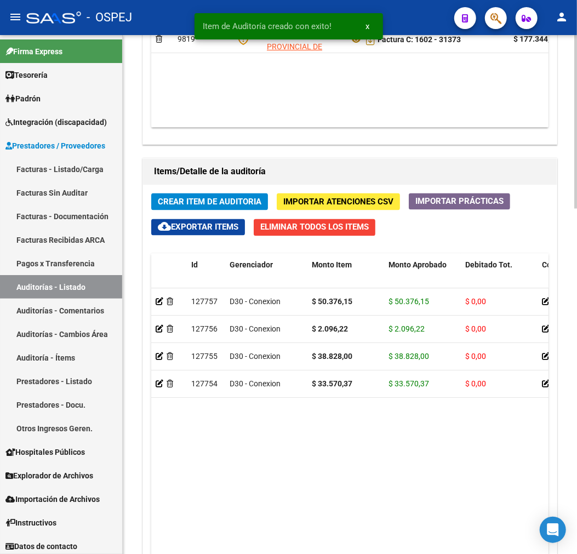
click at [237, 196] on button "Crear Item de Auditoria" at bounding box center [209, 202] width 117 height 17
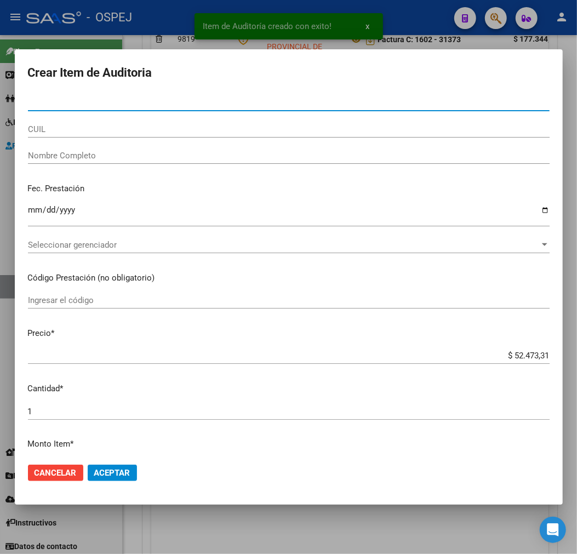
paste input "26012330"
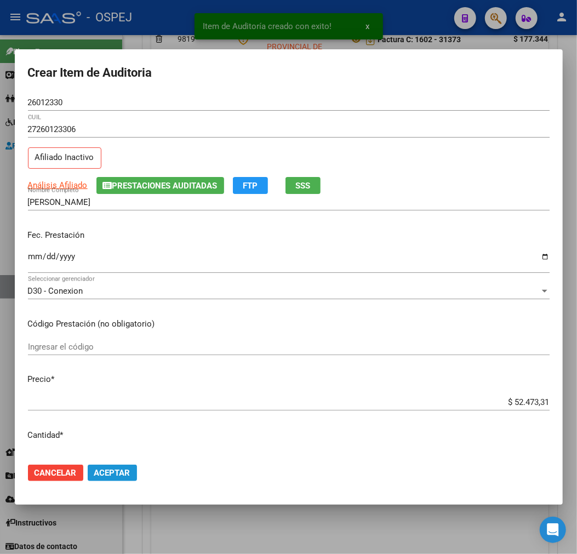
click at [127, 475] on span "Aceptar" at bounding box center [112, 473] width 36 height 10
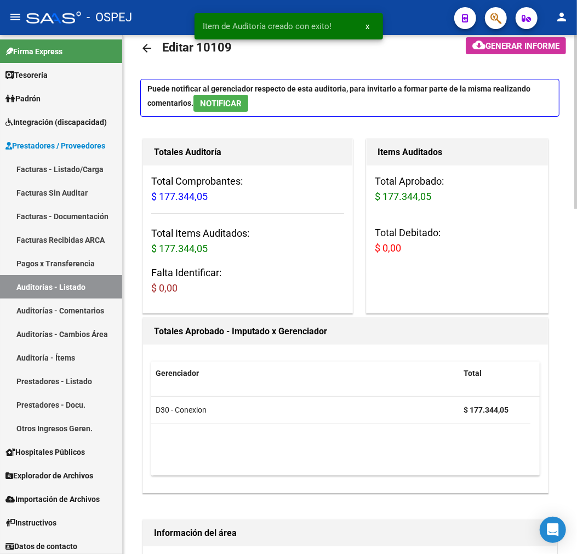
scroll to position [0, 0]
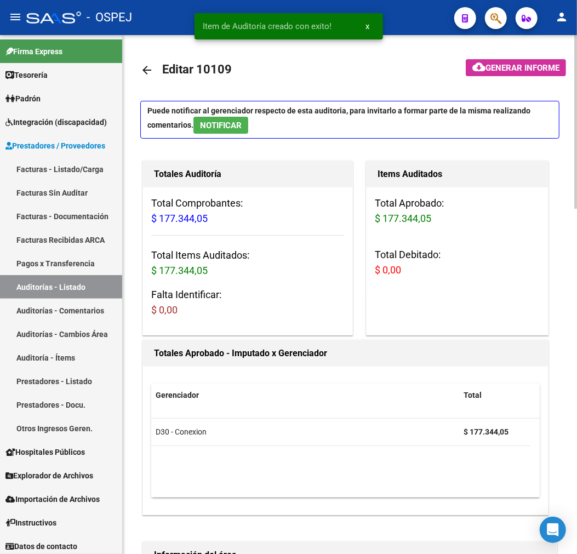
click at [146, 64] on mat-icon "arrow_back" at bounding box center [146, 70] width 13 height 13
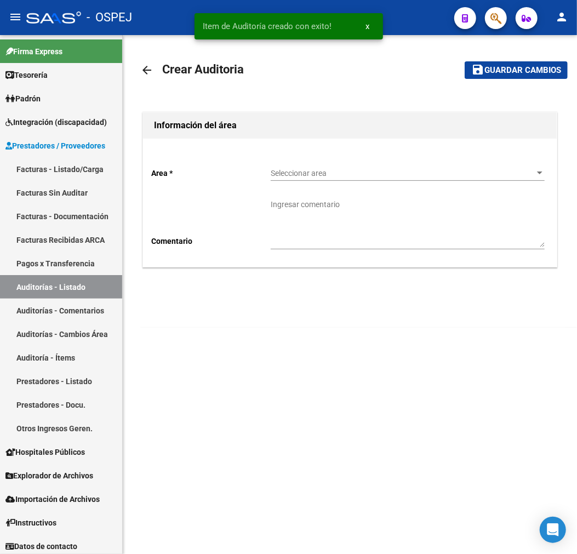
click at [301, 179] on div "Seleccionar area Seleccionar area" at bounding box center [408, 170] width 274 height 22
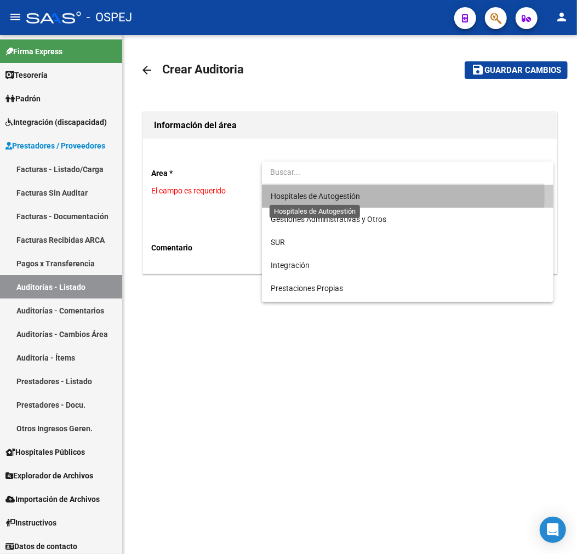
click at [360, 195] on span "Hospitales de Autogestión" at bounding box center [315, 196] width 89 height 9
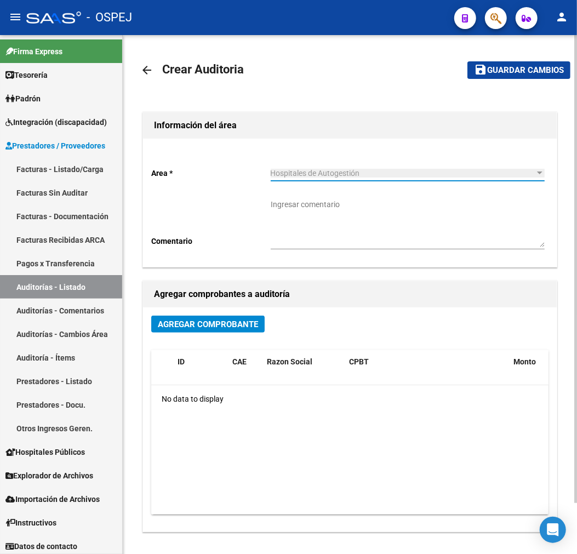
click at [209, 326] on span "Agregar Comprobante" at bounding box center [208, 325] width 100 height 10
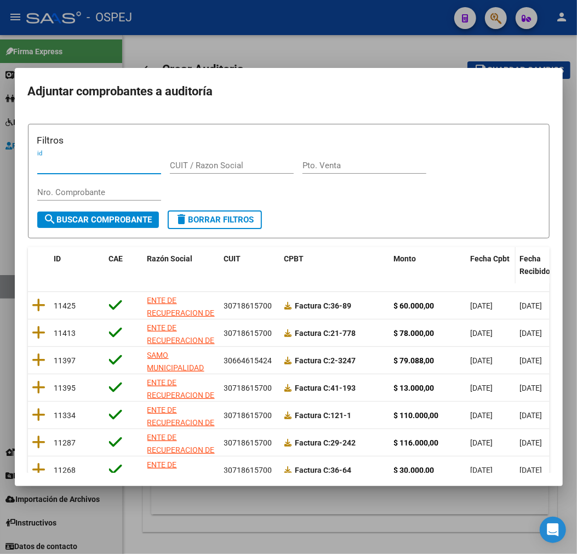
click at [492, 254] on span "Fecha Cpbt" at bounding box center [490, 258] width 39 height 9
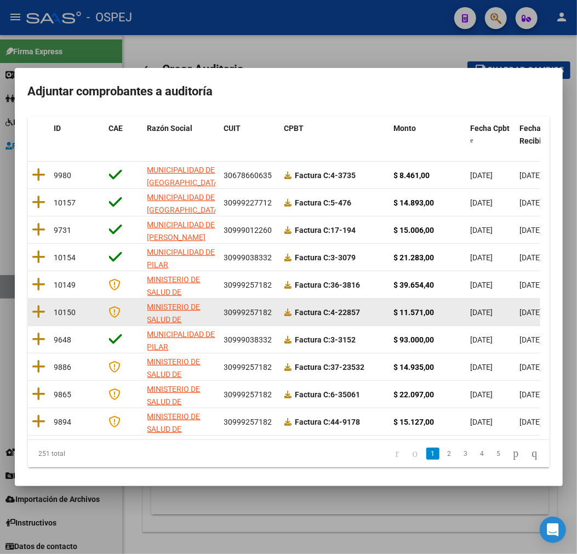
scroll to position [141, 0]
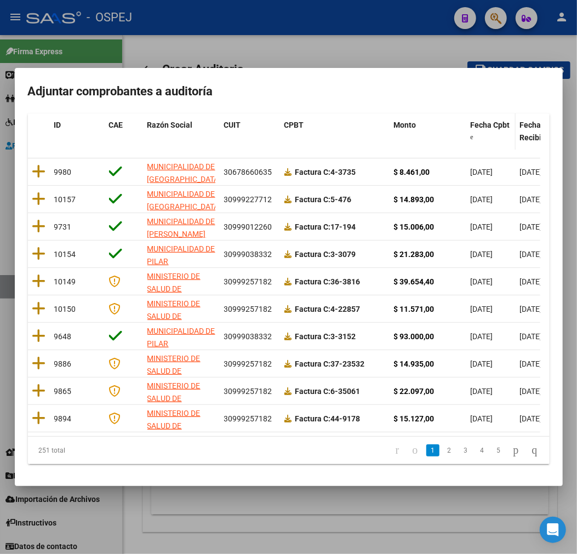
click at [494, 121] on span "Fecha Cpbt" at bounding box center [490, 125] width 39 height 9
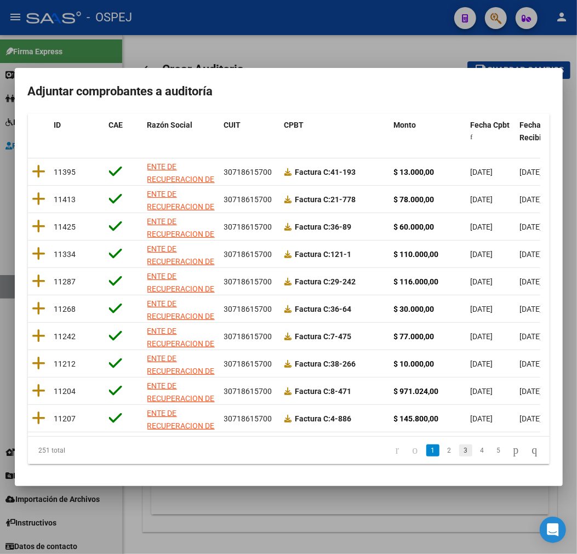
click at [460, 453] on link "3" at bounding box center [466, 451] width 13 height 12
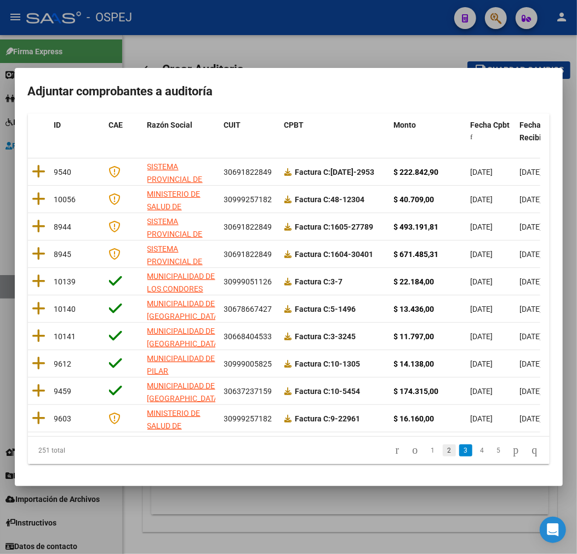
click at [443, 454] on link "2" at bounding box center [449, 451] width 13 height 12
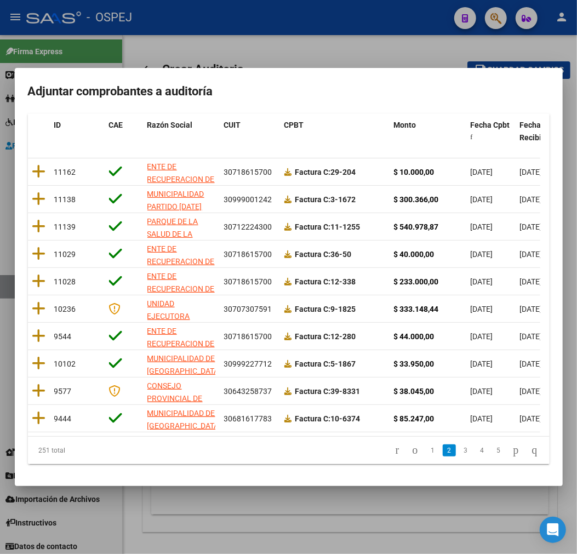
click at [460, 448] on link "3" at bounding box center [466, 451] width 13 height 12
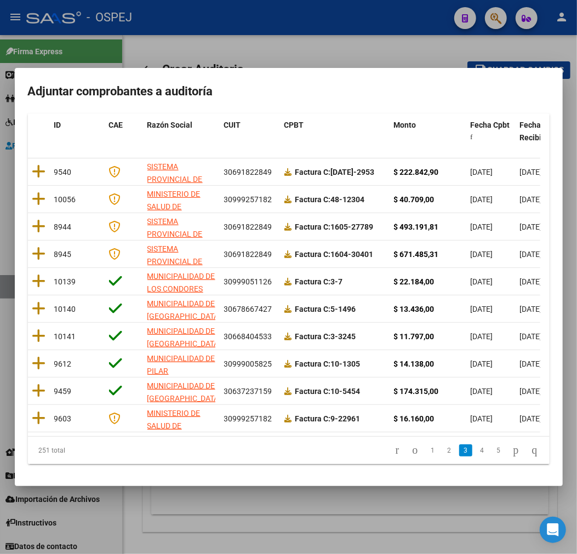
click at [460, 448] on link "3" at bounding box center [466, 451] width 13 height 12
click at [443, 450] on link "2" at bounding box center [449, 451] width 13 height 12
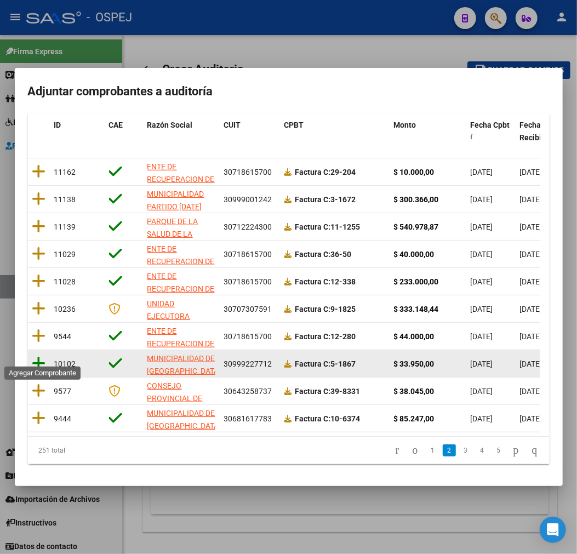
click at [33, 356] on icon at bounding box center [39, 363] width 14 height 15
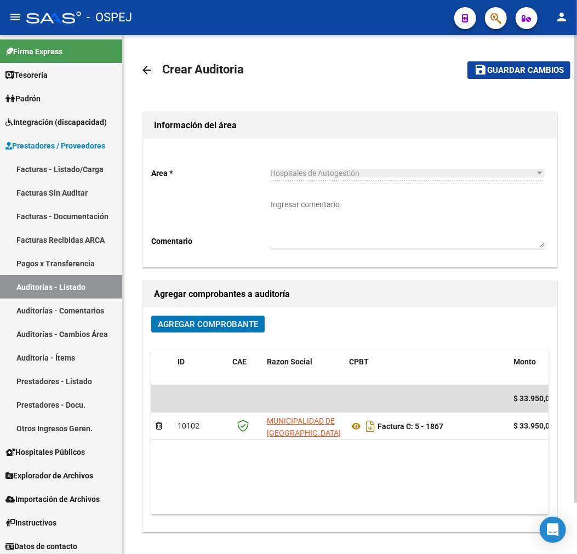
click at [534, 66] on span "Guardar cambios" at bounding box center [526, 71] width 77 height 10
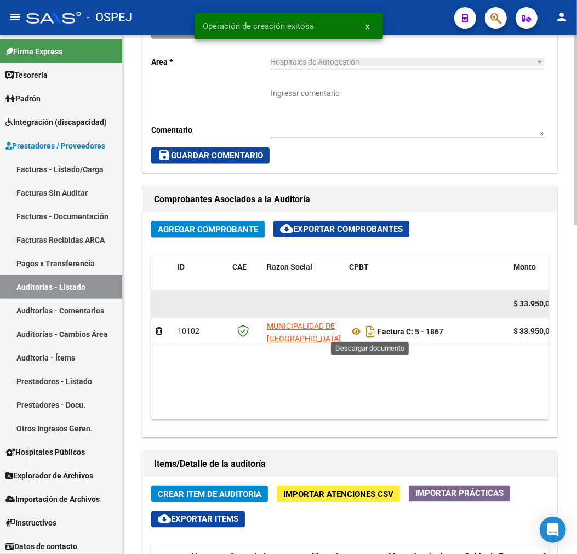
scroll to position [426, 0]
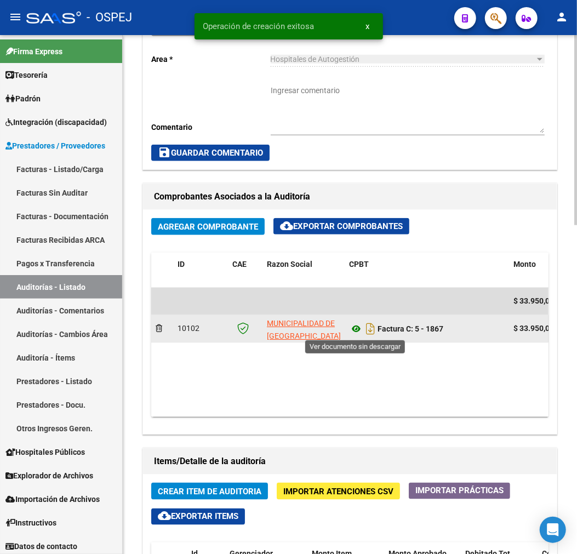
click at [353, 330] on icon at bounding box center [356, 328] width 14 height 13
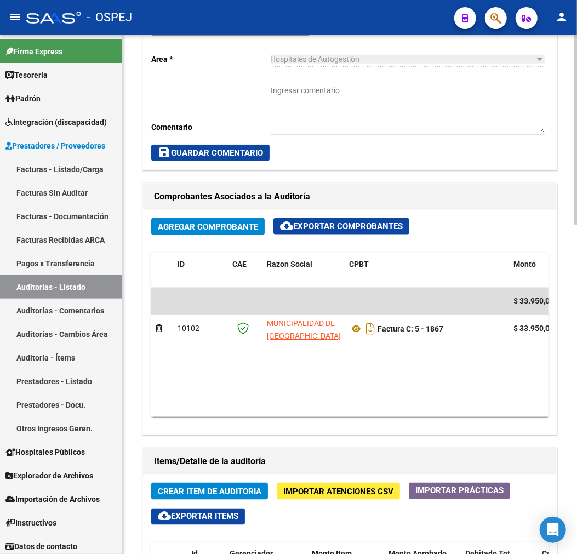
scroll to position [122, 0]
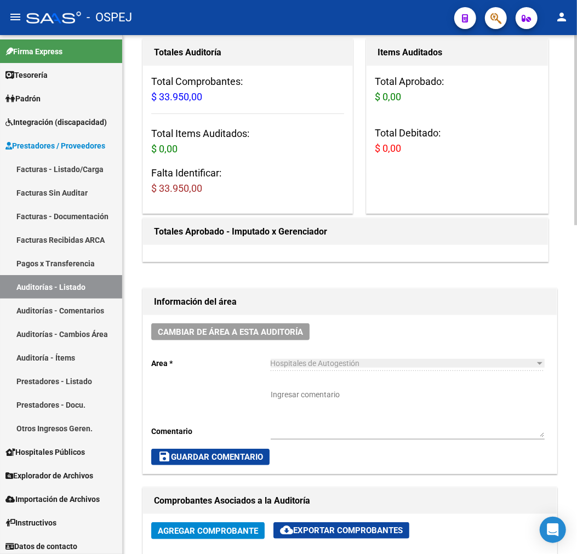
click at [320, 389] on div "Ingresar comentario" at bounding box center [408, 410] width 274 height 59
click at [233, 460] on span "save Guardar Comentario" at bounding box center [210, 457] width 105 height 10
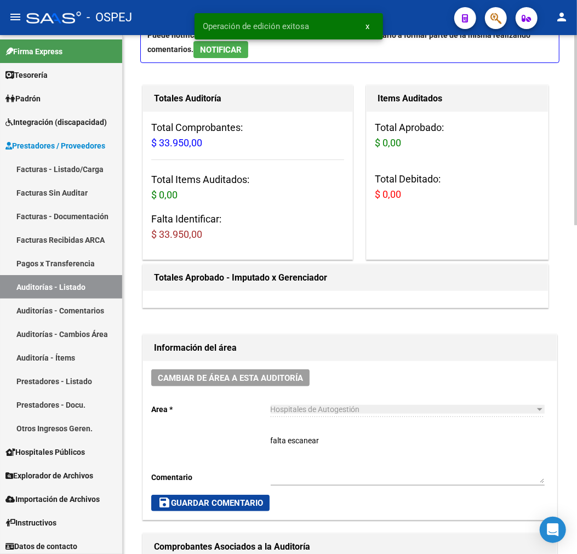
scroll to position [0, 0]
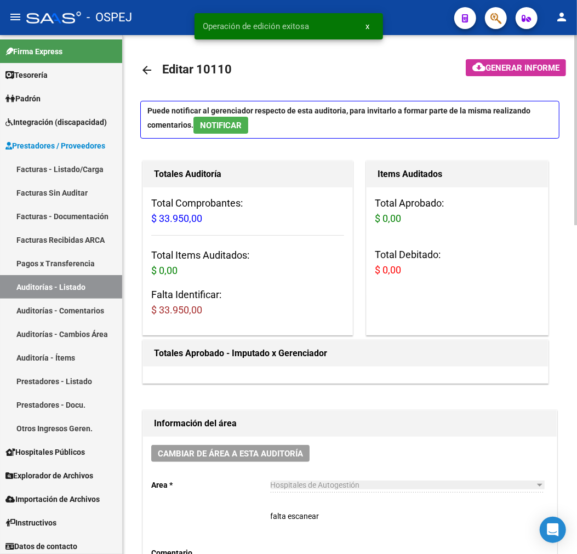
click at [148, 58] on link "arrow_back" at bounding box center [151, 70] width 22 height 26
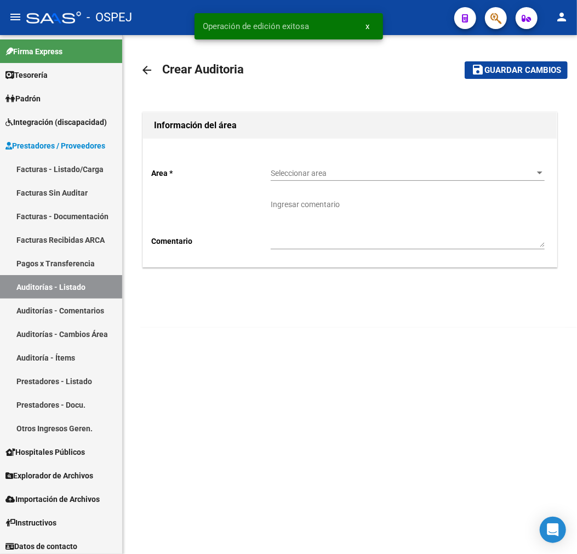
click at [443, 165] on div "Seleccionar area Seleccionar area" at bounding box center [408, 170] width 274 height 22
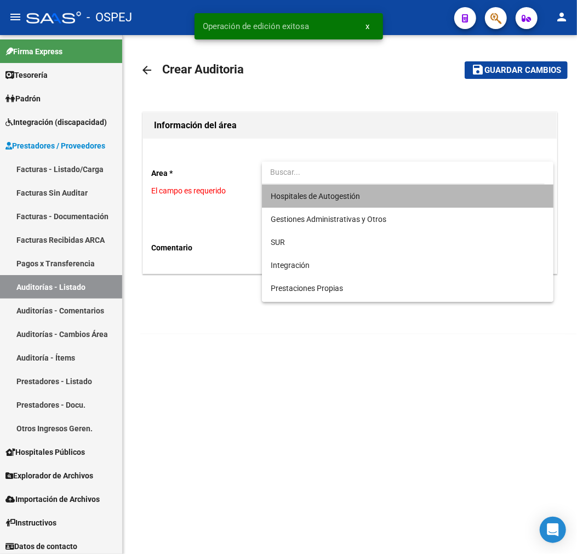
click at [412, 201] on span "Hospitales de Autogestión" at bounding box center [408, 196] width 274 height 23
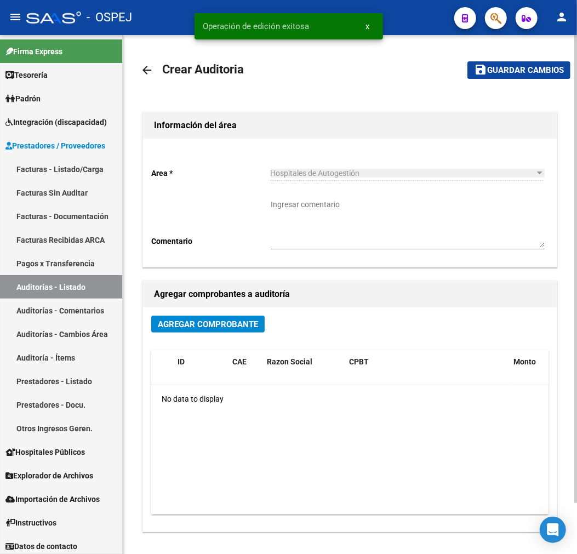
drag, startPoint x: 242, startPoint y: 315, endPoint x: 242, endPoint y: 327, distance: 11.5
click at [240, 316] on div "Agregar Comprobante ID CAE Razon Social CPBT Monto Fecha Cpbt Fecha Recibido Do…" at bounding box center [350, 420] width 414 height 224
click at [245, 330] on span "Agregar Comprobante" at bounding box center [208, 325] width 100 height 10
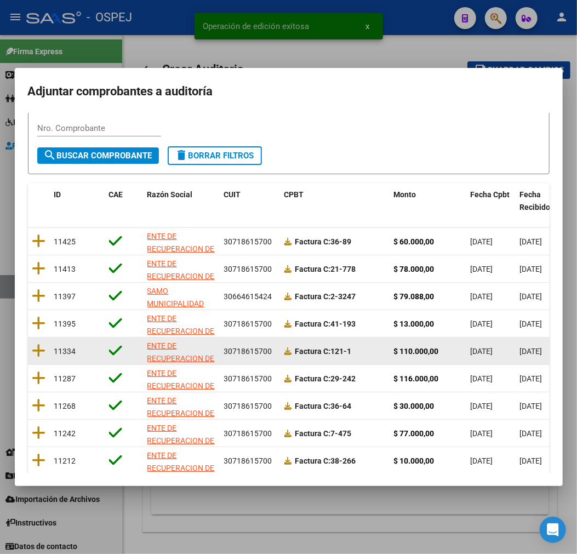
scroll to position [141, 0]
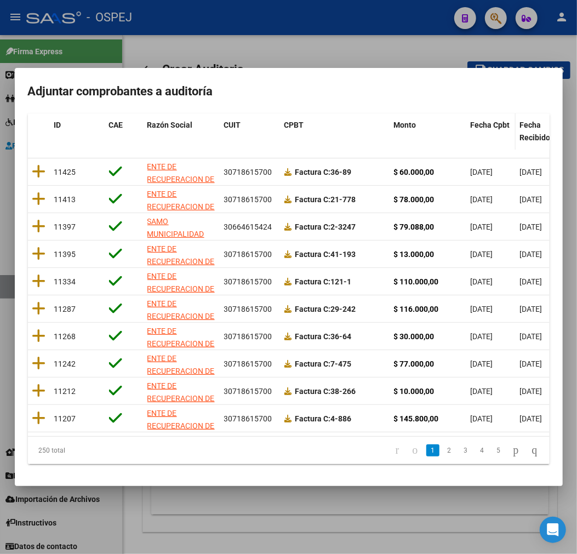
click at [499, 128] on datatable-header-cell "Fecha Cpbt" at bounding box center [491, 132] width 49 height 36
click at [499, 121] on span "Fecha Cpbt" at bounding box center [490, 125] width 39 height 9
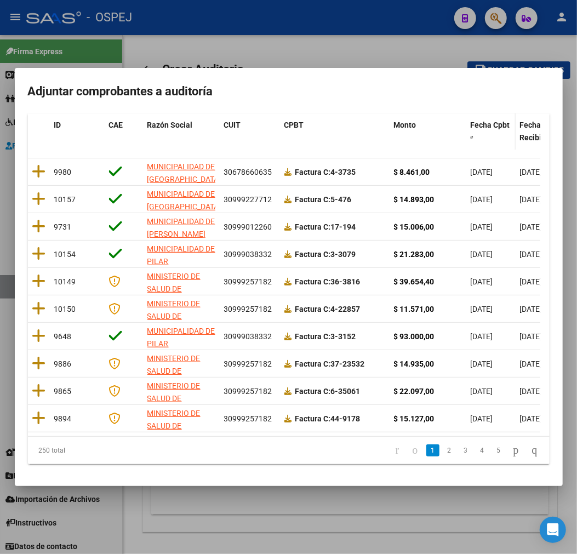
click at [495, 121] on span "Fecha Cpbt" at bounding box center [490, 125] width 39 height 9
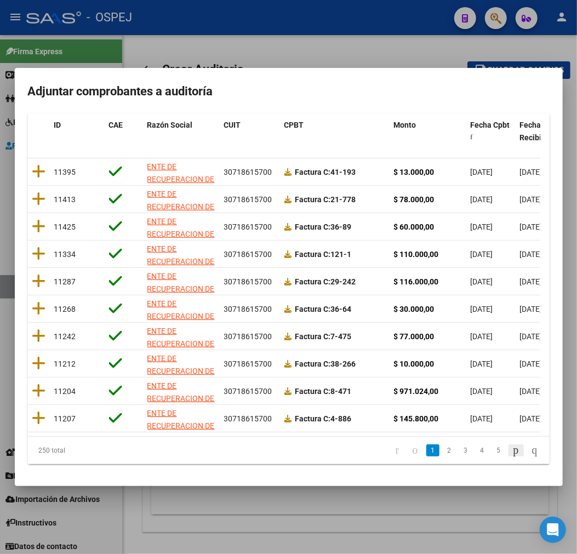
click at [509, 451] on link "go to next page" at bounding box center [516, 451] width 15 height 12
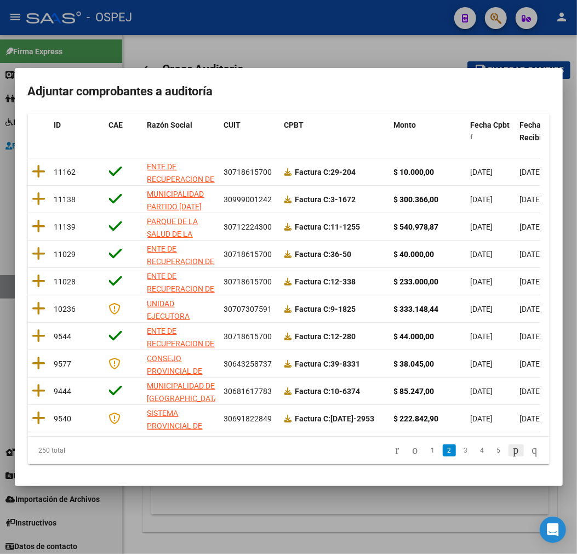
click at [509, 451] on link "go to next page" at bounding box center [516, 451] width 15 height 12
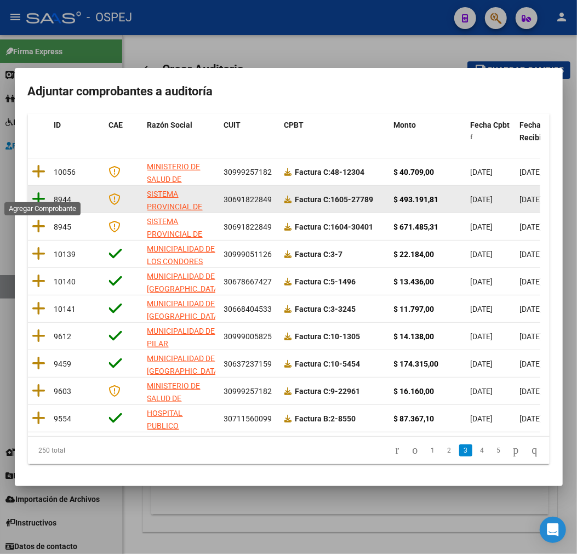
click at [37, 192] on icon at bounding box center [39, 198] width 14 height 15
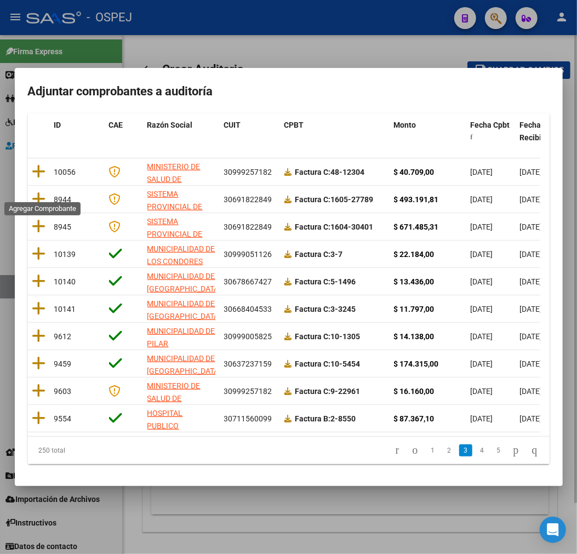
scroll to position [0, 0]
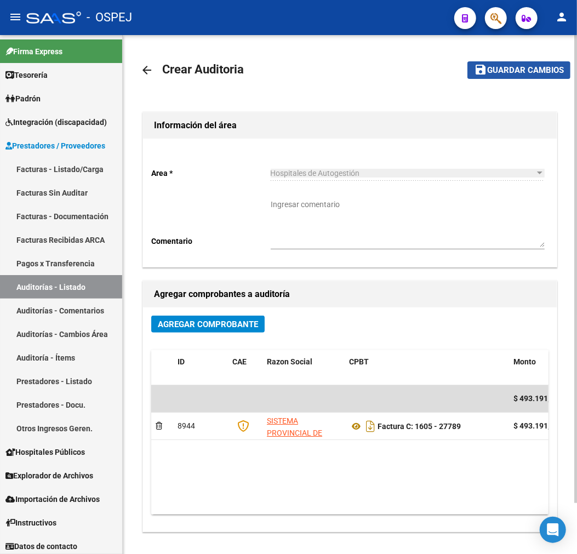
click at [513, 72] on span "Guardar cambios" at bounding box center [526, 71] width 77 height 10
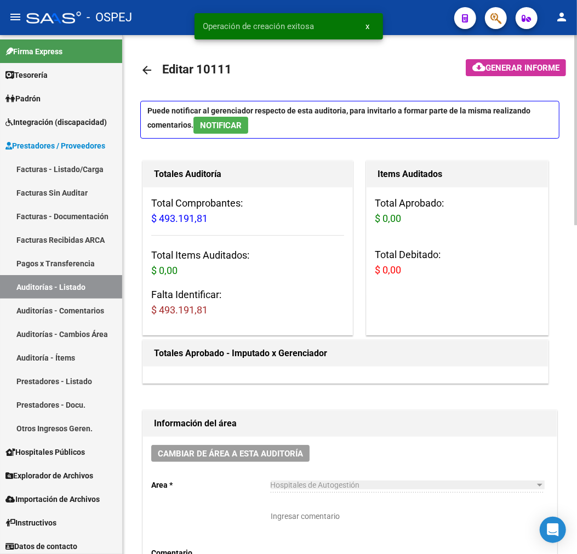
scroll to position [487, 0]
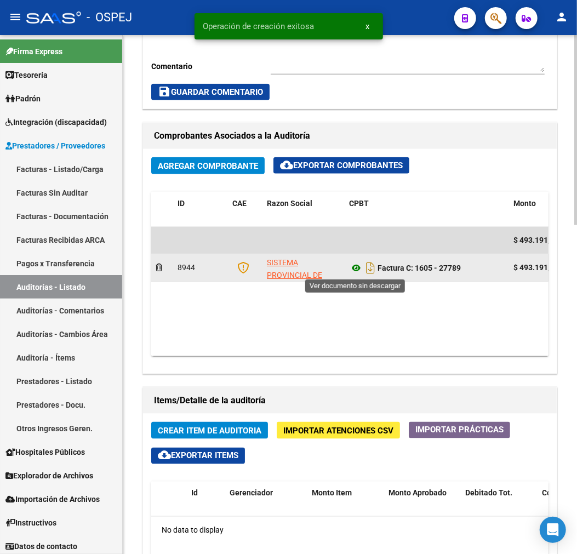
click at [353, 266] on icon at bounding box center [356, 268] width 14 height 13
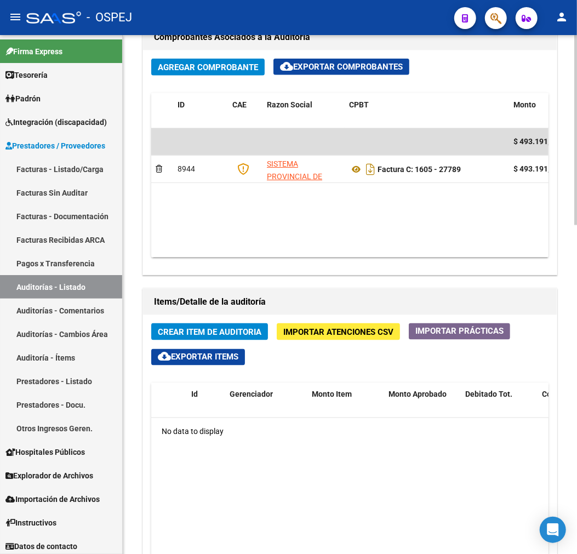
scroll to position [670, 0]
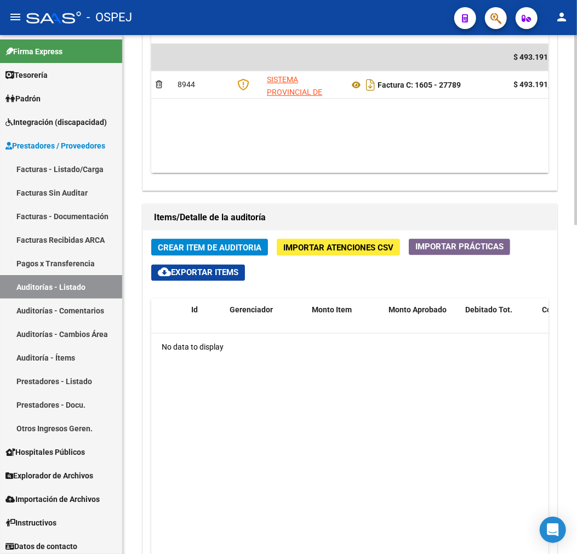
click at [241, 243] on span "Crear Item de Auditoria" at bounding box center [210, 248] width 104 height 10
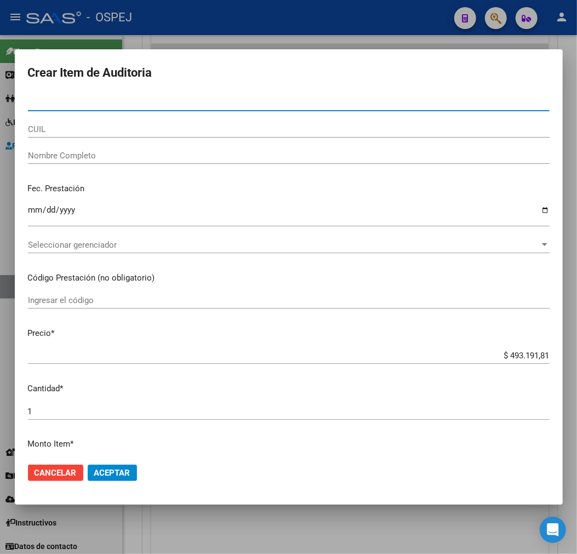
click at [182, 104] on input "Nro Documento" at bounding box center [289, 103] width 522 height 10
paste input "58330551"
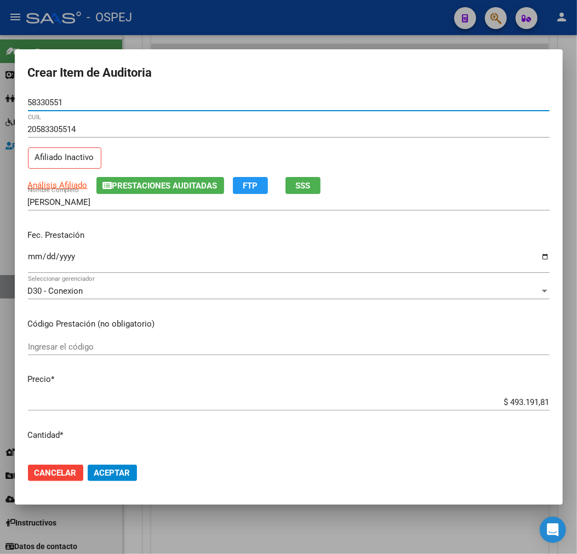
click at [532, 406] on input "$ 493.191,81" at bounding box center [289, 403] width 522 height 10
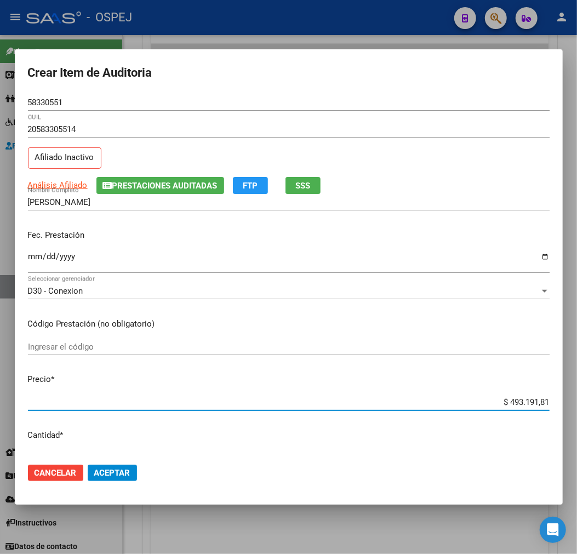
click at [532, 405] on input "$ 493.191,81" at bounding box center [289, 403] width 522 height 10
drag, startPoint x: 118, startPoint y: 479, endPoint x: 124, endPoint y: 476, distance: 7.4
click at [118, 479] on button "Aceptar" at bounding box center [112, 473] width 49 height 16
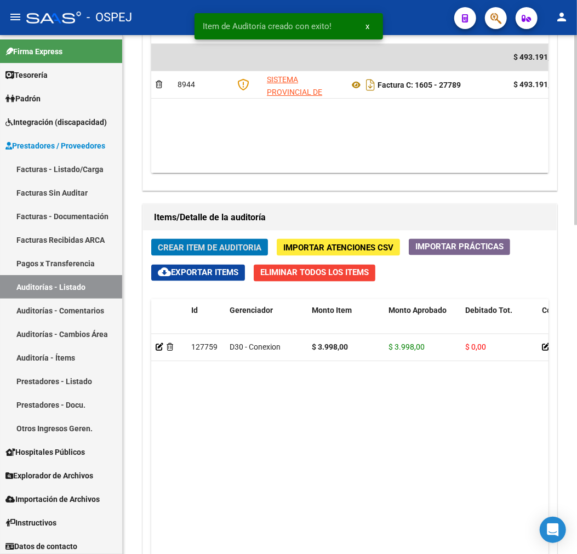
scroll to position [802, 0]
click at [226, 261] on div "Crear Item de Auditoria Importar Atenciones CSV Importar Prácticas cloud_downlo…" at bounding box center [350, 468] width 414 height 474
click at [237, 240] on button "Crear Item de Auditoria" at bounding box center [209, 247] width 117 height 17
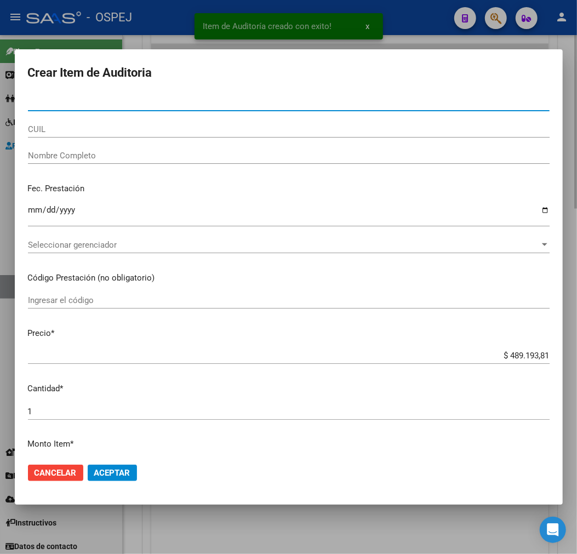
paste input "57285182"
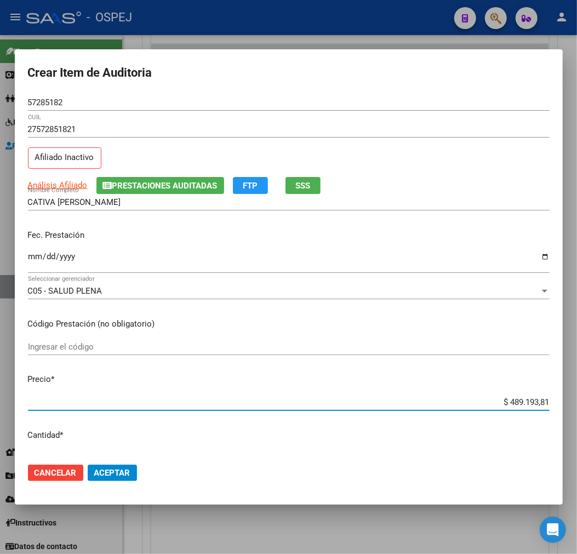
click at [514, 401] on input "$ 489.193,81" at bounding box center [289, 403] width 522 height 10
click at [124, 481] on button "Aceptar" at bounding box center [112, 473] width 49 height 16
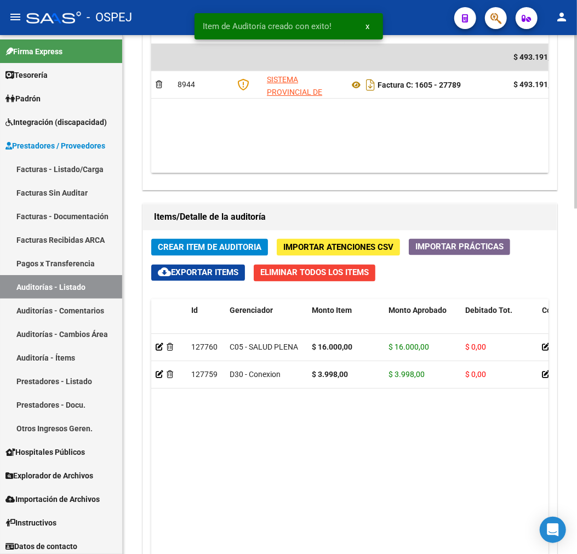
click at [245, 254] on button "Crear Item de Auditoria" at bounding box center [209, 247] width 117 height 17
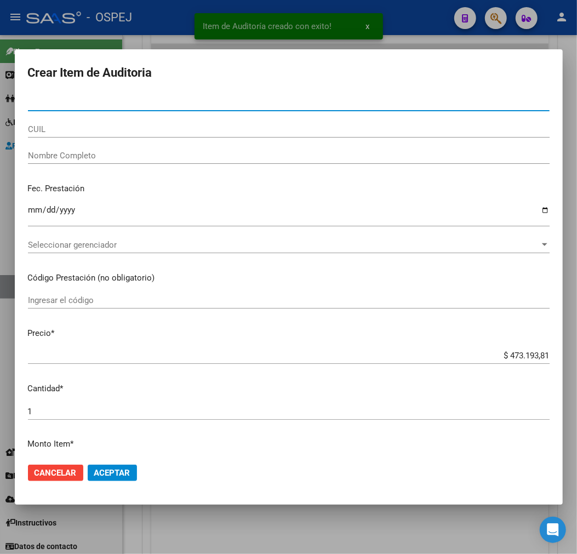
paste input "52383158"
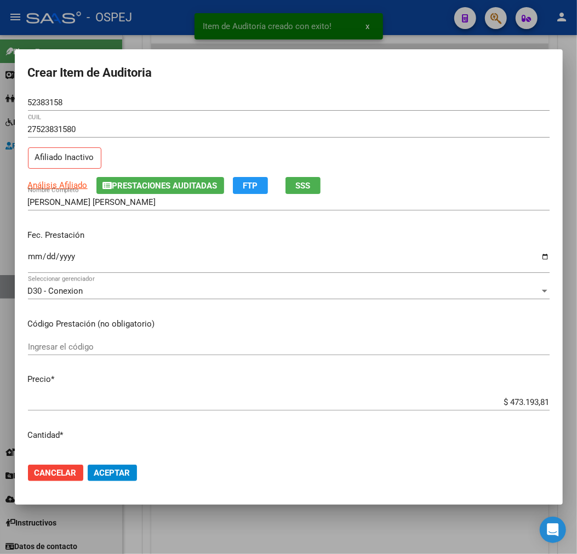
click at [540, 390] on mat-dialog-content "52383158 Nro Documento 27523831580 CUIL Afiliado Inactivo Análisis Afiliado Pre…" at bounding box center [289, 274] width 548 height 360
click at [535, 406] on input "$ 473.193,81" at bounding box center [289, 403] width 522 height 10
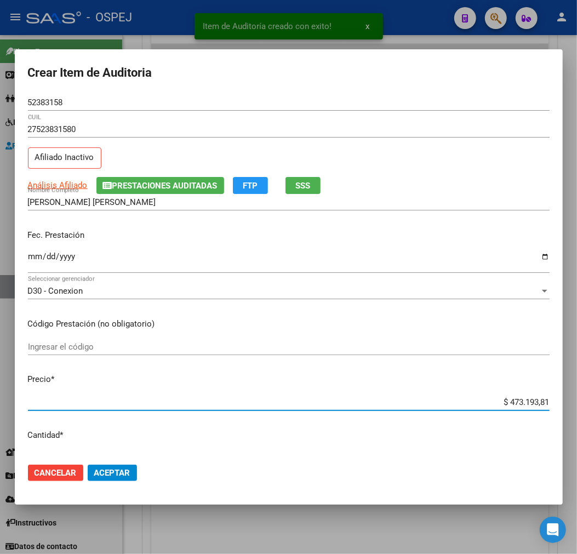
click at [535, 406] on input "$ 473.193,81" at bounding box center [289, 403] width 522 height 10
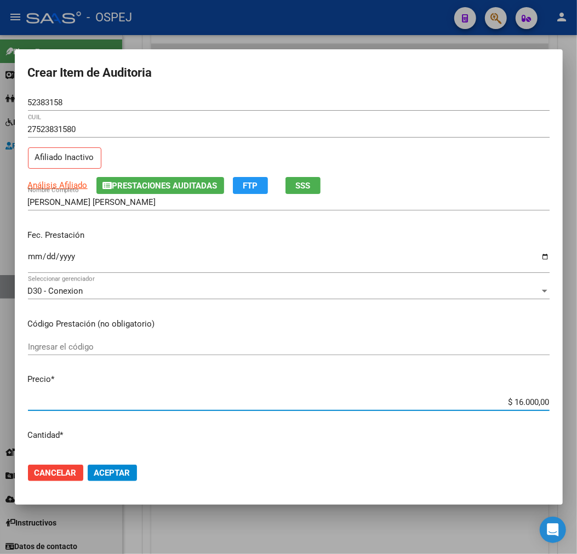
click at [128, 480] on button "Aceptar" at bounding box center [112, 473] width 49 height 16
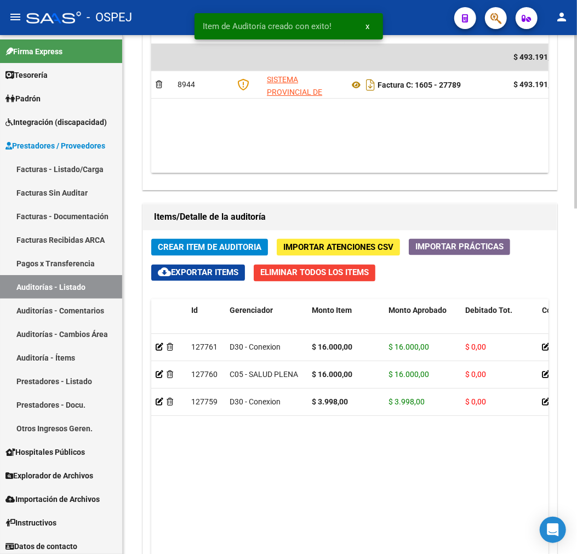
click at [182, 230] on div "Items/Detalle de la auditoría" at bounding box center [350, 218] width 414 height 26
click at [182, 244] on span "Crear Item de Auditoria" at bounding box center [210, 248] width 104 height 10
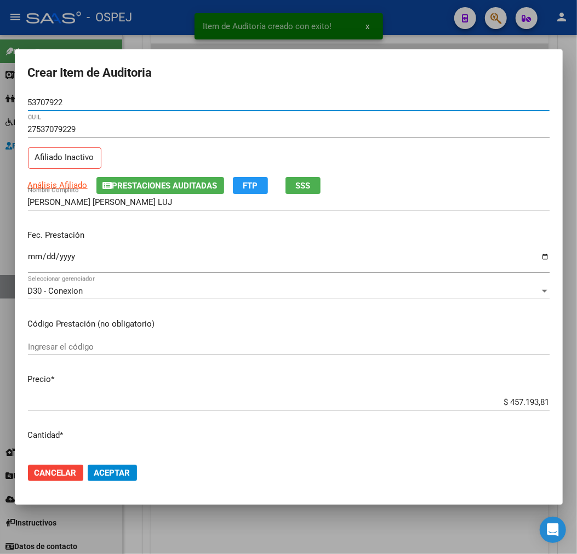
click at [528, 399] on input "$ 457.193,81" at bounding box center [289, 403] width 522 height 10
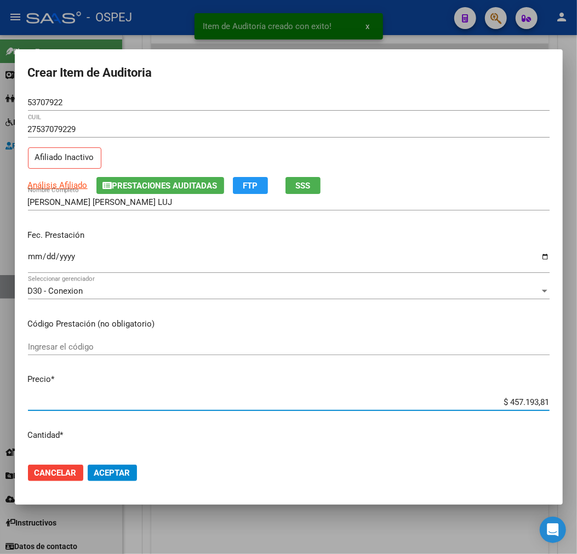
click at [528, 399] on input "$ 457.193,81" at bounding box center [289, 403] width 522 height 10
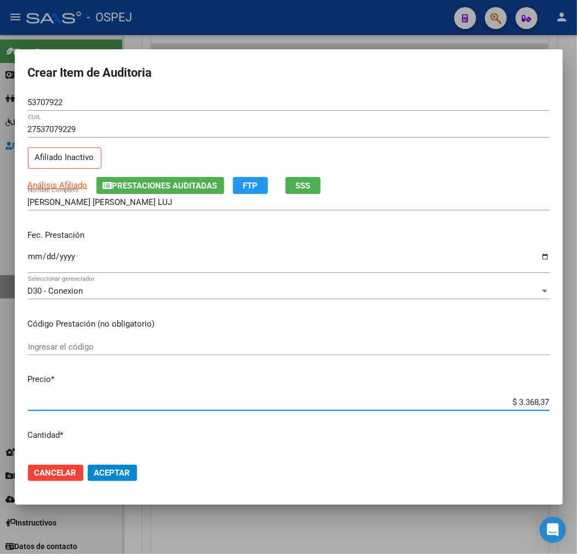
click at [110, 467] on button "Aceptar" at bounding box center [112, 473] width 49 height 16
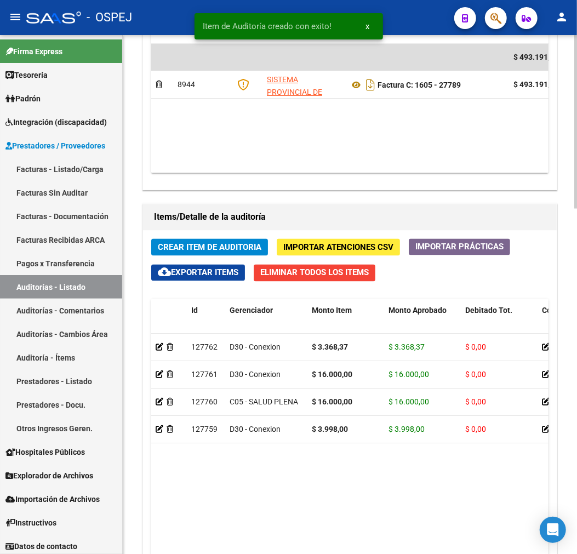
drag, startPoint x: 202, startPoint y: 238, endPoint x: 216, endPoint y: 248, distance: 17.3
click at [202, 238] on div "Crear Item de Auditoria Importar Atenciones CSV Importar Prácticas cloud_downlo…" at bounding box center [350, 468] width 414 height 474
click at [218, 248] on span "Crear Item de Auditoria" at bounding box center [210, 248] width 104 height 10
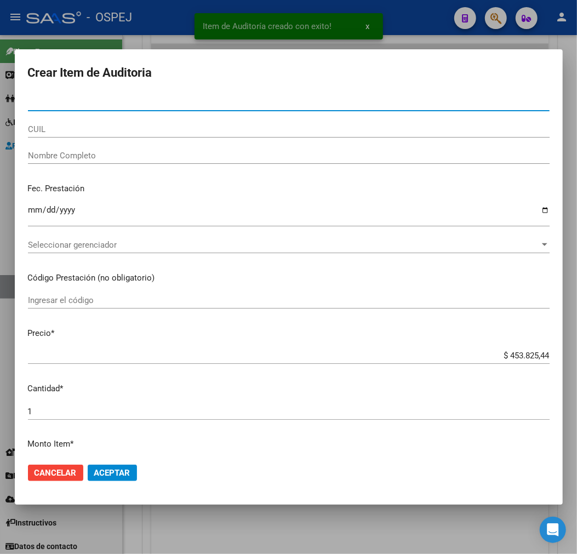
paste input "49505385"
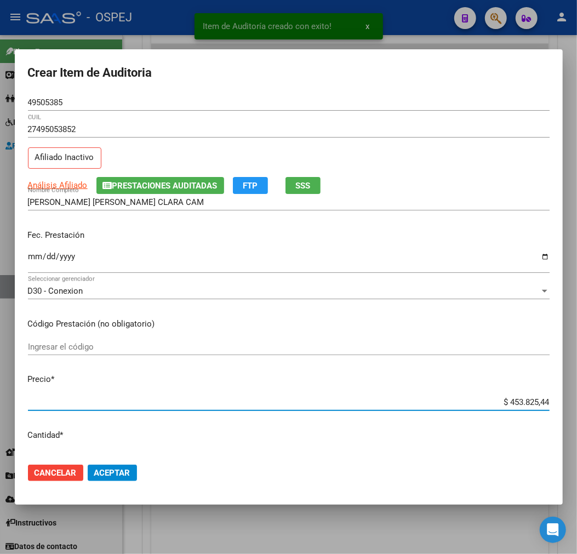
click at [523, 399] on input "$ 453.825,44" at bounding box center [289, 403] width 522 height 10
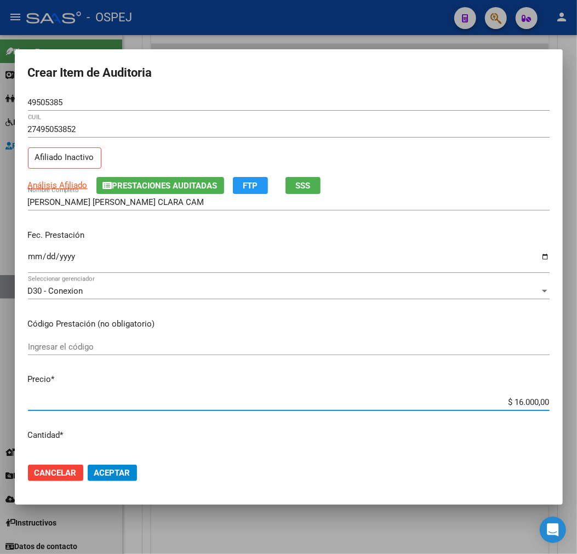
click at [115, 472] on span "Aceptar" at bounding box center [112, 473] width 36 height 10
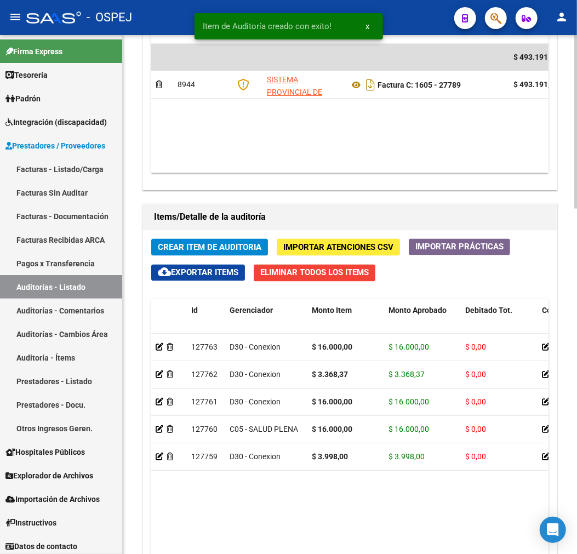
click at [188, 245] on span "Crear Item de Auditoria" at bounding box center [210, 248] width 104 height 10
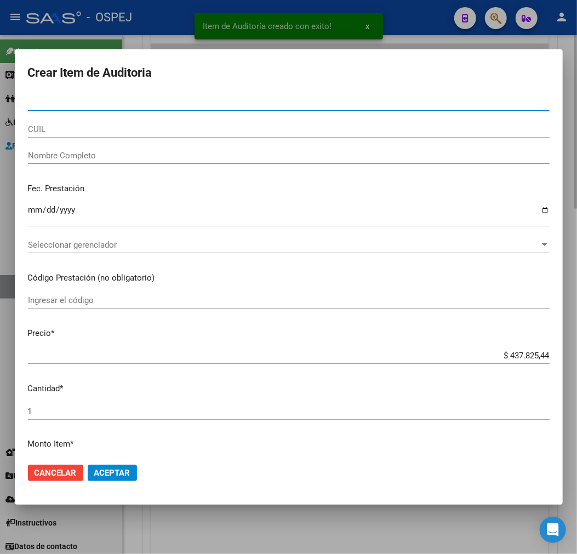
paste input "53705101"
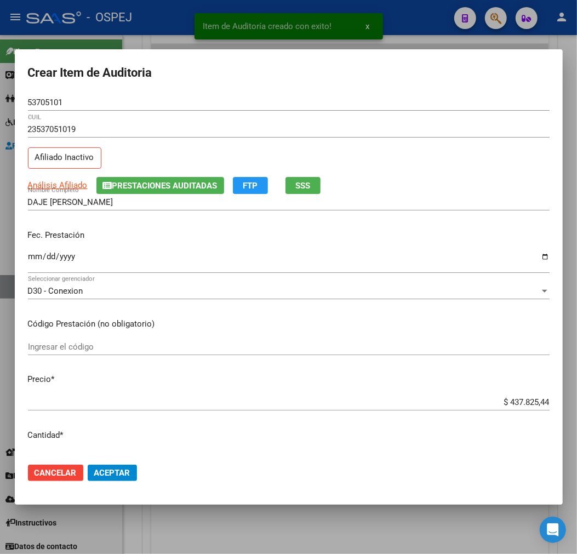
click at [512, 392] on mat-dialog-content "53705101 Nro Documento 23537051019 CUIL Afiliado Inactivo Análisis Afiliado Pre…" at bounding box center [289, 274] width 548 height 360
click at [515, 394] on div "$ 437.825,44 Ingresar el precio" at bounding box center [289, 402] width 522 height 16
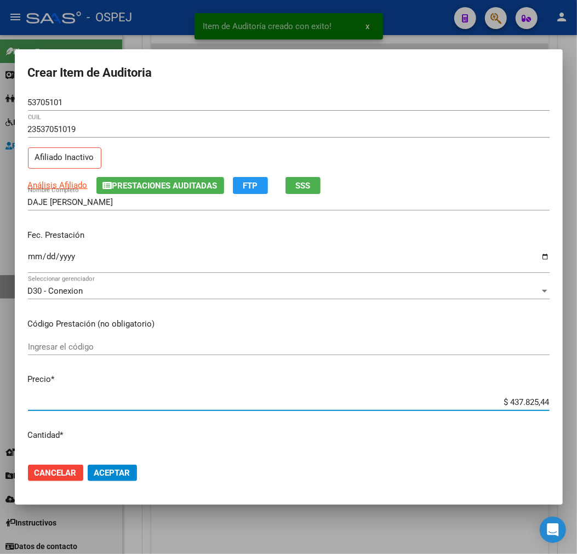
click at [514, 401] on input "$ 437.825,44" at bounding box center [289, 403] width 522 height 10
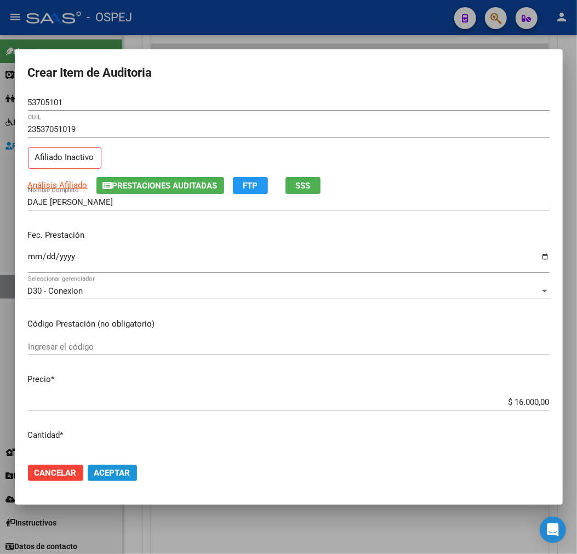
click at [126, 478] on button "Aceptar" at bounding box center [112, 473] width 49 height 16
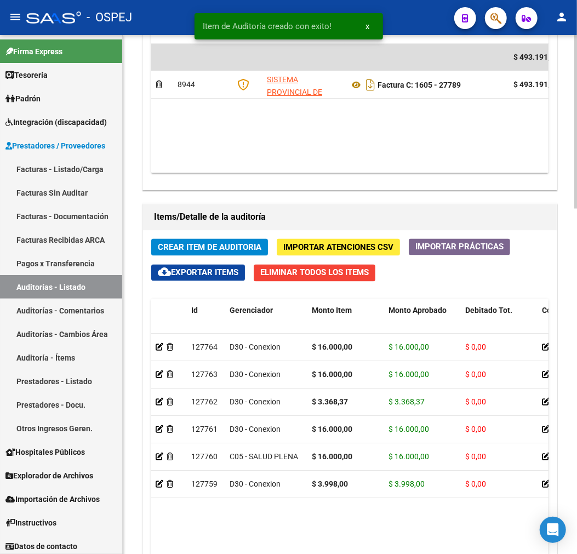
click at [247, 245] on span "Crear Item de Auditoria" at bounding box center [210, 248] width 104 height 10
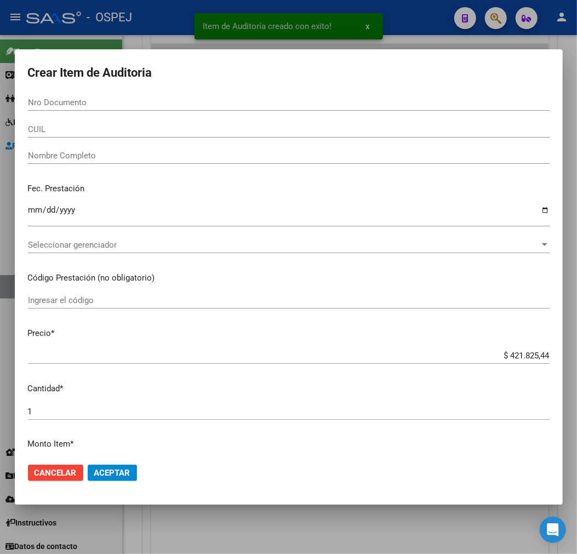
paste input "57436646"
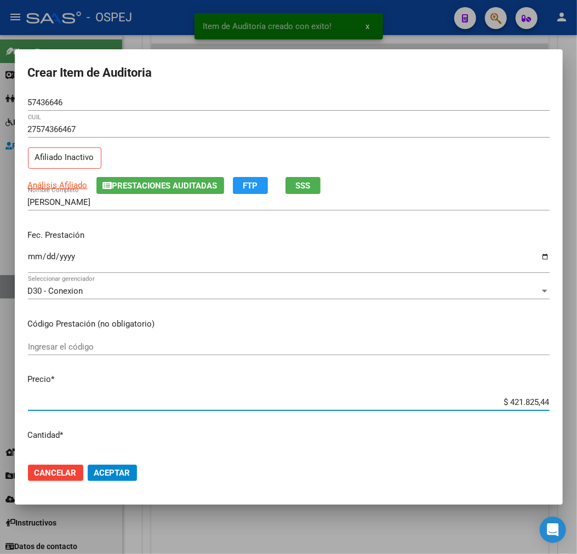
click at [521, 407] on input "$ 421.825,44" at bounding box center [289, 403] width 522 height 10
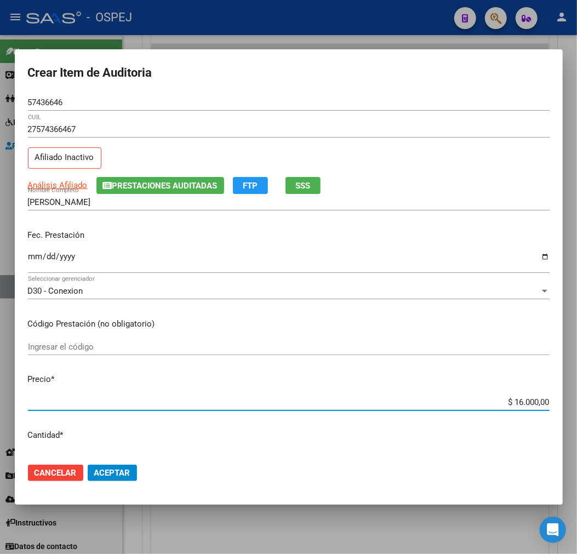
click at [125, 467] on button "Aceptar" at bounding box center [112, 473] width 49 height 16
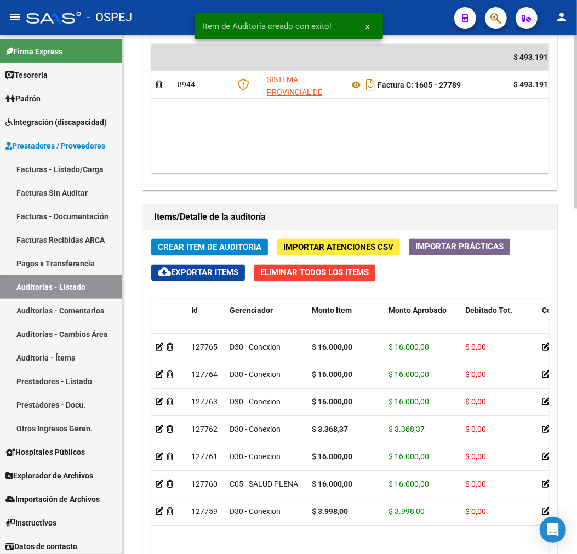
click at [238, 238] on div "Crear Item de Auditoria Importar Atenciones CSV Importar Prácticas cloud_downlo…" at bounding box center [350, 468] width 414 height 474
click at [247, 248] on span "Crear Item de Auditoria" at bounding box center [210, 248] width 104 height 10
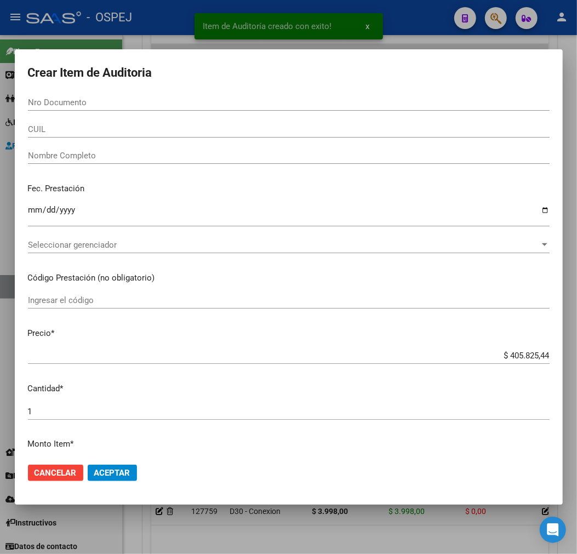
paste input "57702826"
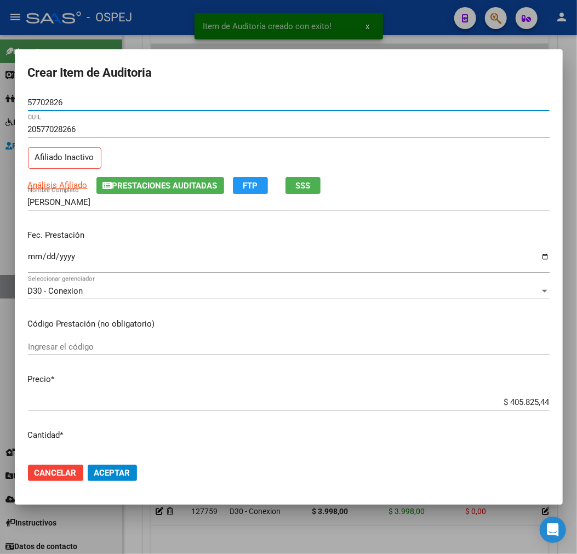
click at [521, 413] on div "$ 405.825,44 Ingresar el precio" at bounding box center [289, 407] width 522 height 27
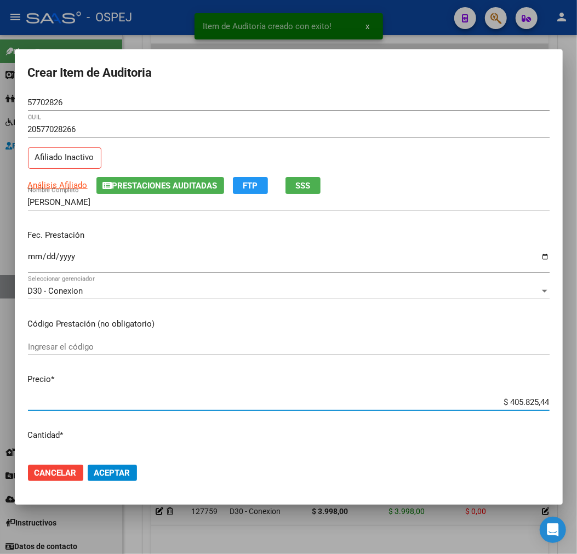
click at [524, 398] on input "$ 405.825,44" at bounding box center [289, 403] width 522 height 10
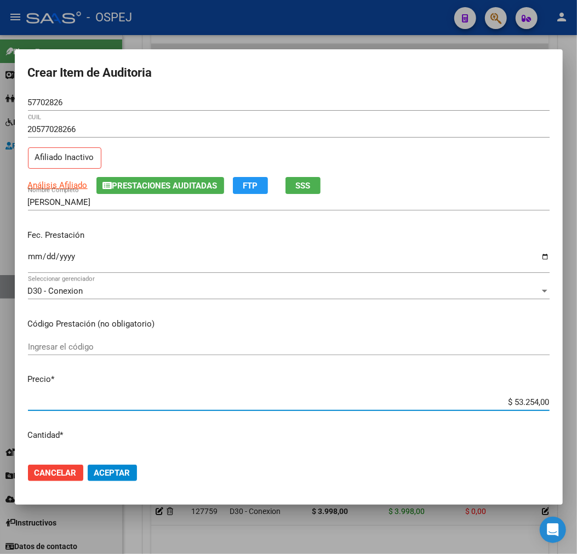
click at [116, 476] on span "Aceptar" at bounding box center [112, 473] width 36 height 10
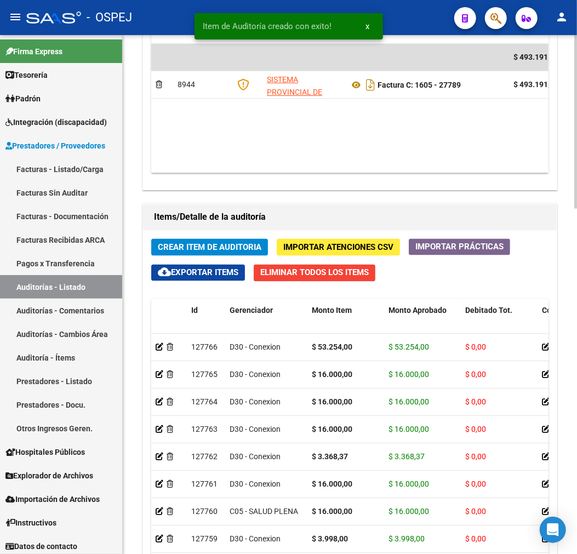
click at [226, 244] on div "Crear Item de Auditoria Importar Atenciones CSV Importar Prácticas cloud_downlo…" at bounding box center [350, 468] width 414 height 474
click at [226, 245] on span "Crear Item de Auditoria" at bounding box center [210, 248] width 104 height 10
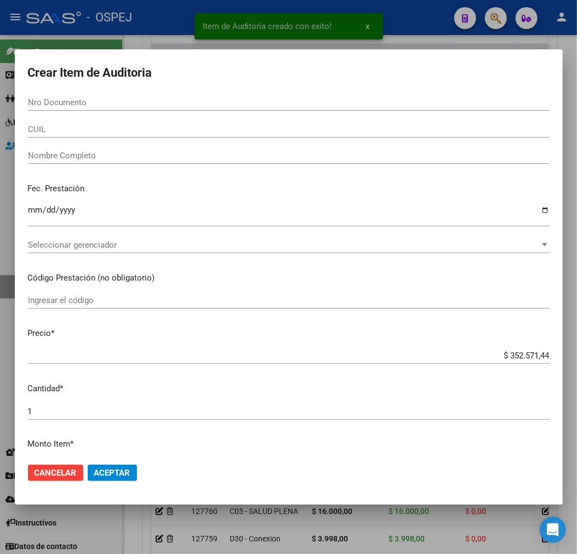
paste input "52383158"
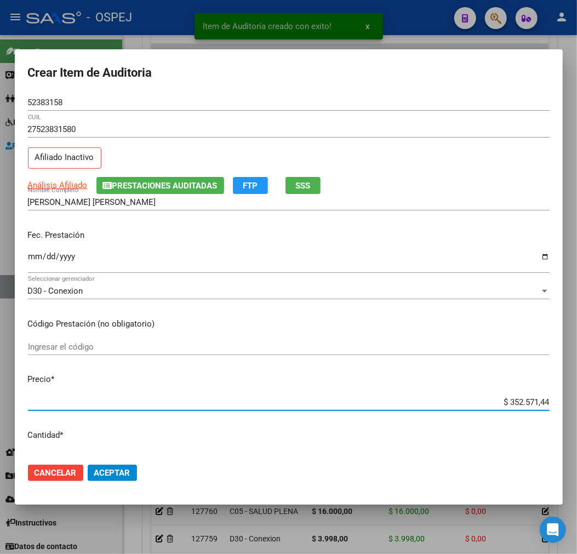
click at [517, 406] on input "$ 352.571,44" at bounding box center [289, 403] width 522 height 10
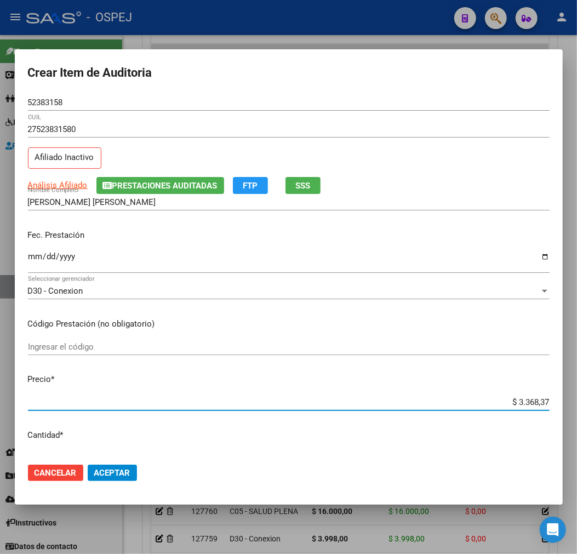
click at [99, 463] on mat-dialog-actions "Cancelar Aceptar" at bounding box center [289, 473] width 522 height 37
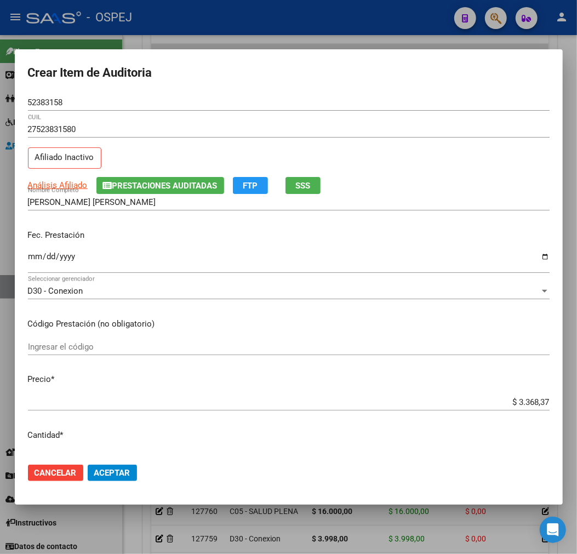
click at [120, 467] on button "Aceptar" at bounding box center [112, 473] width 49 height 16
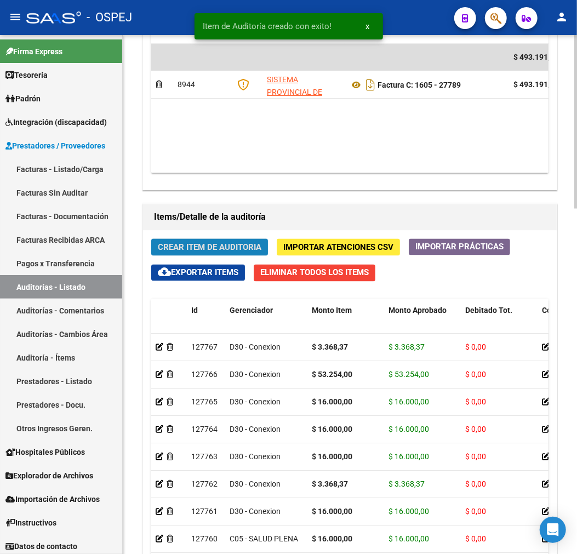
click at [264, 248] on button "Crear Item de Auditoria" at bounding box center [209, 247] width 117 height 17
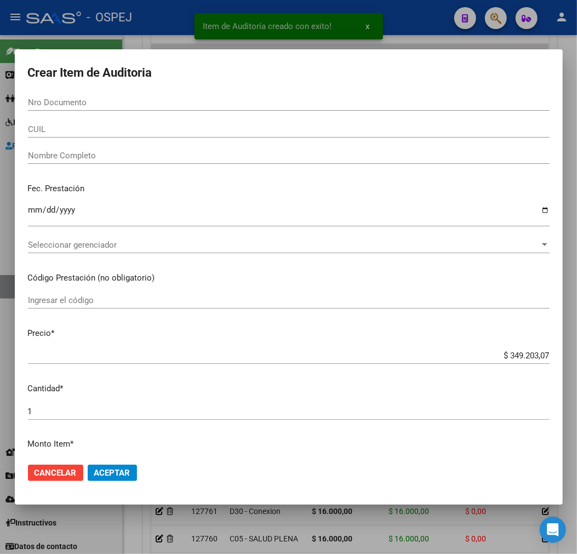
paste input "56100105"
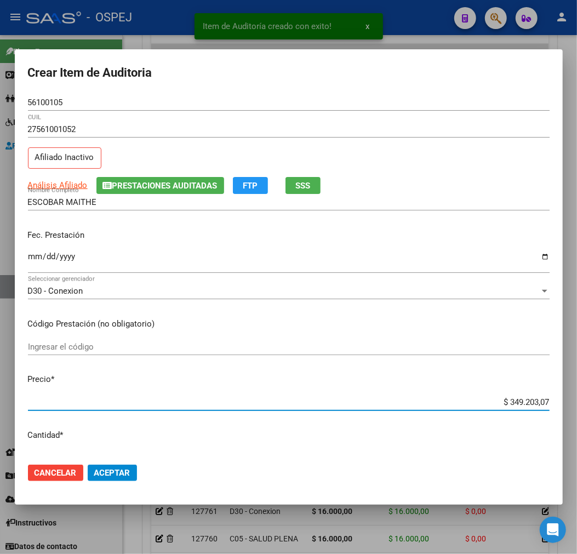
click at [521, 398] on input "$ 349.203,07" at bounding box center [289, 403] width 522 height 10
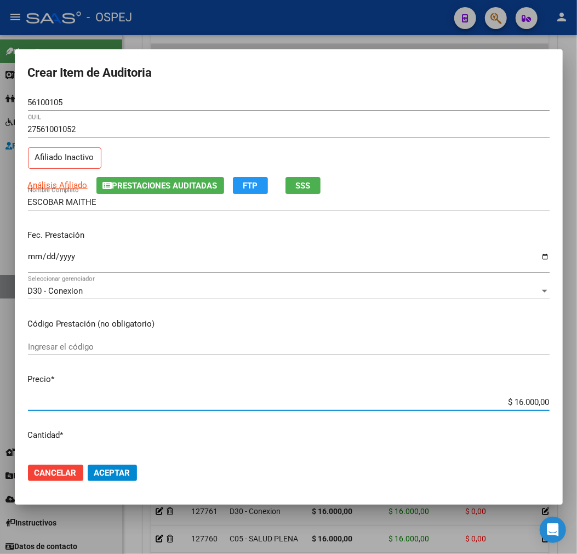
click at [114, 459] on mat-dialog-actions "Cancelar Aceptar" at bounding box center [289, 473] width 522 height 37
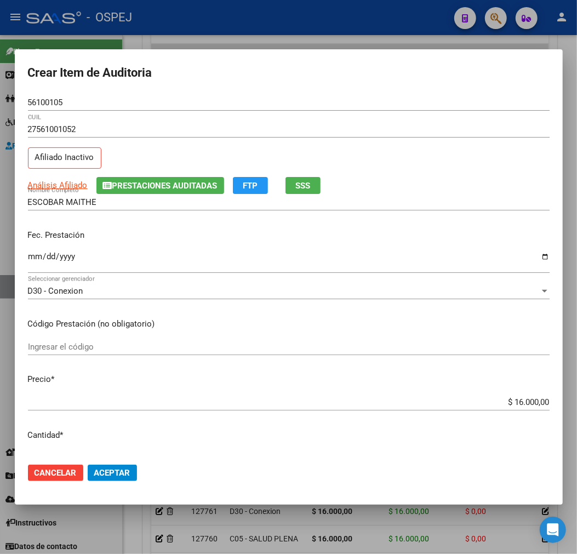
click at [114, 463] on mat-dialog-actions "Cancelar Aceptar" at bounding box center [289, 473] width 522 height 37
drag, startPoint x: 128, startPoint y: 475, endPoint x: 566, endPoint y: 474, distance: 438.2
click at [132, 468] on button "Aceptar" at bounding box center [112, 473] width 49 height 16
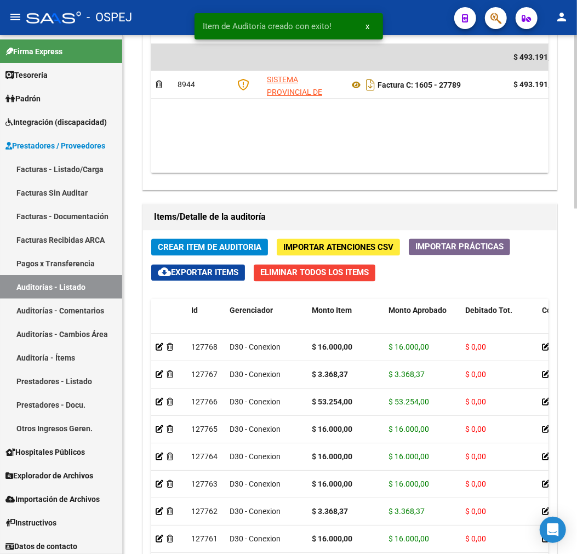
click at [189, 240] on button "Crear Item de Auditoria" at bounding box center [209, 247] width 117 height 17
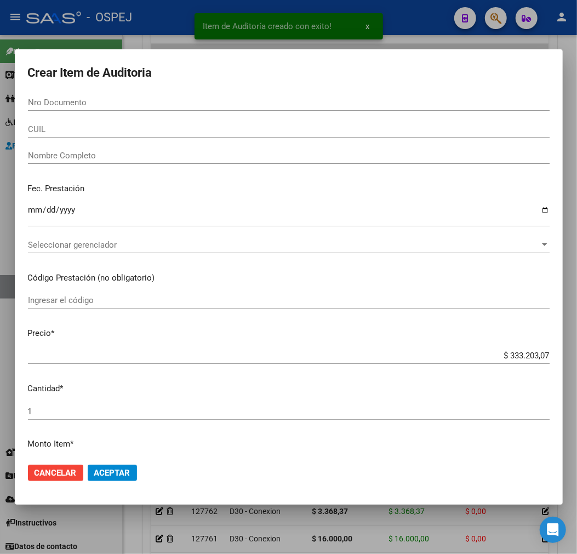
paste input "58002150"
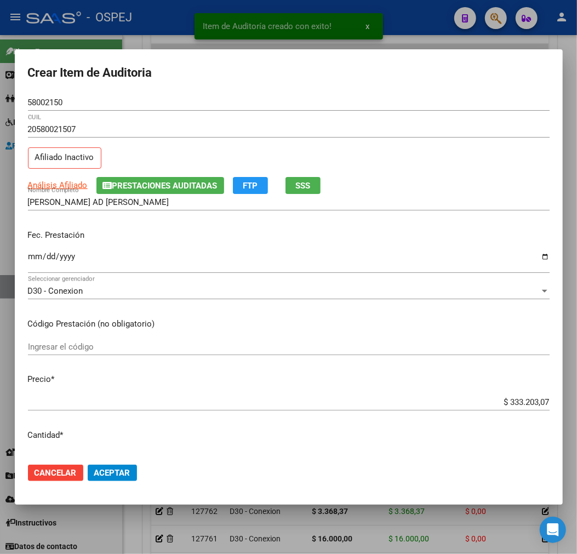
click at [515, 395] on div "$ 333.203,07 Ingresar el precio" at bounding box center [289, 402] width 522 height 16
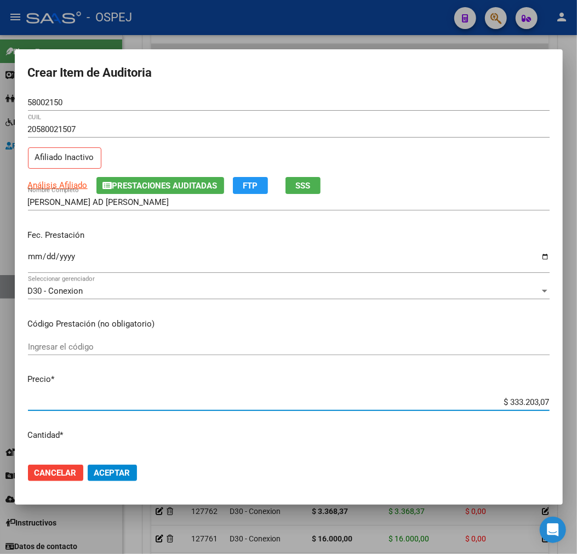
click at [518, 400] on input "$ 333.203,07" at bounding box center [289, 403] width 522 height 10
click at [117, 478] on span "Aceptar" at bounding box center [112, 473] width 36 height 10
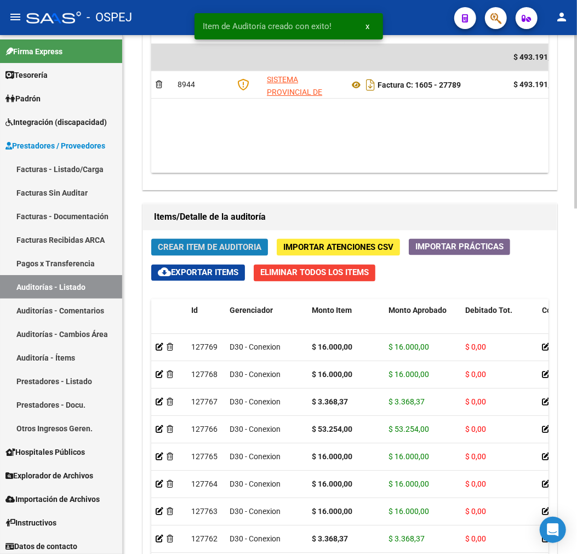
click at [248, 253] on span "Crear Item de Auditoria" at bounding box center [210, 248] width 104 height 10
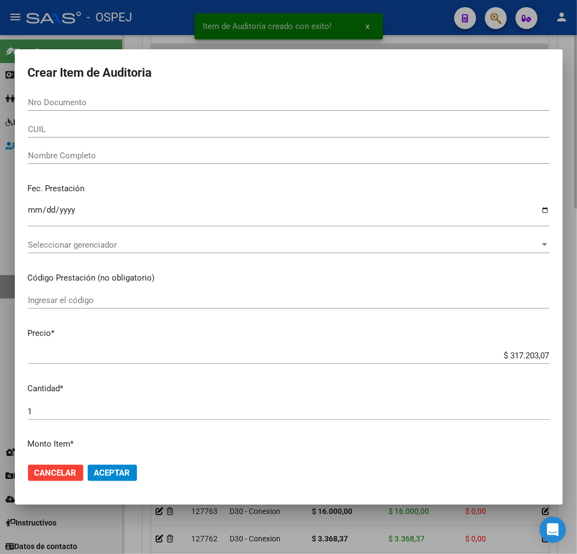
paste input "50831234"
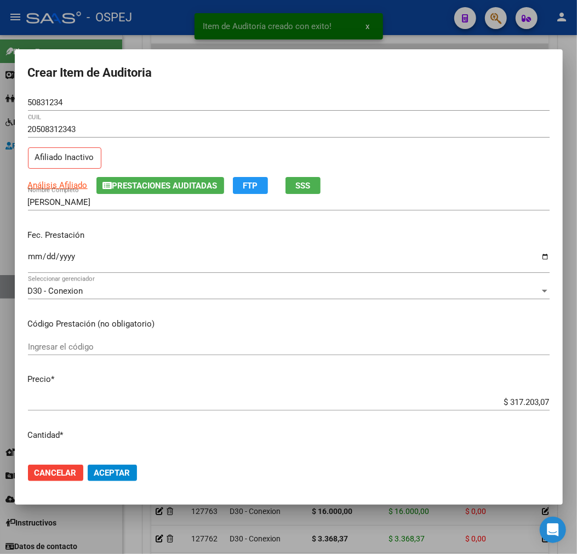
click at [506, 395] on div "$ 317.203,07 Ingresar el precio" at bounding box center [289, 402] width 522 height 16
drag, startPoint x: 506, startPoint y: 395, endPoint x: 508, endPoint y: 403, distance: 7.6
click at [507, 397] on div "$ 317.203,07 Ingresar el precio" at bounding box center [289, 402] width 522 height 16
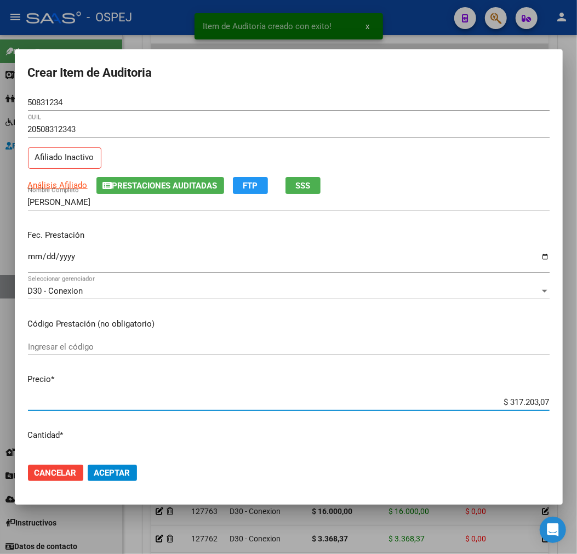
click at [508, 404] on input "$ 317.203,07" at bounding box center [289, 403] width 522 height 10
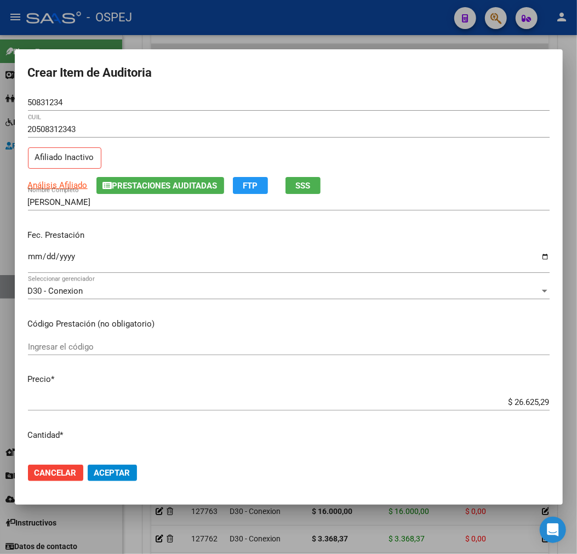
drag, startPoint x: 121, startPoint y: 486, endPoint x: 117, endPoint y: 479, distance: 7.9
click at [117, 485] on mat-dialog-actions "Cancelar Aceptar" at bounding box center [289, 473] width 522 height 37
click at [117, 479] on button "Aceptar" at bounding box center [112, 473] width 49 height 16
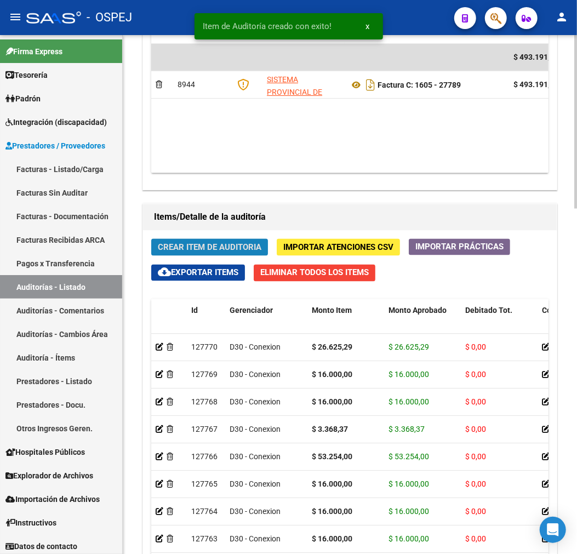
click at [205, 247] on span "Crear Item de Auditoria" at bounding box center [210, 248] width 104 height 10
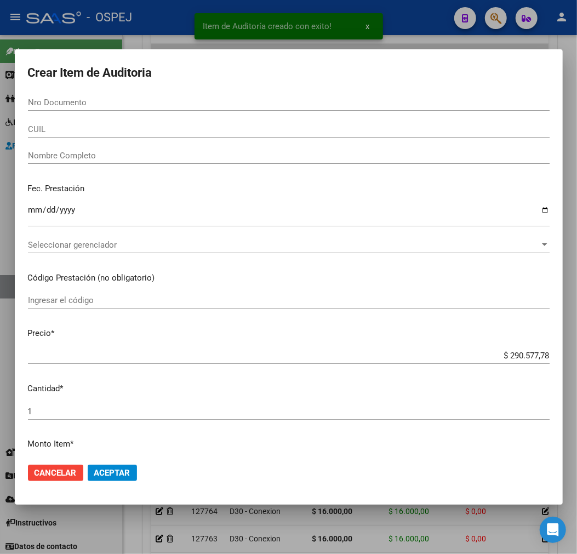
paste input "58608970"
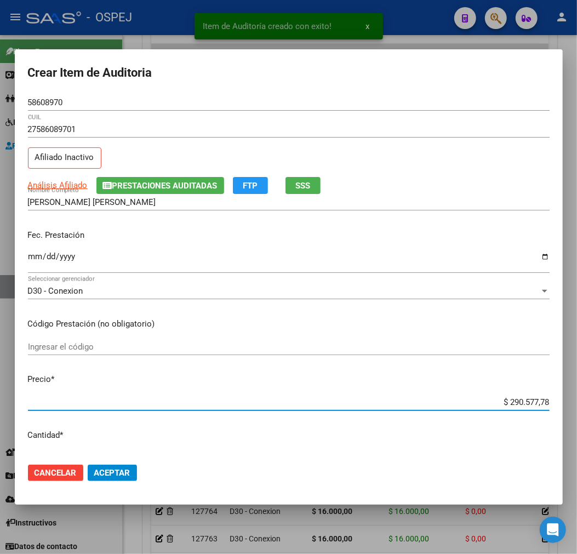
click at [529, 404] on input "$ 290.577,78" at bounding box center [289, 403] width 522 height 10
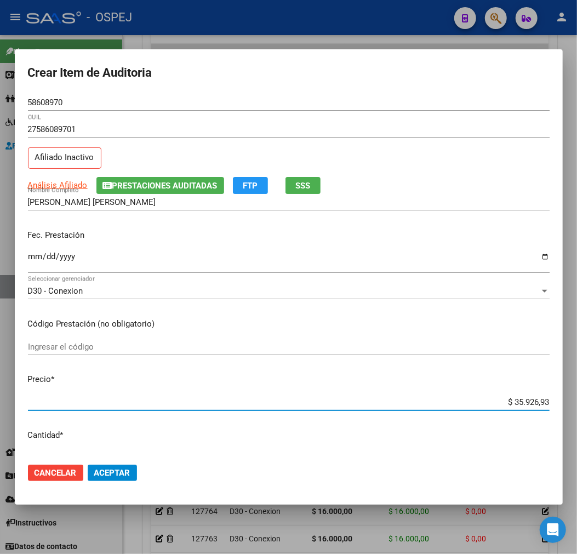
click at [134, 474] on button "Aceptar" at bounding box center [112, 473] width 49 height 16
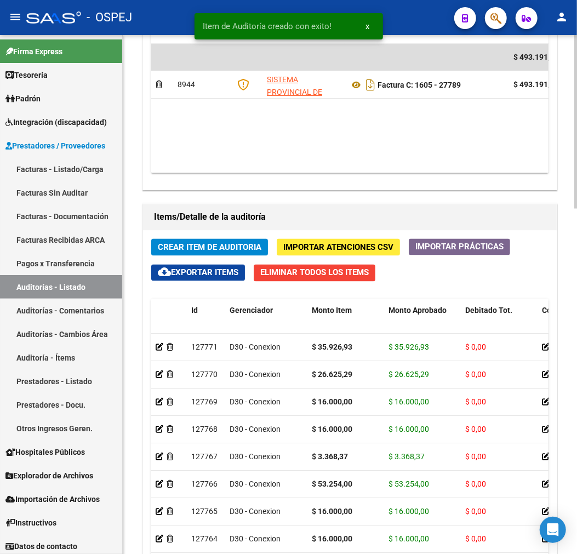
click at [236, 251] on span "Crear Item de Auditoria" at bounding box center [210, 248] width 104 height 10
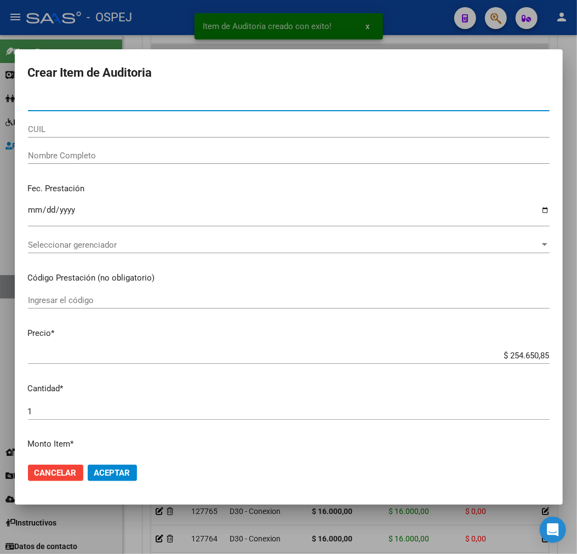
paste input "58608970"
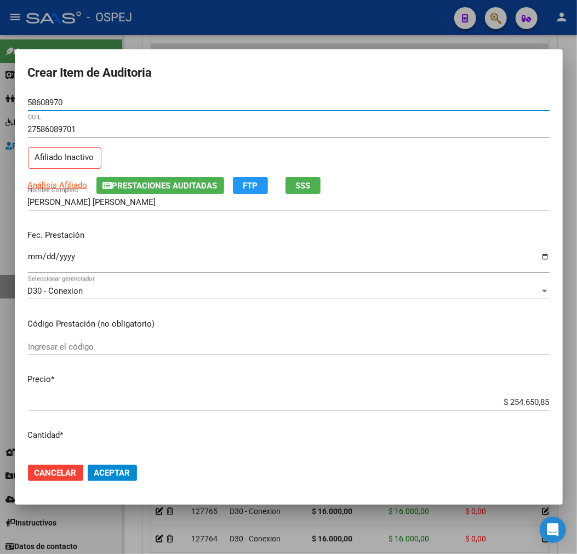
click at [524, 414] on div "$ 254.650,85 Ingresar el precio" at bounding box center [289, 407] width 522 height 27
click at [524, 404] on input "$ 254.650,85" at bounding box center [289, 403] width 522 height 10
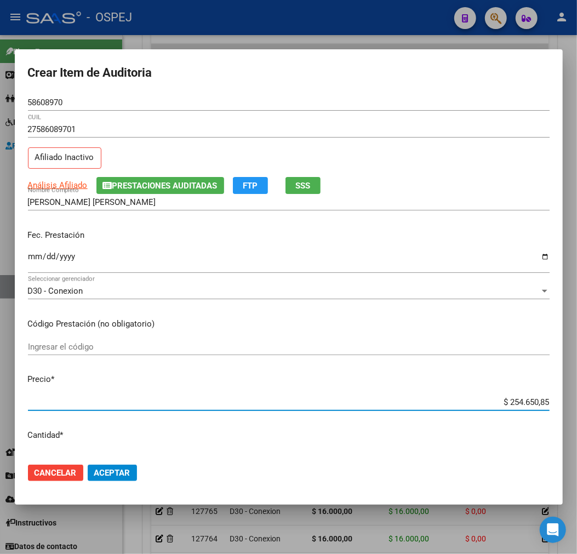
click at [524, 403] on input "$ 254.650,85" at bounding box center [289, 403] width 522 height 10
click at [117, 468] on span "Aceptar" at bounding box center [112, 473] width 36 height 10
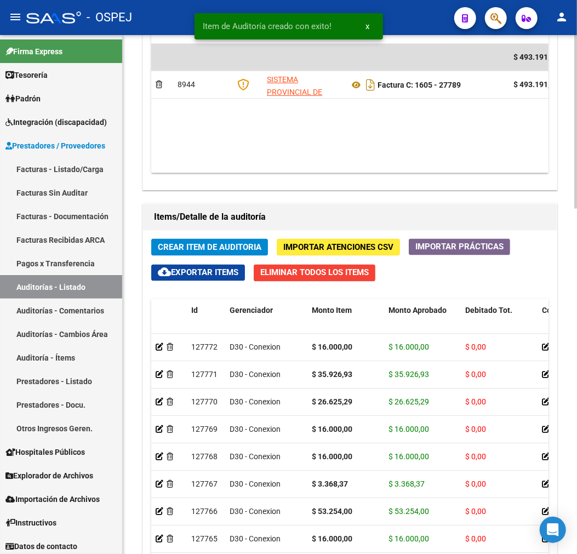
click at [259, 259] on div "Crear Item de Auditoria Importar Atenciones CSV Importar Prácticas cloud_downlo…" at bounding box center [350, 468] width 414 height 474
click at [245, 249] on span "Crear Item de Auditoria" at bounding box center [210, 248] width 104 height 10
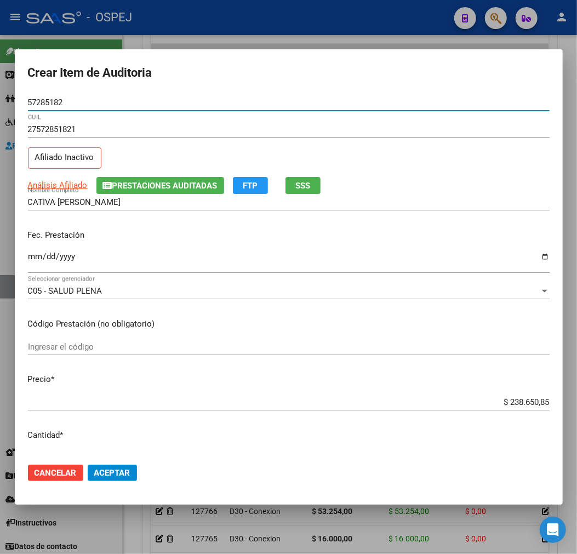
click at [524, 401] on input "$ 238.650,85" at bounding box center [289, 403] width 522 height 10
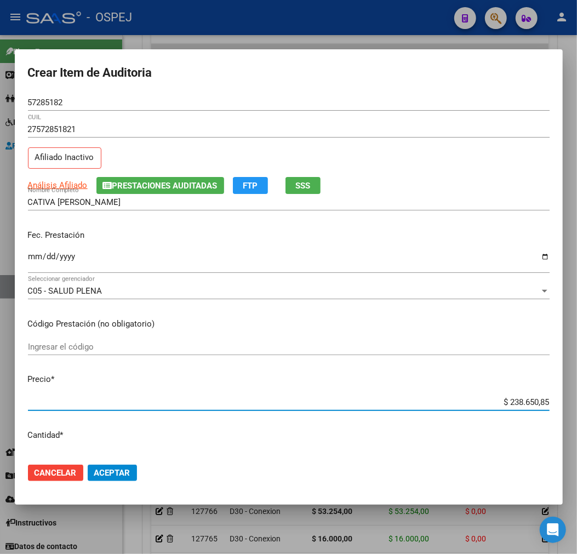
click at [524, 401] on input "$ 238.650,85" at bounding box center [289, 403] width 522 height 10
click at [116, 473] on span "Aceptar" at bounding box center [112, 473] width 36 height 10
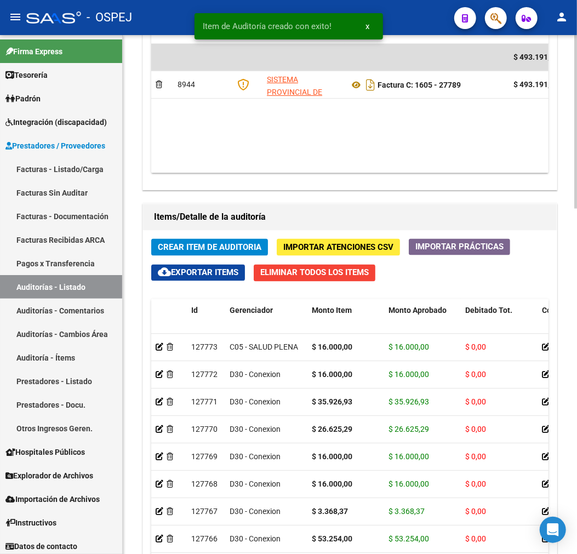
click at [188, 259] on div "Crear Item de Auditoria Importar Atenciones CSV Importar Prácticas cloud_downlo…" at bounding box center [350, 468] width 414 height 474
click at [179, 256] on button "Crear Item de Auditoria" at bounding box center [209, 247] width 117 height 17
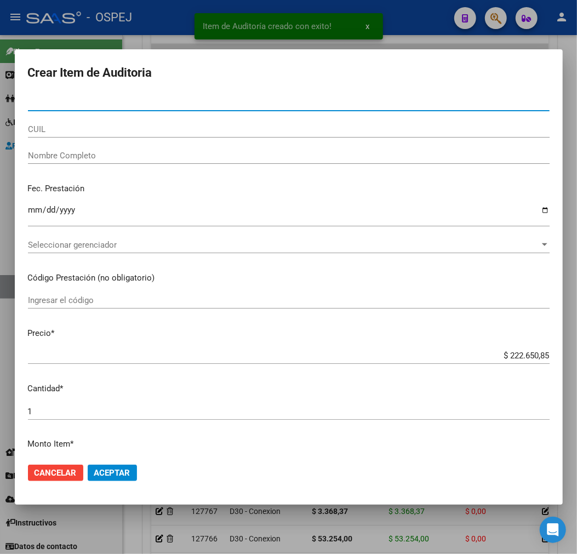
paste input "53705101"
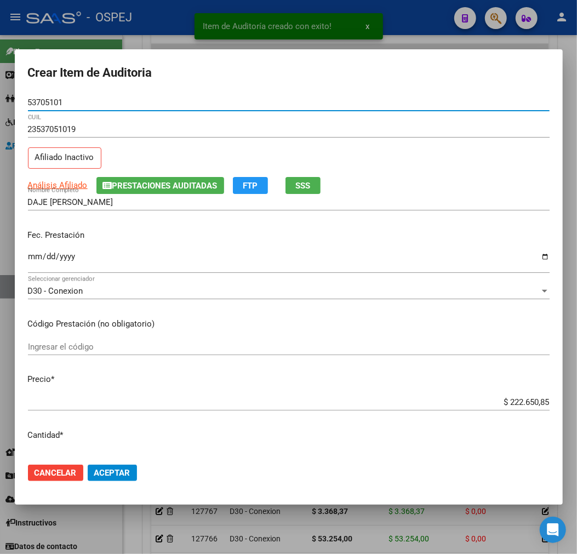
click at [529, 395] on div "$ 222.650,85 Ingresar el precio" at bounding box center [289, 402] width 522 height 16
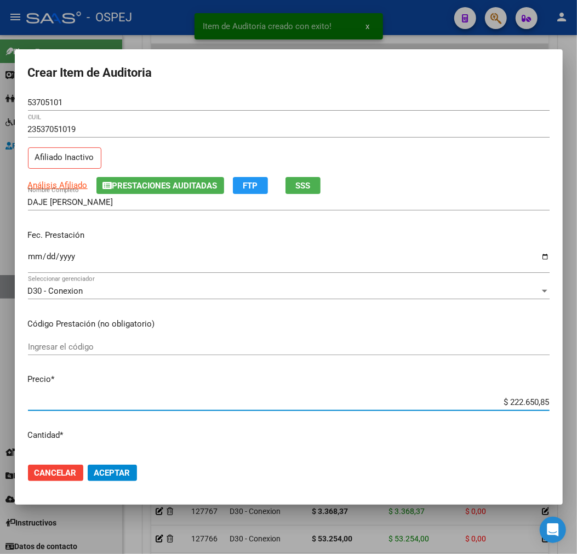
click at [514, 410] on div "$ 222.650,85 Ingresar el precio" at bounding box center [289, 402] width 522 height 16
click at [534, 406] on input "$ 222.650,85" at bounding box center [289, 403] width 522 height 10
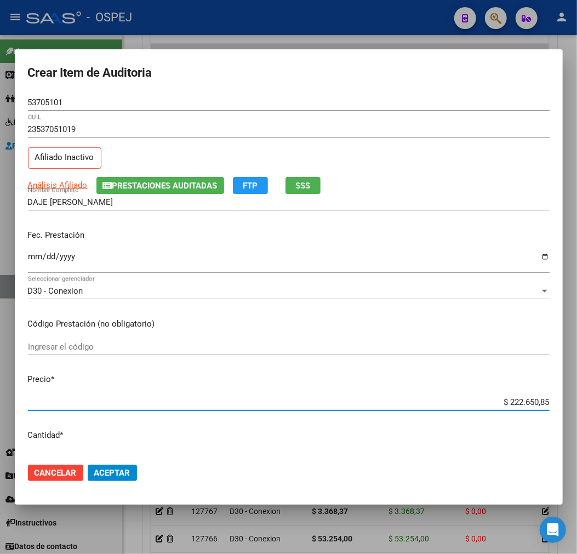
click at [534, 406] on input "$ 222.650,85" at bounding box center [289, 403] width 522 height 10
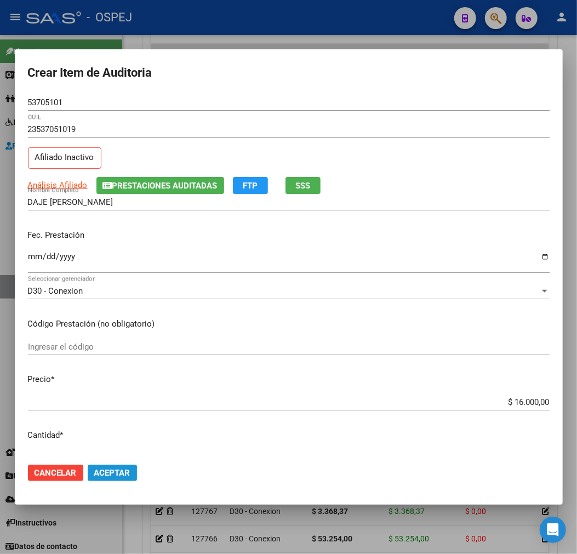
click at [127, 468] on span "Aceptar" at bounding box center [112, 473] width 36 height 10
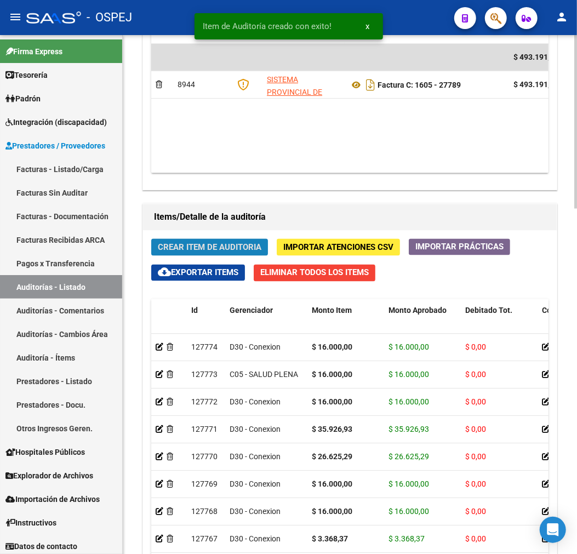
click at [217, 244] on span "Crear Item de Auditoria" at bounding box center [210, 248] width 104 height 10
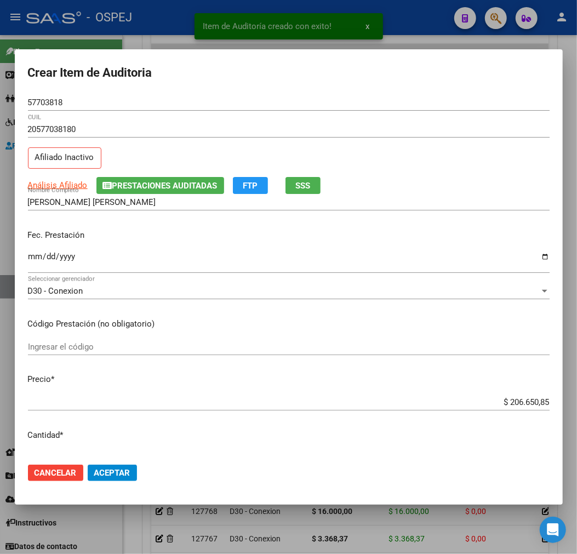
click at [519, 395] on div "$ 206.650,85 Ingresar el precio" at bounding box center [289, 402] width 522 height 16
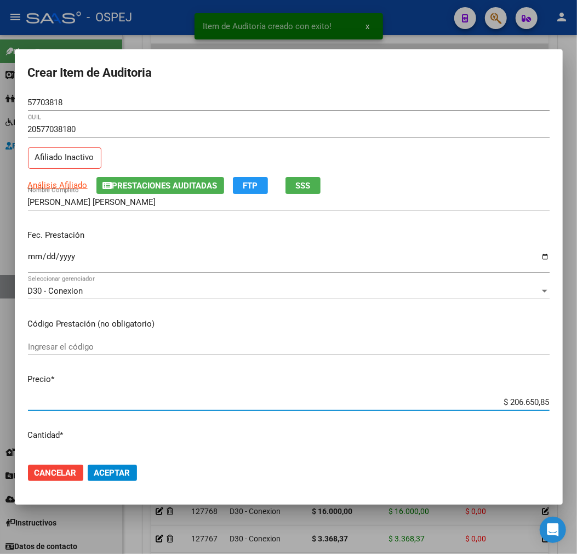
click at [514, 410] on div "$ 206.650,85 Ingresar el precio" at bounding box center [289, 402] width 522 height 16
click at [523, 402] on input "$ 206.650,85" at bounding box center [289, 403] width 522 height 10
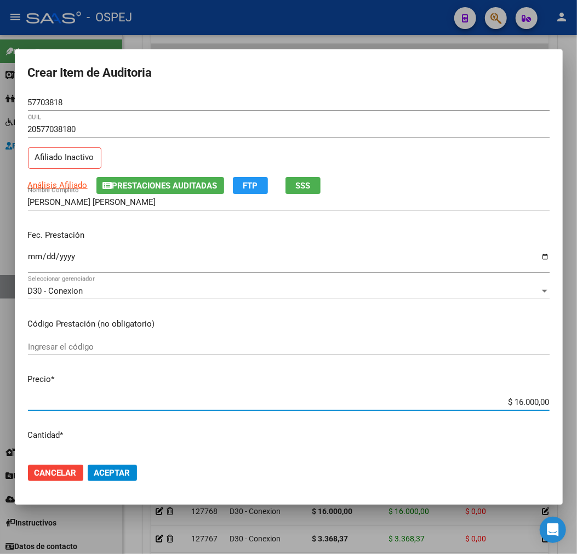
click at [123, 461] on mat-dialog-actions "Cancelar Aceptar" at bounding box center [289, 473] width 522 height 37
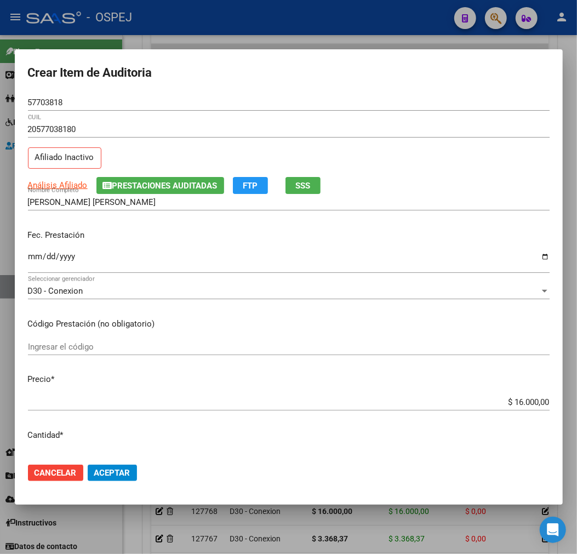
click at [118, 478] on button "Aceptar" at bounding box center [112, 473] width 49 height 16
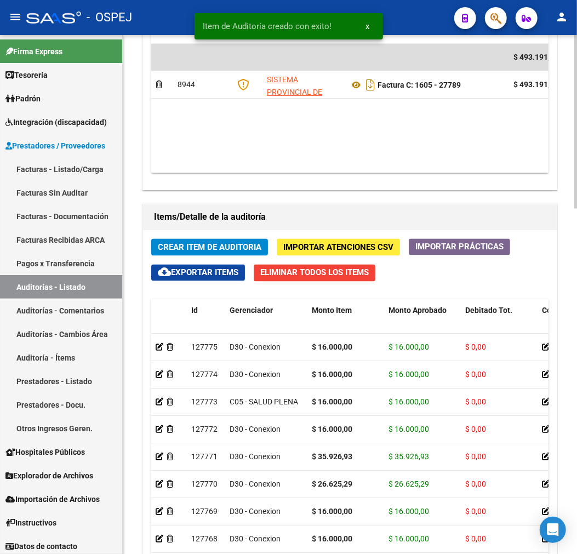
click at [250, 253] on button "Crear Item de Auditoria" at bounding box center [209, 247] width 117 height 17
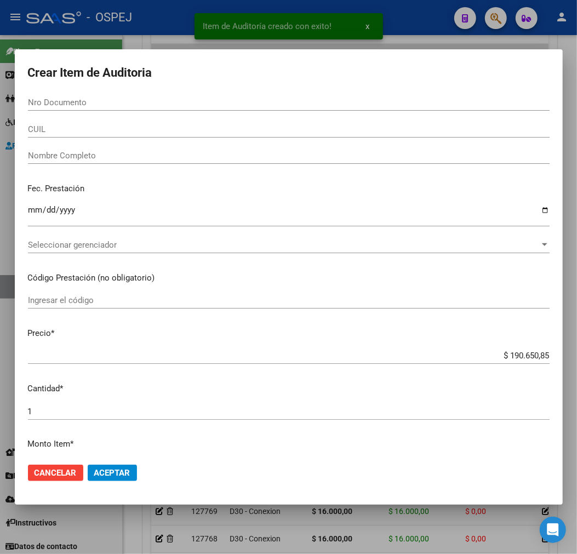
paste input "55936978"
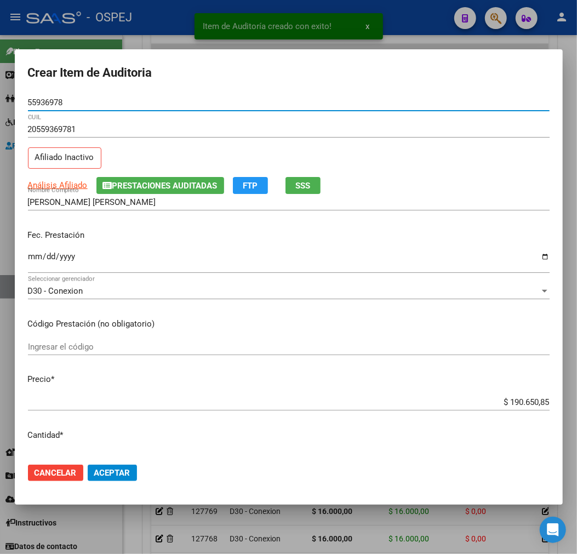
click at [527, 395] on div "$ 190.650,85 Ingresar el precio" at bounding box center [289, 402] width 522 height 16
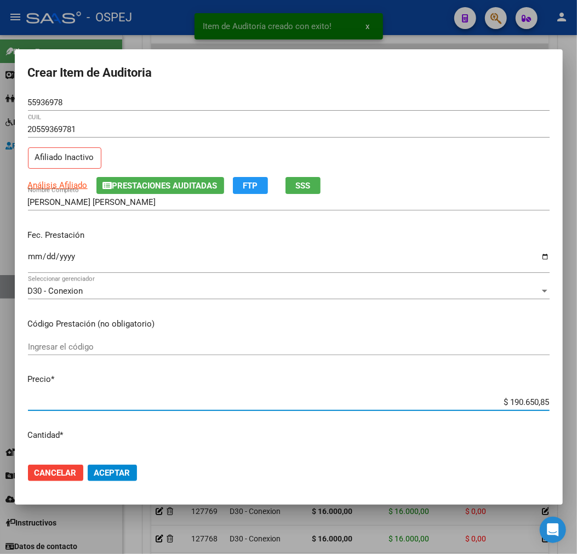
click at [509, 406] on input "$ 190.650,85" at bounding box center [289, 403] width 522 height 10
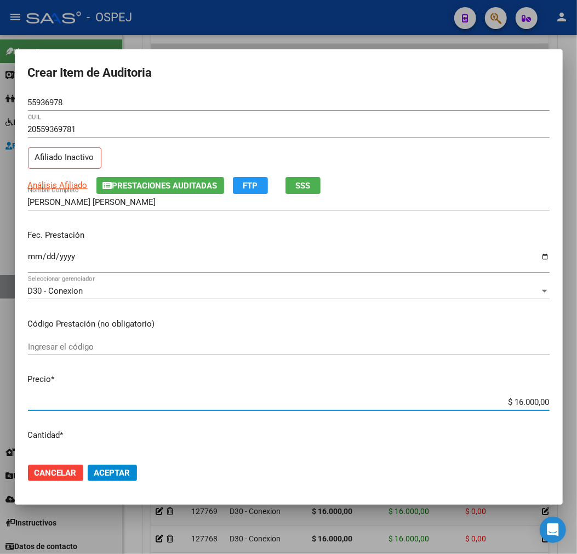
click at [140, 469] on mat-dialog-actions "Cancelar Aceptar" at bounding box center [289, 473] width 522 height 37
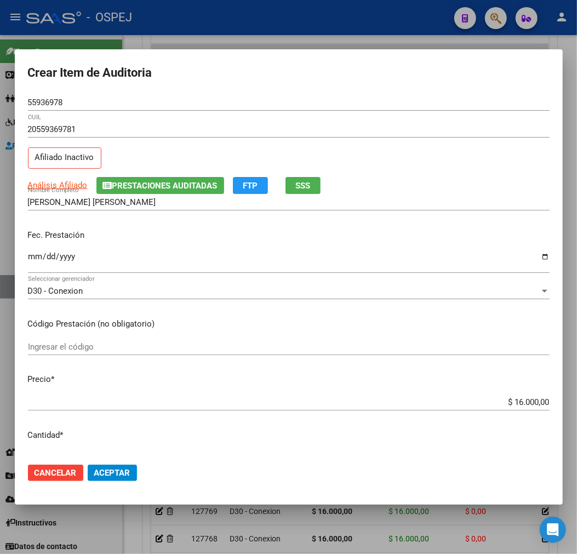
click at [138, 469] on mat-dialog-actions "Cancelar Aceptar" at bounding box center [289, 473] width 522 height 37
click at [133, 473] on button "Aceptar" at bounding box center [112, 473] width 49 height 16
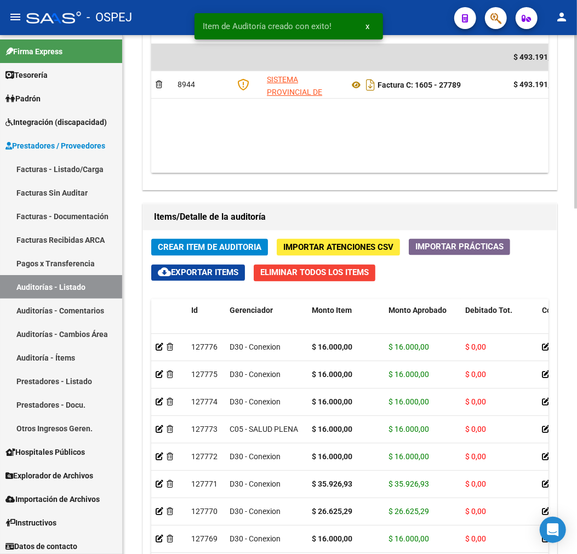
click at [245, 251] on span "Crear Item de Auditoria" at bounding box center [210, 248] width 104 height 10
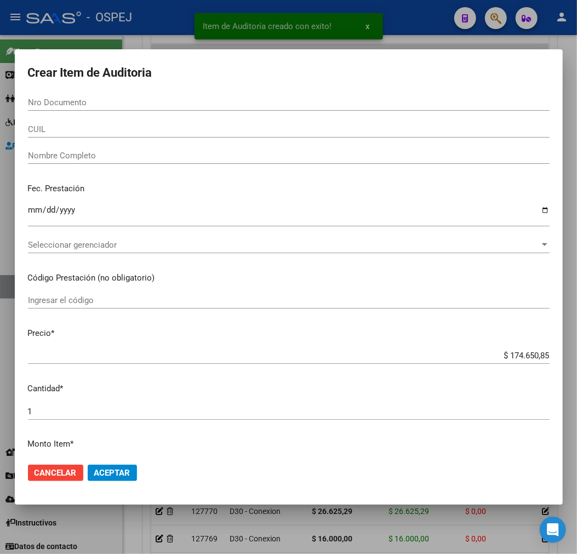
paste input "53638874"
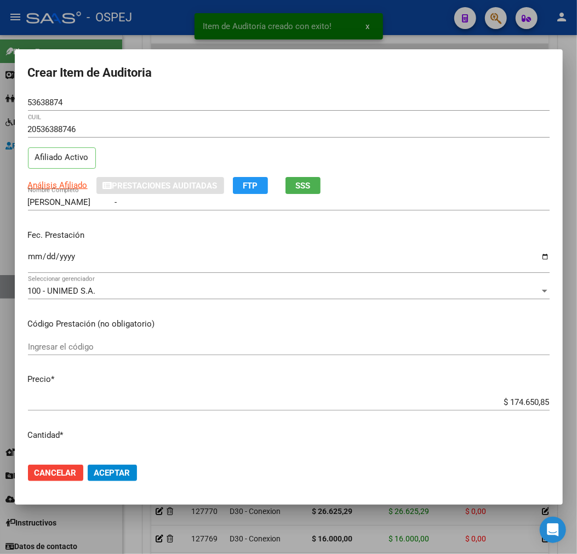
click at [508, 395] on div "$ 174.650,85 Ingresar el precio" at bounding box center [289, 402] width 522 height 16
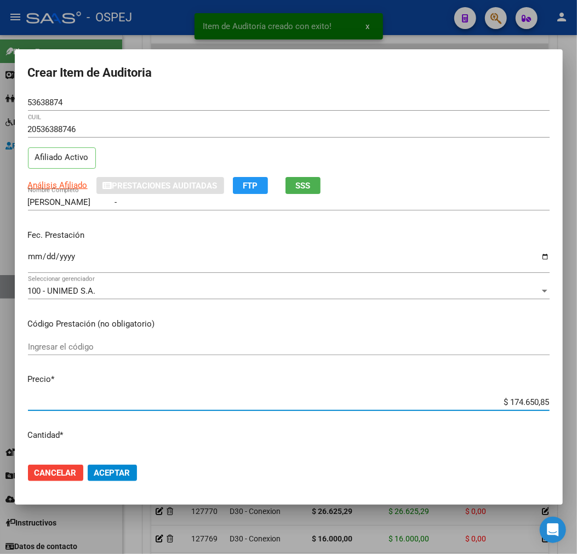
click at [508, 402] on input "$ 174.650,85" at bounding box center [289, 403] width 522 height 10
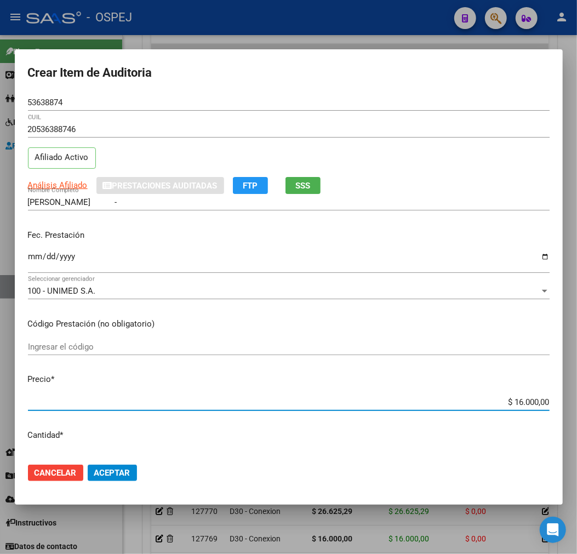
click at [107, 480] on button "Aceptar" at bounding box center [112, 473] width 49 height 16
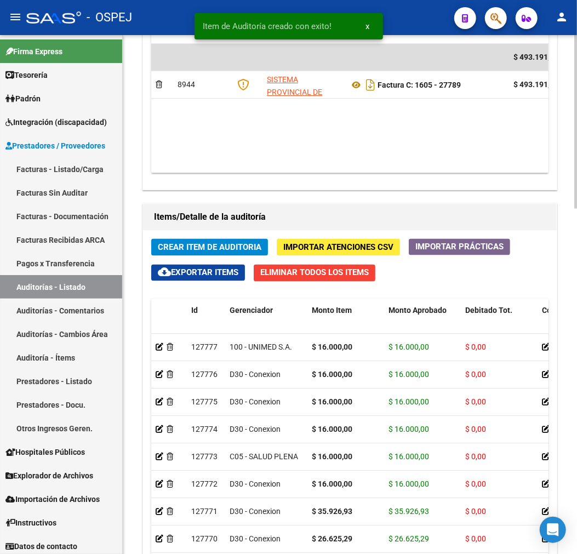
click at [240, 262] on div "Crear Item de Auditoria Importar Atenciones CSV Importar Prácticas cloud_downlo…" at bounding box center [350, 468] width 414 height 474
click at [240, 254] on button "Crear Item de Auditoria" at bounding box center [209, 247] width 117 height 17
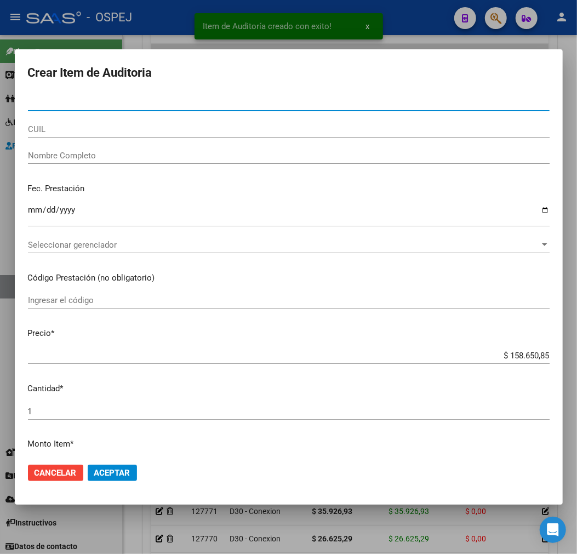
paste input "54783536"
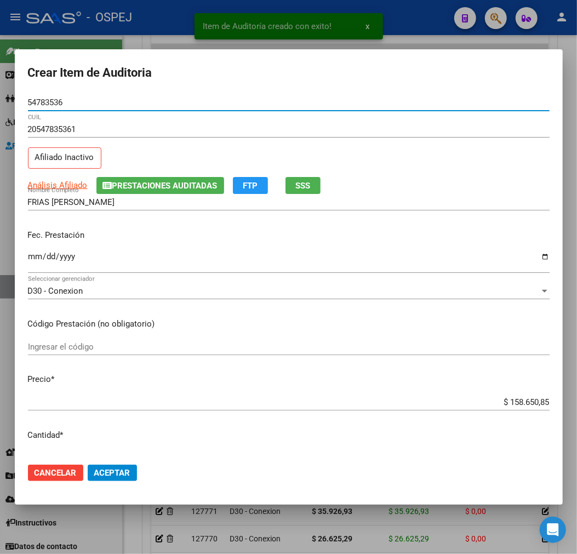
click at [540, 398] on input "$ 158.650,85" at bounding box center [289, 403] width 522 height 10
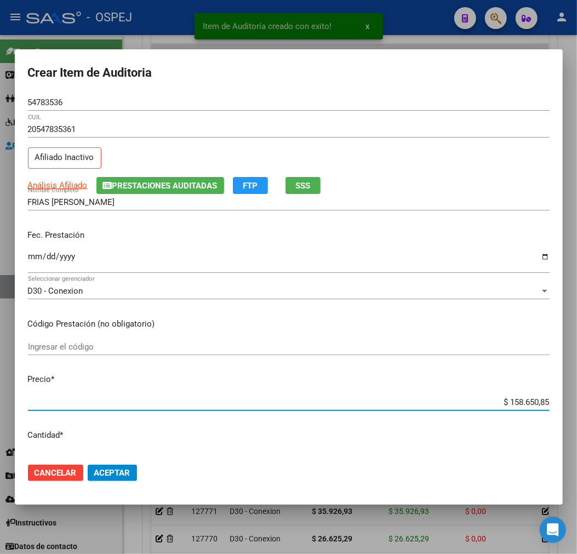
click at [540, 398] on input "$ 158.650,85" at bounding box center [289, 403] width 522 height 10
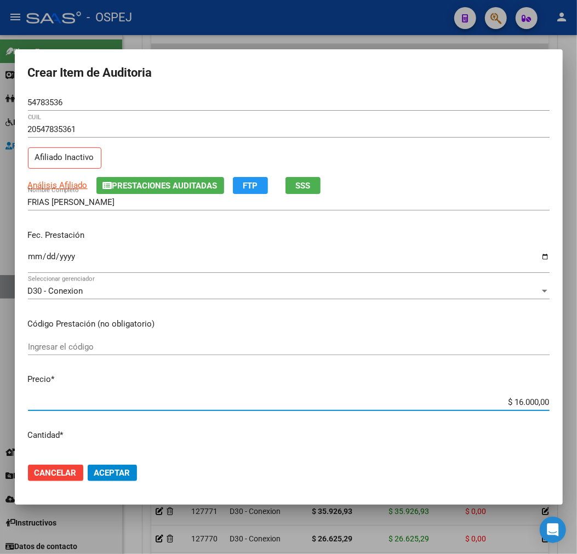
click at [122, 480] on button "Aceptar" at bounding box center [112, 473] width 49 height 16
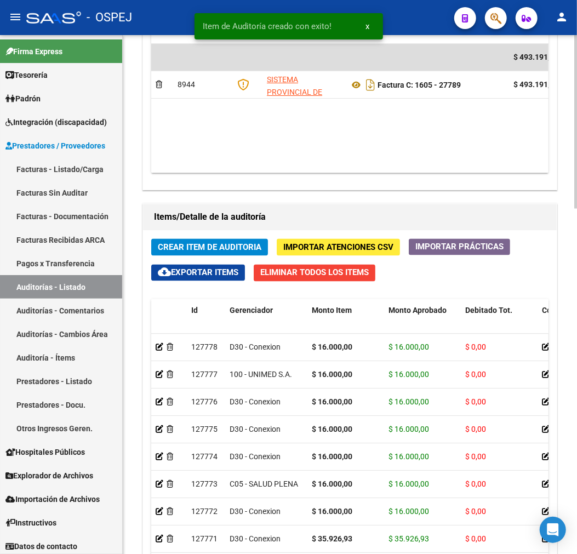
click at [257, 242] on button "Crear Item de Auditoria" at bounding box center [209, 247] width 117 height 17
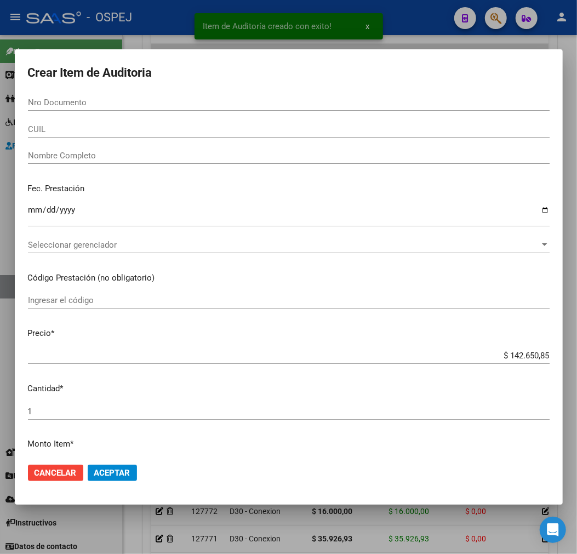
paste input "54783536"
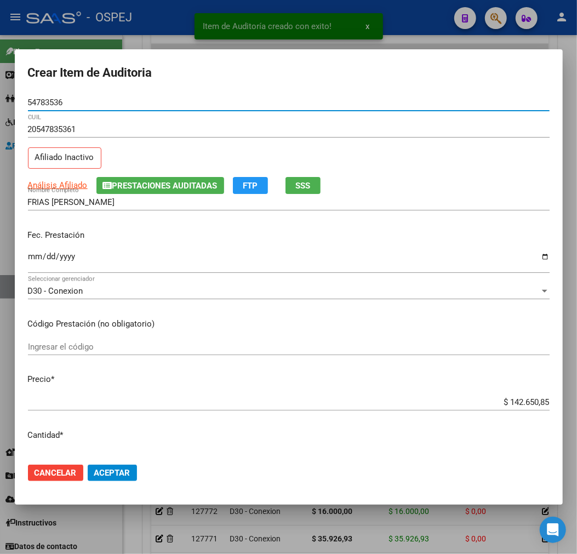
click at [514, 393] on mat-dialog-content "54783536 Nro Documento 20547835361 CUIL Afiliado Inactivo Análisis Afiliado Pre…" at bounding box center [289, 274] width 548 height 360
click at [511, 407] on div "$ 142.650,85 Ingresar el precio" at bounding box center [289, 402] width 522 height 16
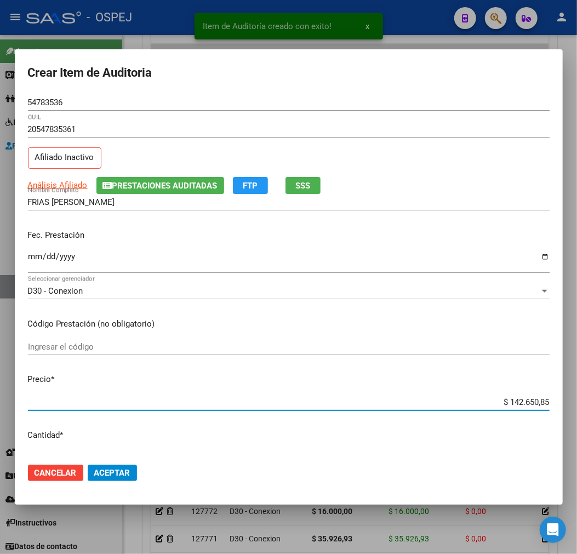
click at [519, 406] on input "$ 142.650,85" at bounding box center [289, 403] width 522 height 10
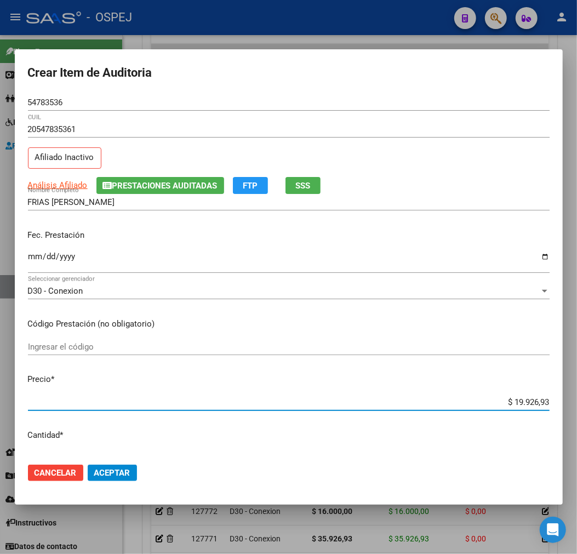
click at [121, 471] on span "Aceptar" at bounding box center [112, 473] width 36 height 10
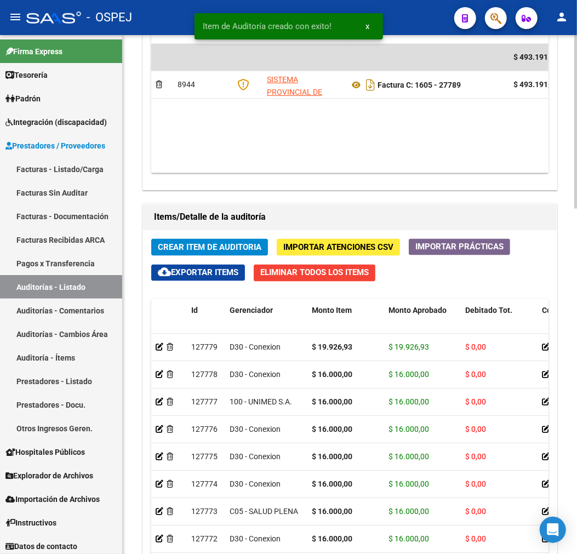
click at [248, 246] on span "Crear Item de Auditoria" at bounding box center [210, 248] width 104 height 10
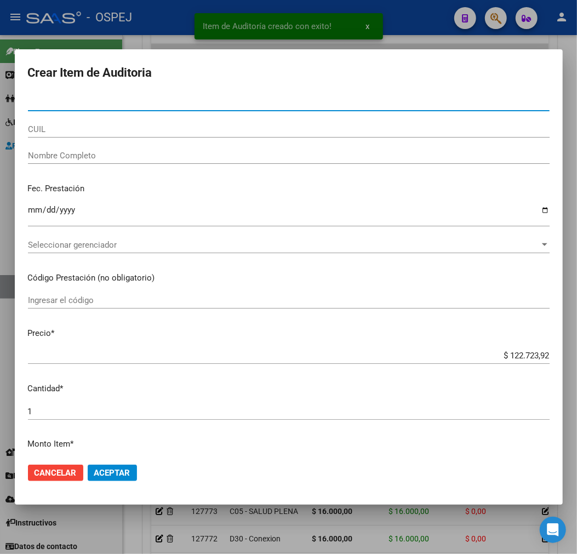
paste input "52391023"
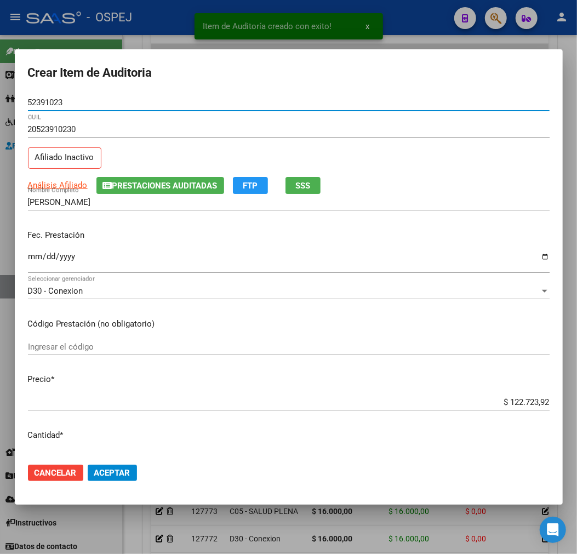
click at [528, 401] on input "$ 122.723,92" at bounding box center [289, 403] width 522 height 10
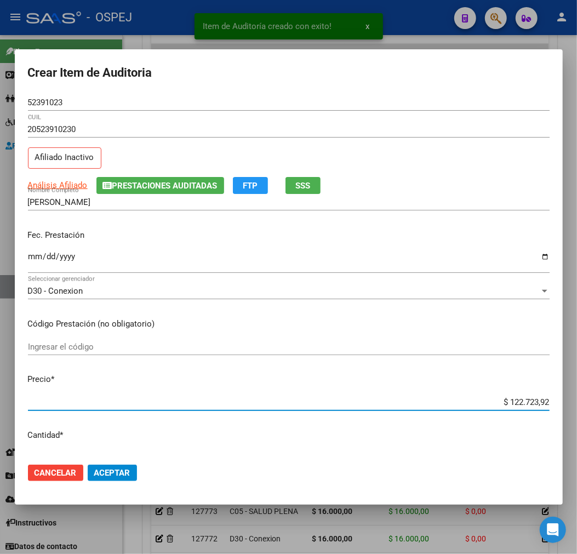
click at [528, 401] on input "$ 122.723,92" at bounding box center [289, 403] width 522 height 10
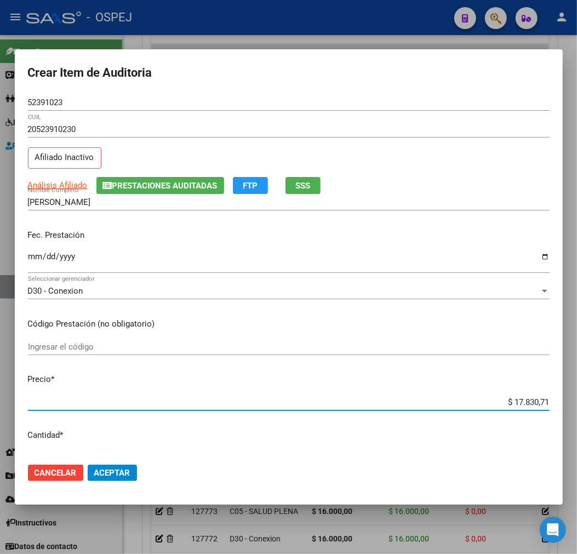
click at [111, 472] on span "Aceptar" at bounding box center [112, 473] width 36 height 10
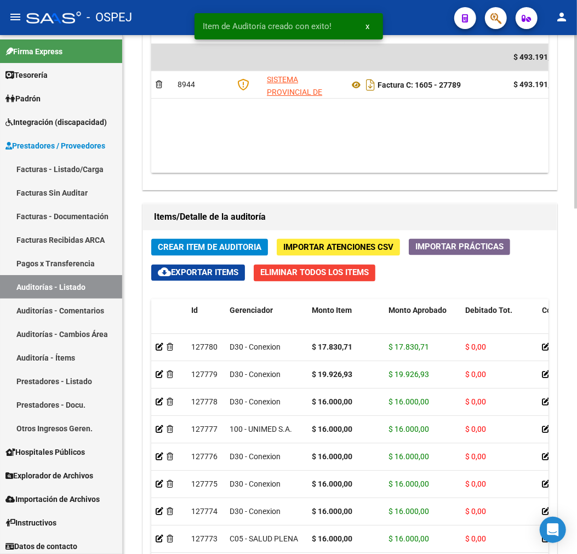
click at [210, 247] on span "Crear Item de Auditoria" at bounding box center [210, 248] width 104 height 10
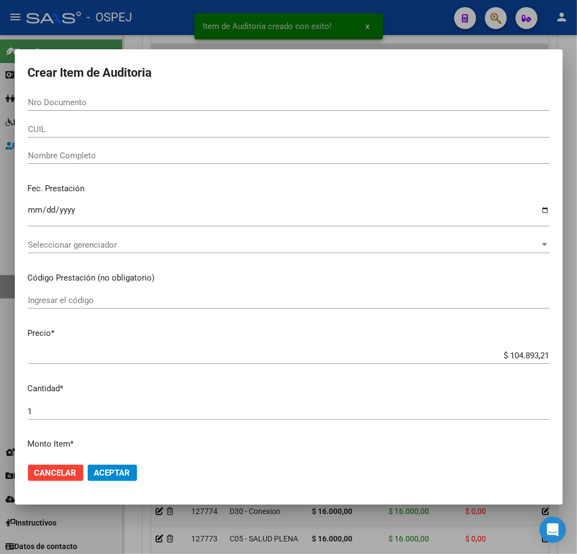
paste input "52383158"
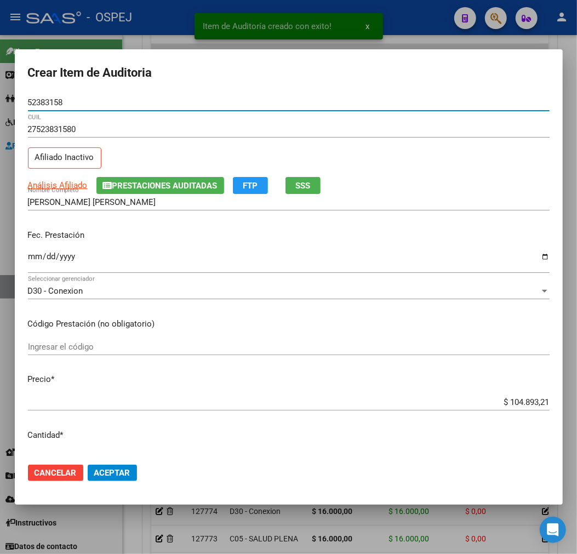
click at [532, 399] on input "$ 104.893,21" at bounding box center [289, 403] width 522 height 10
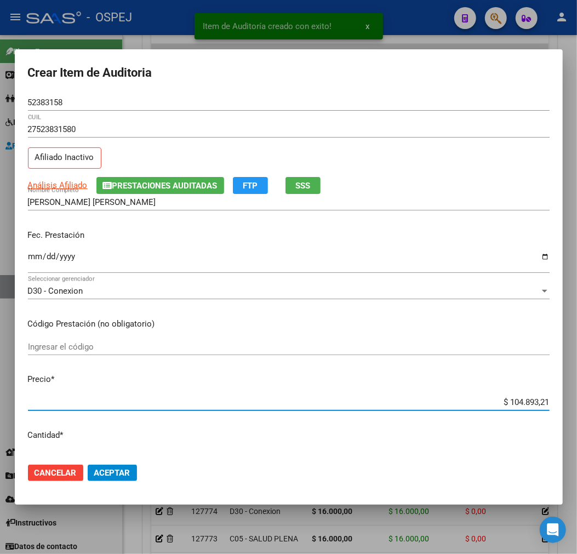
click at [532, 399] on input "$ 104.893,21" at bounding box center [289, 403] width 522 height 10
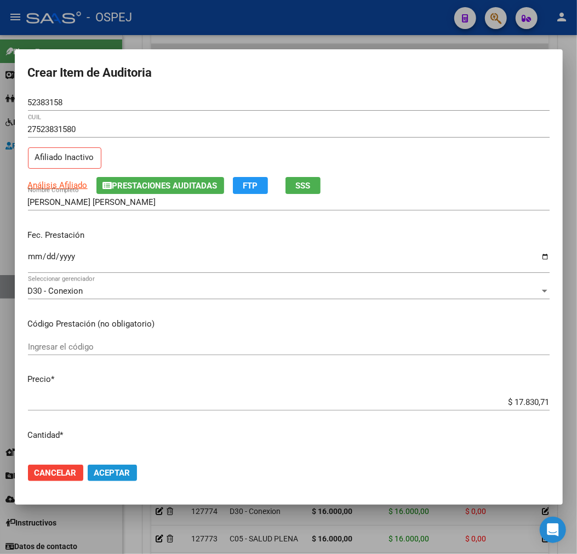
click at [136, 478] on button "Aceptar" at bounding box center [112, 473] width 49 height 16
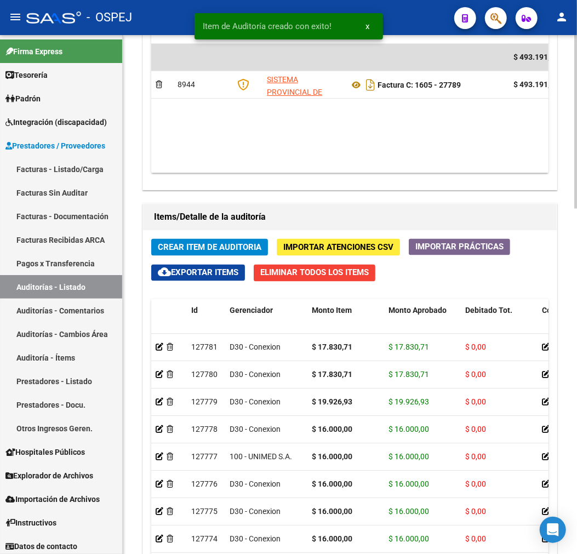
click at [245, 248] on span "Crear Item de Auditoria" at bounding box center [210, 248] width 104 height 10
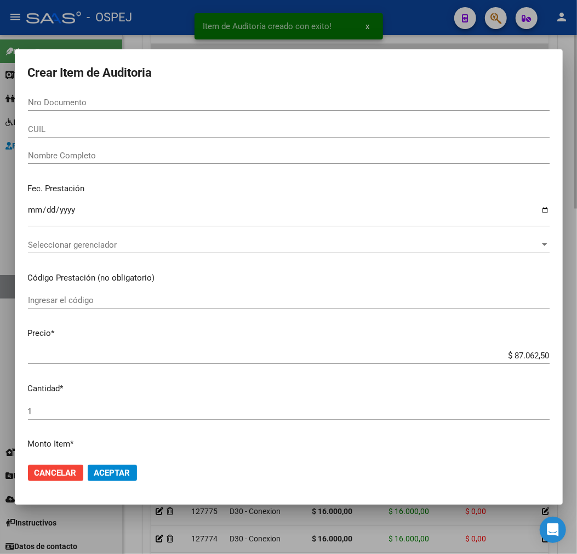
paste input "53545943"
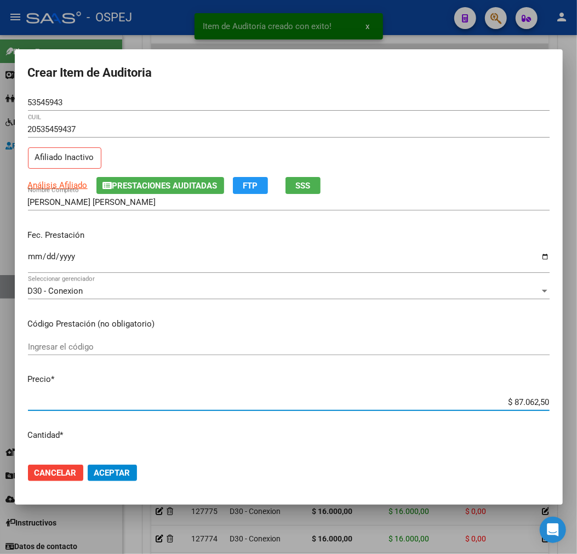
click at [524, 406] on input "$ 87.062,50" at bounding box center [289, 403] width 522 height 10
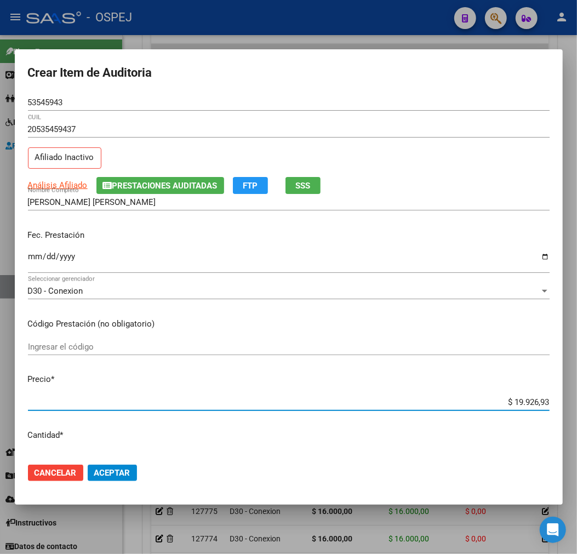
click at [100, 472] on span "Aceptar" at bounding box center [112, 473] width 36 height 10
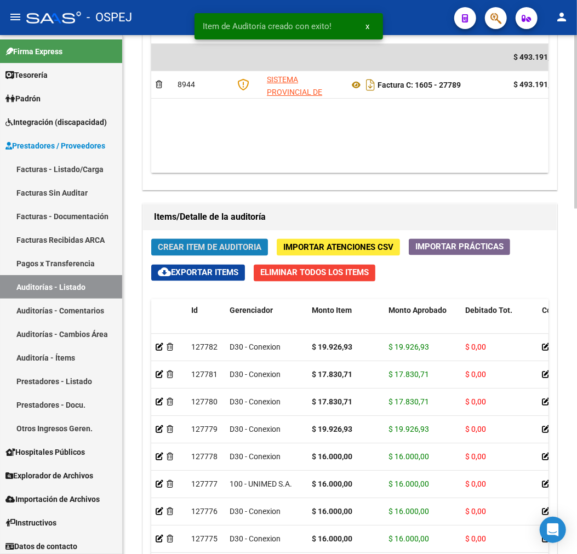
click at [245, 245] on span "Crear Item de Auditoria" at bounding box center [210, 248] width 104 height 10
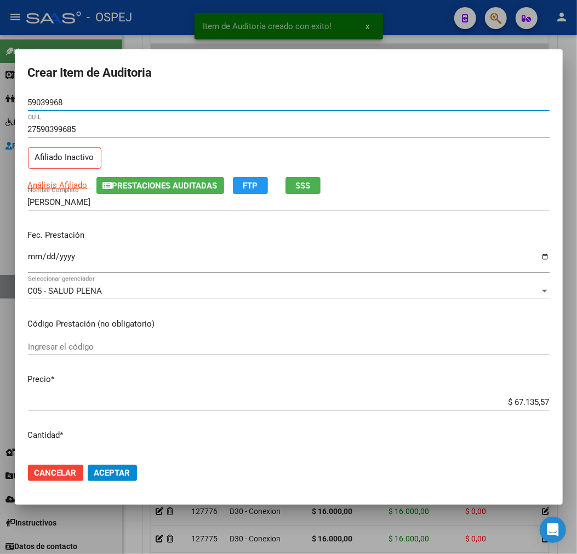
click at [518, 403] on input "$ 67.135,57" at bounding box center [289, 403] width 522 height 10
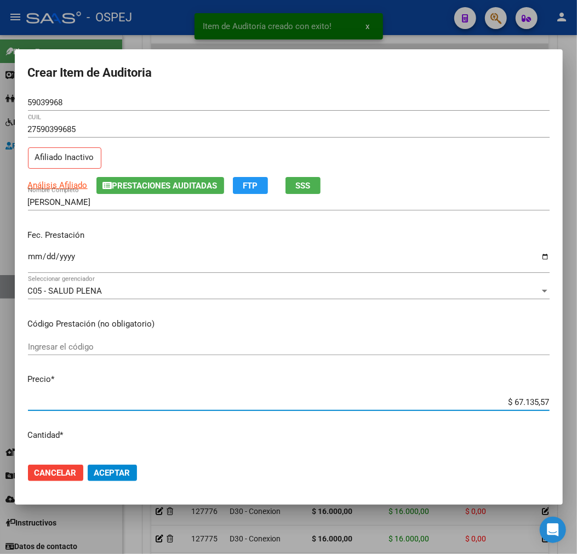
click at [518, 403] on input "$ 67.135,57" at bounding box center [289, 403] width 522 height 10
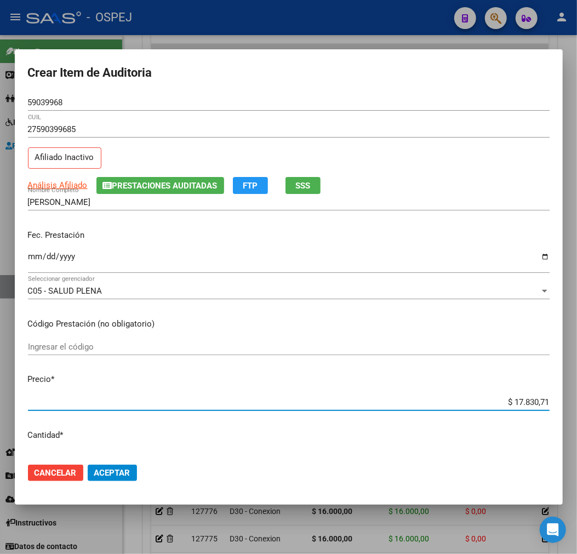
click at [103, 473] on span "Aceptar" at bounding box center [112, 473] width 36 height 10
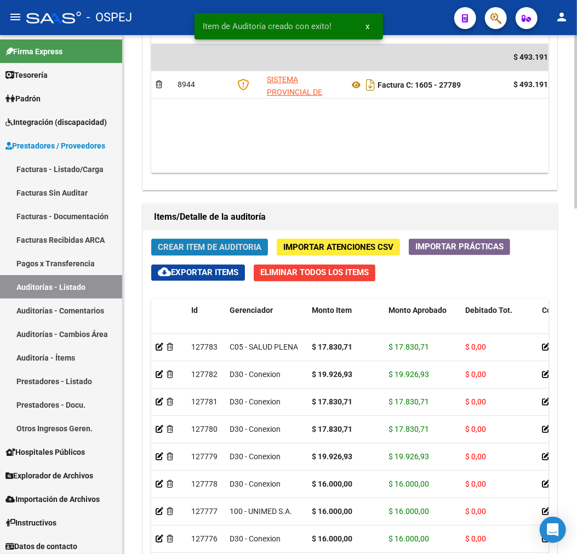
click at [168, 245] on span "Crear Item de Auditoria" at bounding box center [210, 248] width 104 height 10
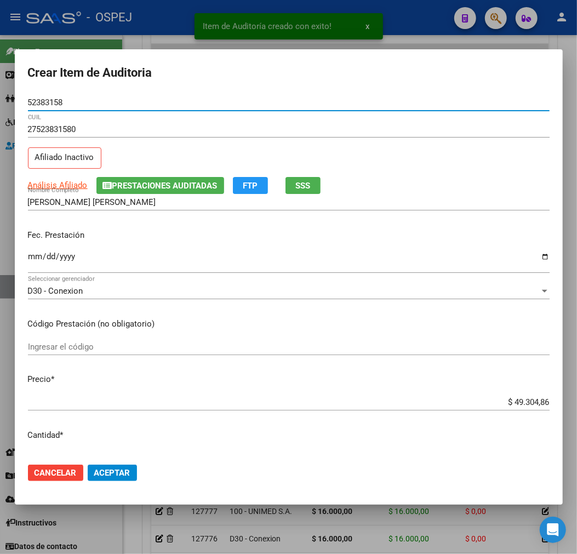
click at [486, 399] on input "$ 49.304,86" at bounding box center [289, 403] width 522 height 10
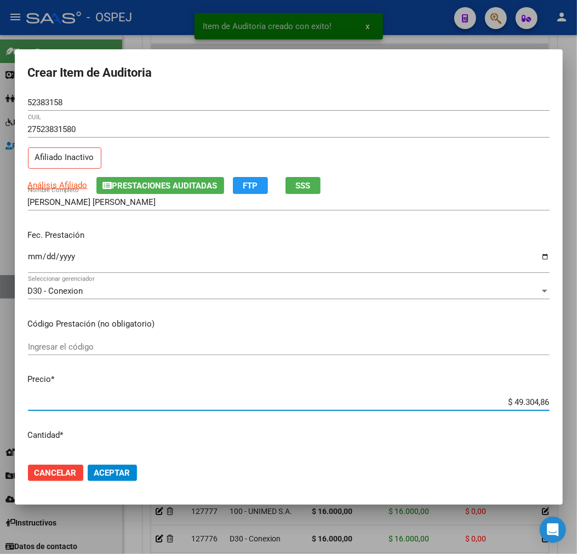
click at [494, 395] on div "$ 49.304,86 Ingresar el precio" at bounding box center [289, 402] width 522 height 16
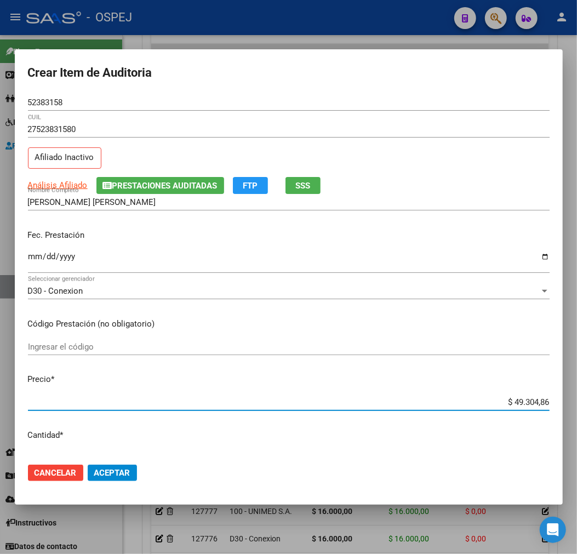
click at [523, 404] on input "$ 49.304,86" at bounding box center [289, 403] width 522 height 10
click at [117, 473] on span "Aceptar" at bounding box center [112, 473] width 36 height 10
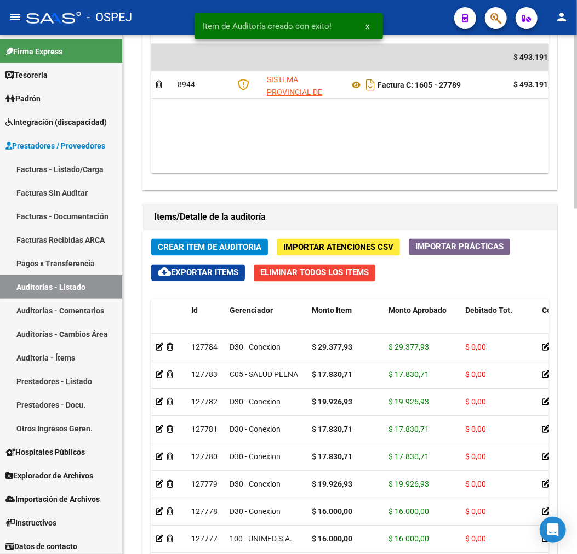
drag, startPoint x: 177, startPoint y: 243, endPoint x: 186, endPoint y: 243, distance: 9.3
click at [186, 243] on span "Crear Item de Auditoria" at bounding box center [210, 248] width 104 height 10
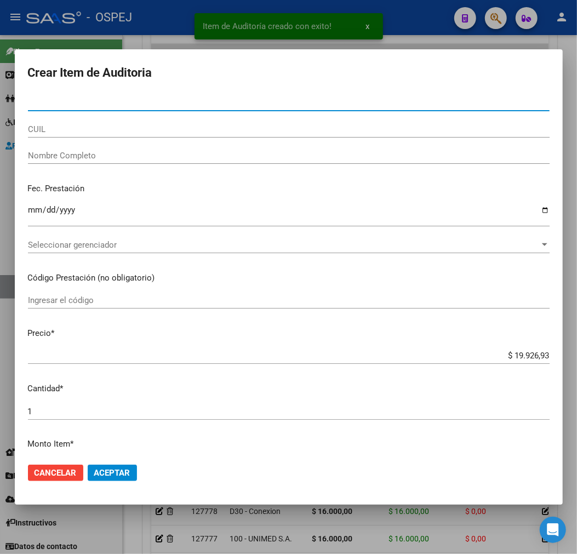
paste input "49505385"
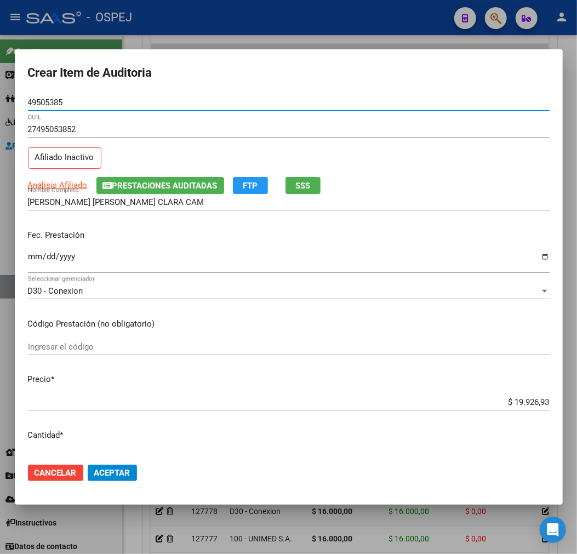
click at [134, 466] on button "Aceptar" at bounding box center [112, 473] width 49 height 16
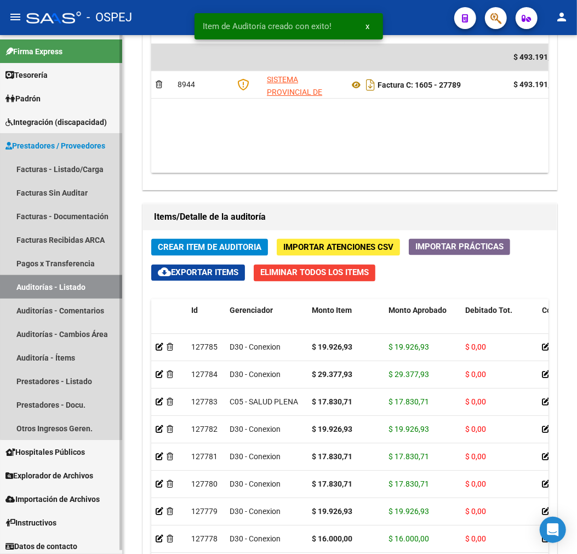
click at [83, 283] on link "Auditorías - Listado" at bounding box center [61, 287] width 122 height 24
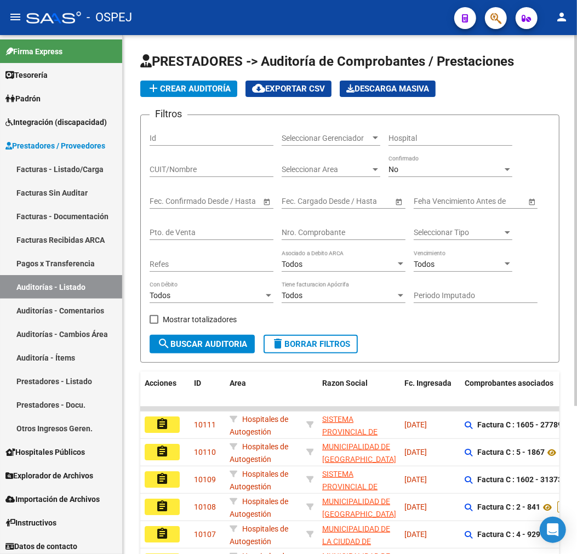
click at [207, 67] on span "PRESTADORES -> Auditoría de Comprobantes / Prestaciones" at bounding box center [327, 61] width 374 height 15
click at [215, 85] on span "add Crear Auditoría" at bounding box center [189, 89] width 84 height 10
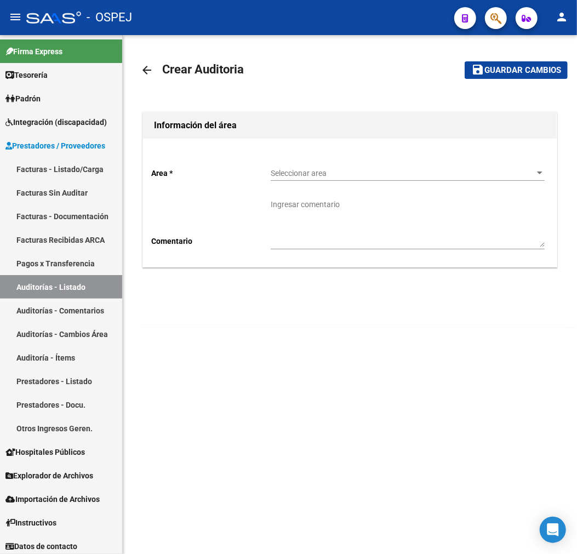
drag, startPoint x: 412, startPoint y: 150, endPoint x: 390, endPoint y: 203, distance: 57.8
click at [409, 150] on div "Area * Seleccionar area Seleccionar area Comentario Ingresar comentario" at bounding box center [350, 203] width 414 height 128
drag, startPoint x: 387, startPoint y: 211, endPoint x: 393, endPoint y: 194, distance: 17.3
click at [392, 199] on textarea "Ingresar comentario" at bounding box center [408, 223] width 274 height 48
click at [398, 177] on span "Seleccionar area" at bounding box center [403, 173] width 264 height 9
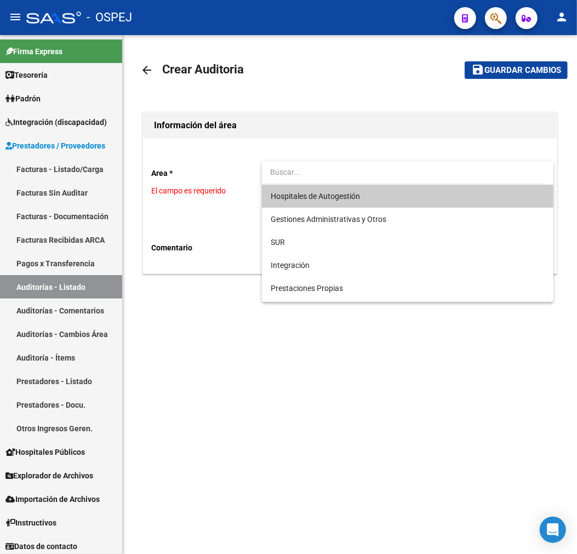
click at [368, 193] on span "Hospitales de Autogestión" at bounding box center [408, 196] width 274 height 23
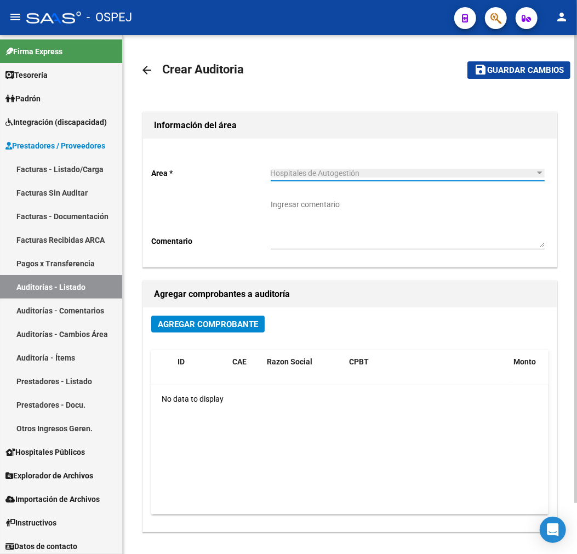
click at [194, 322] on span "Agregar Comprobante" at bounding box center [208, 325] width 100 height 10
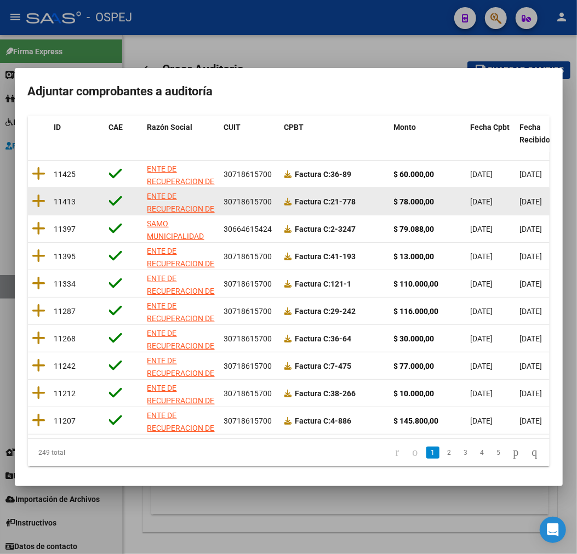
scroll to position [141, 0]
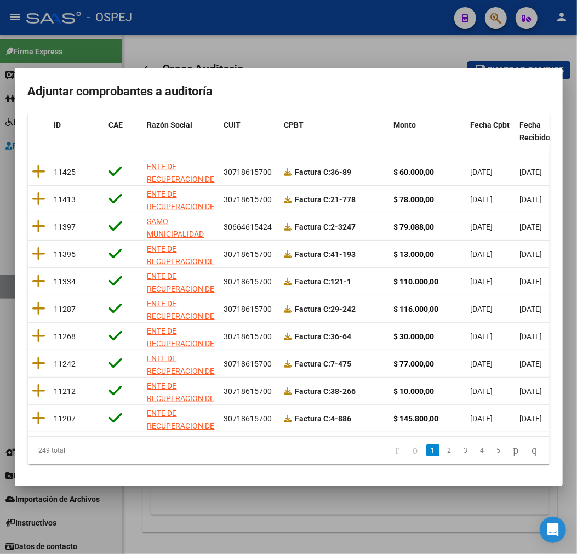
click at [502, 112] on mat-dialog-container "Adjuntar comprobantes a auditoría Filtros id CUIT / Razon Social Pto. Venta Nro…" at bounding box center [289, 277] width 548 height 418
click at [495, 123] on div "Fecha Cpbt" at bounding box center [491, 125] width 41 height 13
click at [496, 121] on span "Fecha Cpbt" at bounding box center [490, 125] width 39 height 9
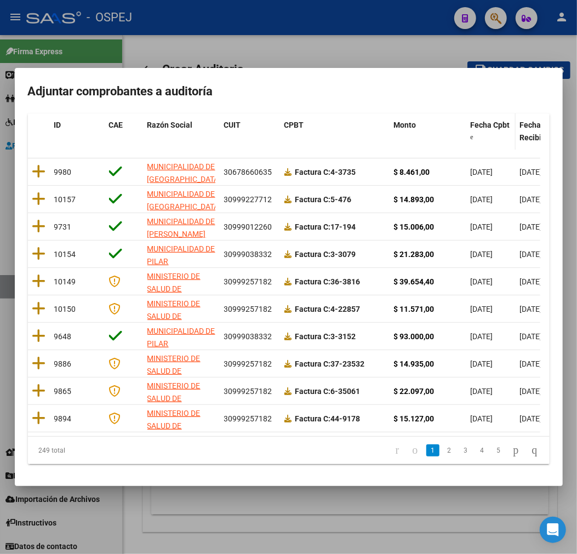
click at [496, 121] on span "Fecha Cpbt" at bounding box center [490, 125] width 39 height 9
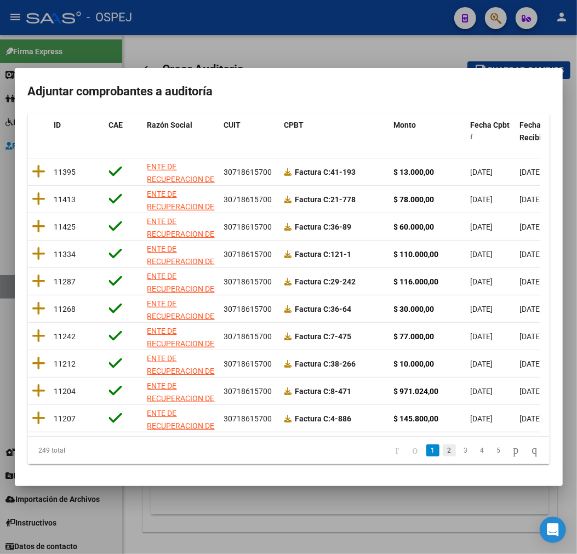
click at [443, 454] on link "2" at bounding box center [449, 451] width 13 height 12
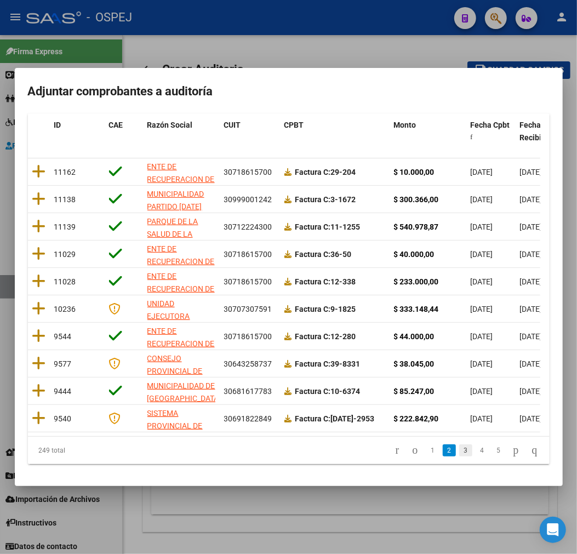
click at [460, 446] on link "3" at bounding box center [466, 451] width 13 height 12
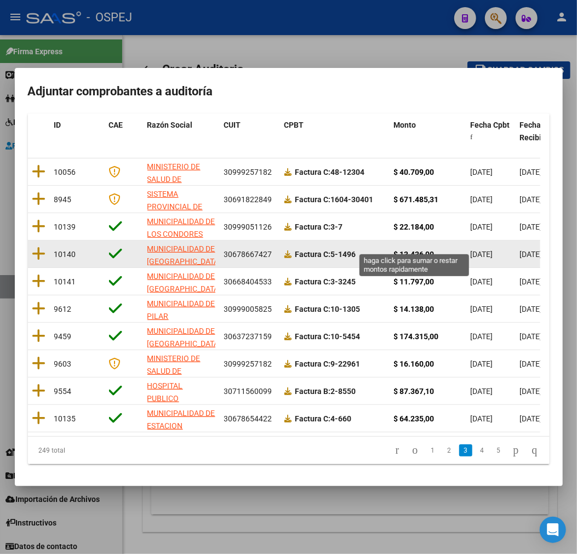
click at [415, 250] on strong "$ 13.436,00" at bounding box center [414, 254] width 41 height 9
click at [415, 241] on datatable-body-cell "$ 13.436,00" at bounding box center [428, 254] width 77 height 27
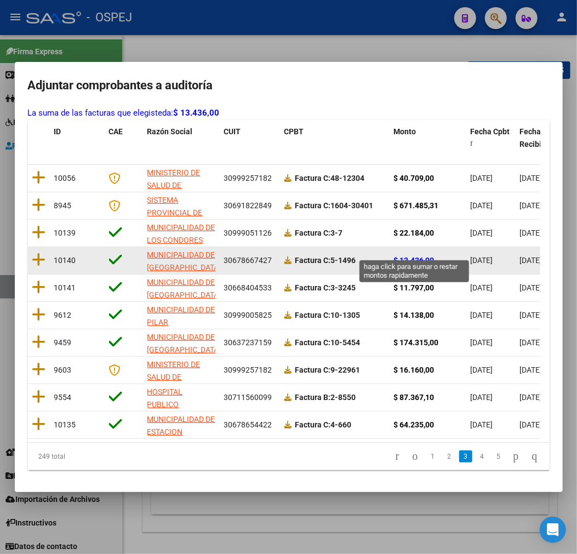
click at [412, 256] on strong "$ 13.436,00" at bounding box center [414, 260] width 41 height 9
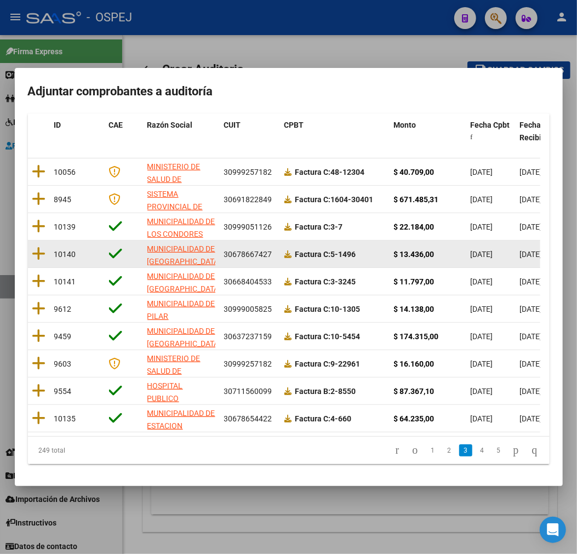
click at [30, 244] on datatable-body-cell at bounding box center [39, 254] width 22 height 27
click at [41, 246] on icon at bounding box center [39, 253] width 14 height 15
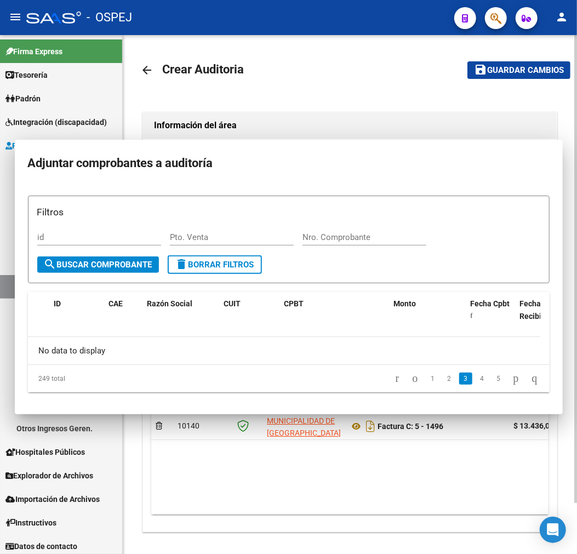
scroll to position [0, 0]
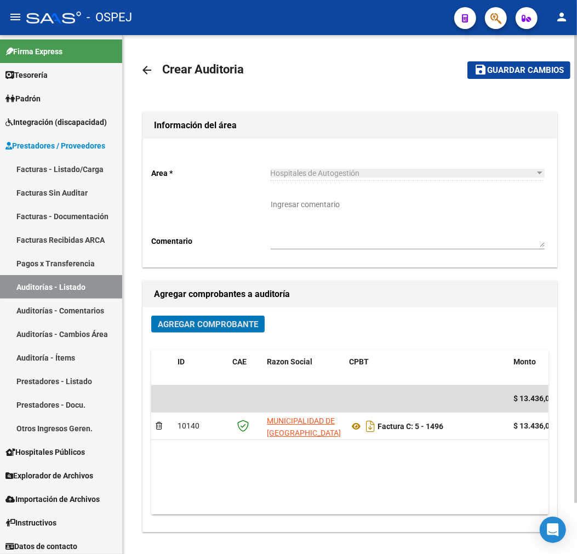
click at [486, 75] on mat-icon "save" at bounding box center [480, 69] width 13 height 13
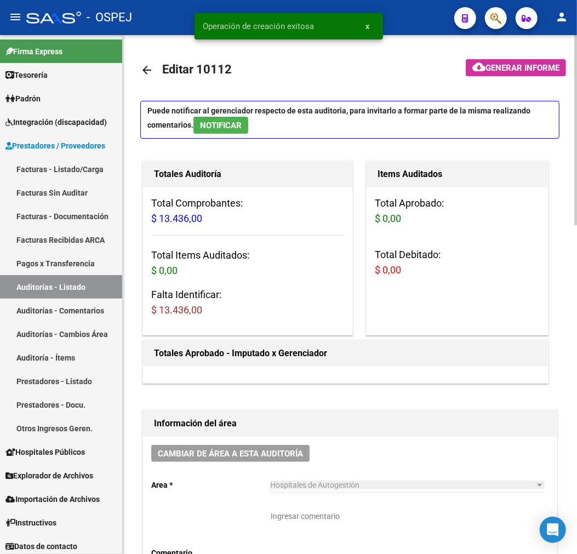
scroll to position [365, 0]
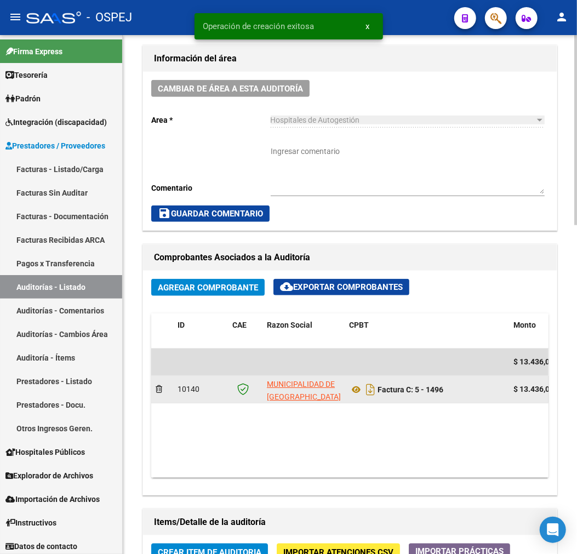
click at [353, 398] on div "Factura C: 5 - 1496" at bounding box center [427, 390] width 156 height 18
drag, startPoint x: 352, startPoint y: 374, endPoint x: 359, endPoint y: 384, distance: 12.3
click at [353, 374] on datatable-body-cell at bounding box center [427, 362] width 165 height 27
click at [359, 384] on icon at bounding box center [356, 389] width 14 height 13
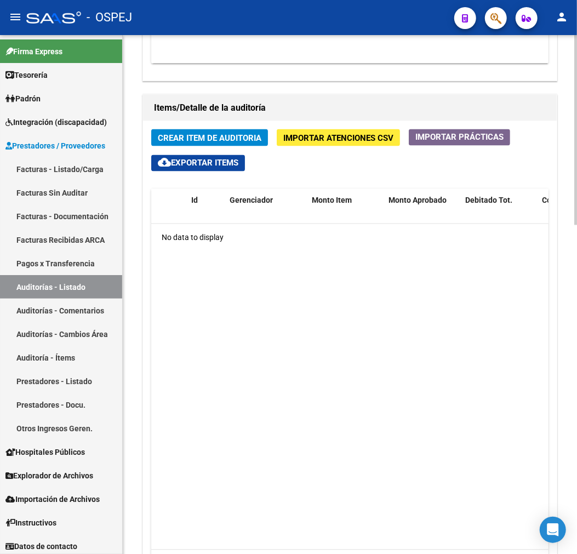
scroll to position [777, 0]
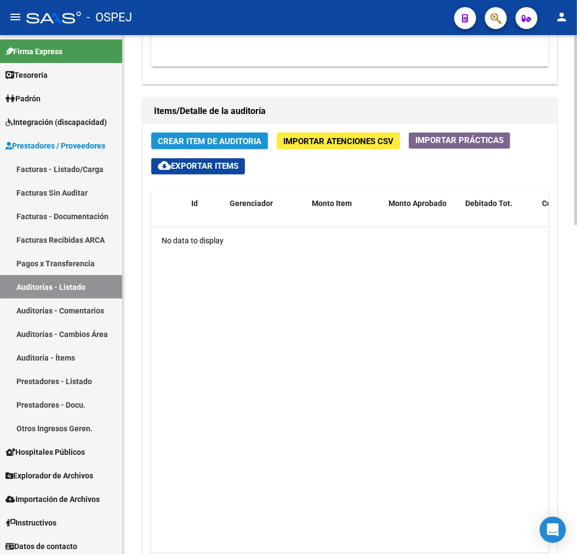
click at [241, 149] on button "Crear Item de Auditoria" at bounding box center [209, 141] width 117 height 17
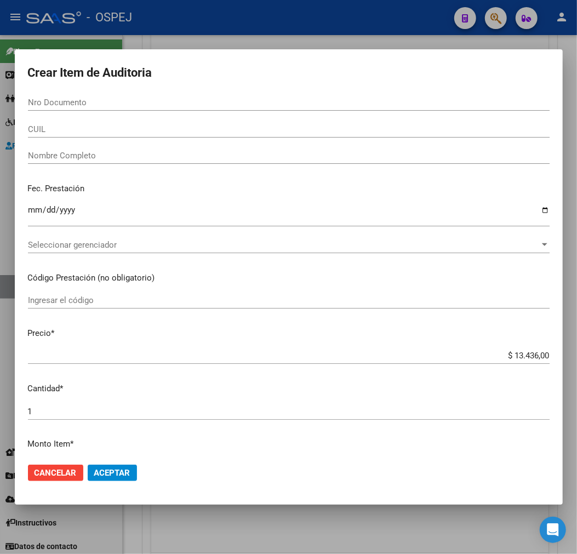
click at [333, 97] on div "Nro Documento" at bounding box center [289, 102] width 522 height 16
click at [332, 104] on input "Nro Documento" at bounding box center [289, 103] width 522 height 10
paste input "58881598"
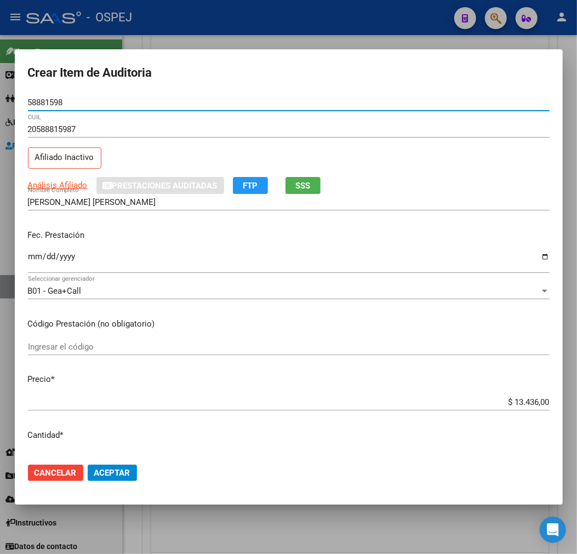
click at [522, 404] on input "$ 13.436,00" at bounding box center [289, 403] width 522 height 10
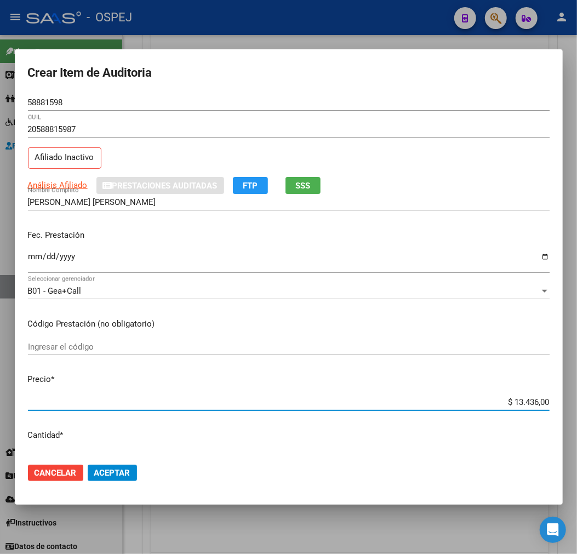
click at [522, 404] on input "$ 13.436,00" at bounding box center [289, 403] width 522 height 10
click at [119, 476] on span "Aceptar" at bounding box center [112, 473] width 36 height 10
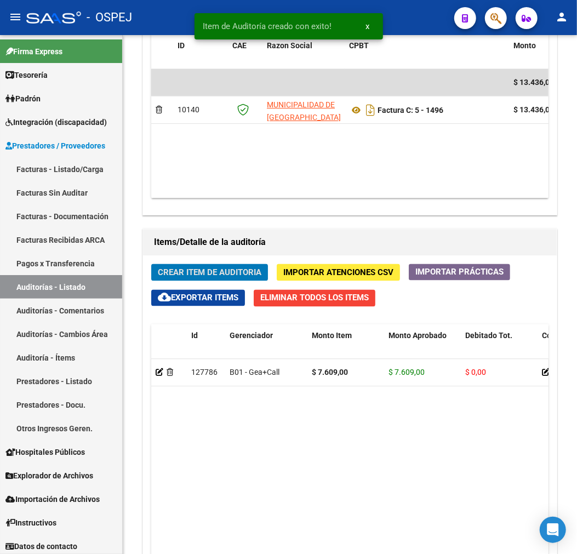
scroll to position [908, 0]
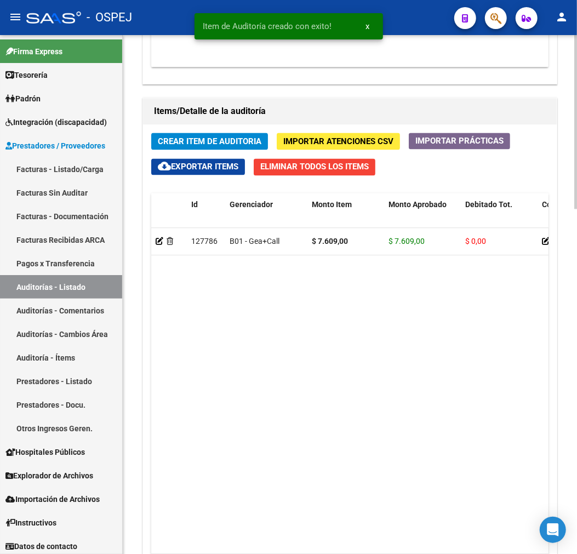
click at [229, 146] on span "Crear Item de Auditoria" at bounding box center [210, 142] width 104 height 10
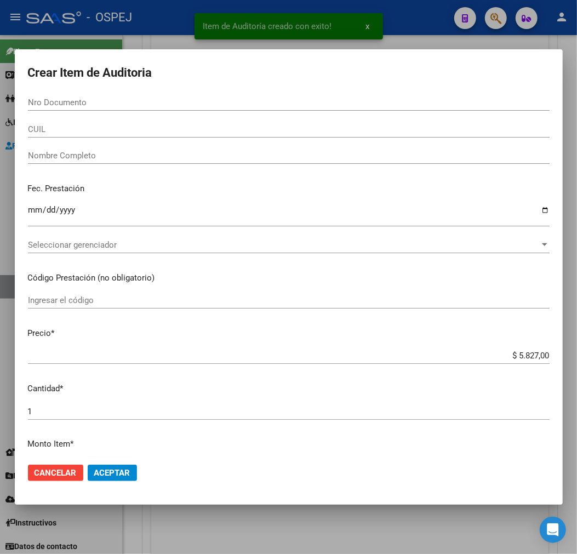
paste input "34839943"
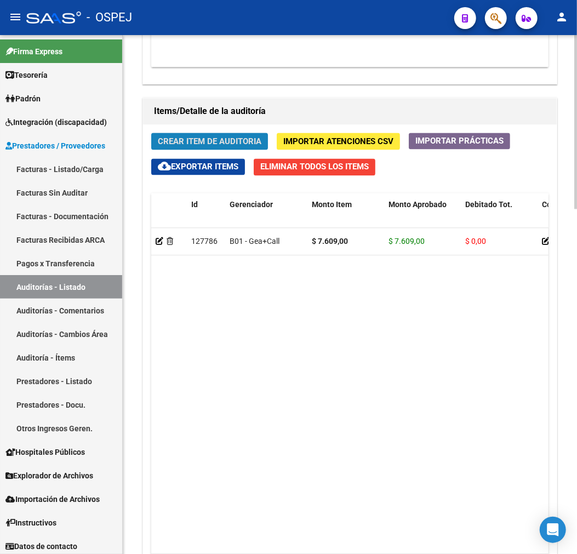
click at [229, 135] on button "Crear Item de Auditoria" at bounding box center [209, 141] width 117 height 17
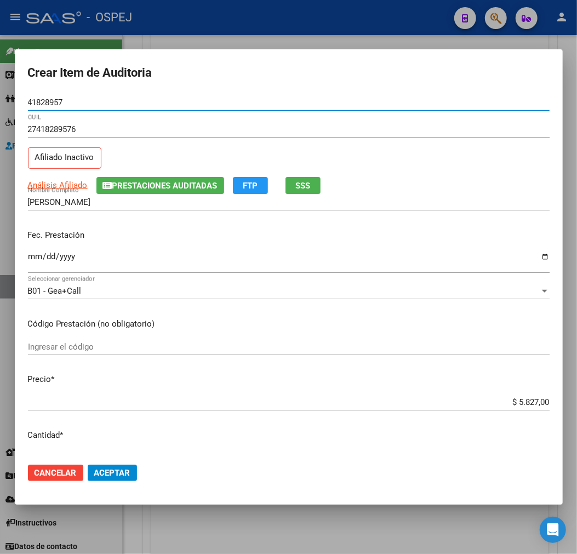
click at [534, 406] on input "$ 5.827,00" at bounding box center [289, 403] width 522 height 10
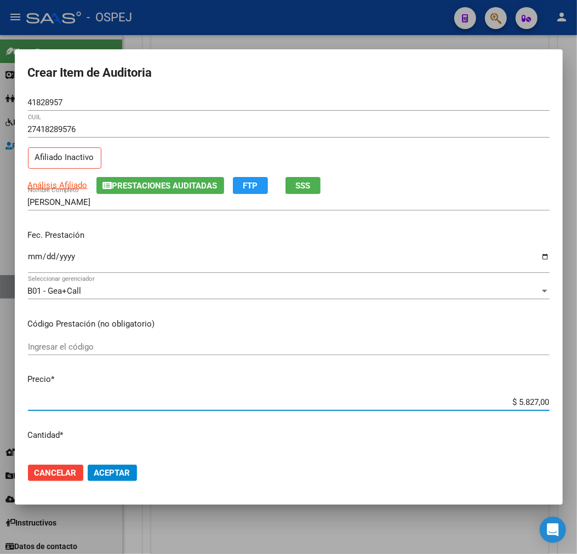
click at [534, 406] on input "$ 5.827,00" at bounding box center [289, 403] width 522 height 10
click at [135, 473] on button "Aceptar" at bounding box center [112, 473] width 49 height 16
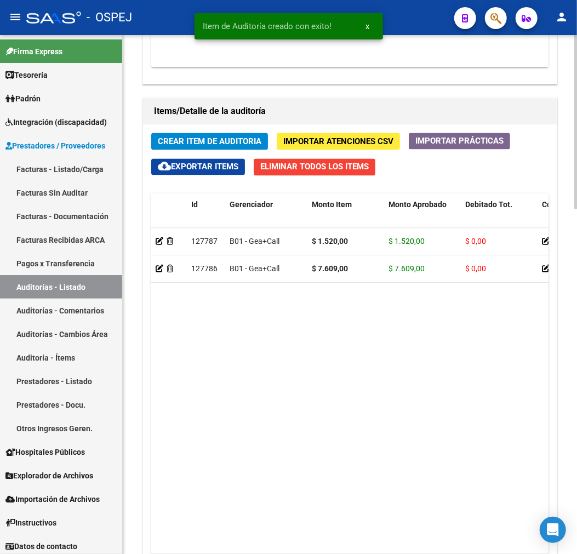
click at [198, 145] on span "Crear Item de Auditoria" at bounding box center [210, 142] width 104 height 10
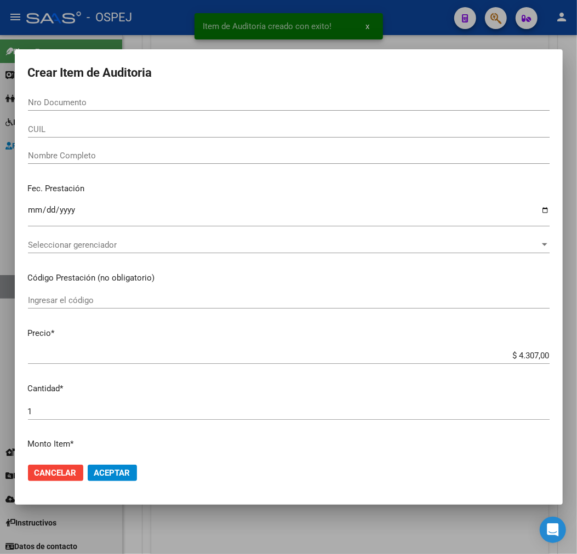
paste input "34839943"
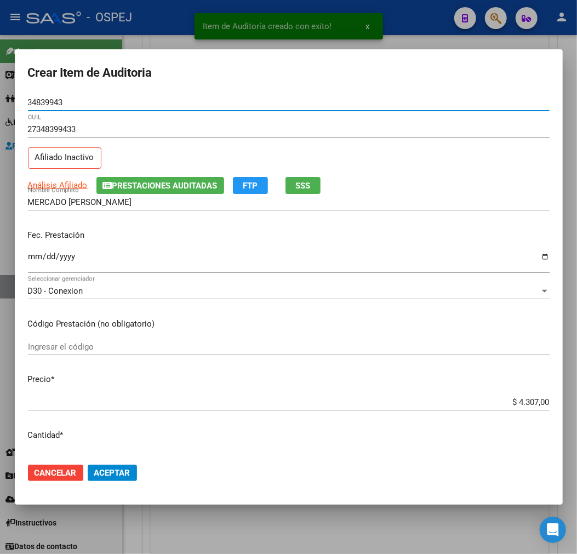
click at [127, 473] on span "Aceptar" at bounding box center [112, 473] width 36 height 10
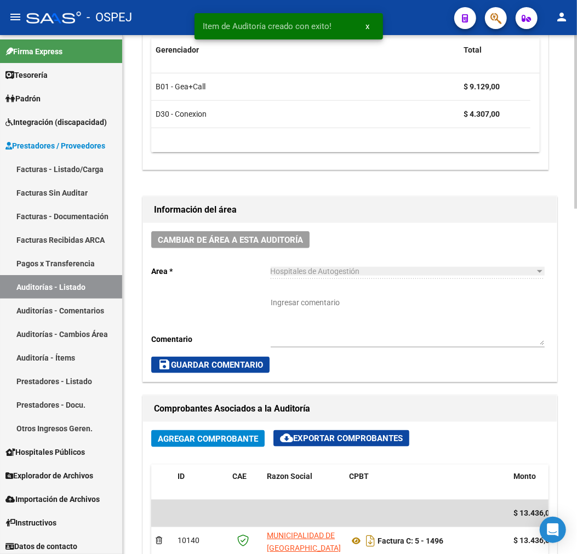
scroll to position [177, 0]
